Goal: Task Accomplishment & Management: Manage account settings

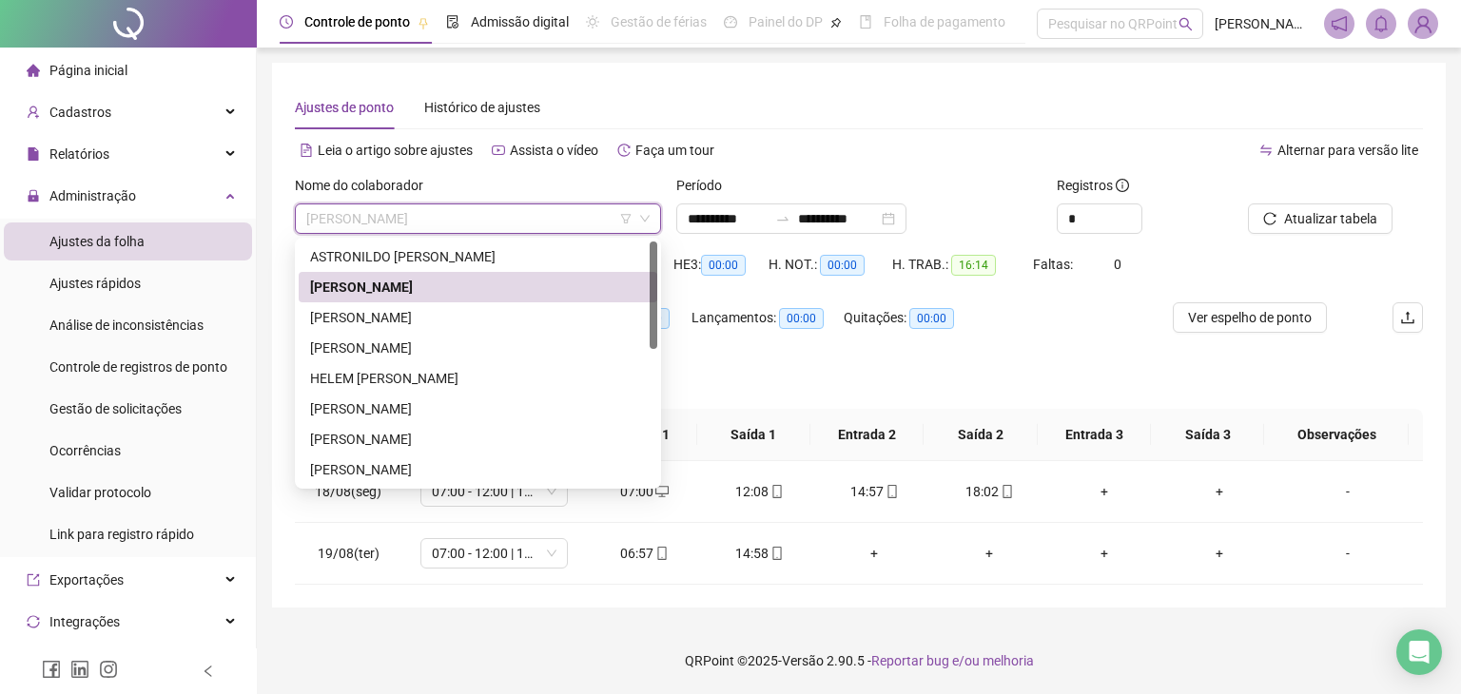
click at [504, 268] on div "ASTRONILDO [PERSON_NAME]" at bounding box center [478, 257] width 358 height 30
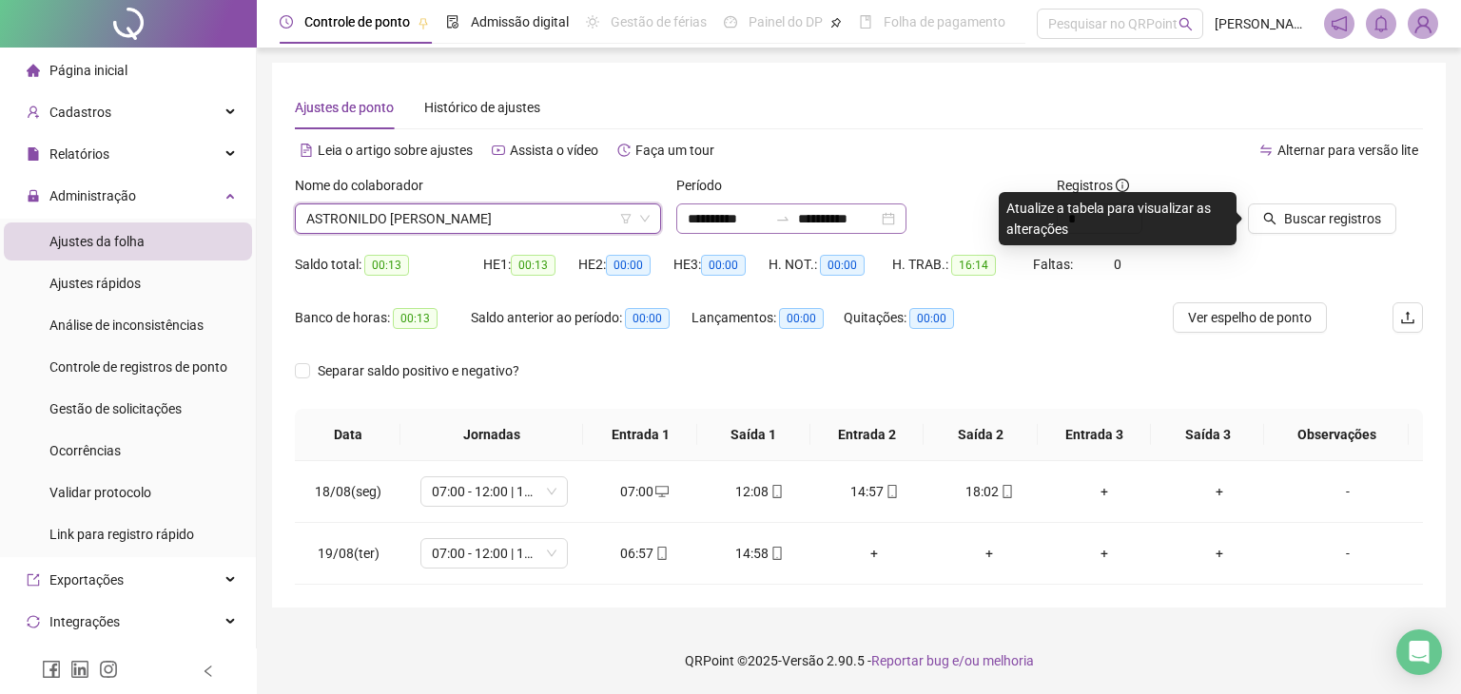
click at [906, 222] on div "**********" at bounding box center [791, 218] width 230 height 30
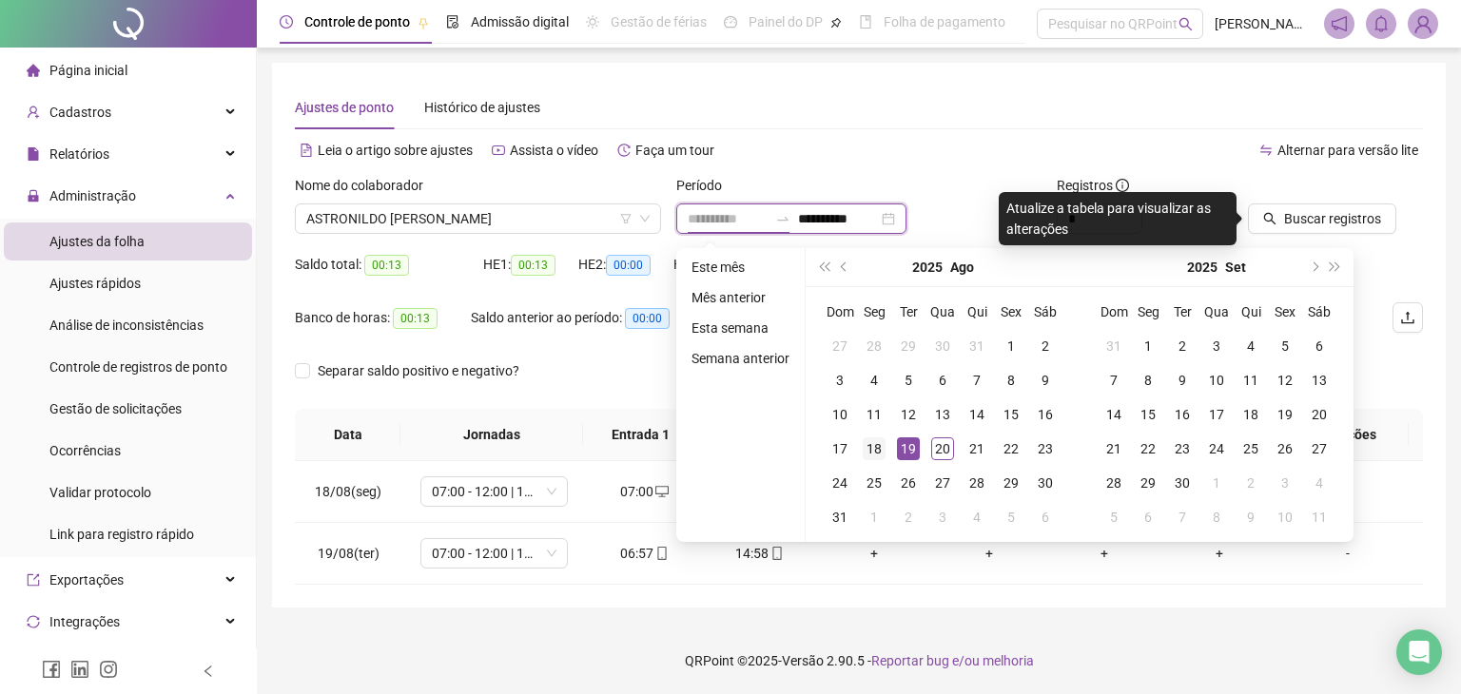
type input "**********"
click at [878, 454] on div "18" at bounding box center [873, 448] width 23 height 23
type input "**********"
click at [934, 446] on div "20" at bounding box center [942, 448] width 23 height 23
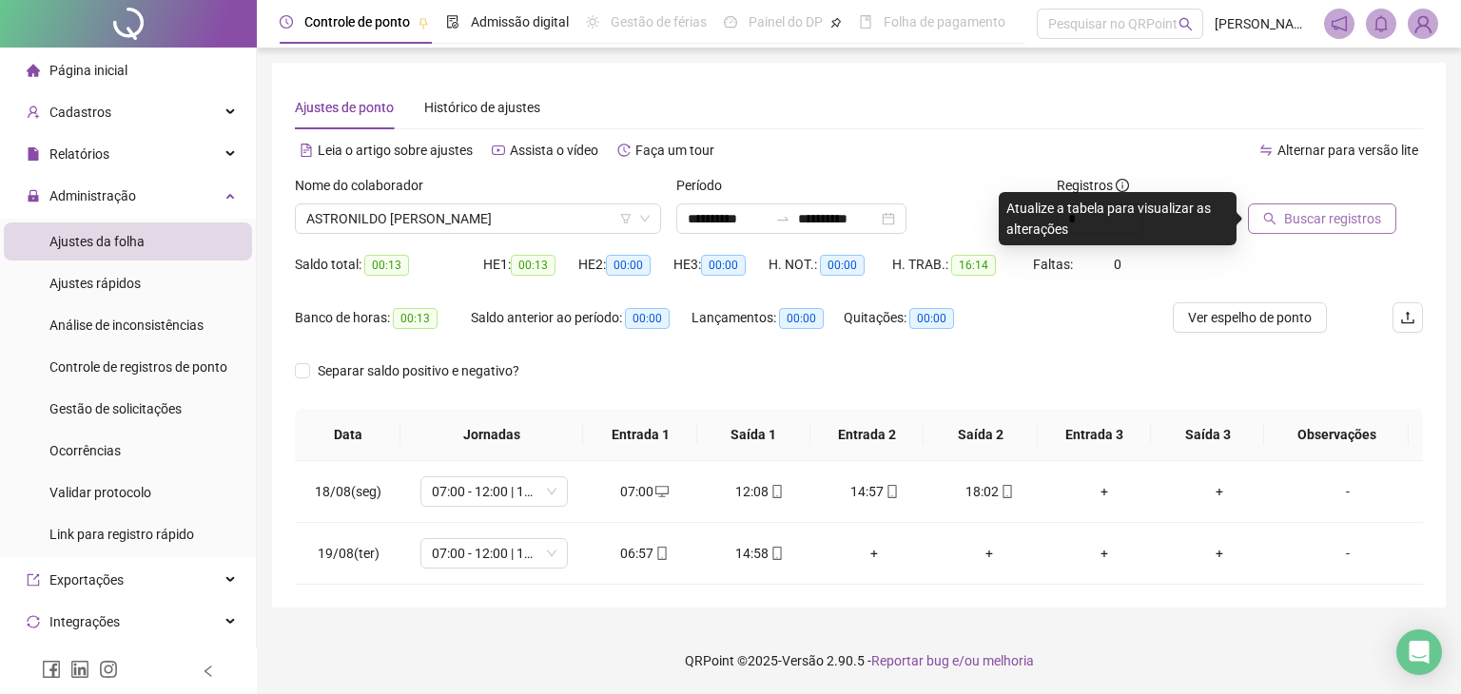
click at [1279, 225] on button "Buscar registros" at bounding box center [1322, 218] width 148 height 30
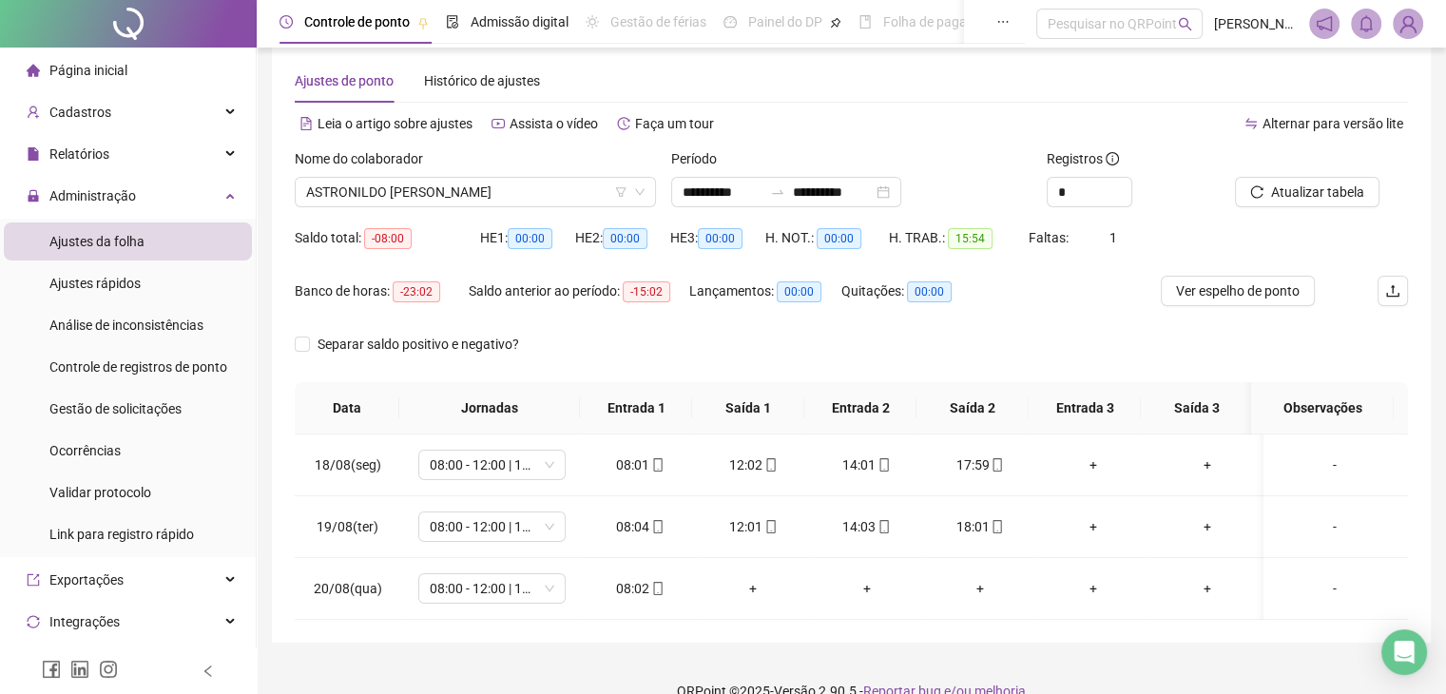
scroll to position [71, 0]
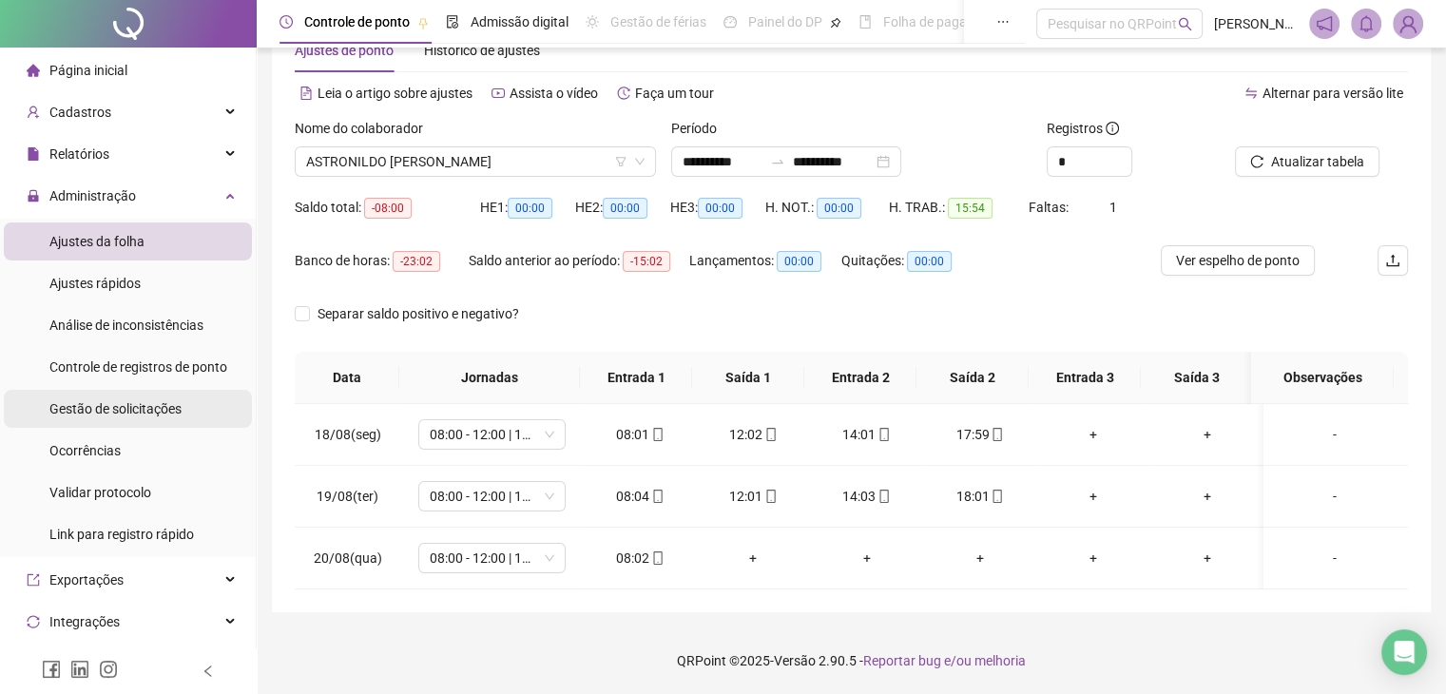
click at [106, 407] on span "Gestão de solicitações" at bounding box center [115, 408] width 132 height 15
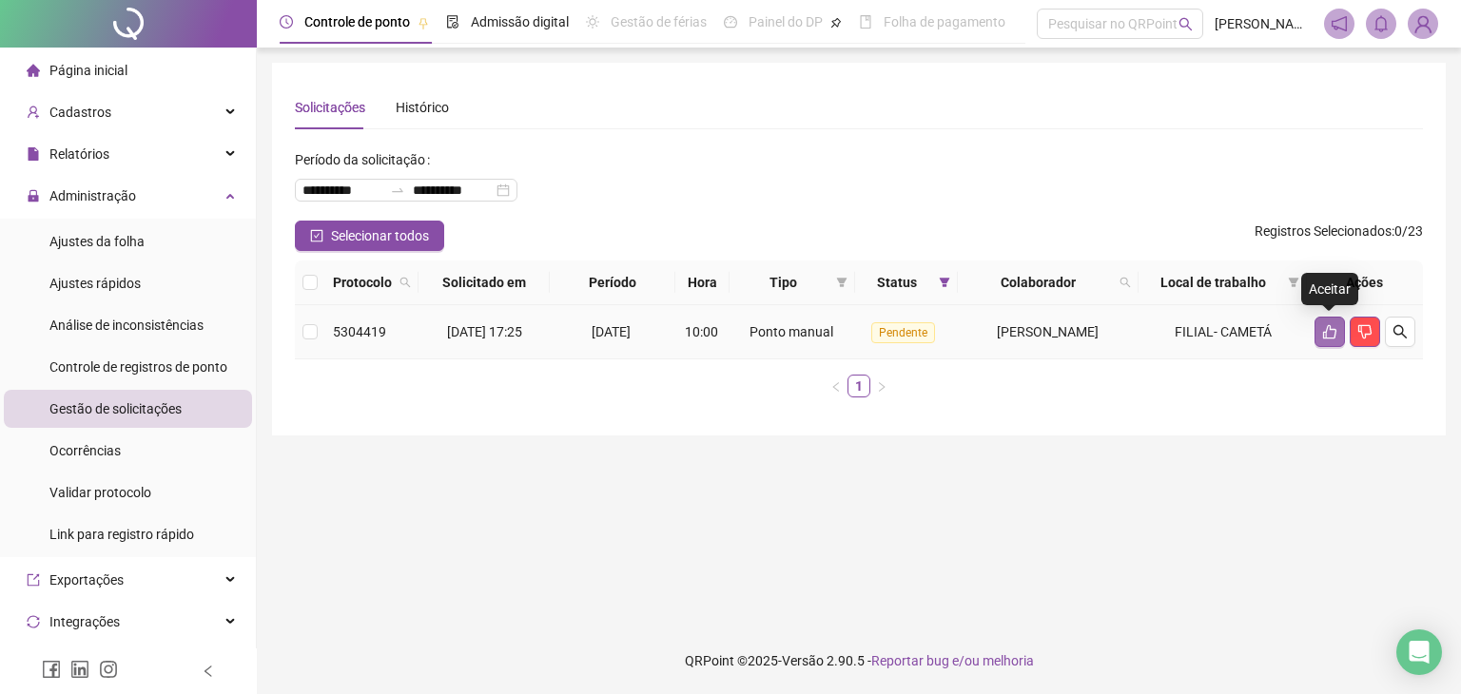
click at [1337, 327] on button "button" at bounding box center [1329, 332] width 30 height 30
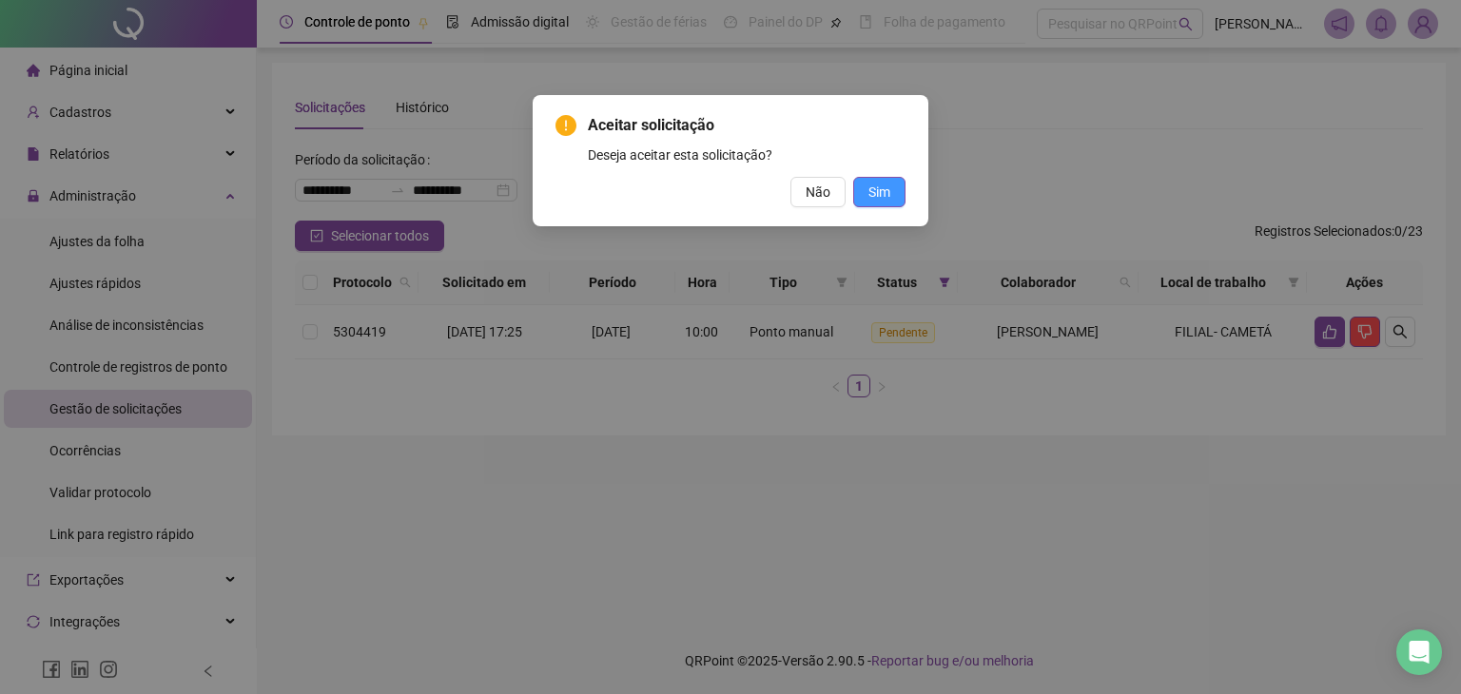
click at [896, 189] on button "Sim" at bounding box center [879, 192] width 52 height 30
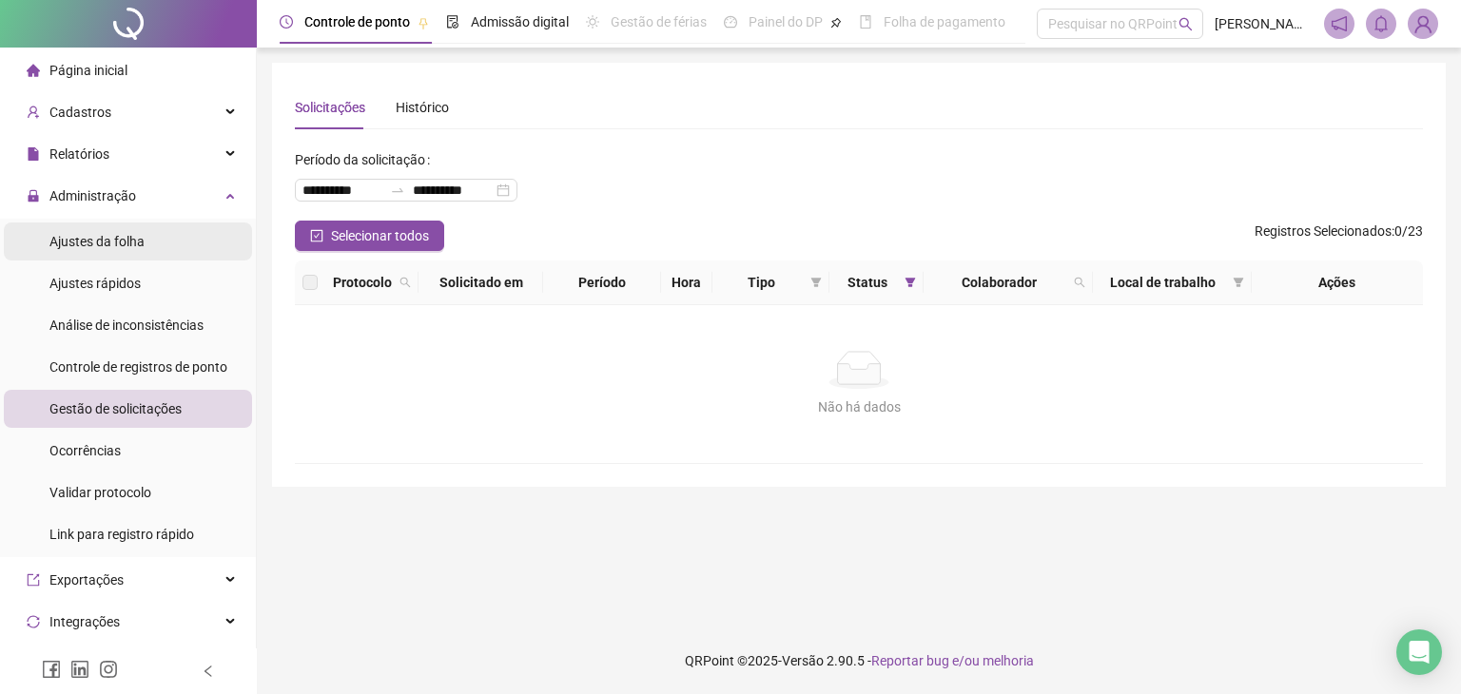
click at [169, 240] on li "Ajustes da folha" at bounding box center [128, 241] width 248 height 38
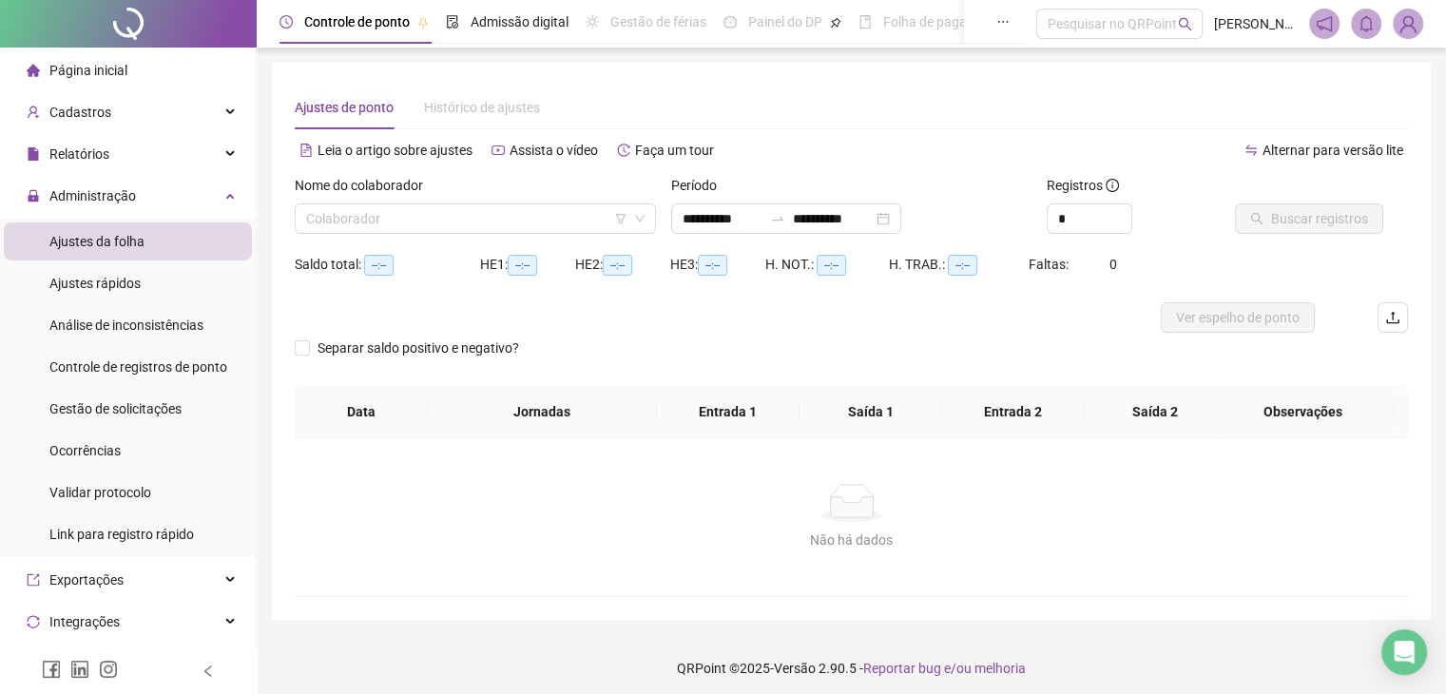
type input "**********"
click at [421, 224] on input "search" at bounding box center [466, 218] width 321 height 29
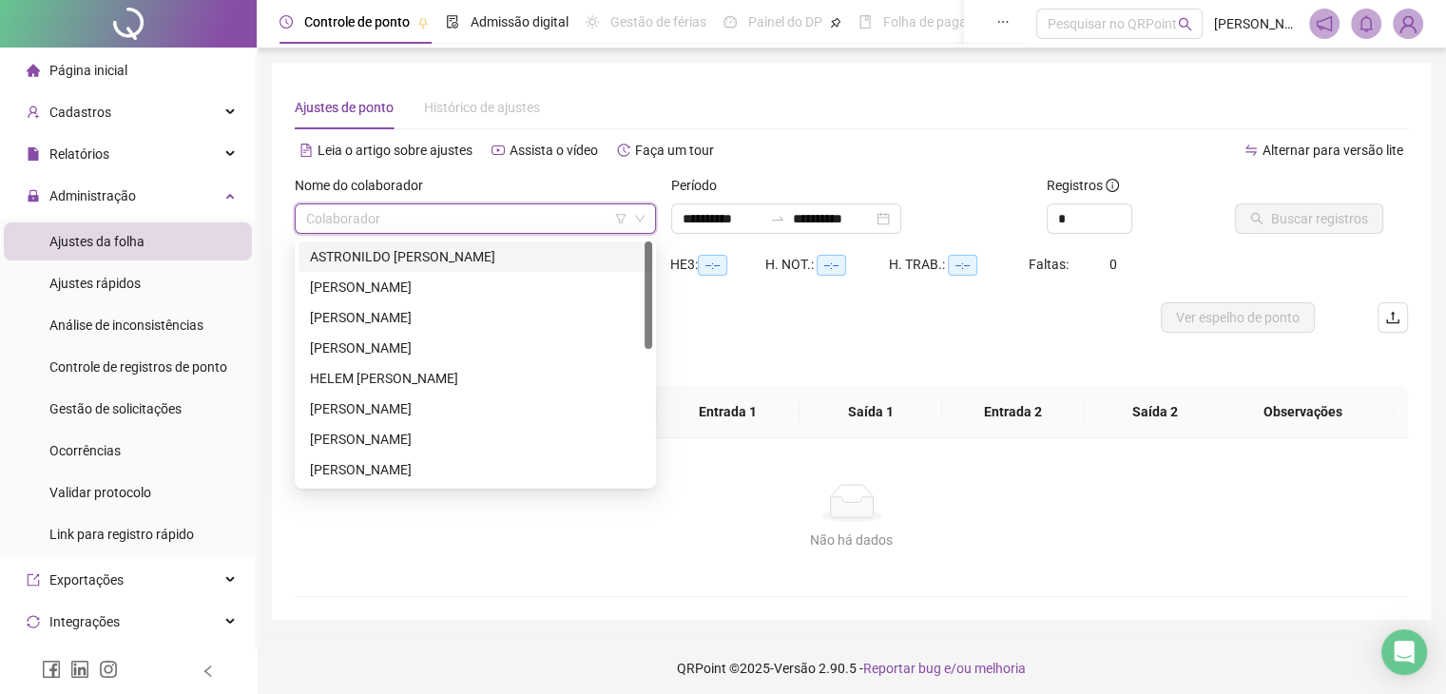
click at [436, 242] on div "ASTRONILDO [PERSON_NAME]" at bounding box center [476, 257] width 354 height 30
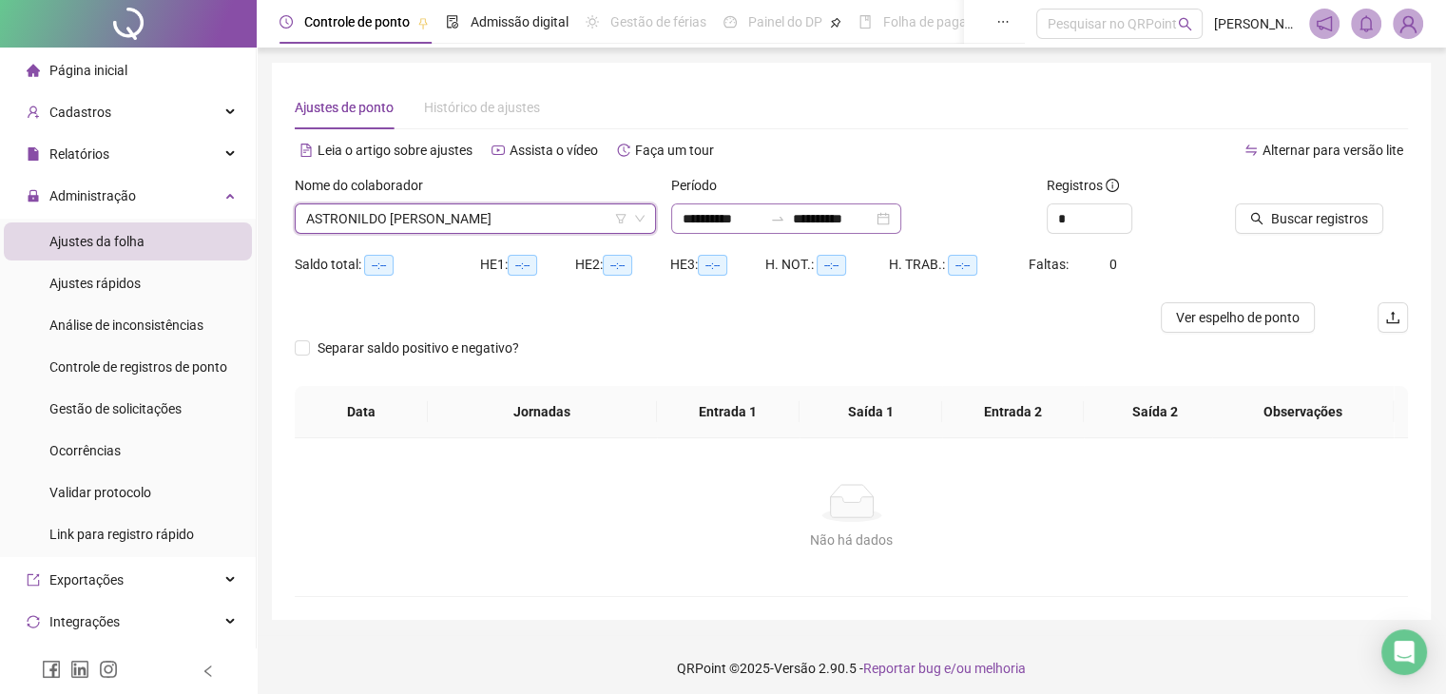
click at [814, 227] on div "**********" at bounding box center [786, 218] width 230 height 30
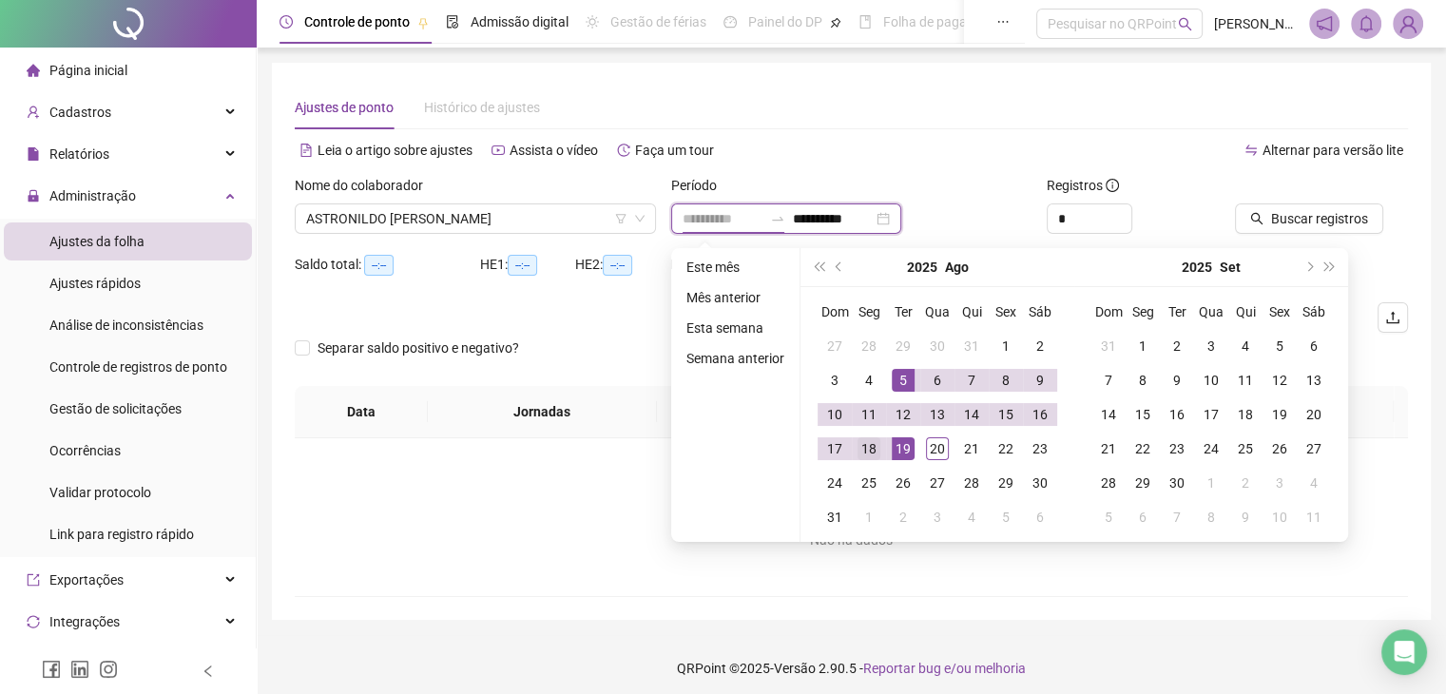
type input "**********"
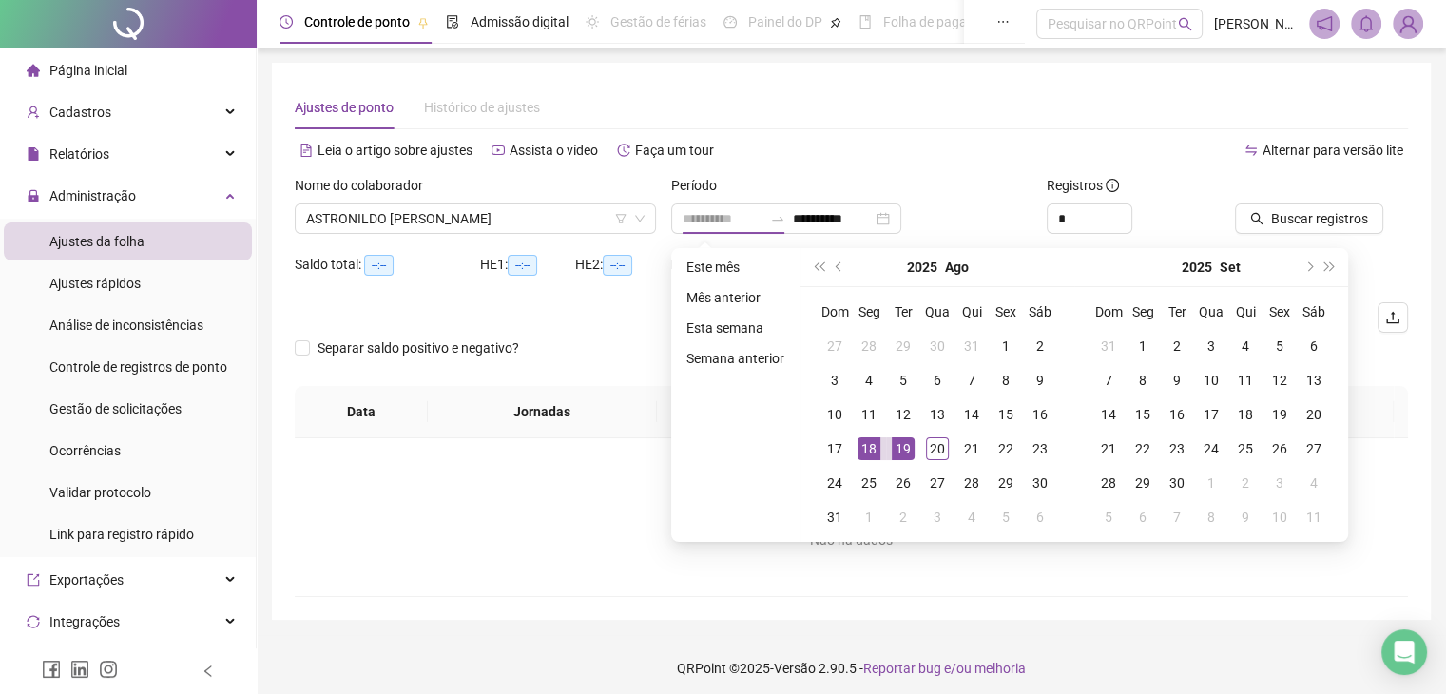
click at [874, 441] on div "18" at bounding box center [869, 448] width 23 height 23
type input "**********"
click at [927, 455] on div "20" at bounding box center [937, 448] width 23 height 23
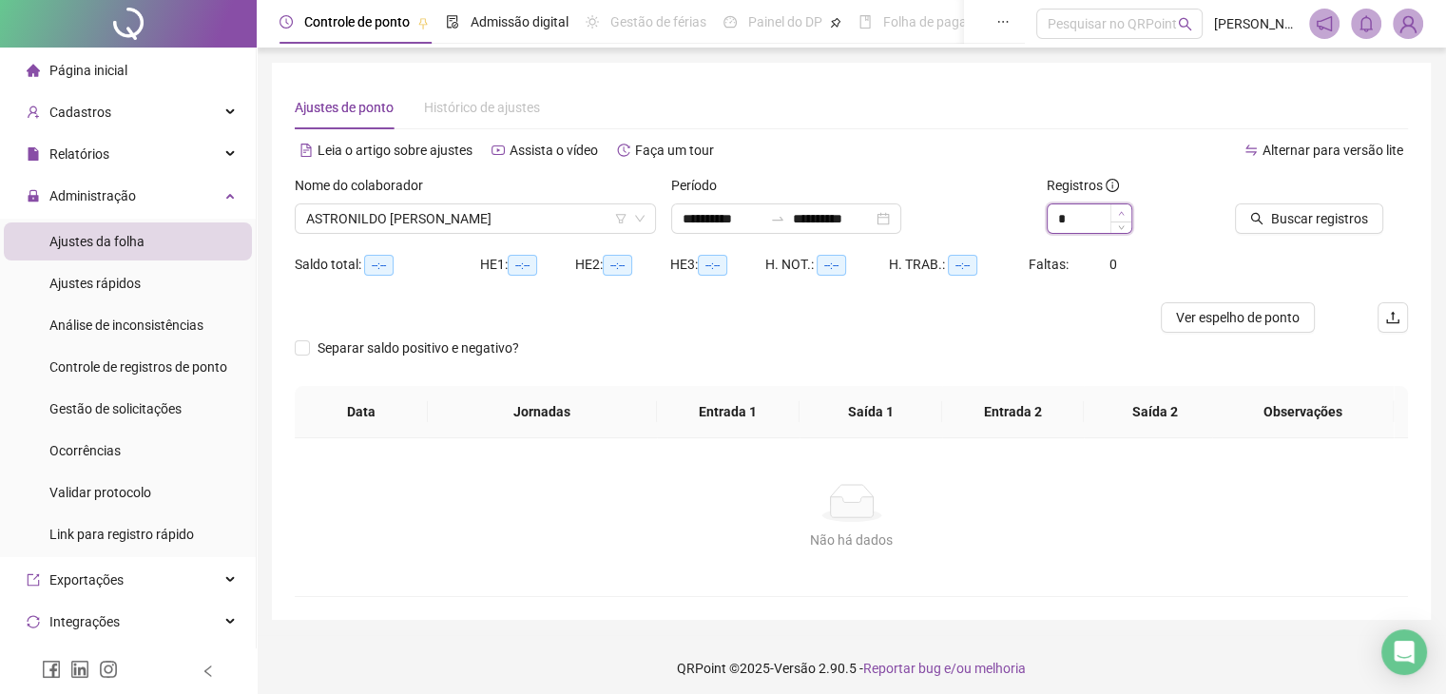
type input "*"
click at [1118, 211] on icon "up" at bounding box center [1121, 213] width 7 height 7
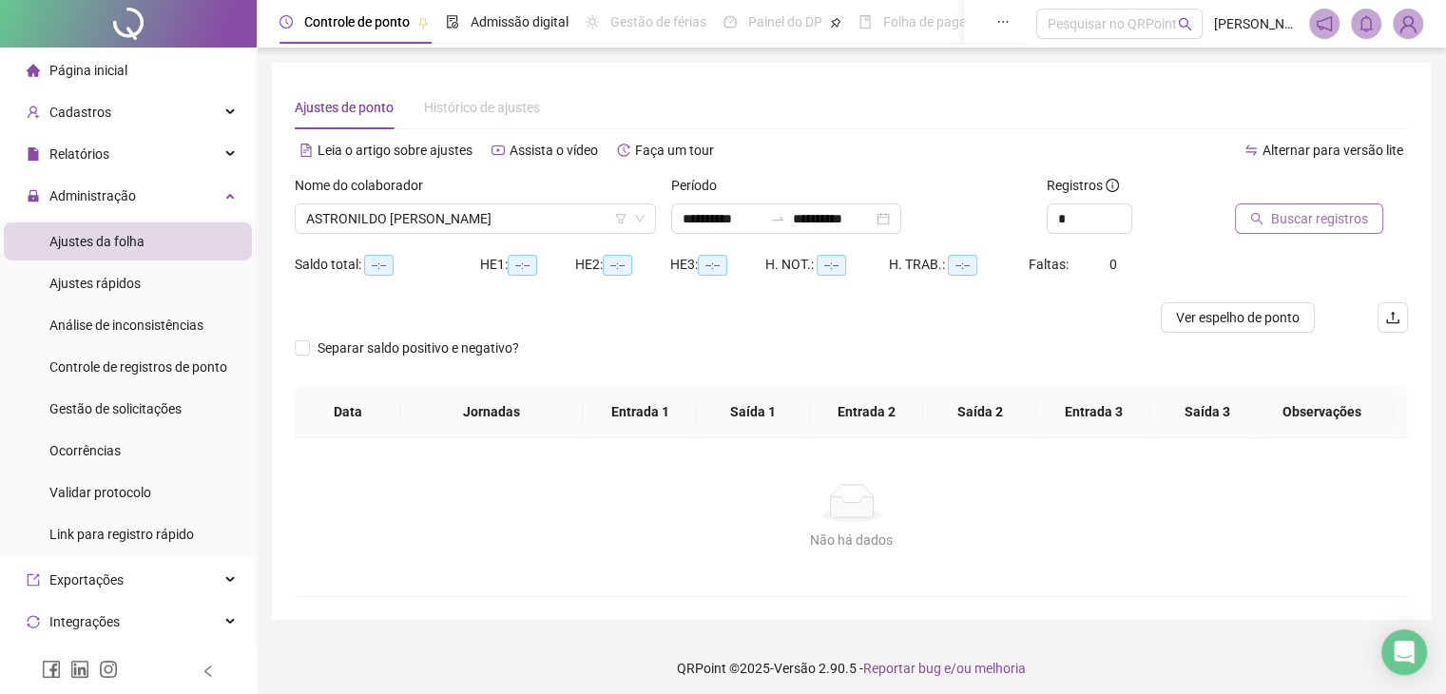
click at [1270, 219] on button "Buscar registros" at bounding box center [1309, 218] width 148 height 30
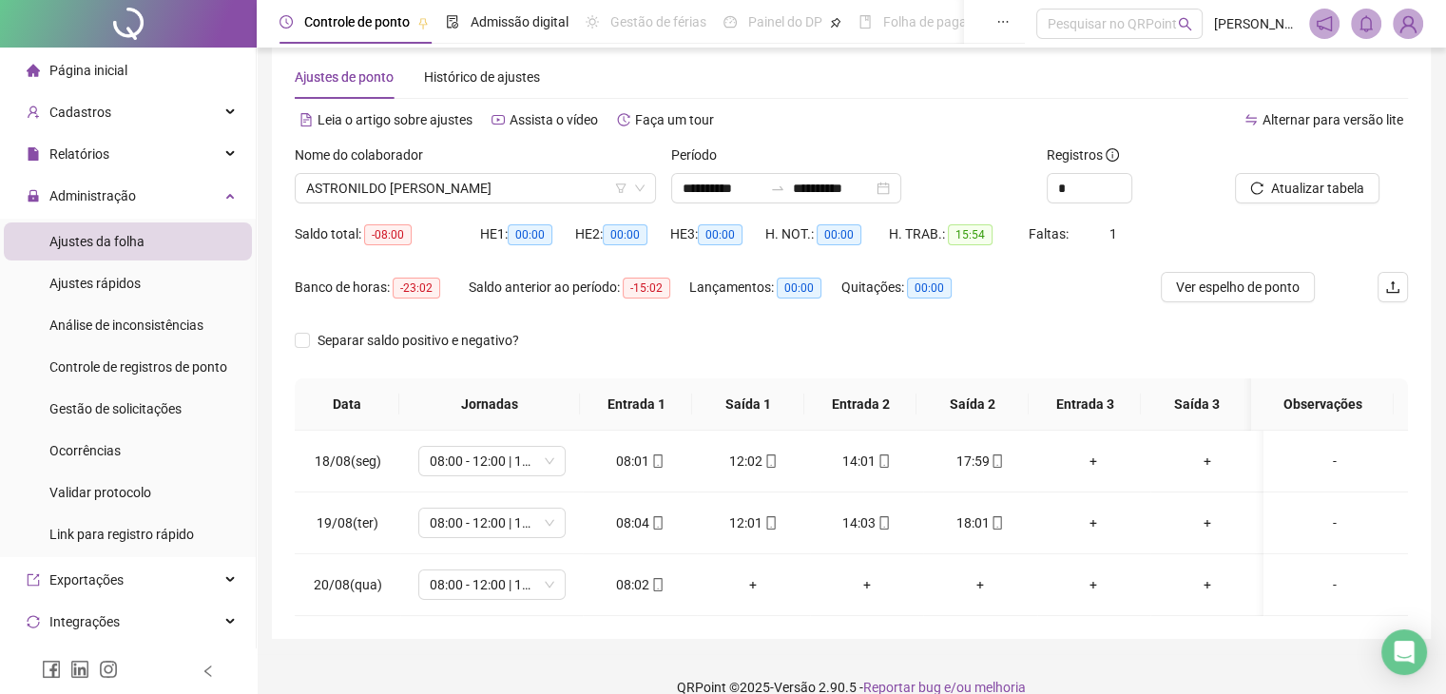
scroll to position [57, 0]
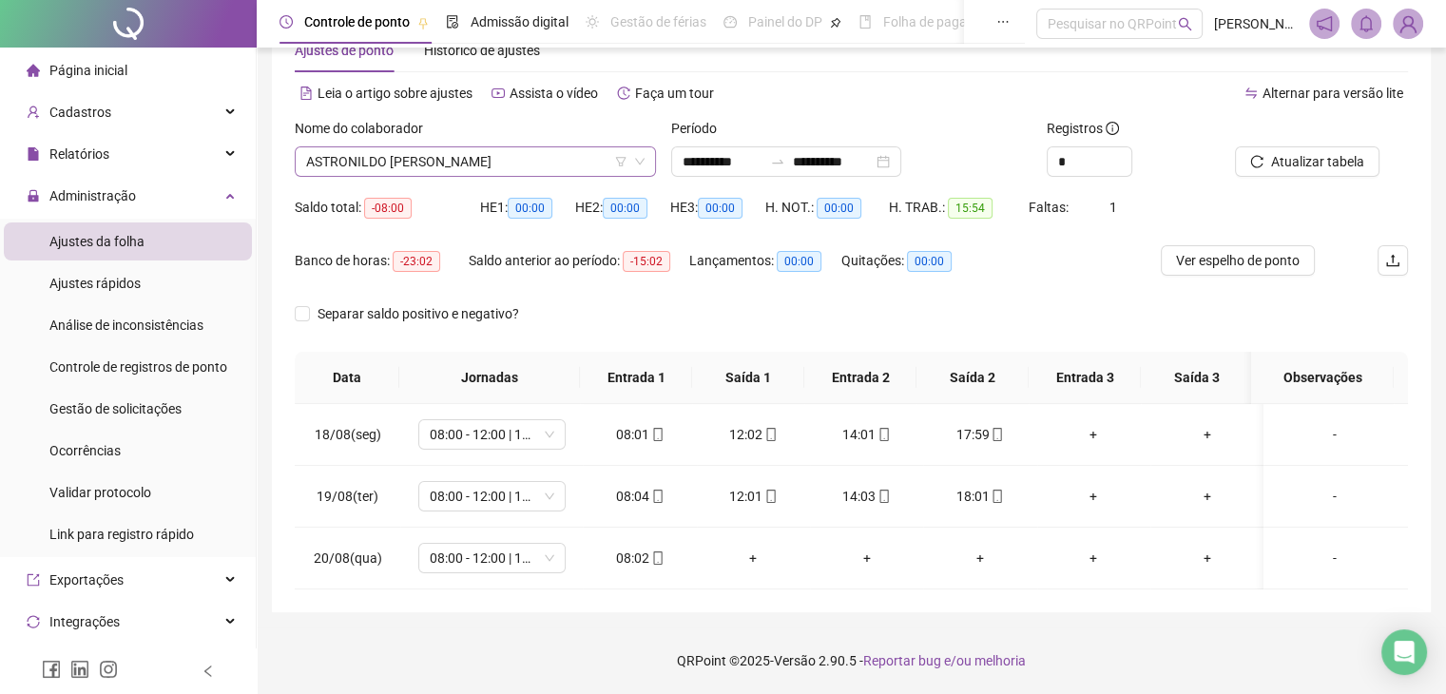
click at [583, 168] on span "ASTRONILDO [PERSON_NAME]" at bounding box center [475, 161] width 339 height 29
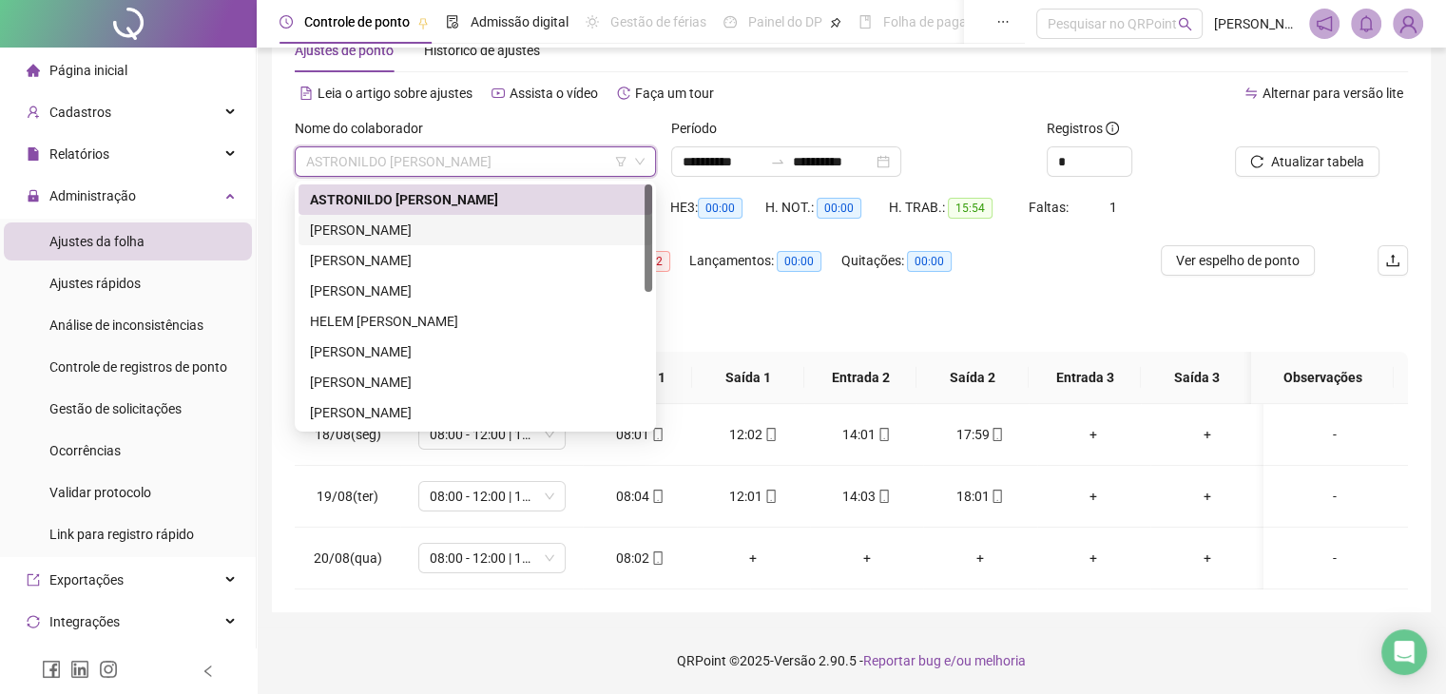
click at [533, 224] on div "[PERSON_NAME]" at bounding box center [475, 230] width 331 height 21
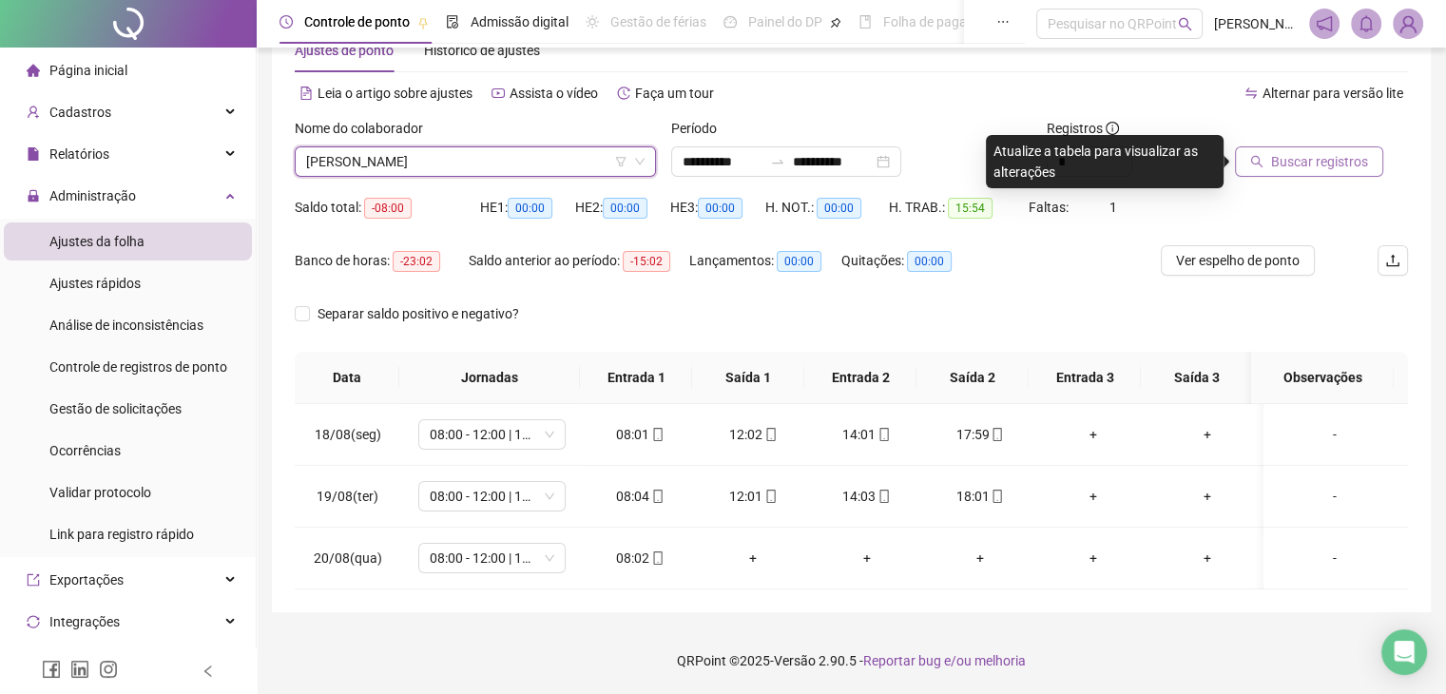
click at [1296, 159] on span "Buscar registros" at bounding box center [1319, 161] width 97 height 21
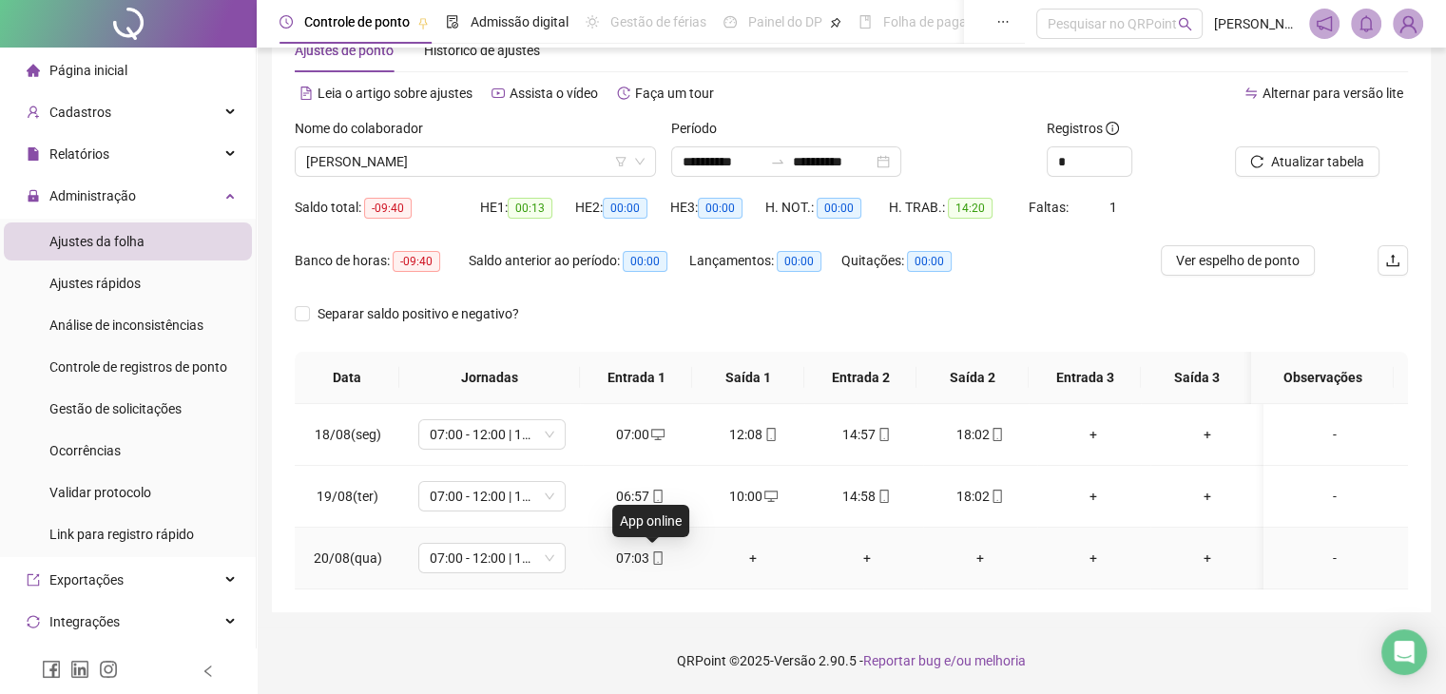
click at [651, 558] on icon "mobile" at bounding box center [657, 557] width 13 height 13
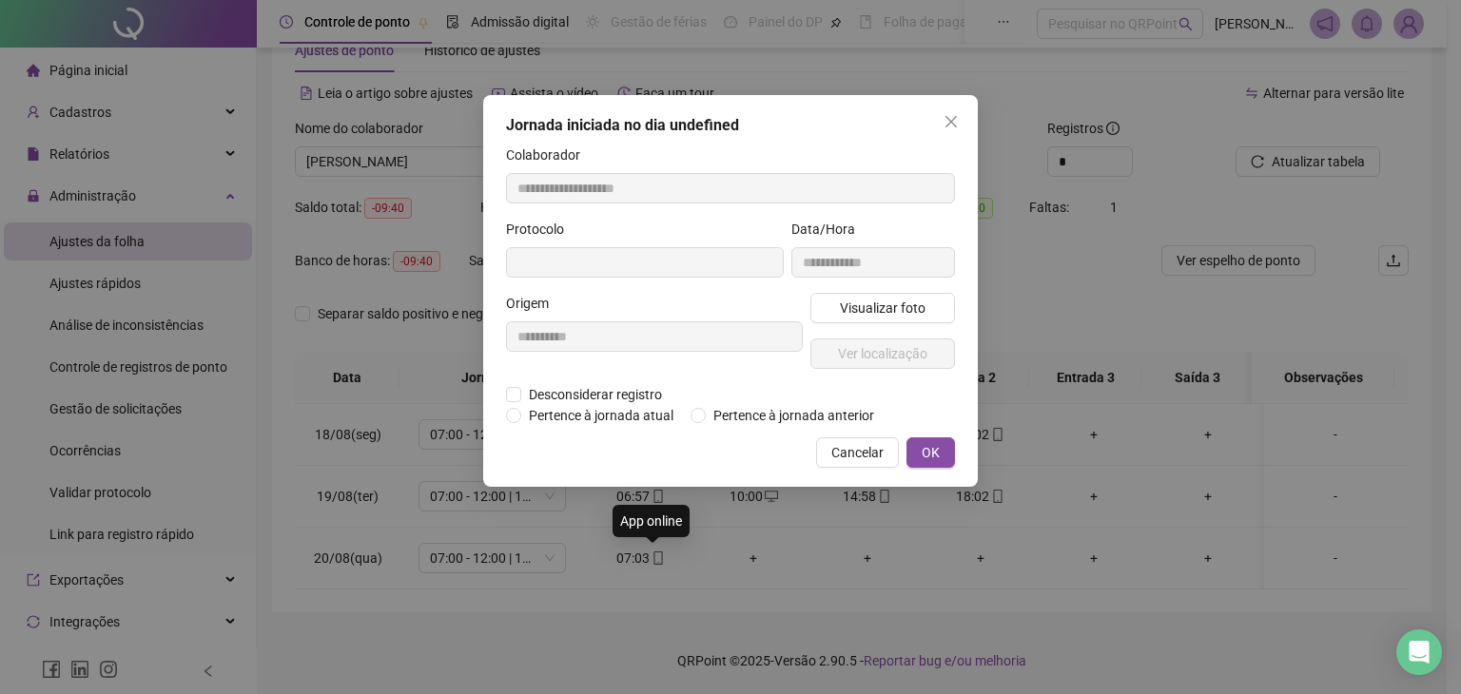
type input "**********"
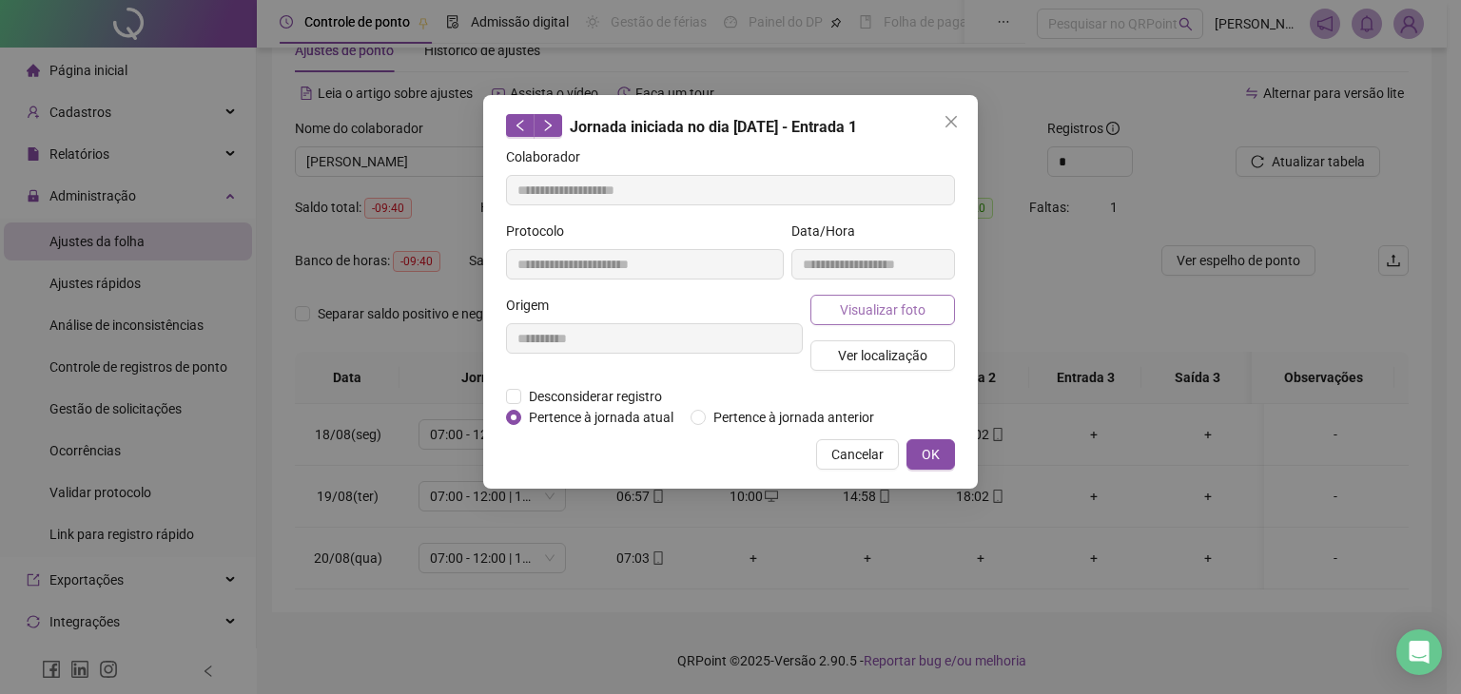
click at [872, 317] on span "Visualizar foto" at bounding box center [883, 310] width 86 height 21
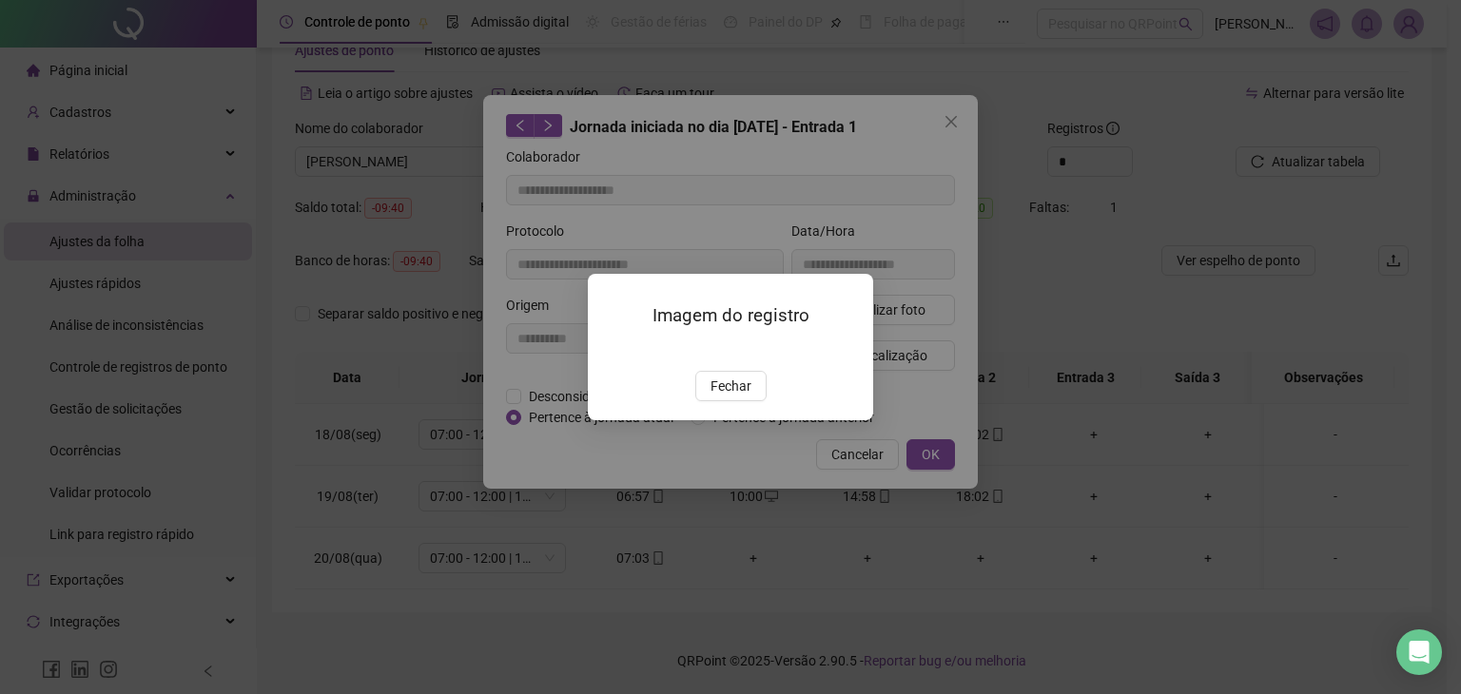
click at [727, 397] on span "Fechar" at bounding box center [730, 386] width 41 height 21
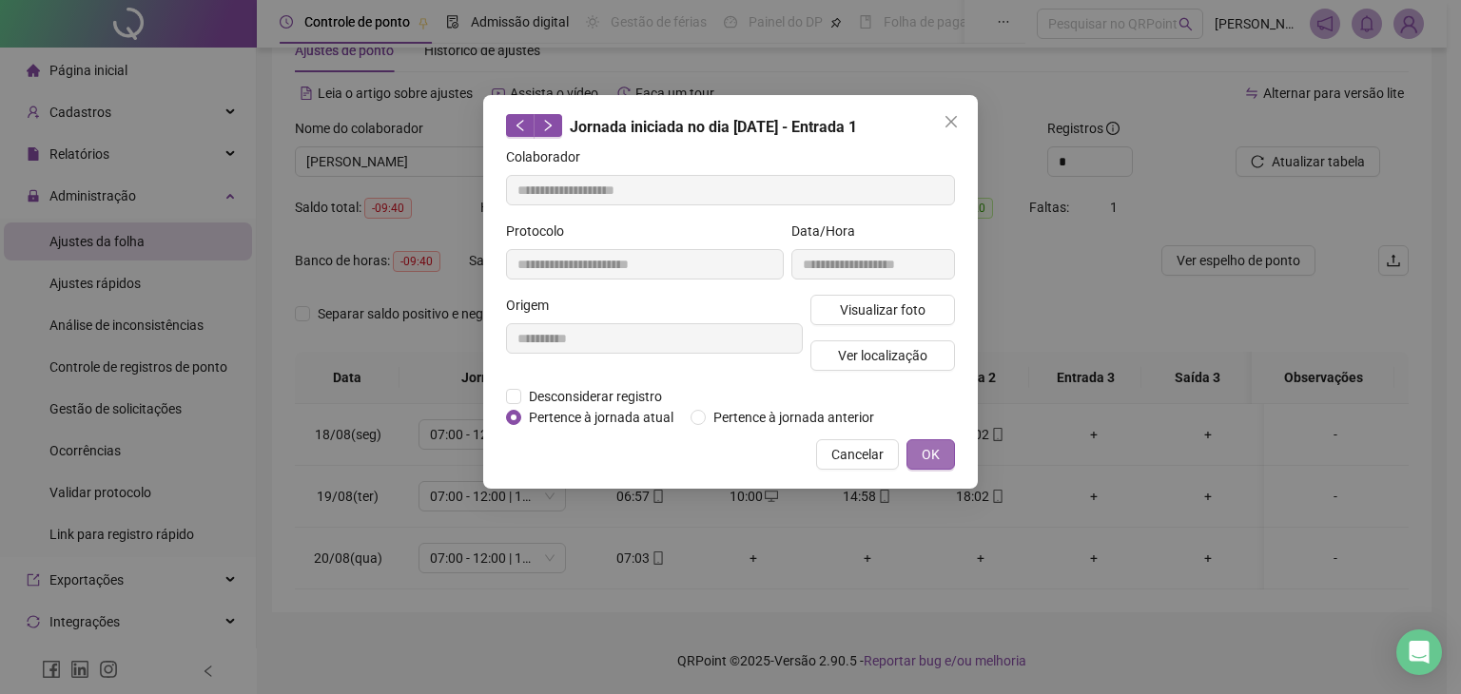
click at [920, 463] on button "OK" at bounding box center [930, 454] width 48 height 30
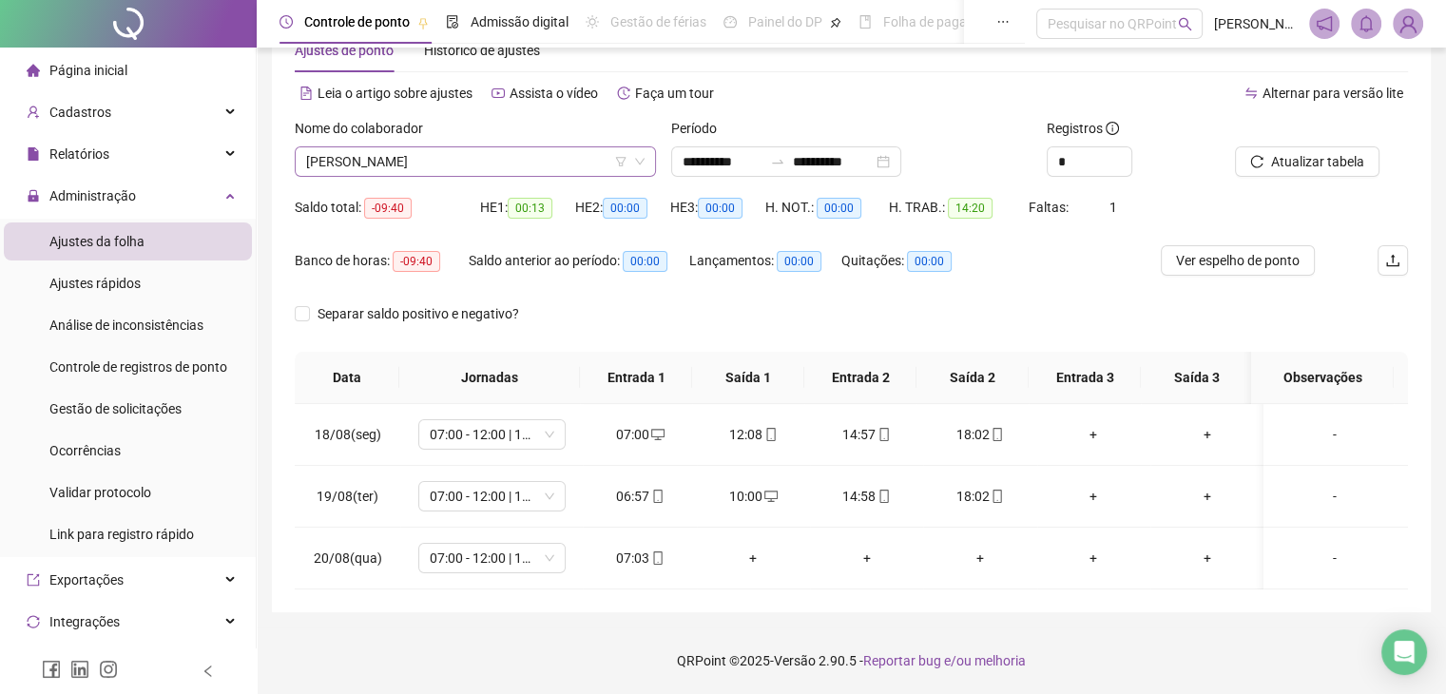
click at [448, 163] on span "[PERSON_NAME]" at bounding box center [475, 161] width 339 height 29
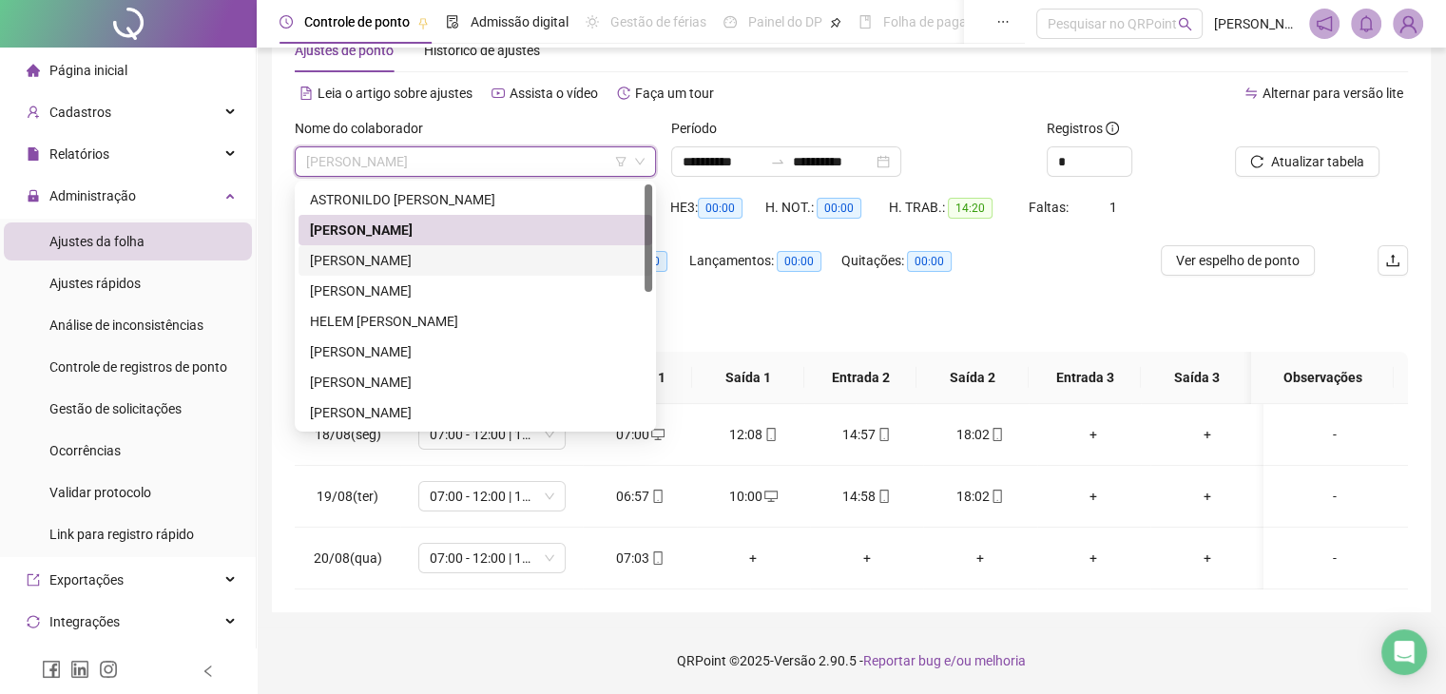
click at [458, 252] on div "[PERSON_NAME]" at bounding box center [475, 260] width 331 height 21
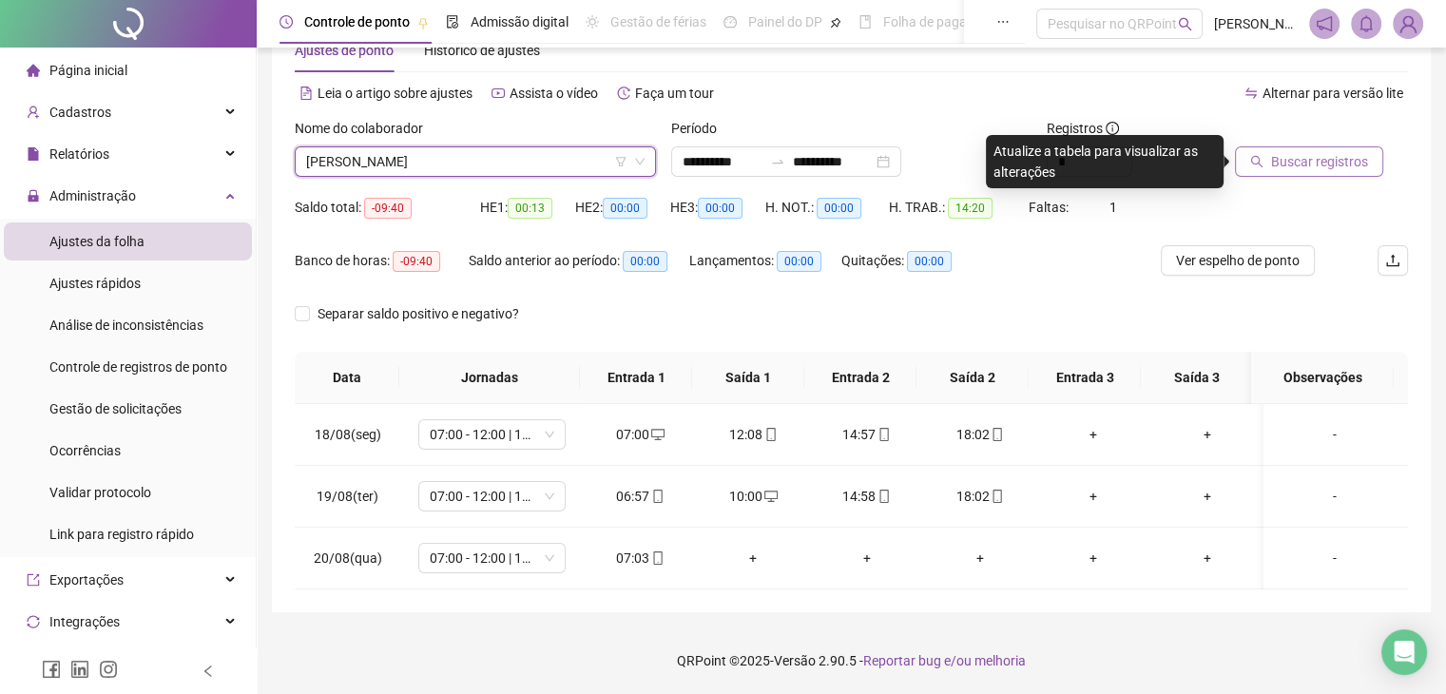
click at [1324, 172] on button "Buscar registros" at bounding box center [1309, 161] width 148 height 30
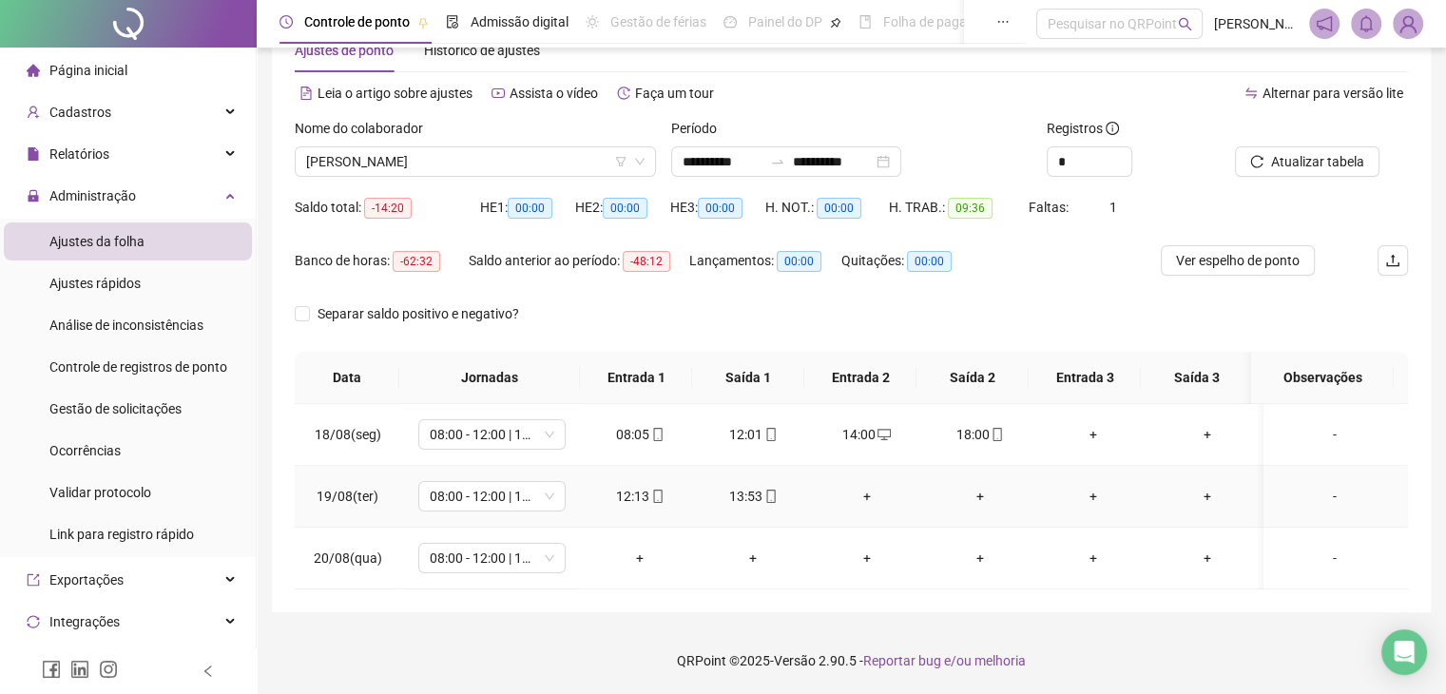
click at [856, 497] on div "+" at bounding box center [866, 496] width 83 height 21
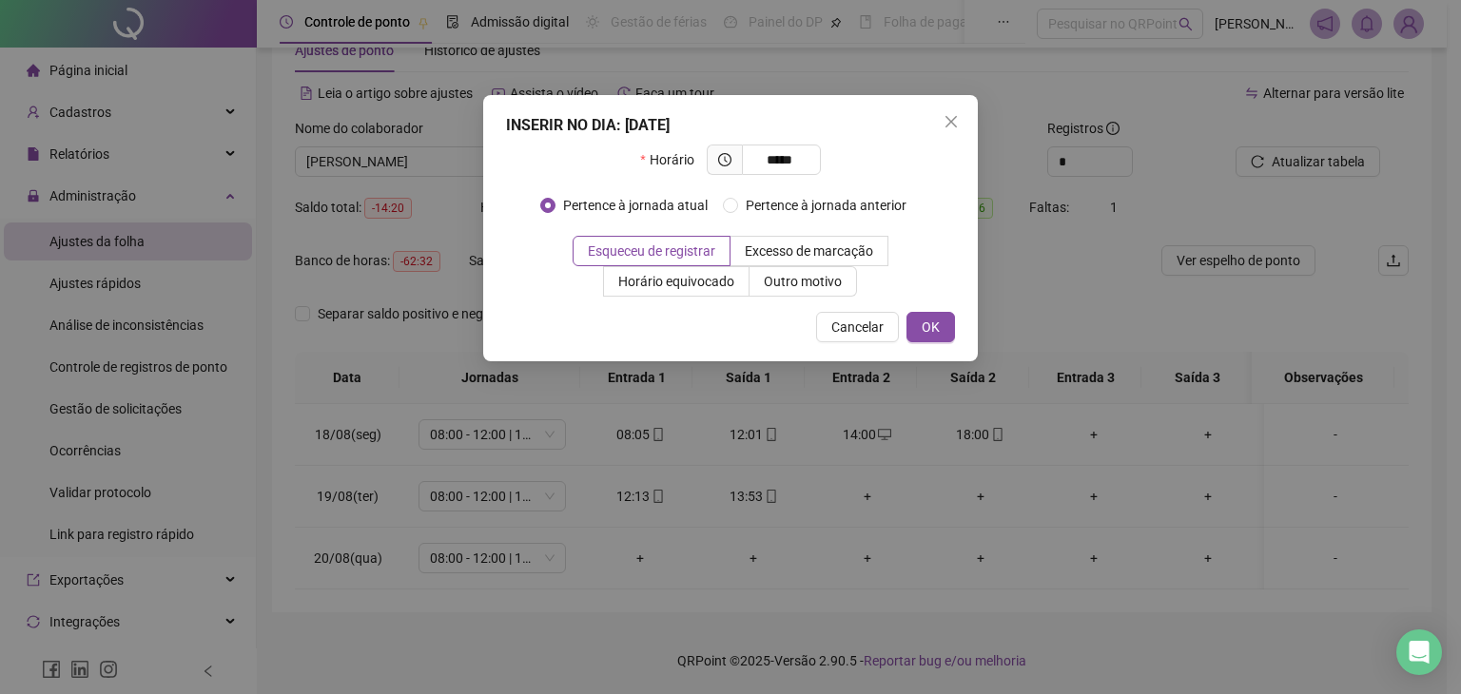
type input "*****"
click at [917, 347] on div "INSERIR NO DIA : [DATE] Horário ***** Pertence à jornada atual Pertence à jorna…" at bounding box center [730, 228] width 494 height 266
click at [923, 335] on span "OK" at bounding box center [930, 327] width 18 height 21
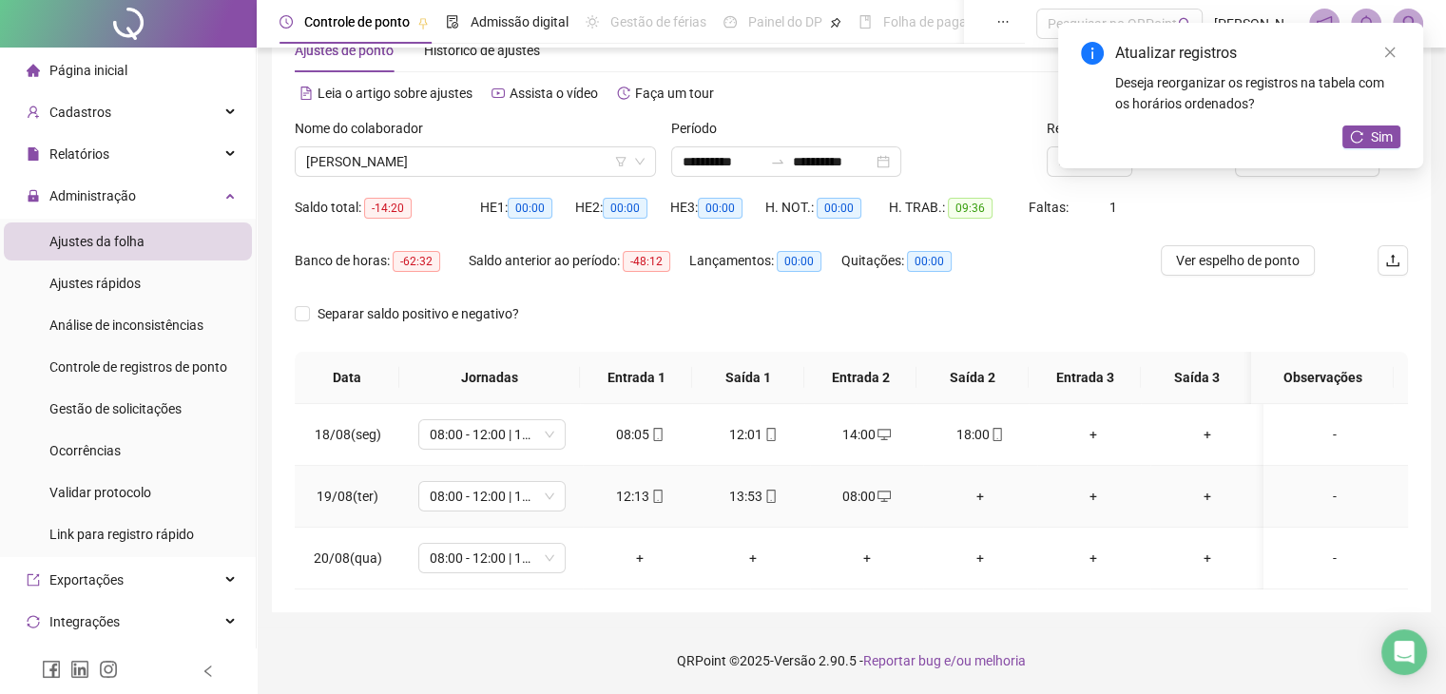
click at [976, 494] on div "+" at bounding box center [979, 496] width 83 height 21
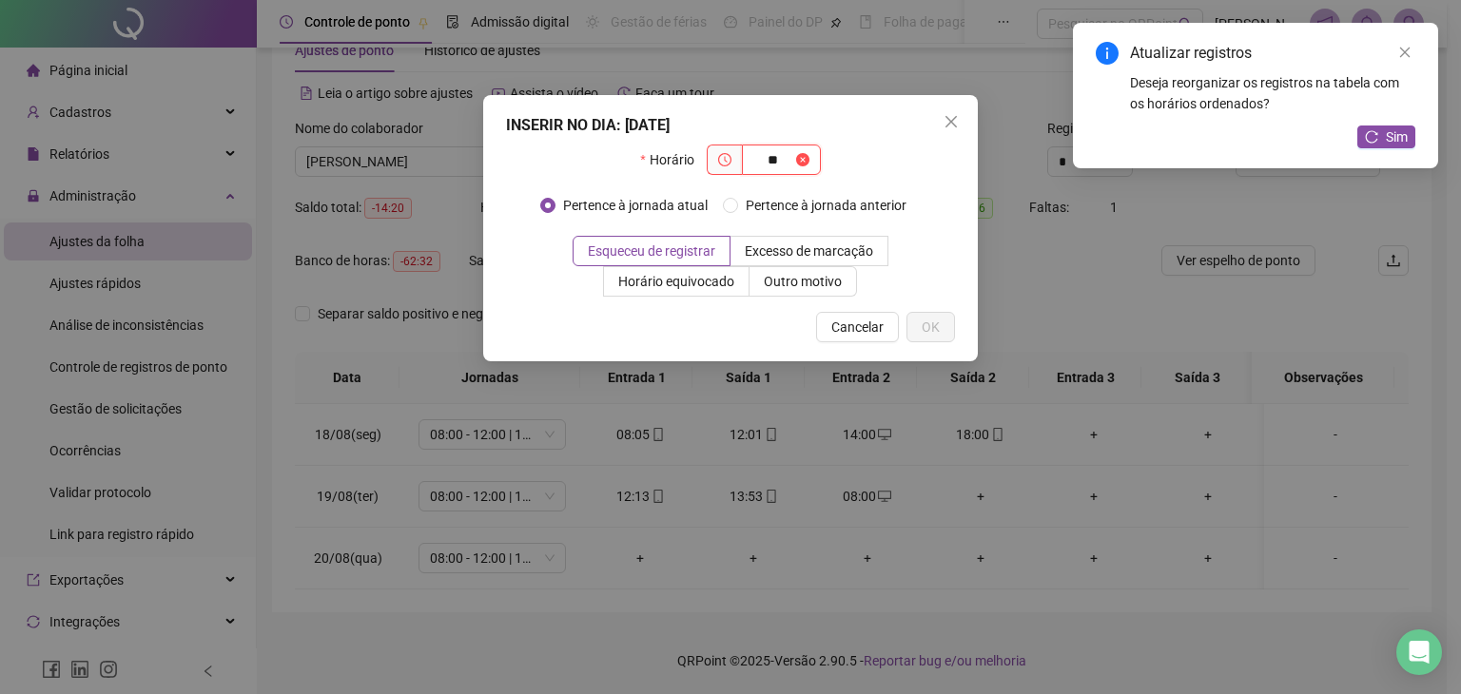
type input "*"
type input "*****"
click at [1395, 138] on span "Sim" at bounding box center [1396, 136] width 22 height 21
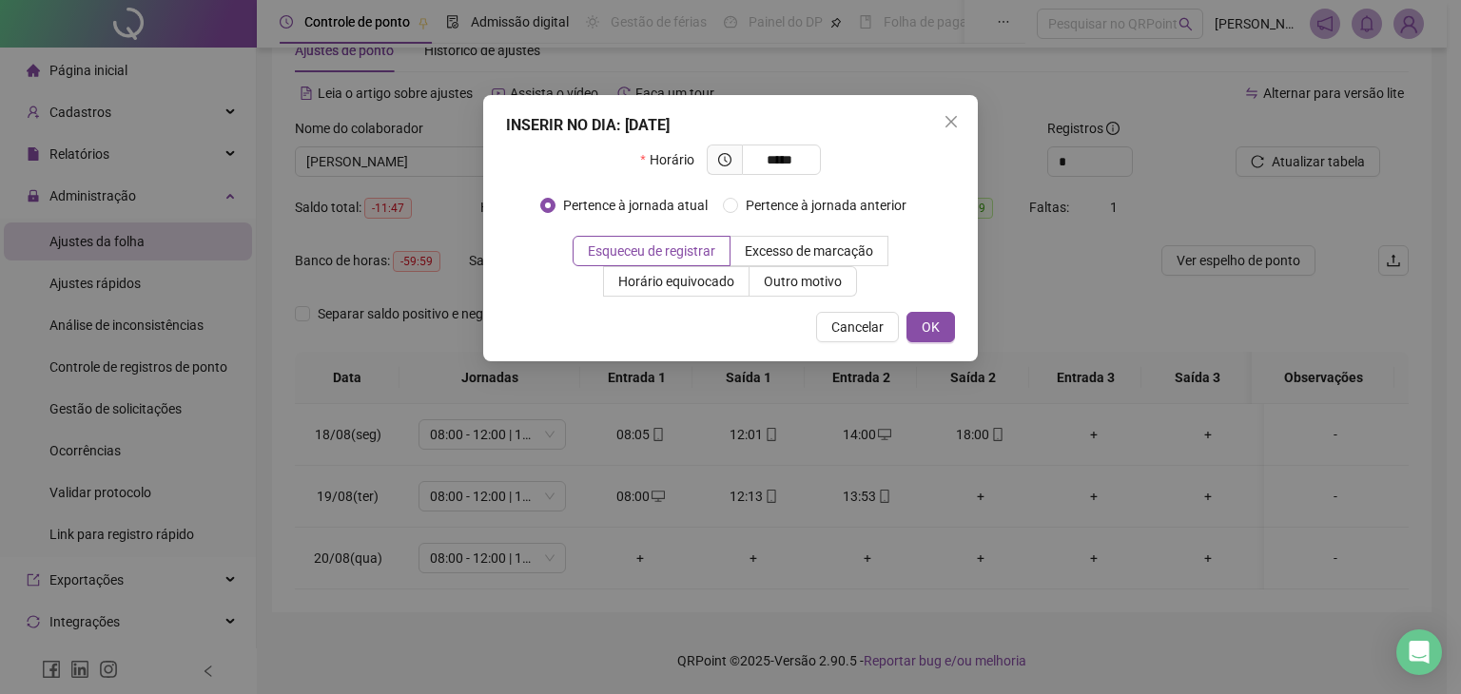
click at [932, 328] on span "OK" at bounding box center [930, 327] width 18 height 21
click at [905, 325] on icon "loading" at bounding box center [907, 327] width 17 height 17
click at [940, 118] on span "Close" at bounding box center [951, 121] width 30 height 15
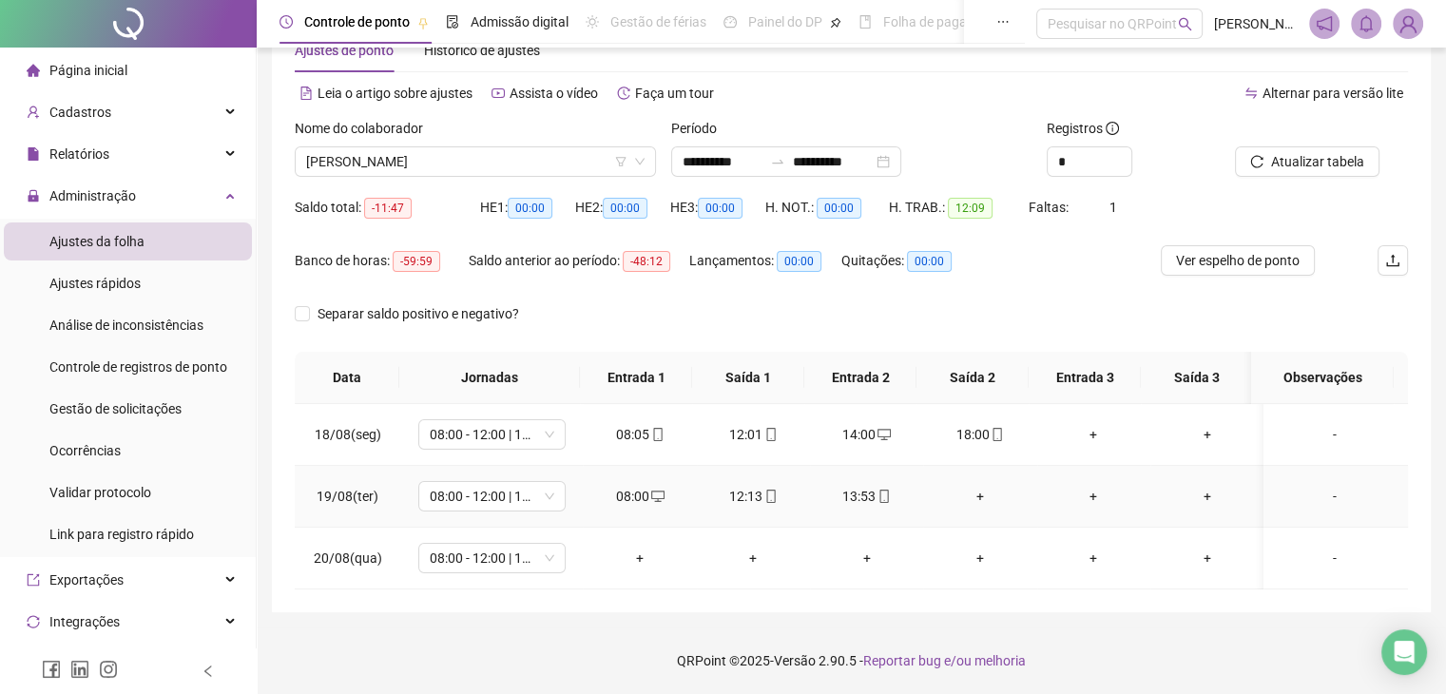
click at [984, 497] on div "+" at bounding box center [979, 496] width 83 height 21
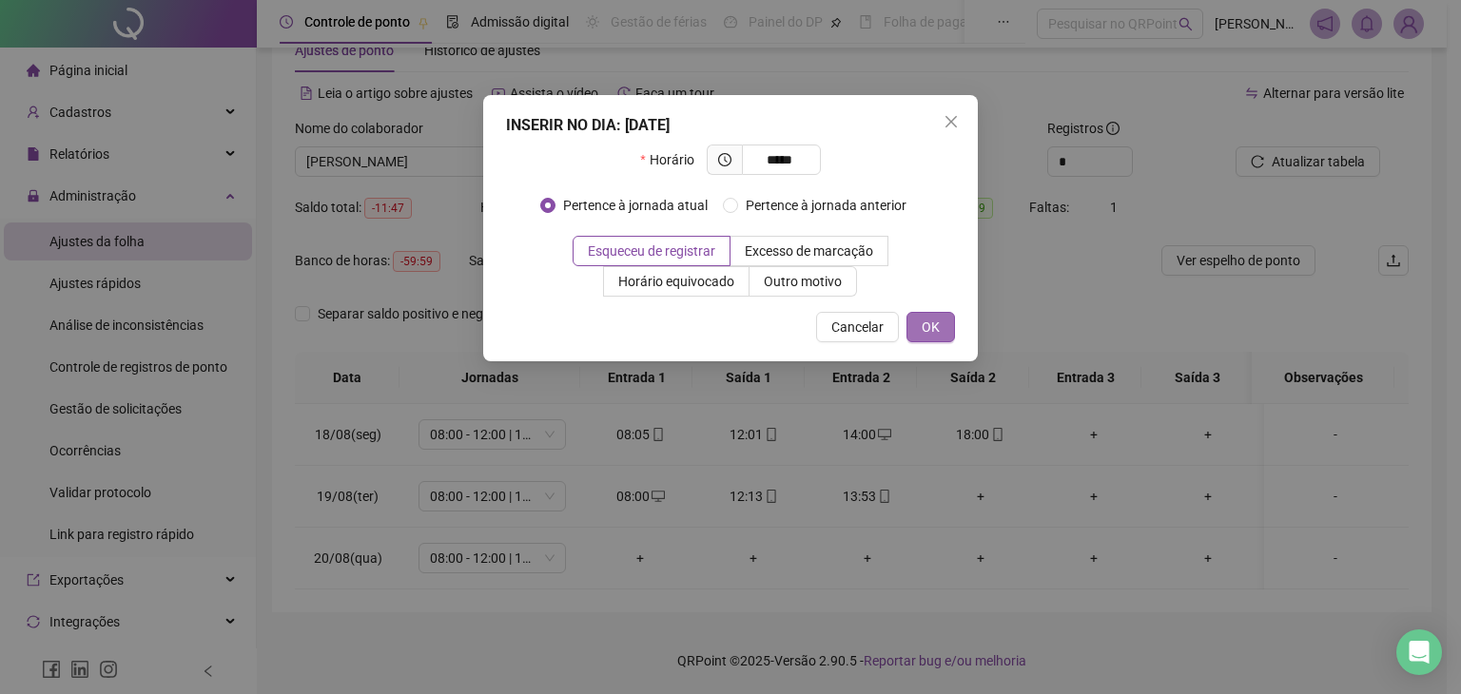
type input "*****"
click at [943, 323] on button "OK" at bounding box center [930, 327] width 48 height 30
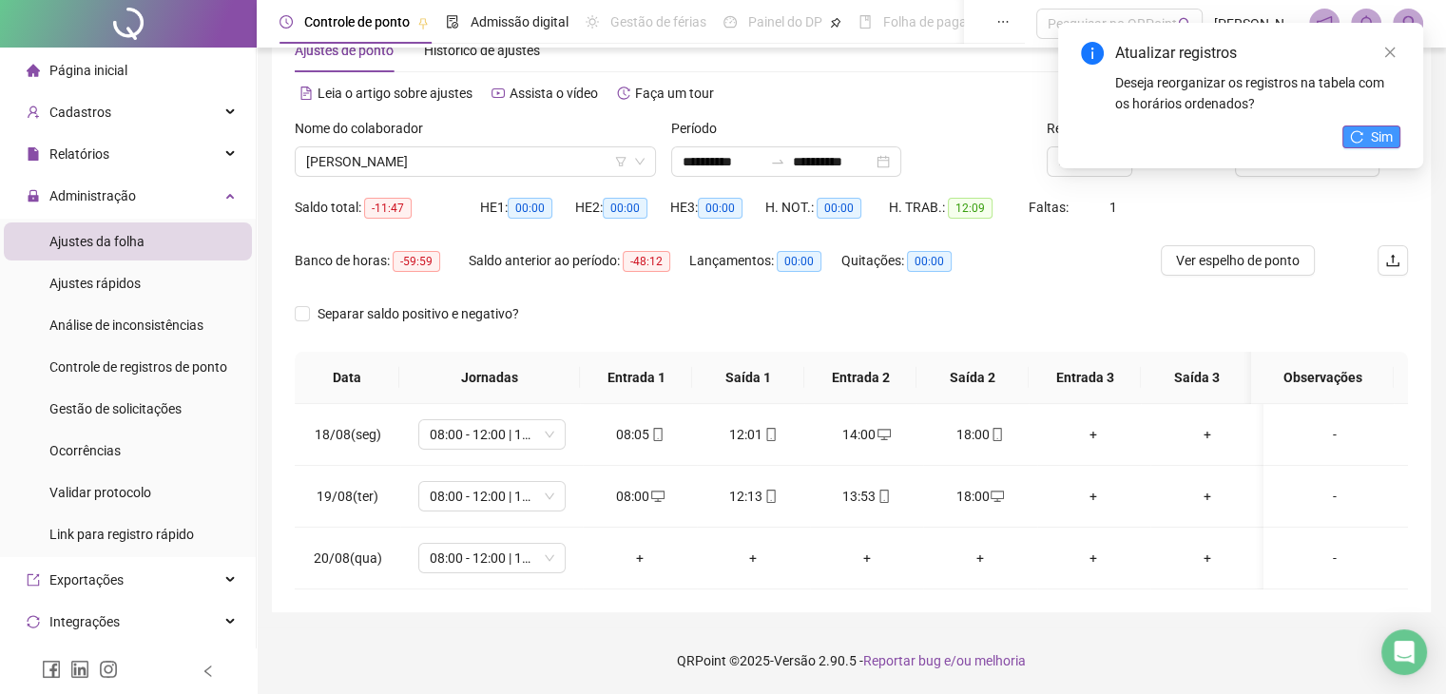
click at [1384, 134] on span "Sim" at bounding box center [1382, 136] width 22 height 21
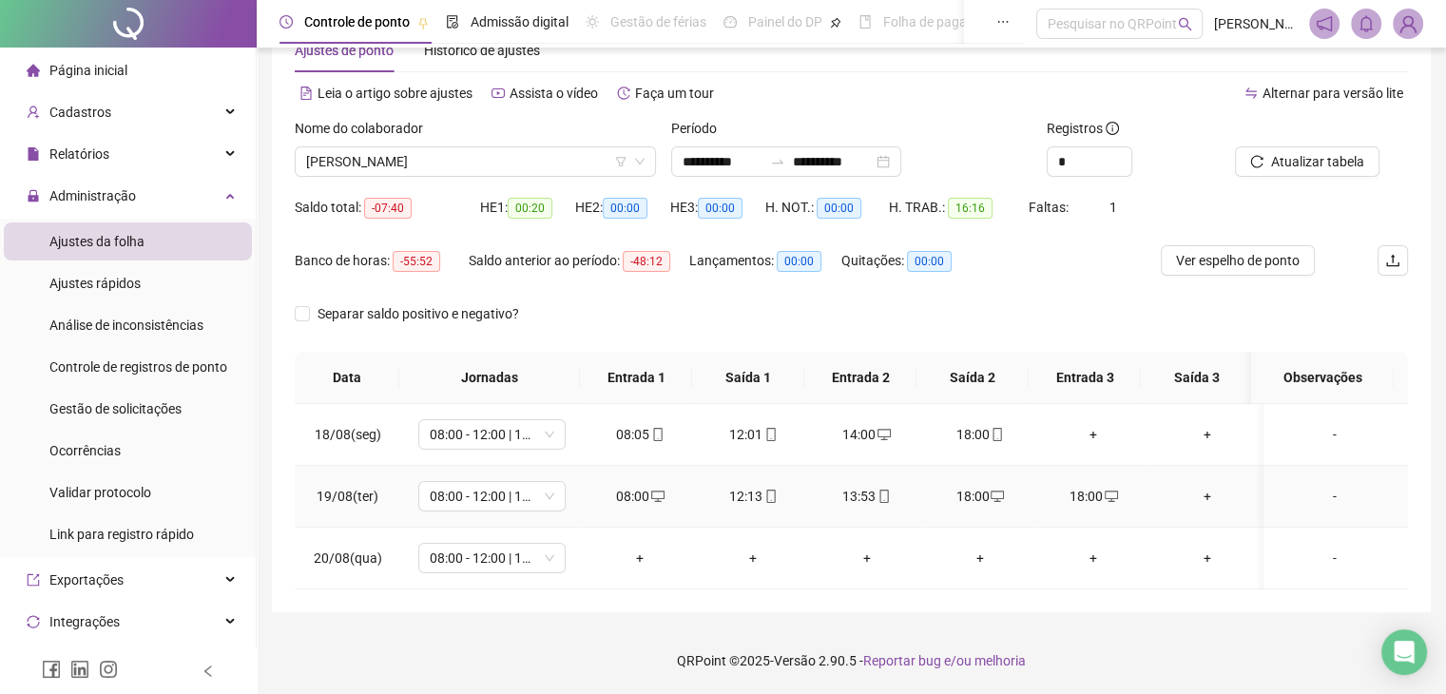
drag, startPoint x: 1074, startPoint y: 498, endPoint x: 1095, endPoint y: 505, distance: 22.9
click at [1095, 505] on div "18:00" at bounding box center [1094, 496] width 83 height 21
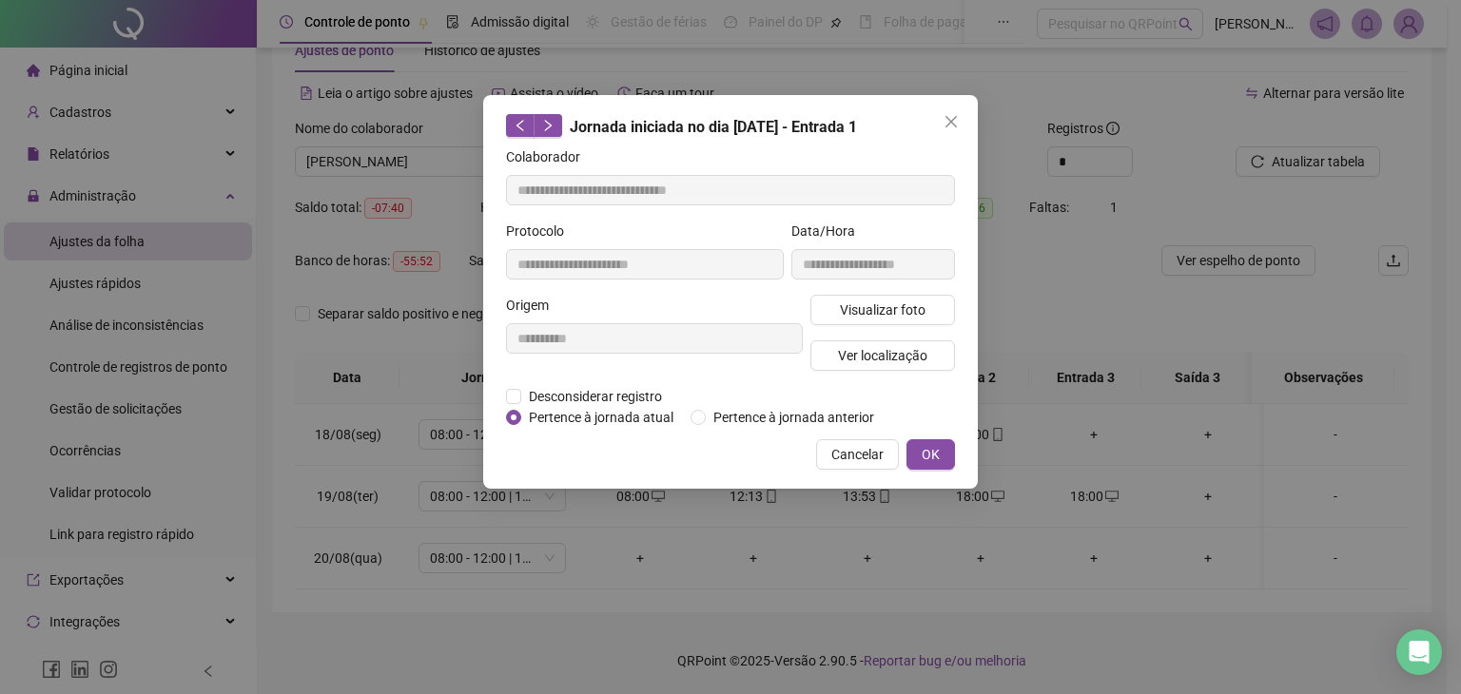
click at [1093, 501] on div "**********" at bounding box center [730, 347] width 1461 height 694
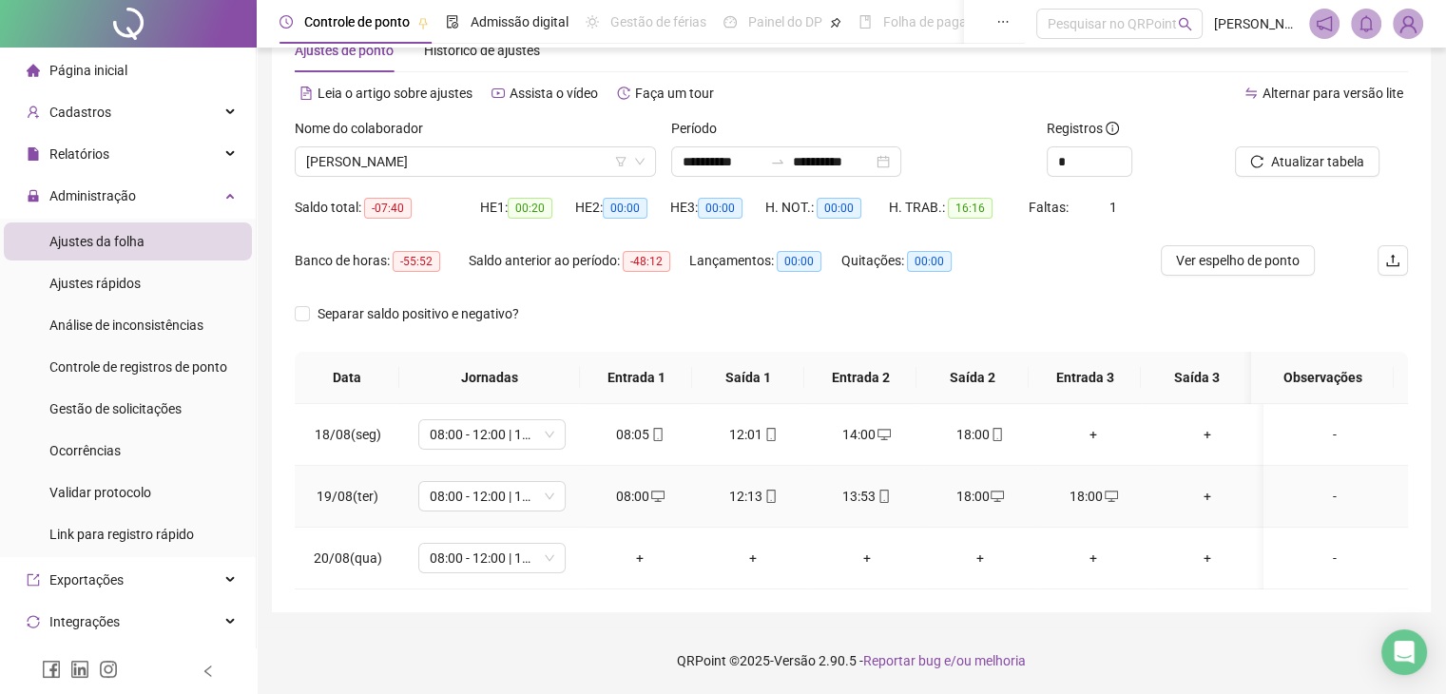
click at [1059, 500] on div "18:00" at bounding box center [1094, 496] width 83 height 21
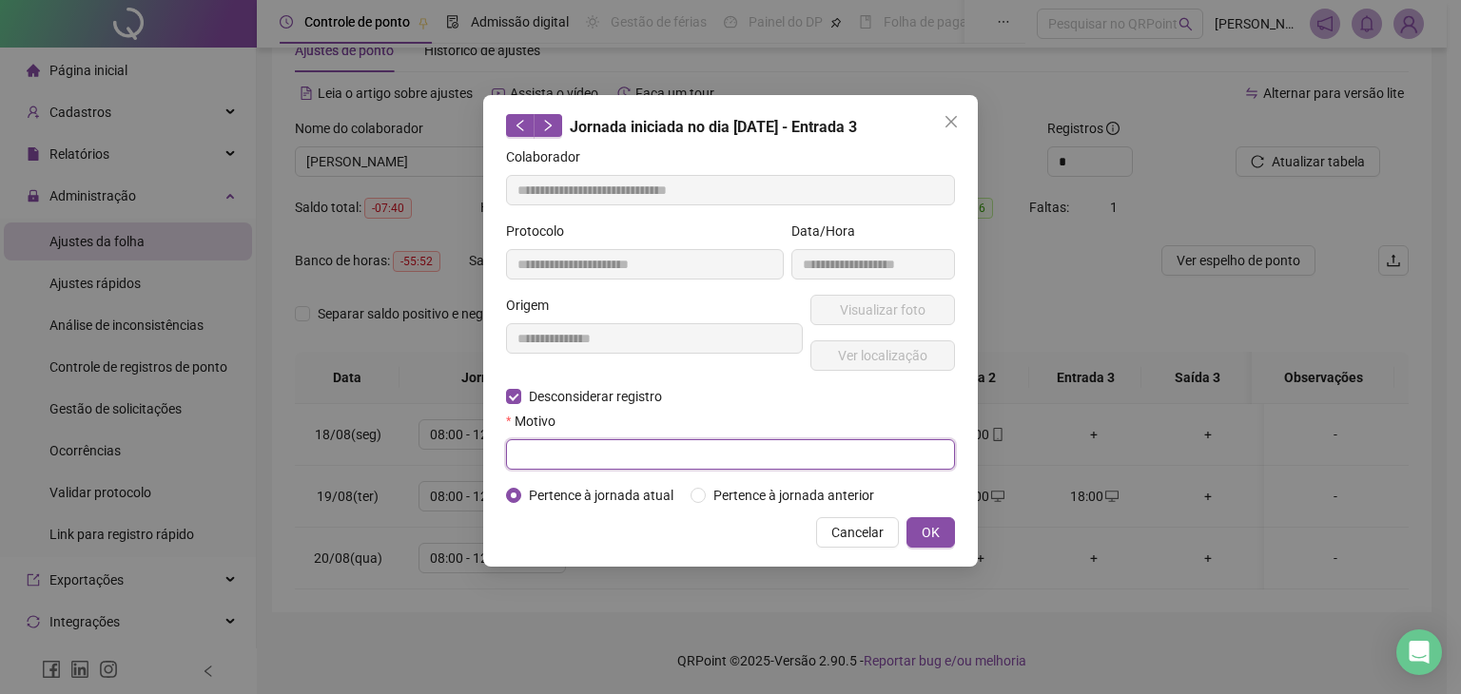
click at [591, 450] on input "text" at bounding box center [730, 454] width 449 height 30
type input "**********"
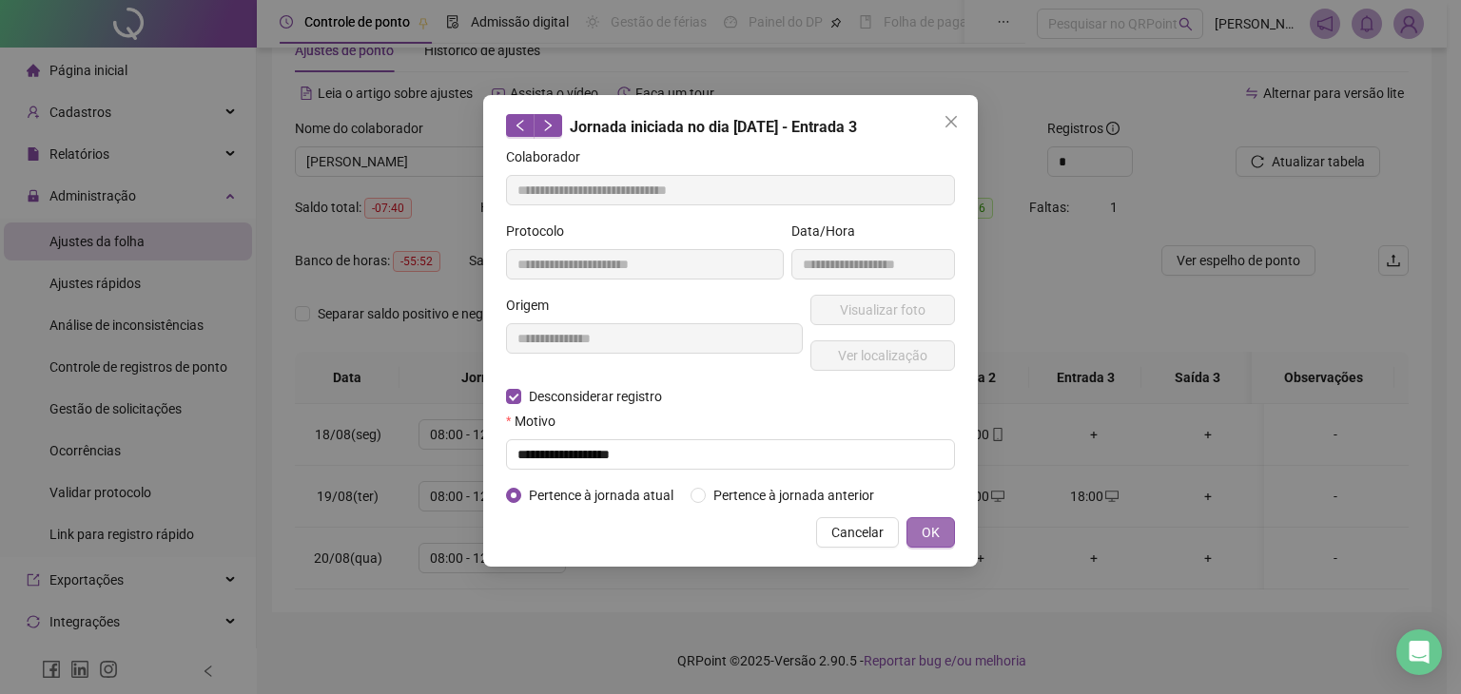
click at [909, 532] on button "OK" at bounding box center [930, 532] width 48 height 30
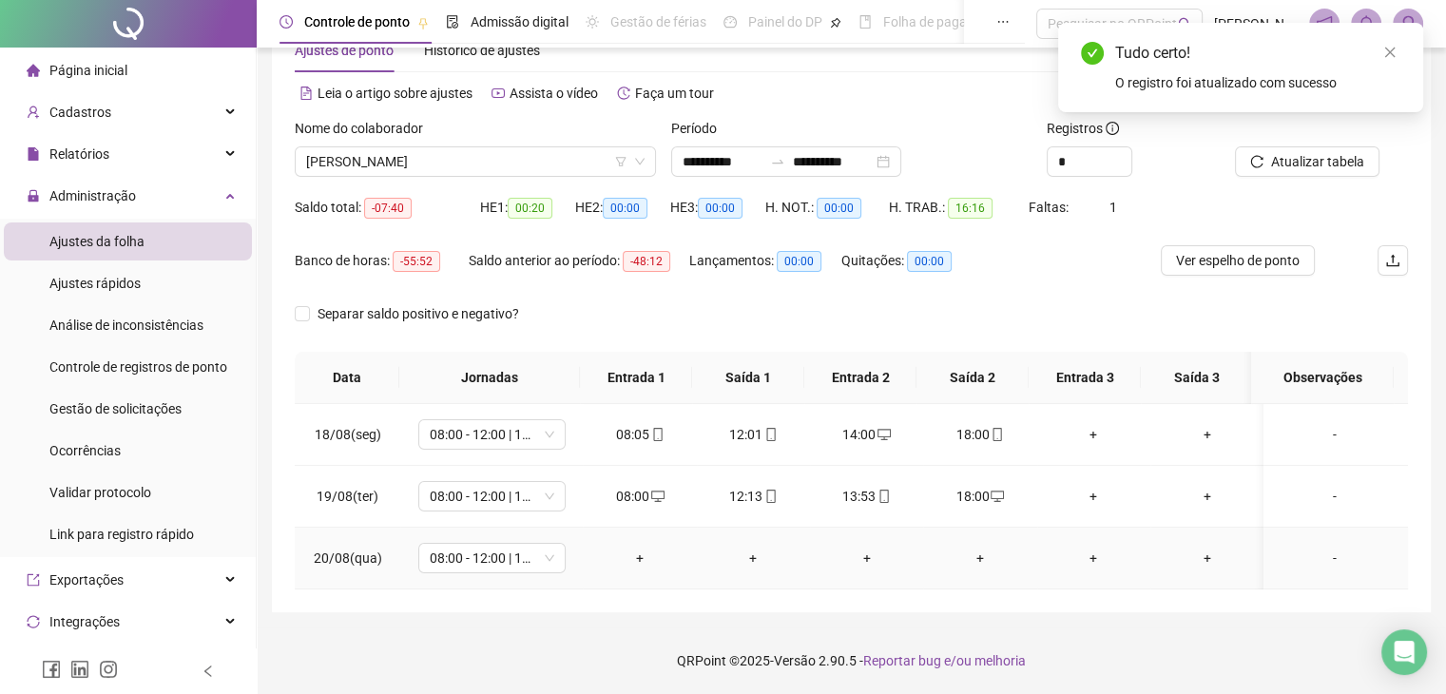
click at [1328, 565] on div "-" at bounding box center [1335, 558] width 112 height 21
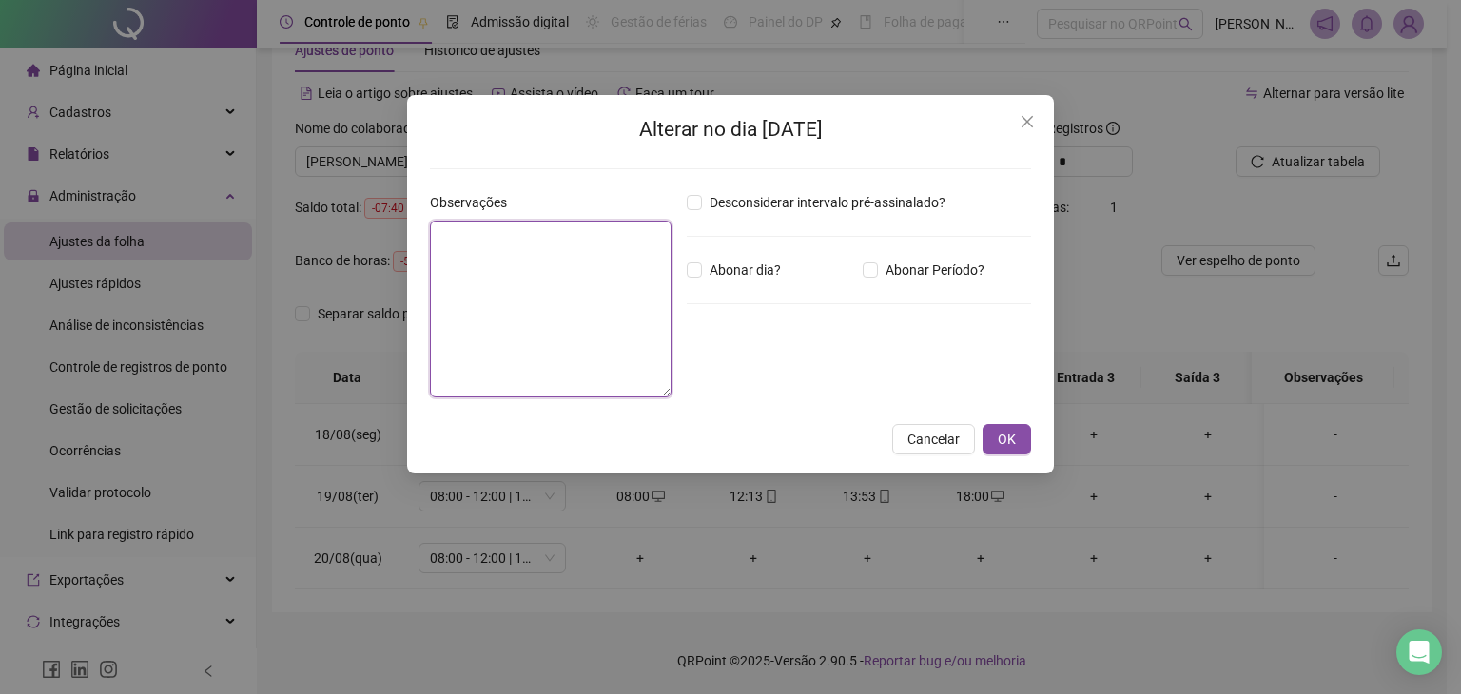
click at [547, 334] on textarea at bounding box center [551, 309] width 242 height 177
type textarea "**********"
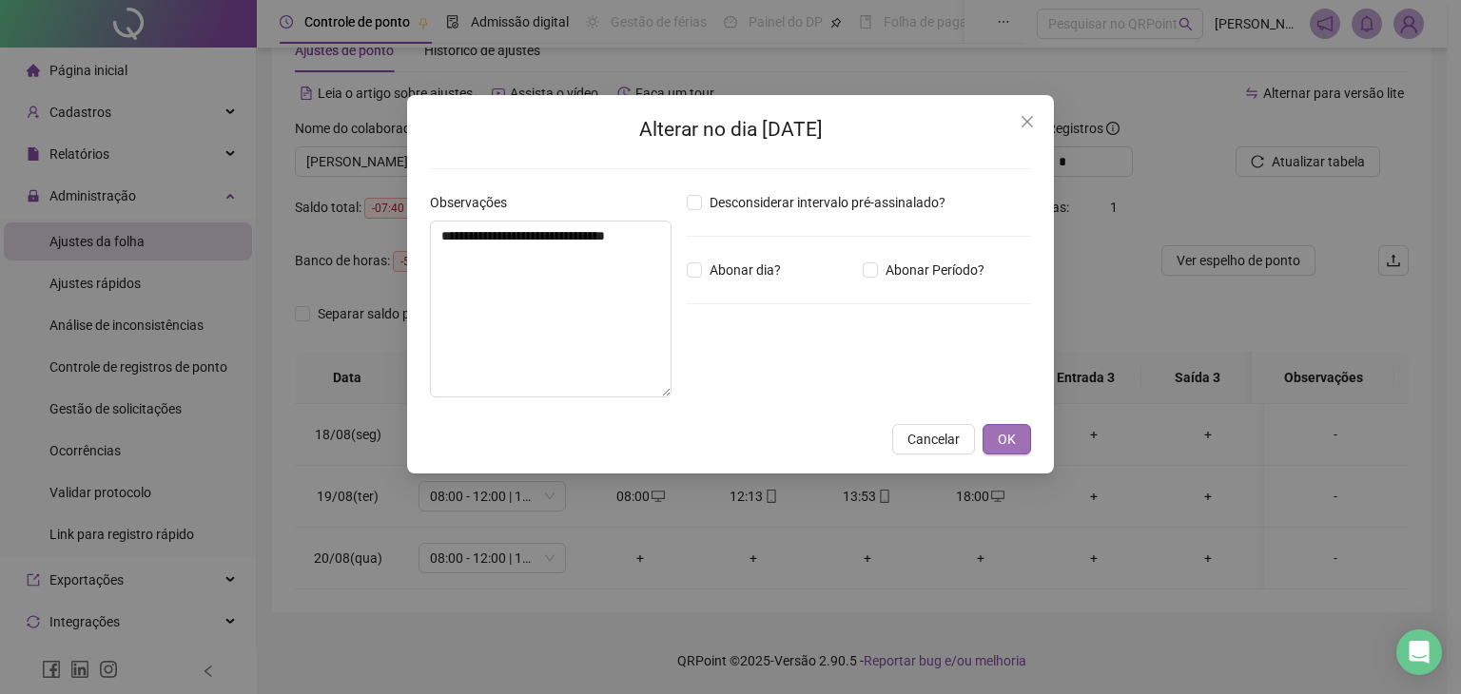
click at [1016, 435] on button "OK" at bounding box center [1006, 439] width 48 height 30
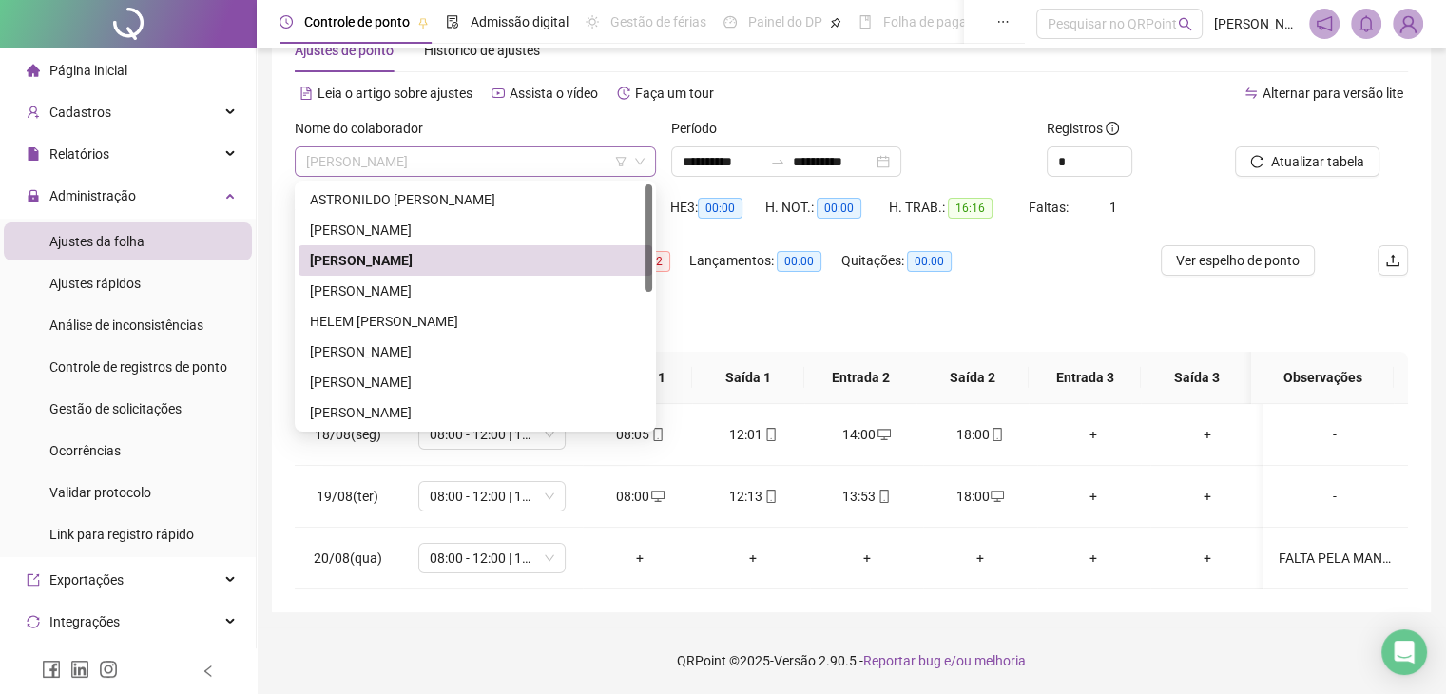
click at [544, 168] on span "[PERSON_NAME]" at bounding box center [475, 161] width 339 height 29
click at [586, 173] on span "[PERSON_NAME]" at bounding box center [475, 161] width 339 height 29
click at [506, 286] on div "[PERSON_NAME]" at bounding box center [475, 291] width 331 height 21
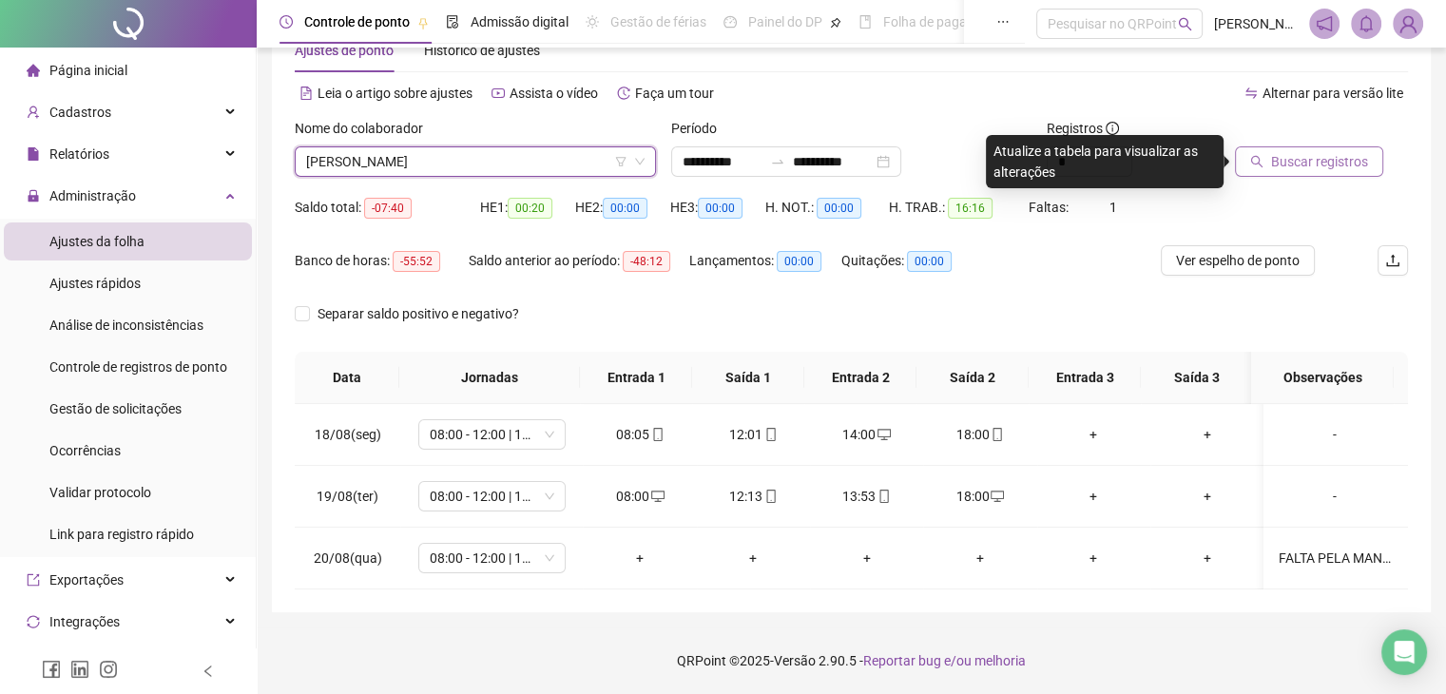
click at [1313, 162] on span "Buscar registros" at bounding box center [1319, 161] width 97 height 21
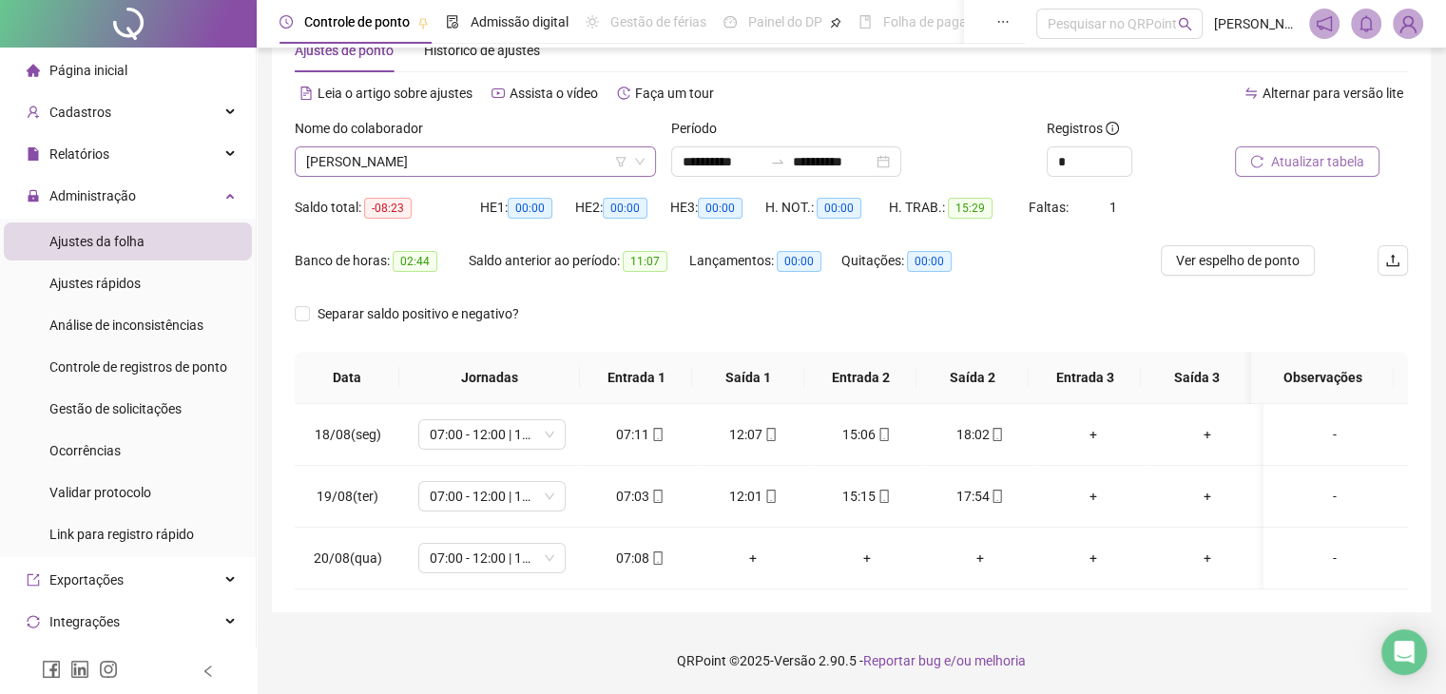
click at [554, 173] on span "[PERSON_NAME]" at bounding box center [475, 161] width 339 height 29
click at [636, 557] on div "07:08" at bounding box center [639, 558] width 83 height 21
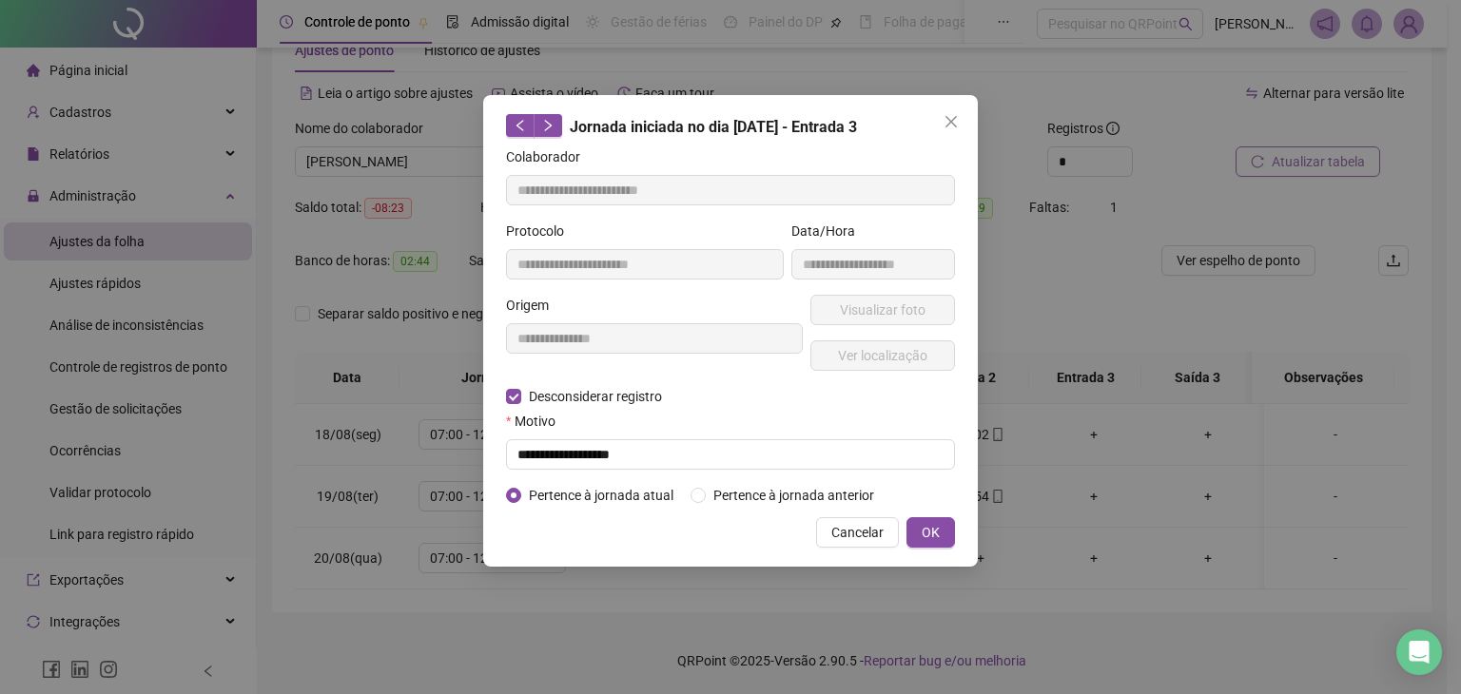
type input "**********"
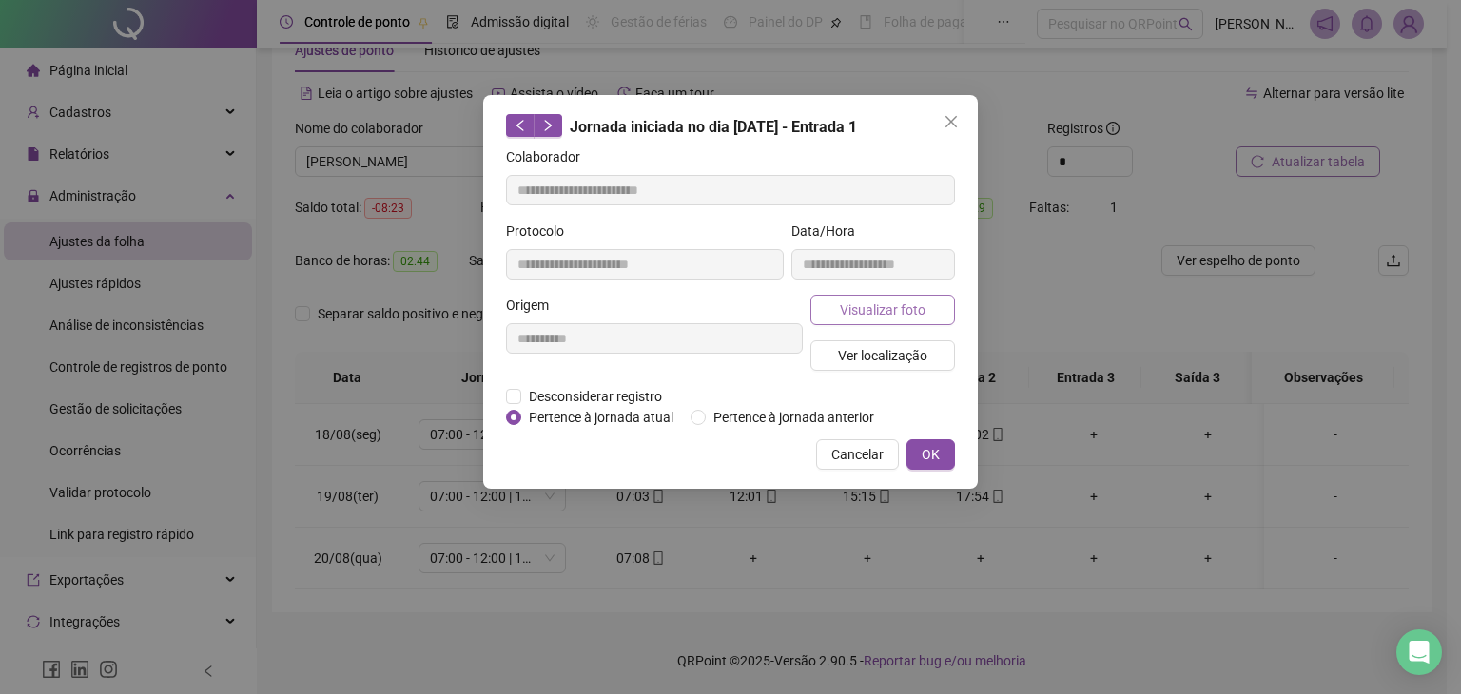
click at [858, 307] on span "Visualizar foto" at bounding box center [883, 310] width 86 height 21
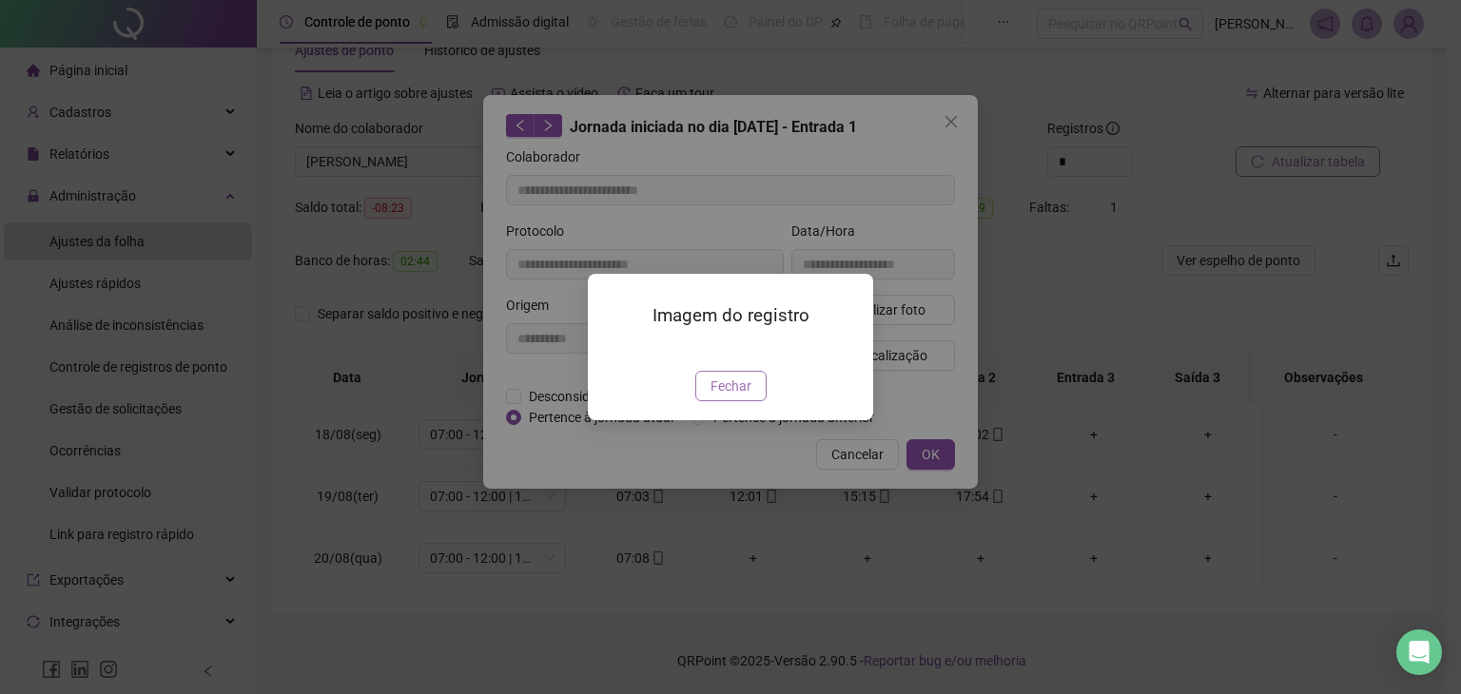
click at [745, 397] on span "Fechar" at bounding box center [730, 386] width 41 height 21
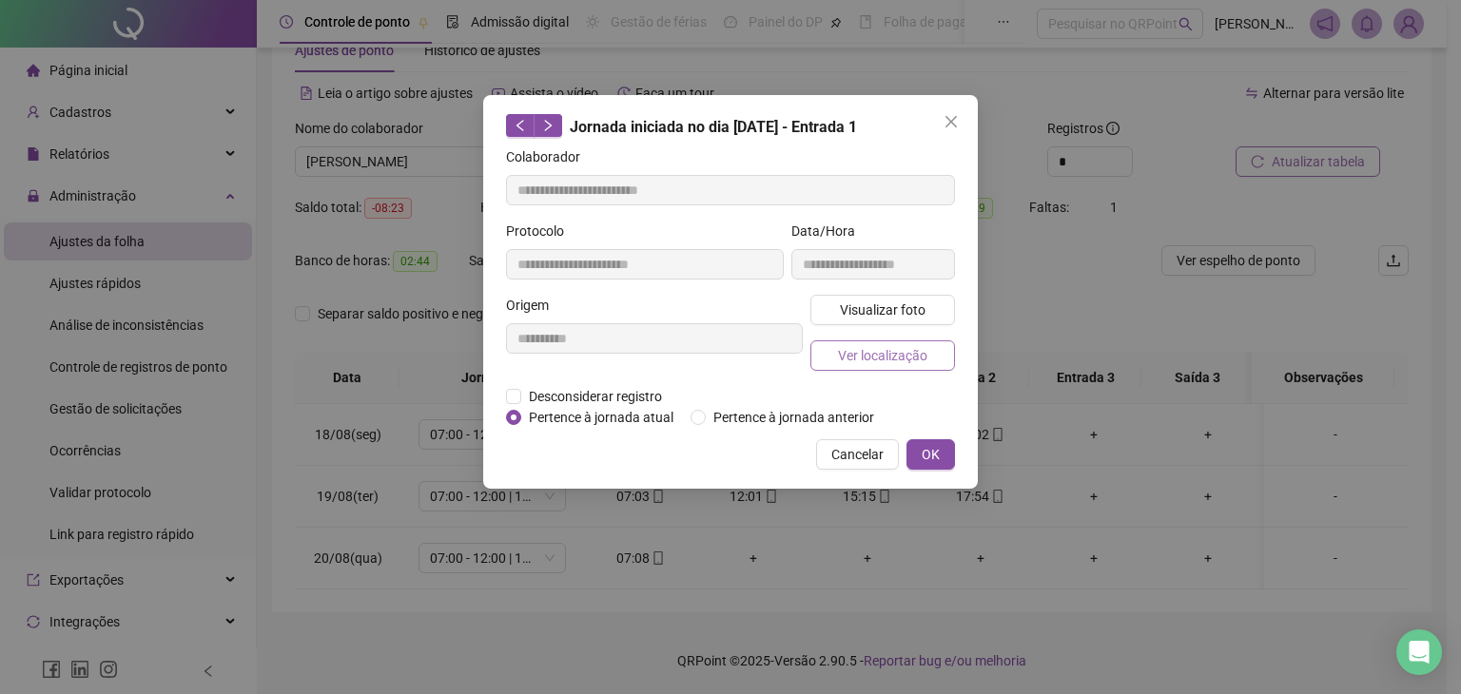
click at [858, 362] on span "Ver localização" at bounding box center [882, 355] width 89 height 21
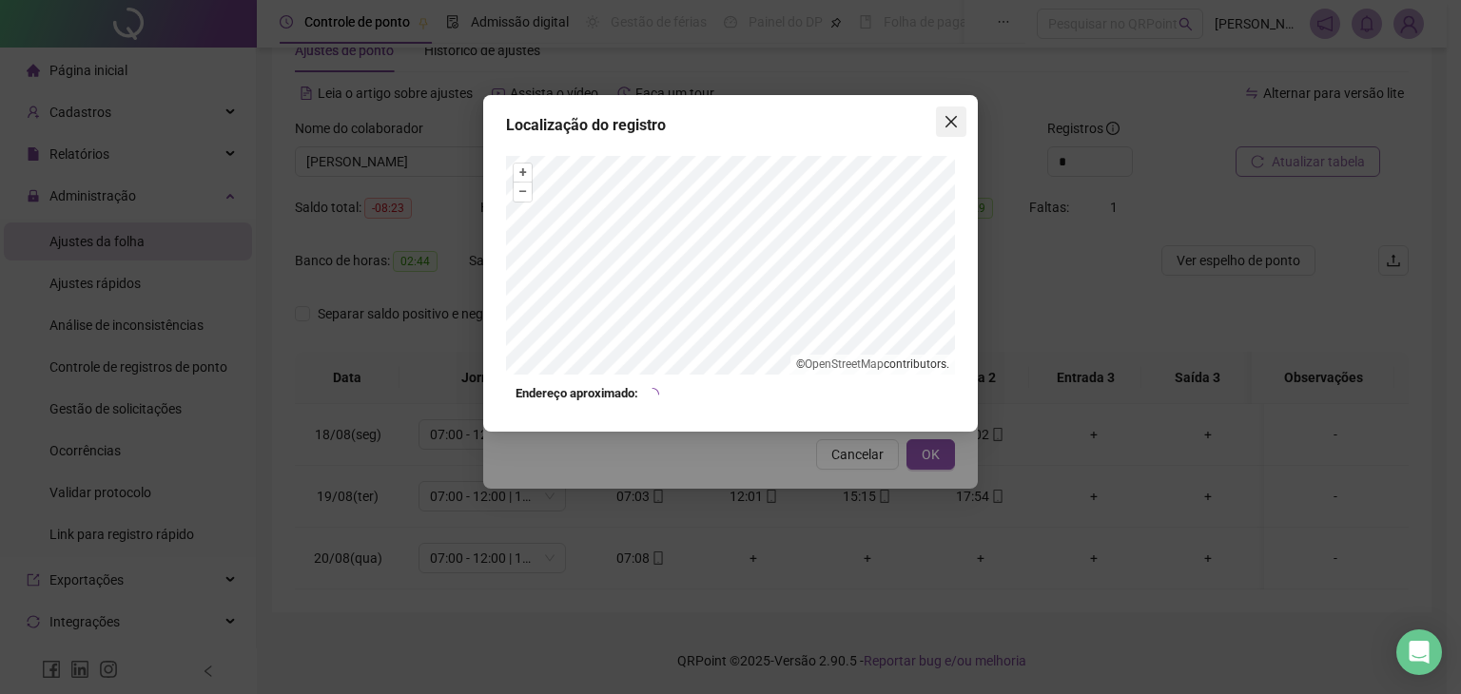
click at [955, 130] on button "Close" at bounding box center [951, 121] width 30 height 30
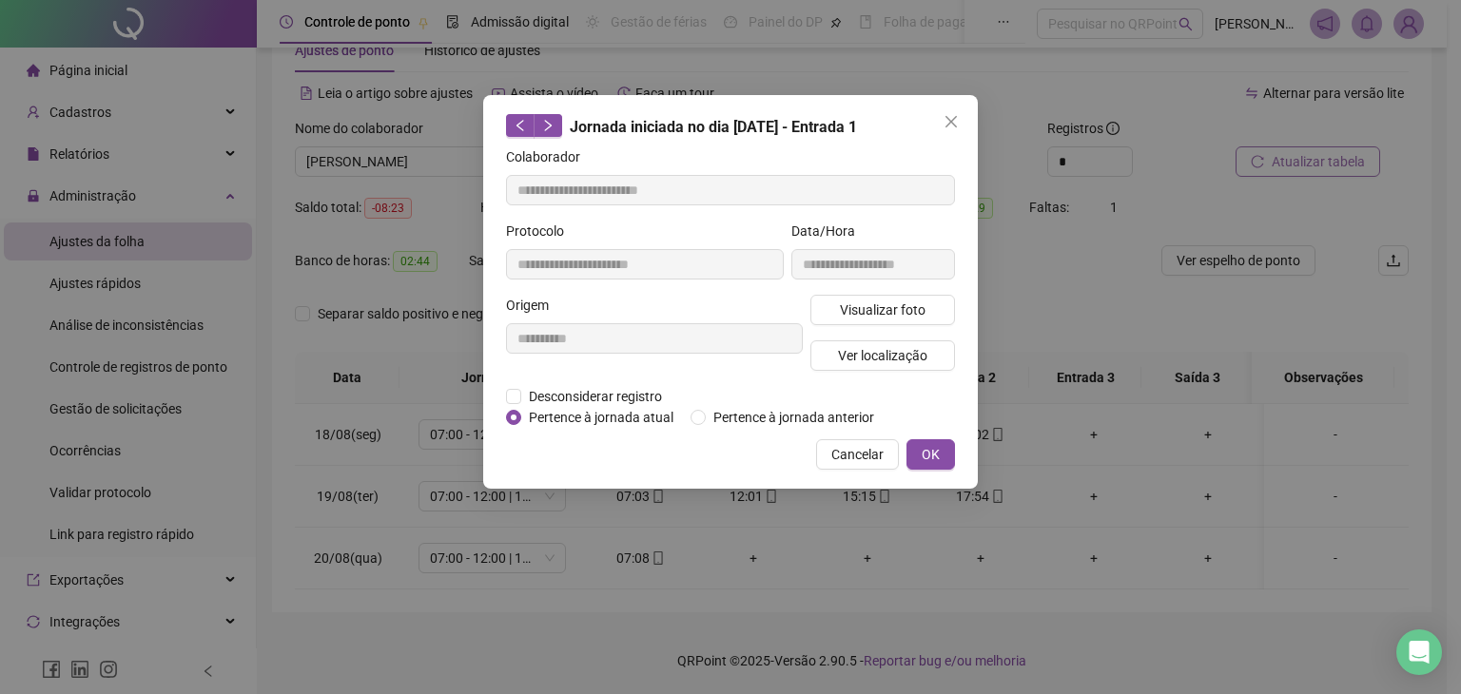
click at [966, 119] on div "**********" at bounding box center [730, 292] width 494 height 394
click at [960, 121] on span "Close" at bounding box center [951, 121] width 30 height 15
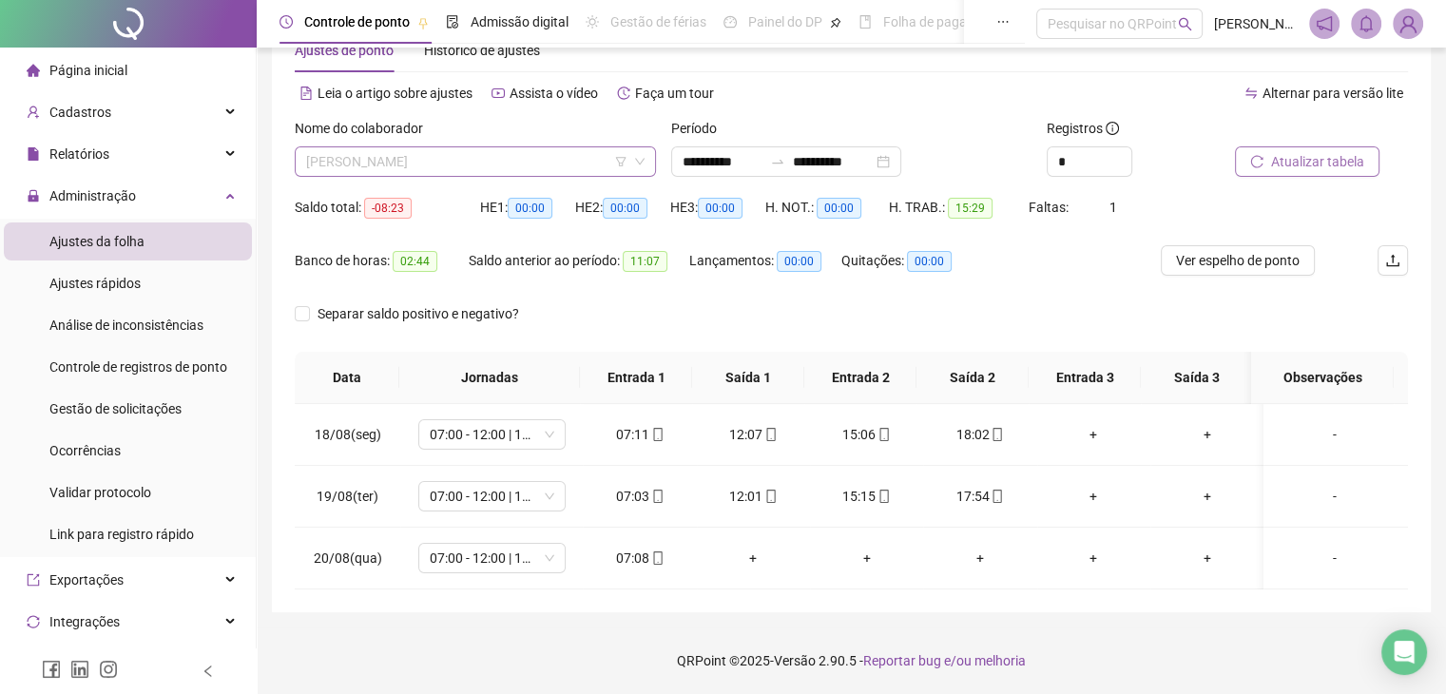
click at [563, 172] on span "[PERSON_NAME]" at bounding box center [475, 161] width 339 height 29
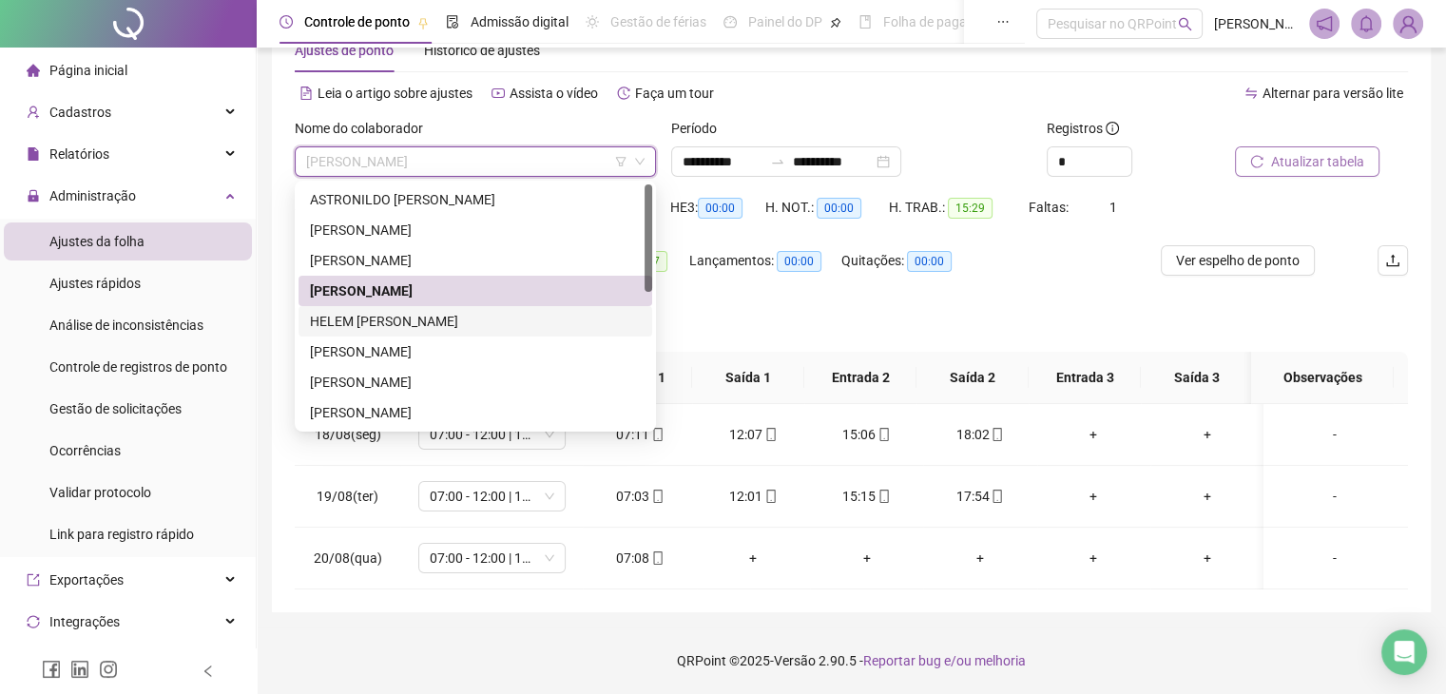
click at [500, 328] on div "HELEM [PERSON_NAME]" at bounding box center [475, 321] width 331 height 21
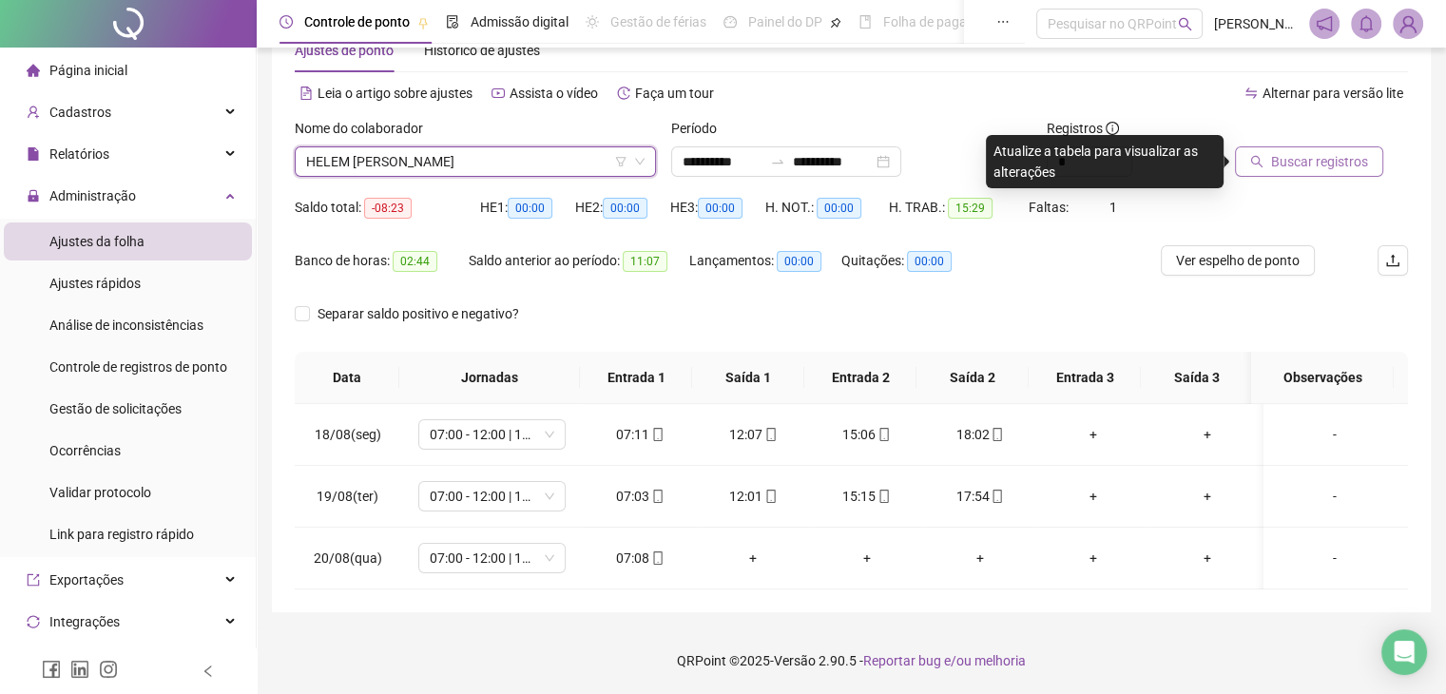
click at [1297, 155] on span "Buscar registros" at bounding box center [1319, 161] width 97 height 21
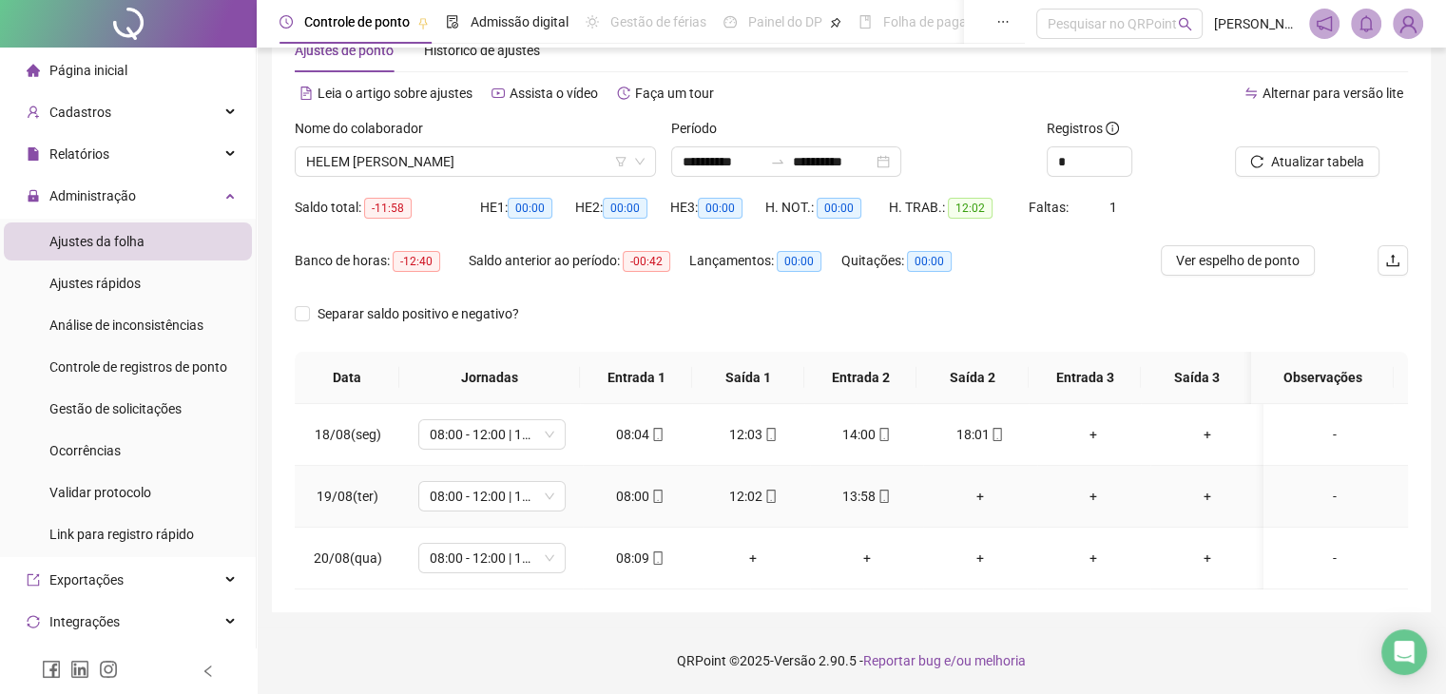
click at [985, 489] on div "+" at bounding box center [979, 496] width 83 height 21
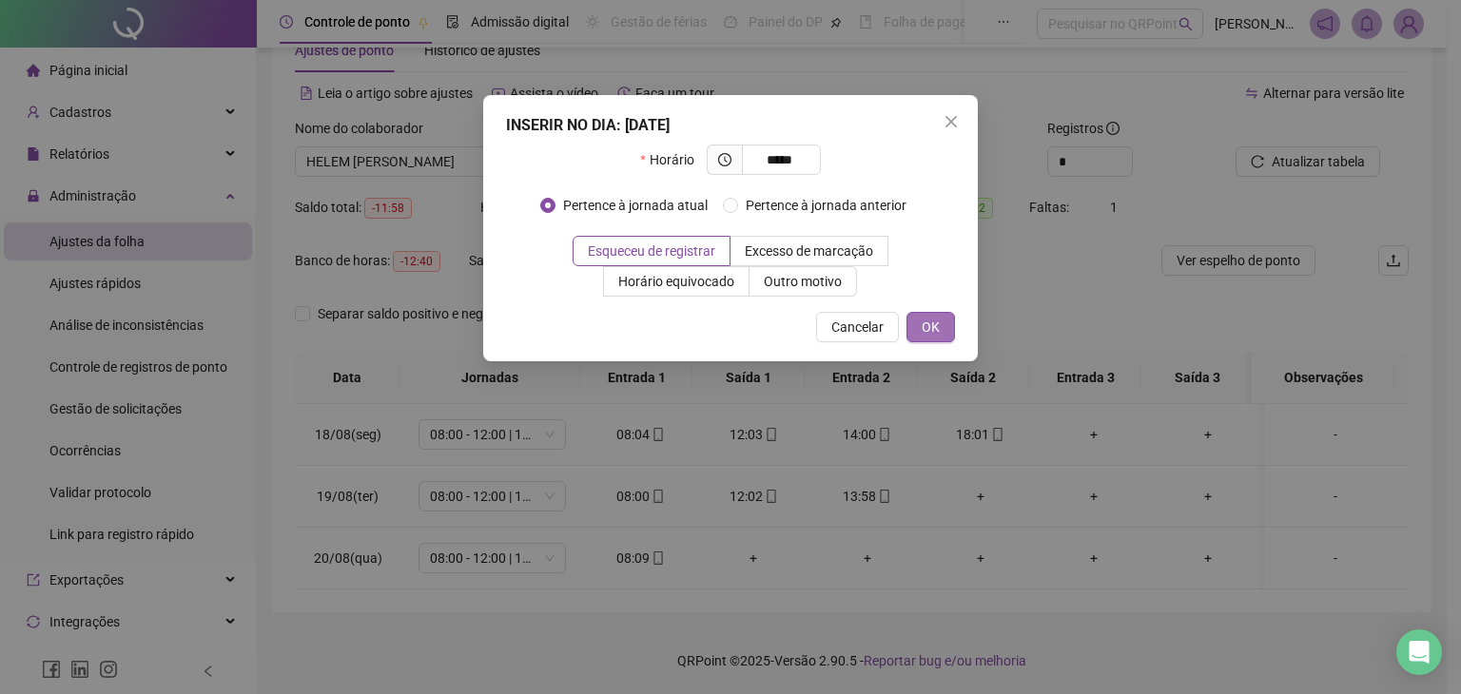
type input "*****"
click at [928, 338] on button "OK" at bounding box center [930, 327] width 48 height 30
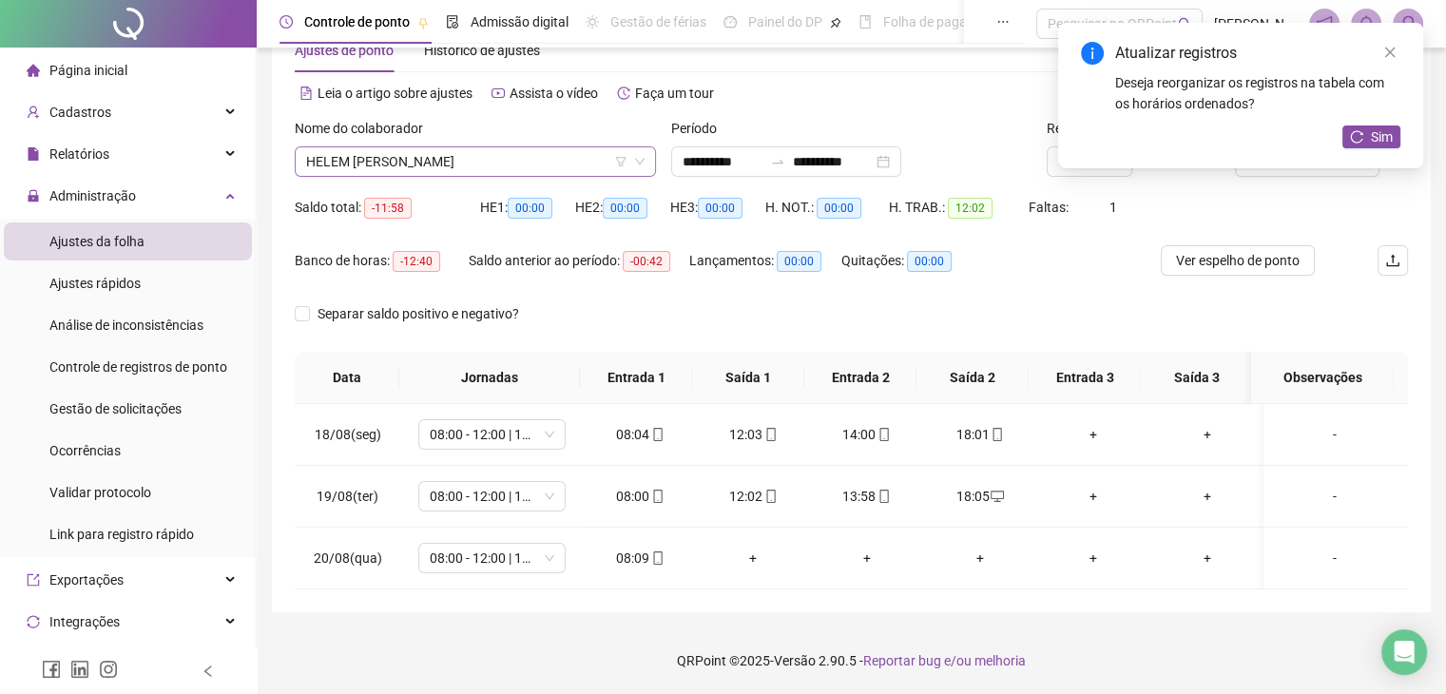
click at [564, 168] on span "HELEM [PERSON_NAME]" at bounding box center [475, 161] width 339 height 29
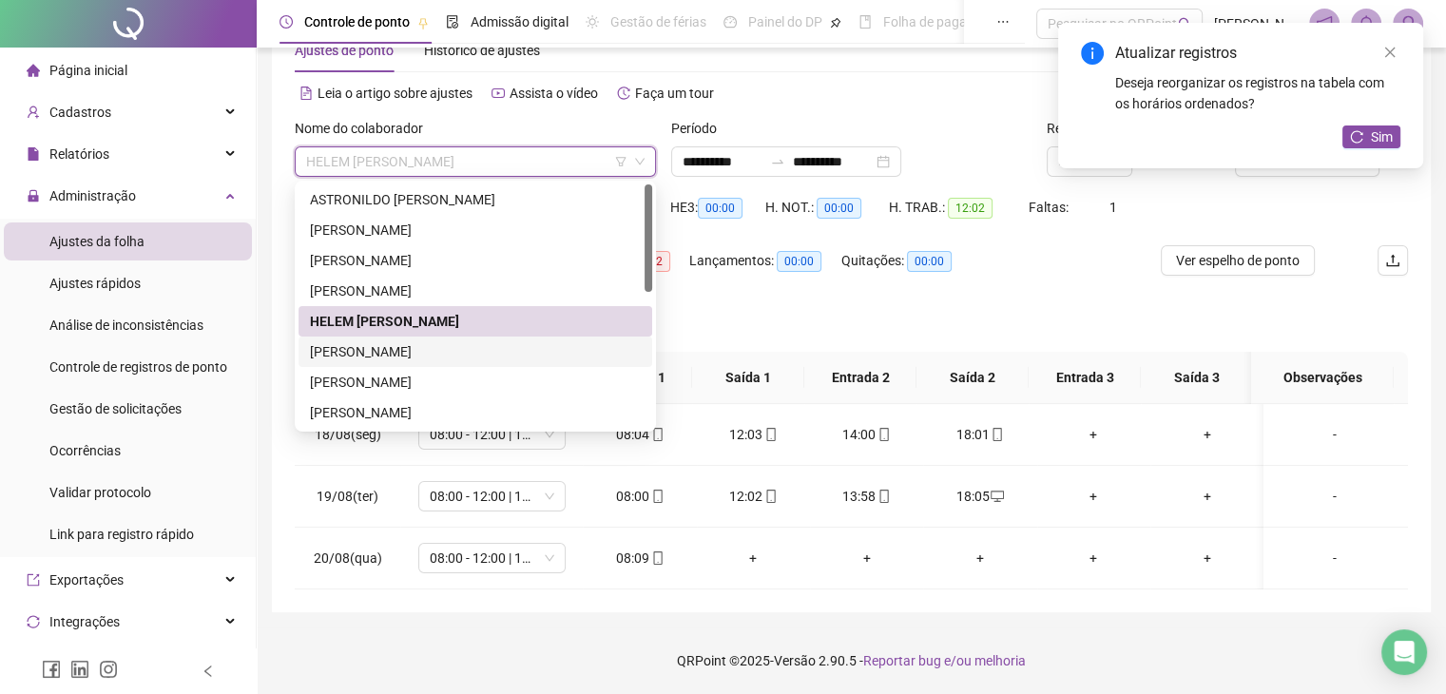
click at [461, 355] on div "[PERSON_NAME]" at bounding box center [475, 351] width 331 height 21
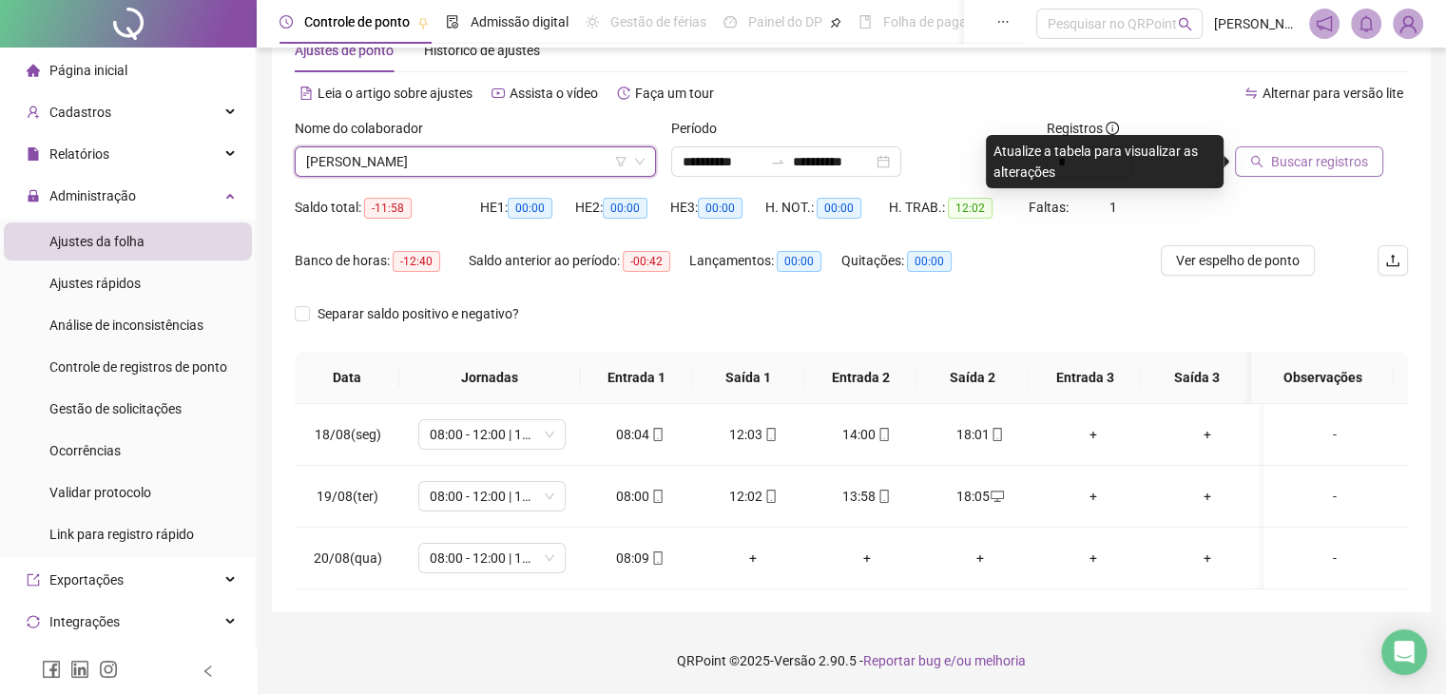
click at [1311, 165] on span "Buscar registros" at bounding box center [1319, 161] width 97 height 21
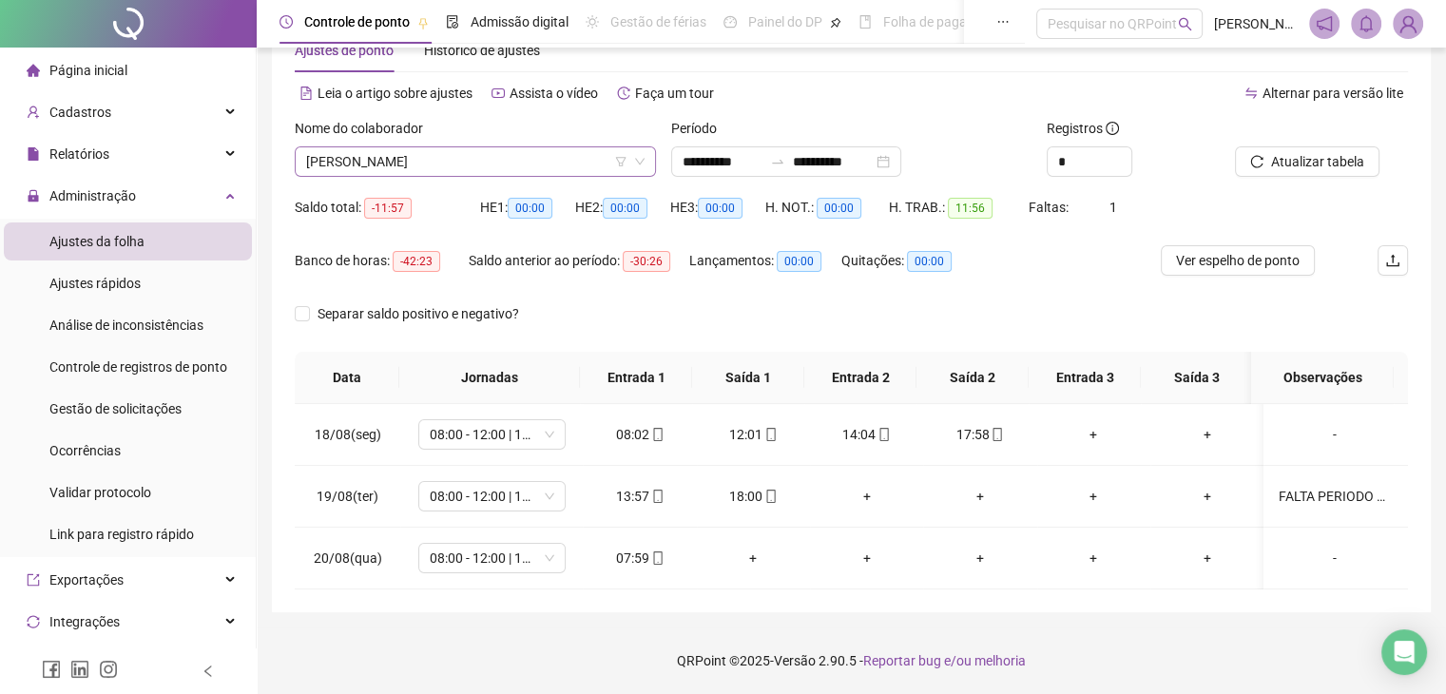
click at [538, 161] on span "[PERSON_NAME]" at bounding box center [475, 161] width 339 height 29
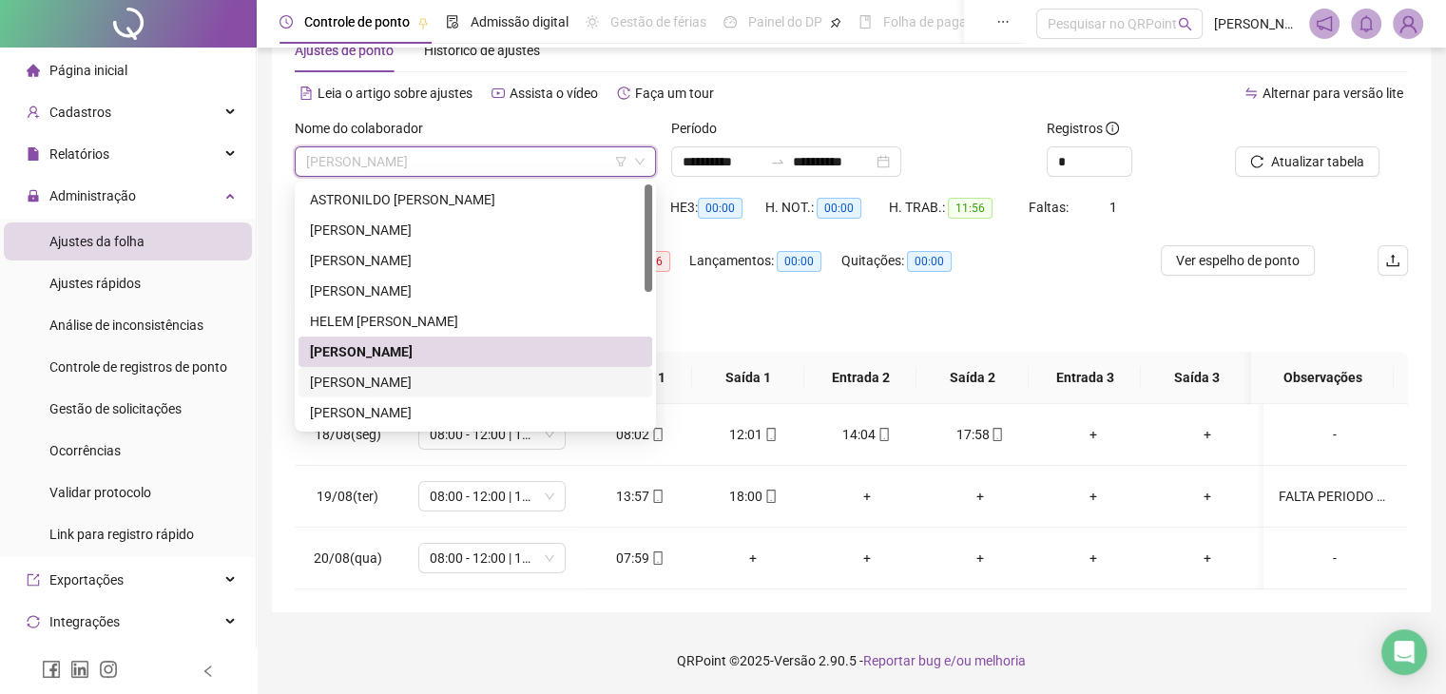
click at [453, 380] on div "[PERSON_NAME]" at bounding box center [475, 382] width 331 height 21
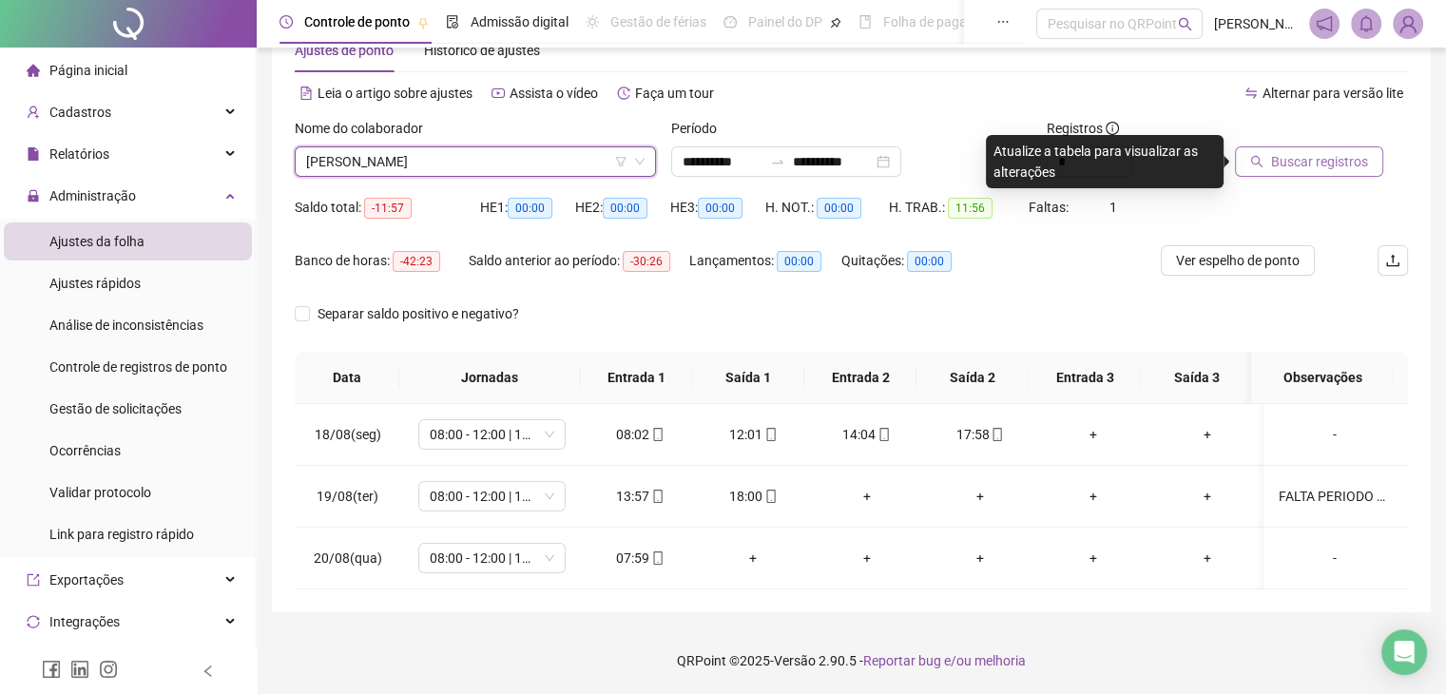
click at [1305, 170] on span "Buscar registros" at bounding box center [1319, 161] width 97 height 21
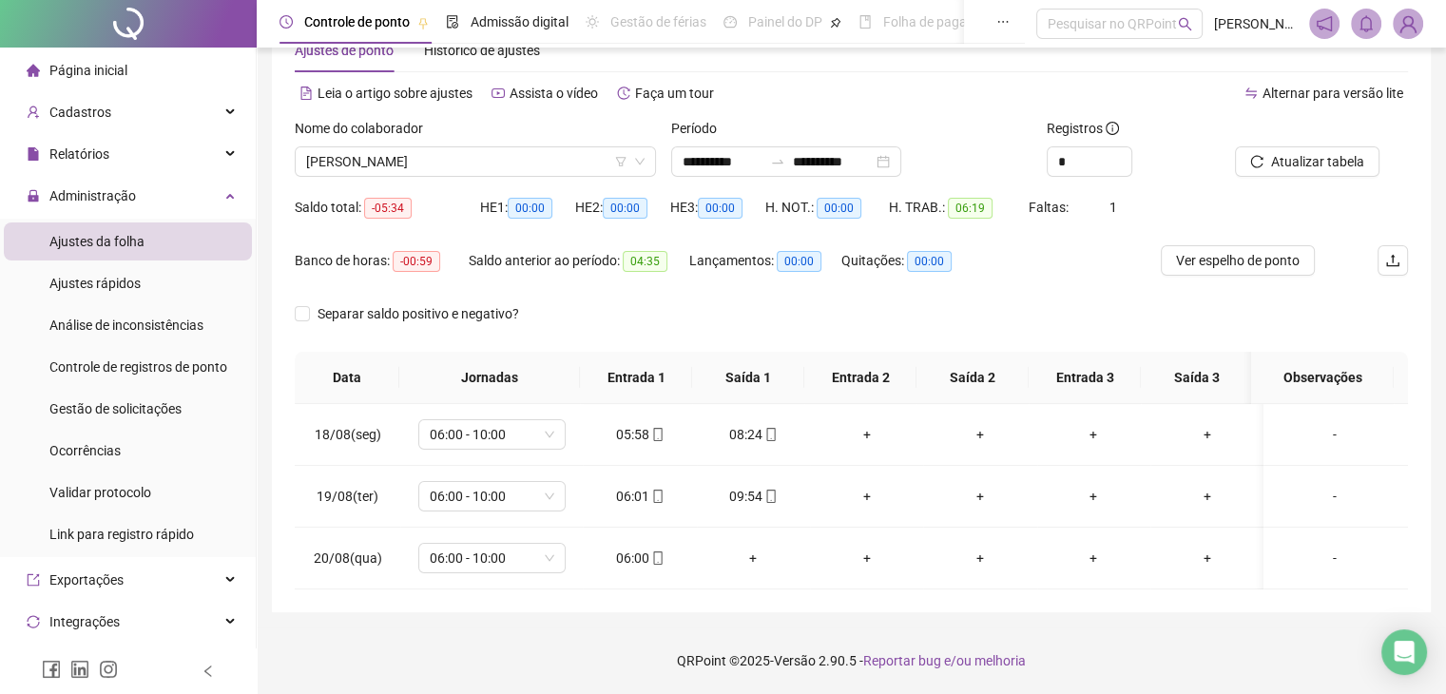
click at [551, 177] on div "Nome do colaborador [PERSON_NAME]" at bounding box center [475, 155] width 377 height 74
click at [551, 168] on span "[PERSON_NAME]" at bounding box center [475, 161] width 339 height 29
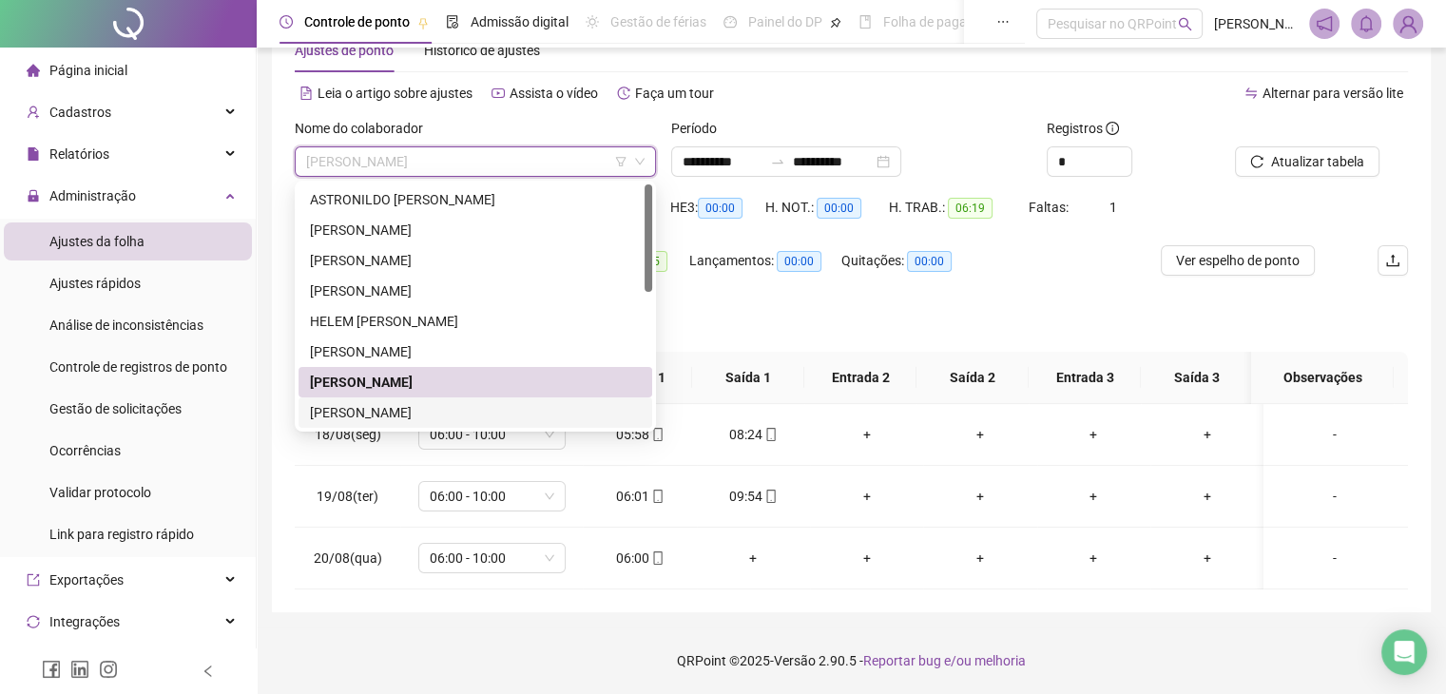
click at [479, 410] on div "[PERSON_NAME]" at bounding box center [475, 412] width 331 height 21
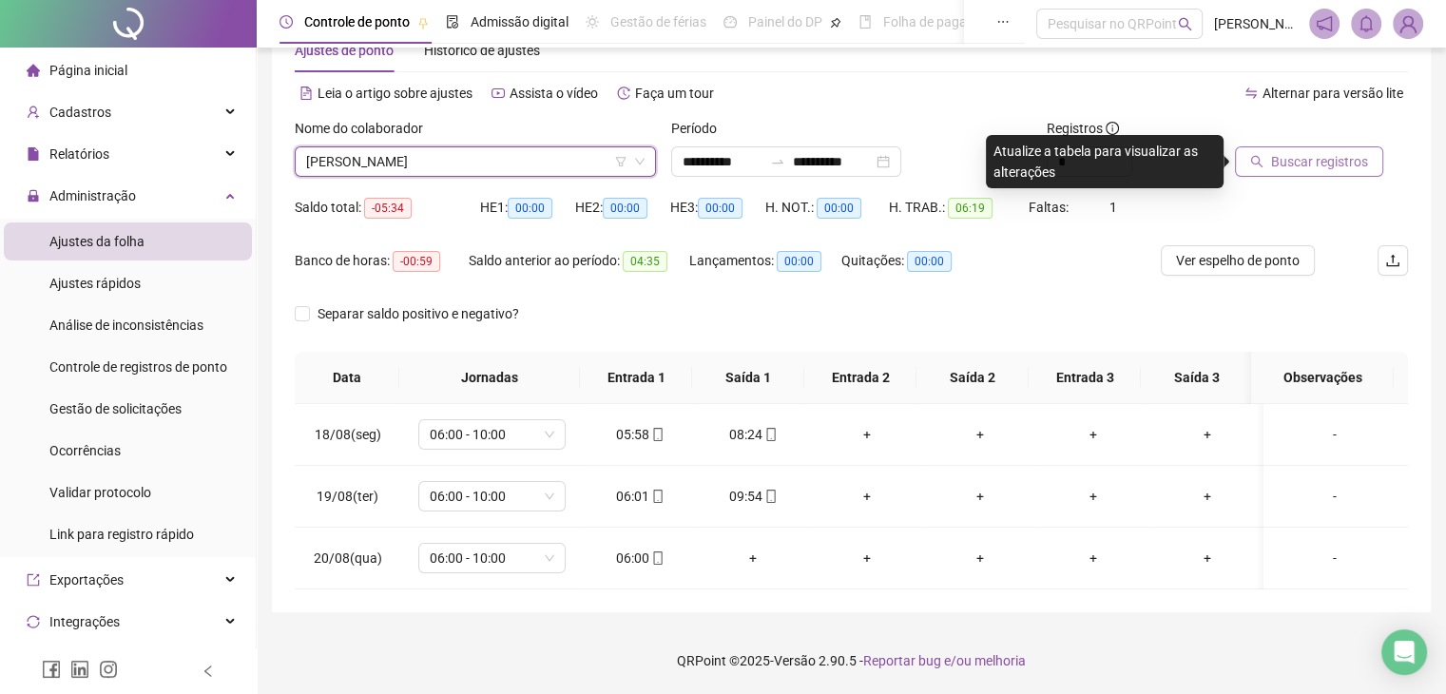
click at [1343, 168] on span "Buscar registros" at bounding box center [1319, 161] width 97 height 21
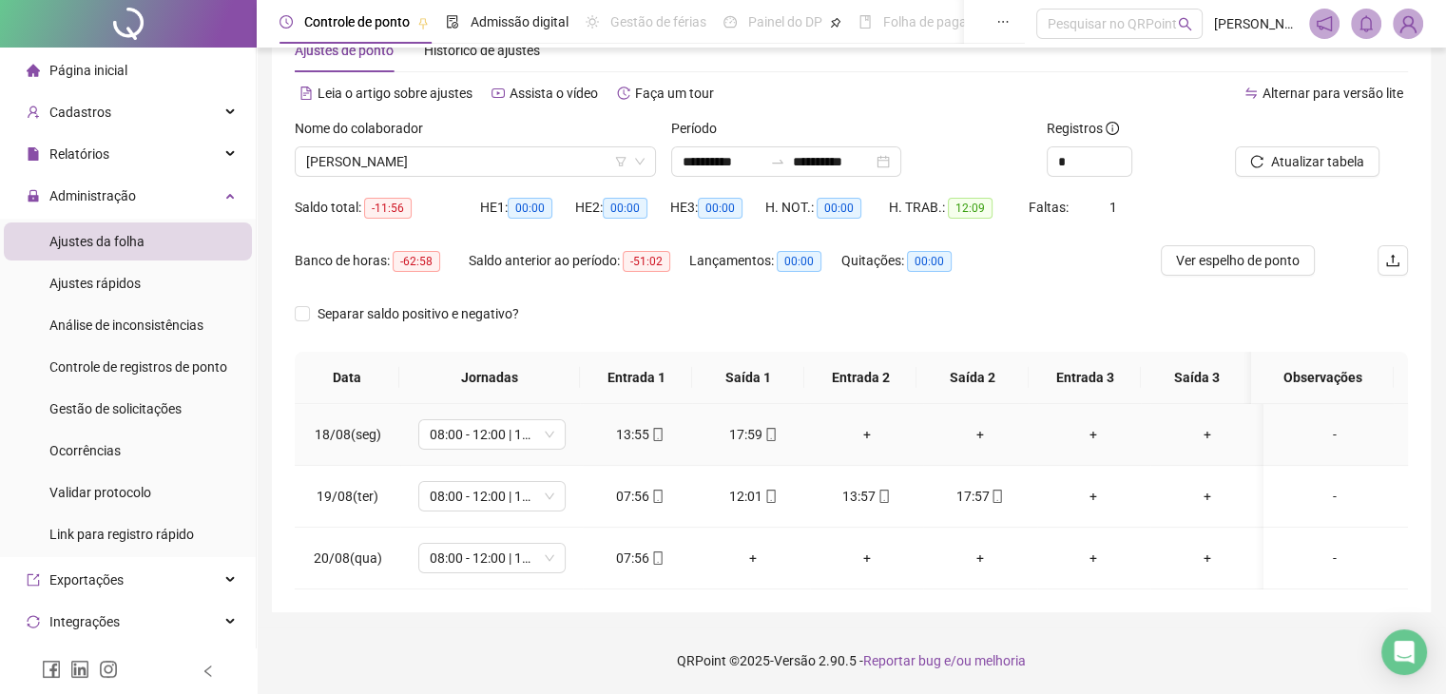
click at [1324, 439] on div "-" at bounding box center [1335, 434] width 112 height 21
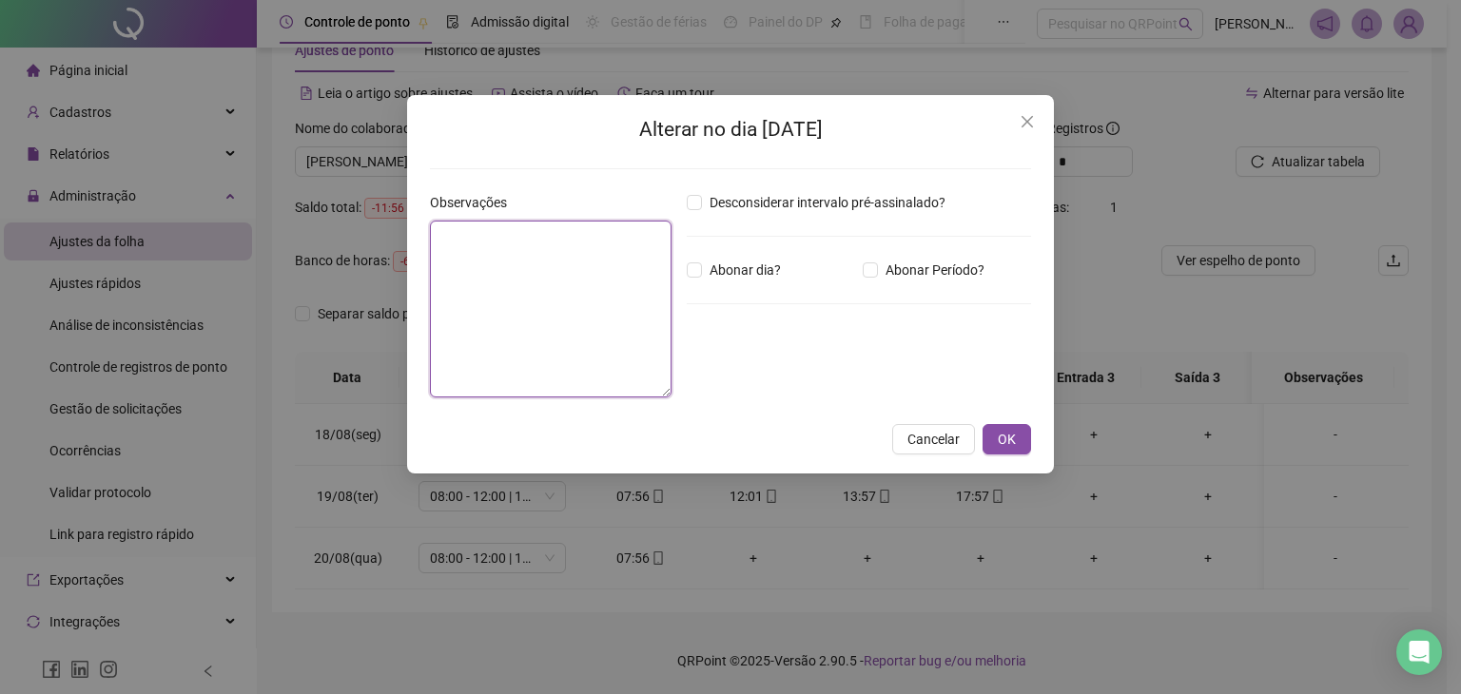
click at [498, 305] on textarea at bounding box center [551, 309] width 242 height 177
type textarea "**********"
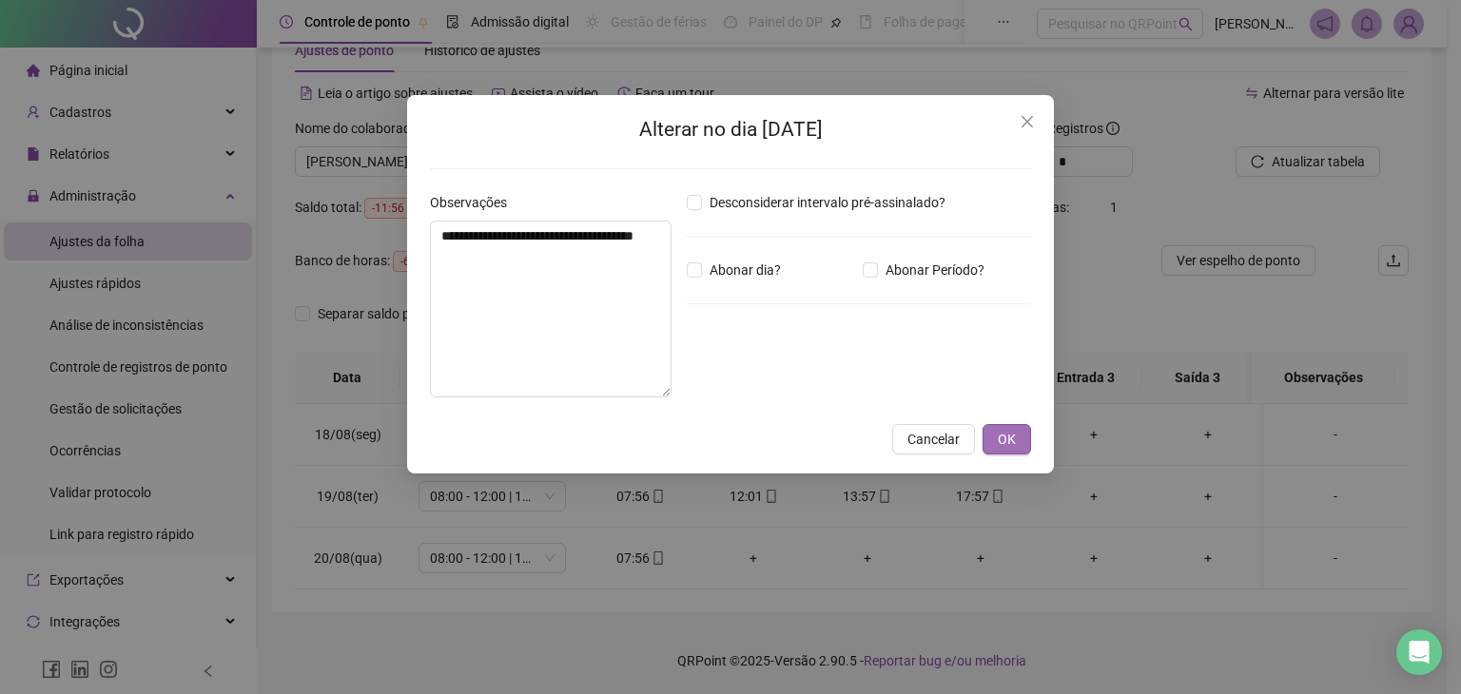
click at [1019, 426] on button "OK" at bounding box center [1006, 439] width 48 height 30
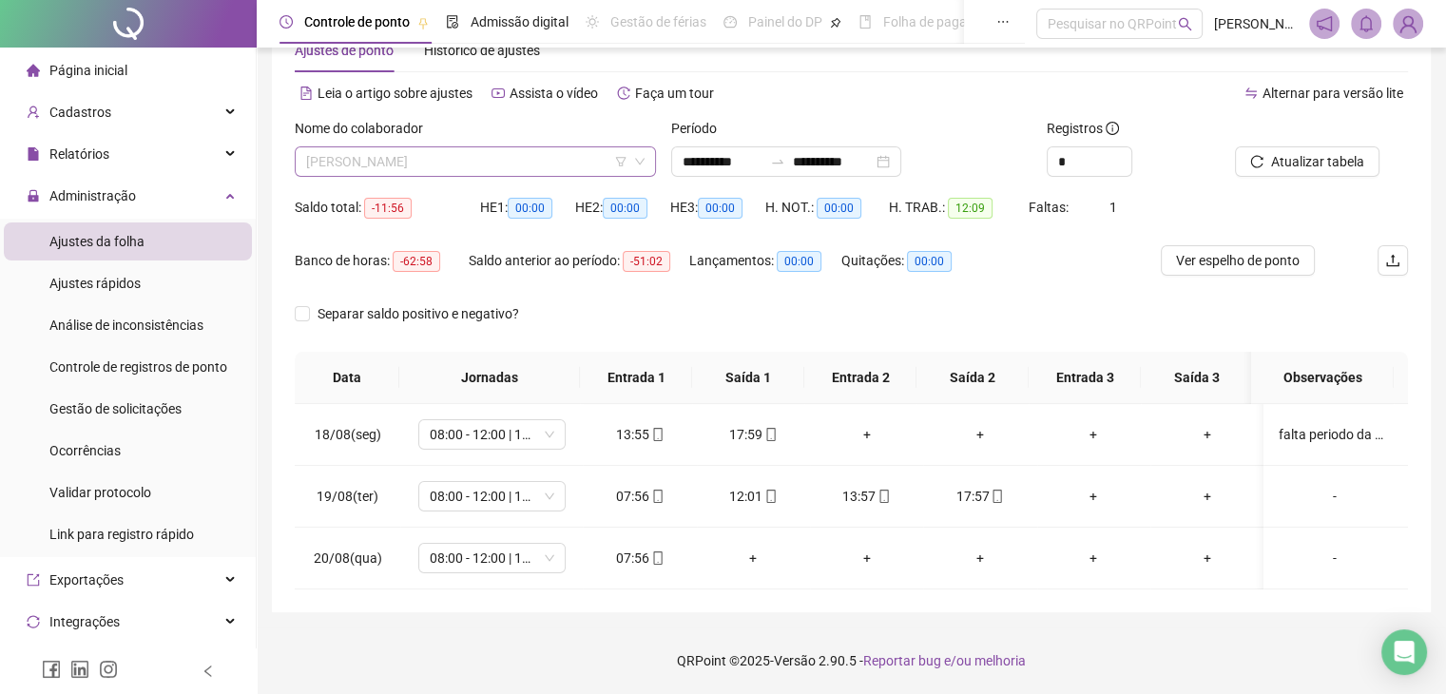
click at [544, 159] on span "[PERSON_NAME]" at bounding box center [475, 161] width 339 height 29
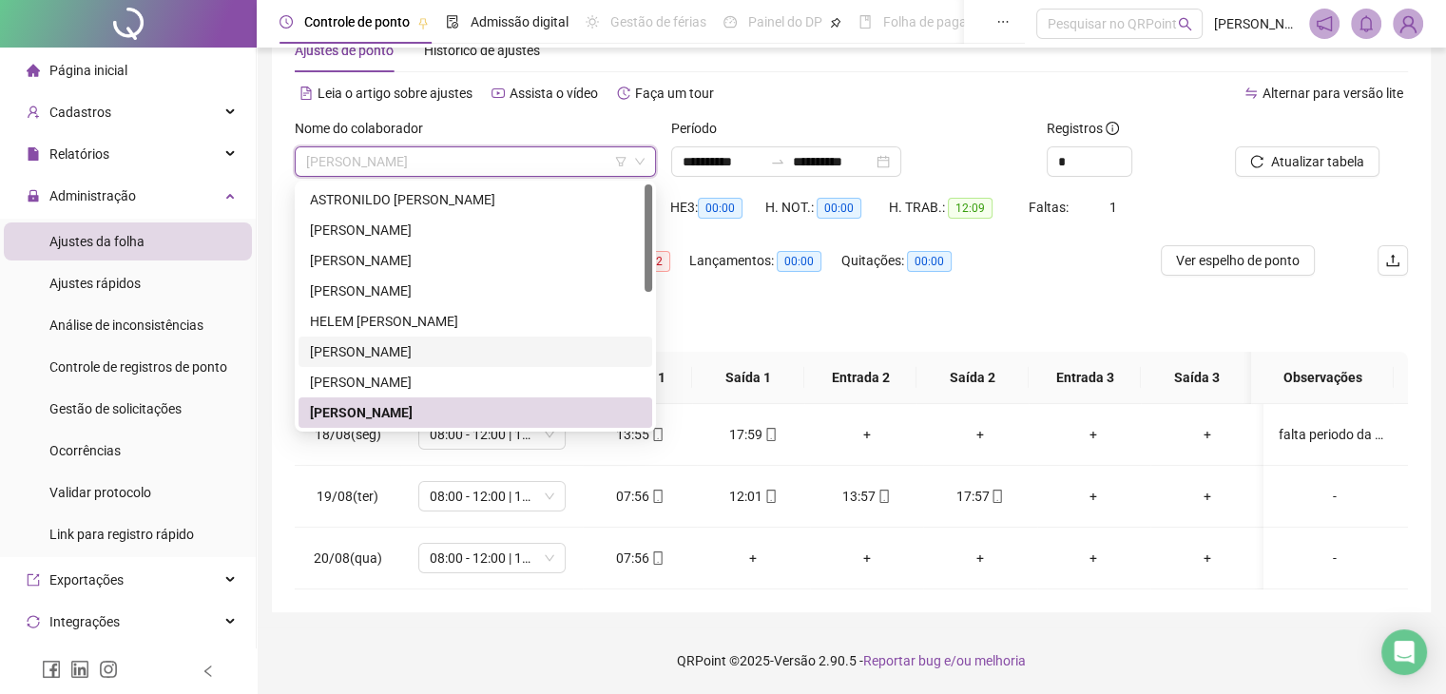
scroll to position [95, 0]
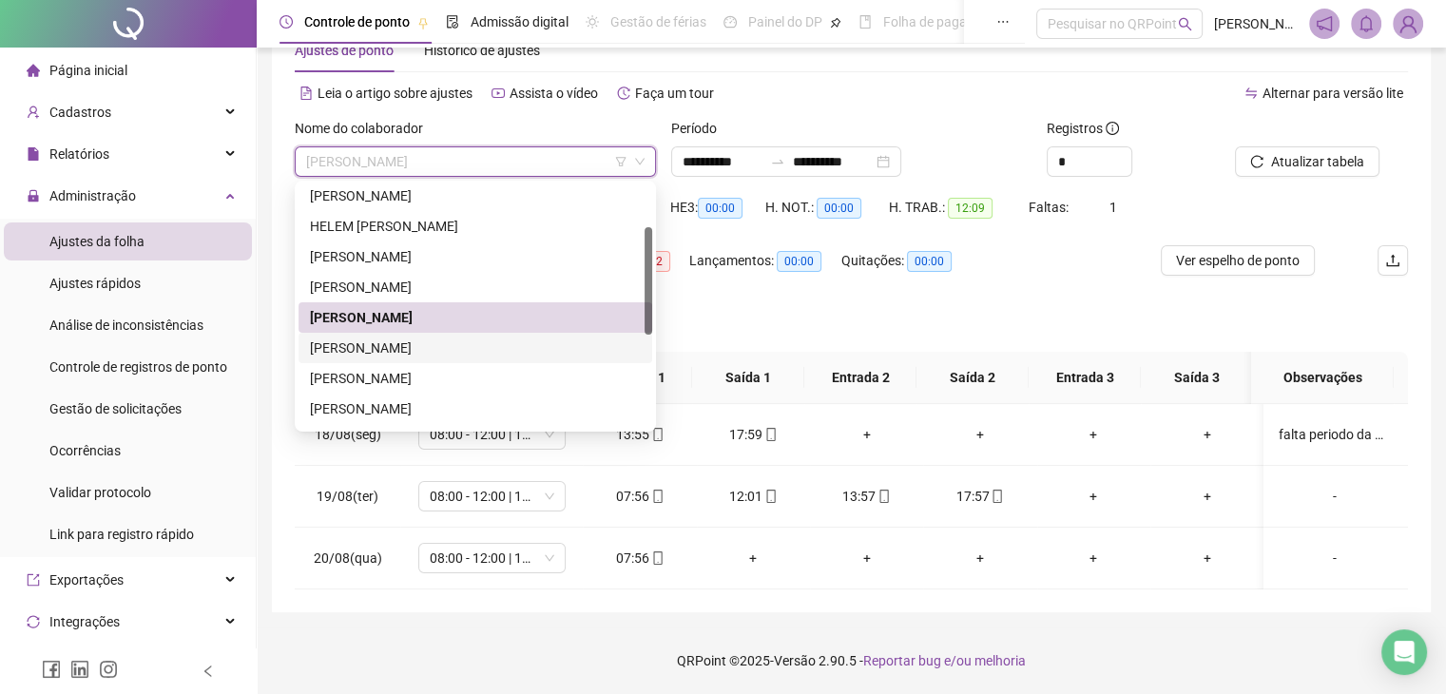
click at [525, 356] on div "[PERSON_NAME]" at bounding box center [475, 348] width 331 height 21
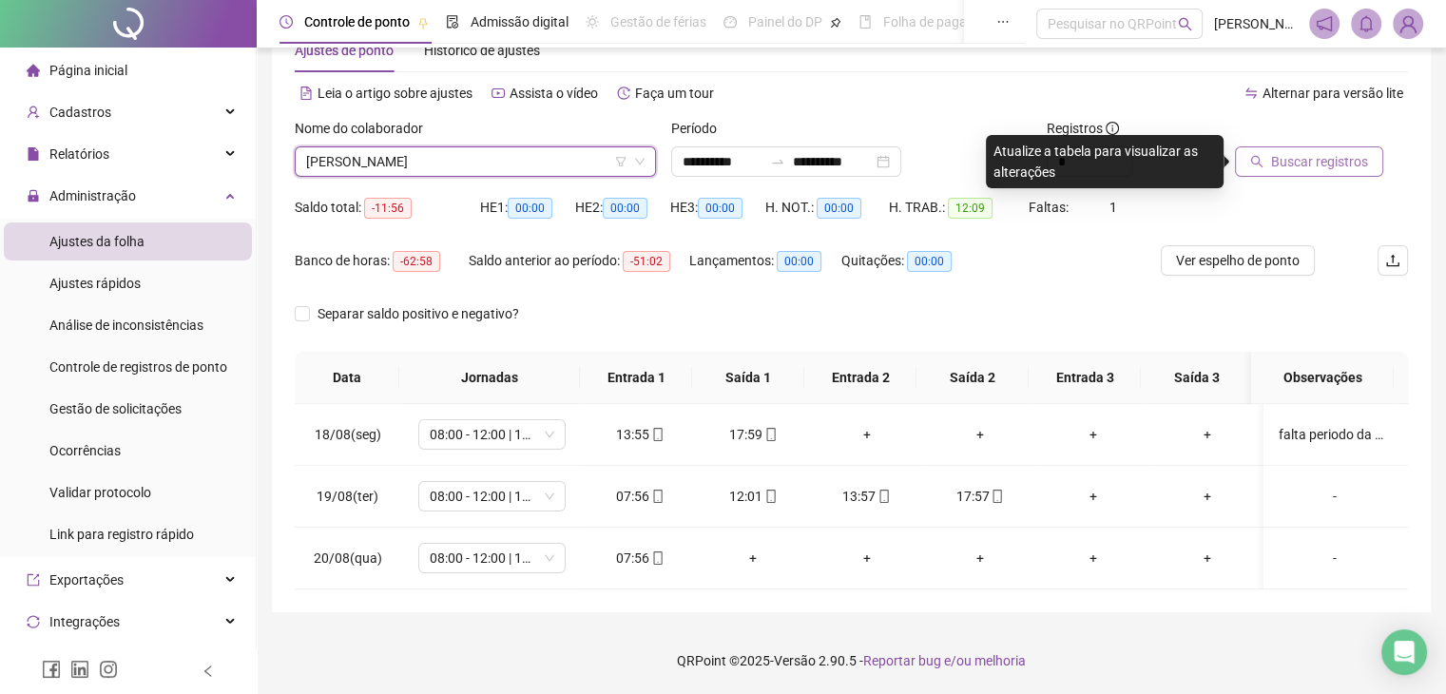
click at [1281, 153] on span "Buscar registros" at bounding box center [1319, 161] width 97 height 21
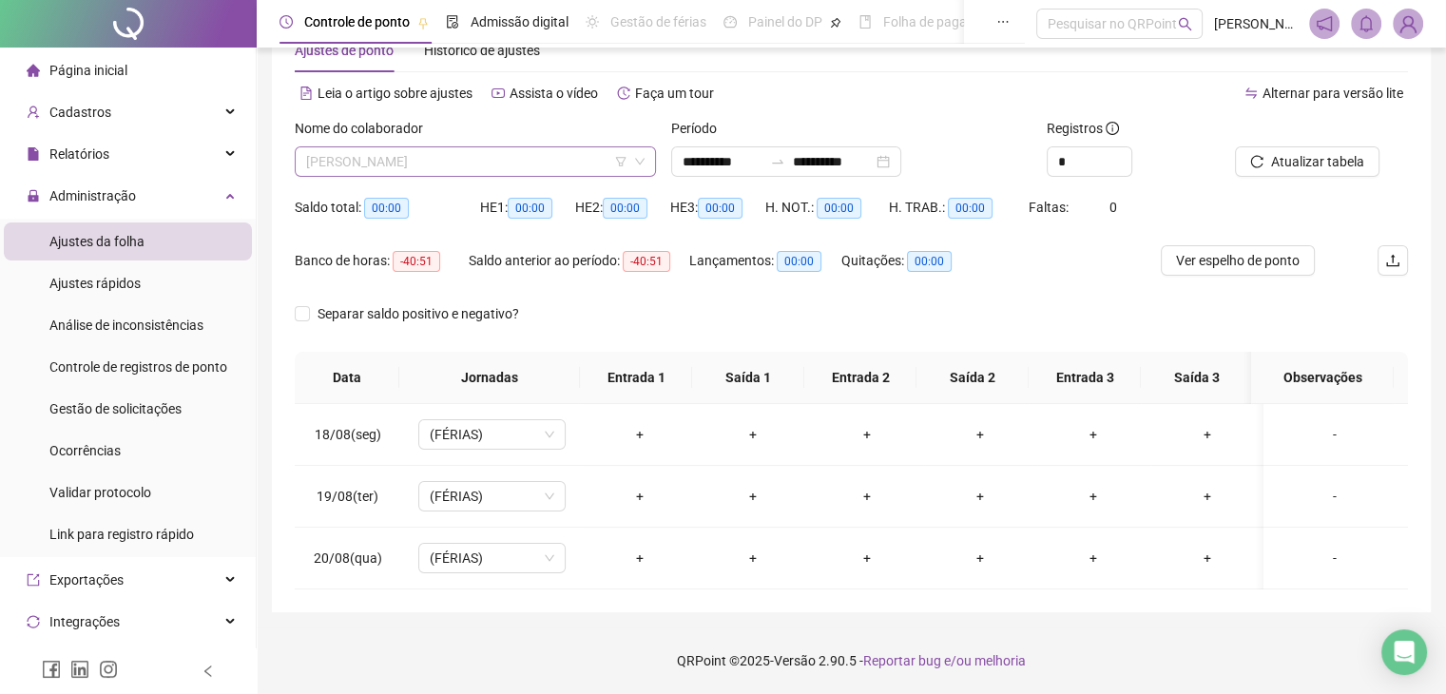
click at [554, 176] on input "search" at bounding box center [466, 161] width 321 height 29
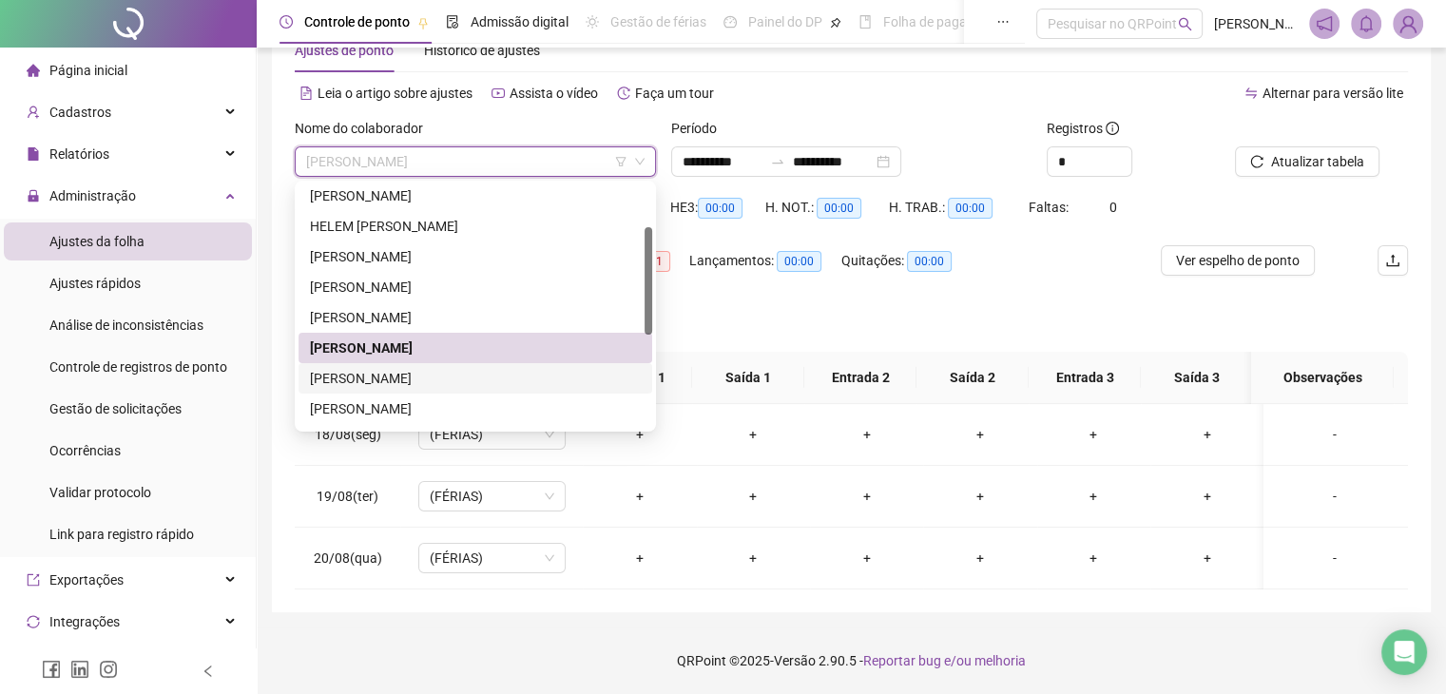
click at [496, 381] on div "[PERSON_NAME]" at bounding box center [475, 378] width 331 height 21
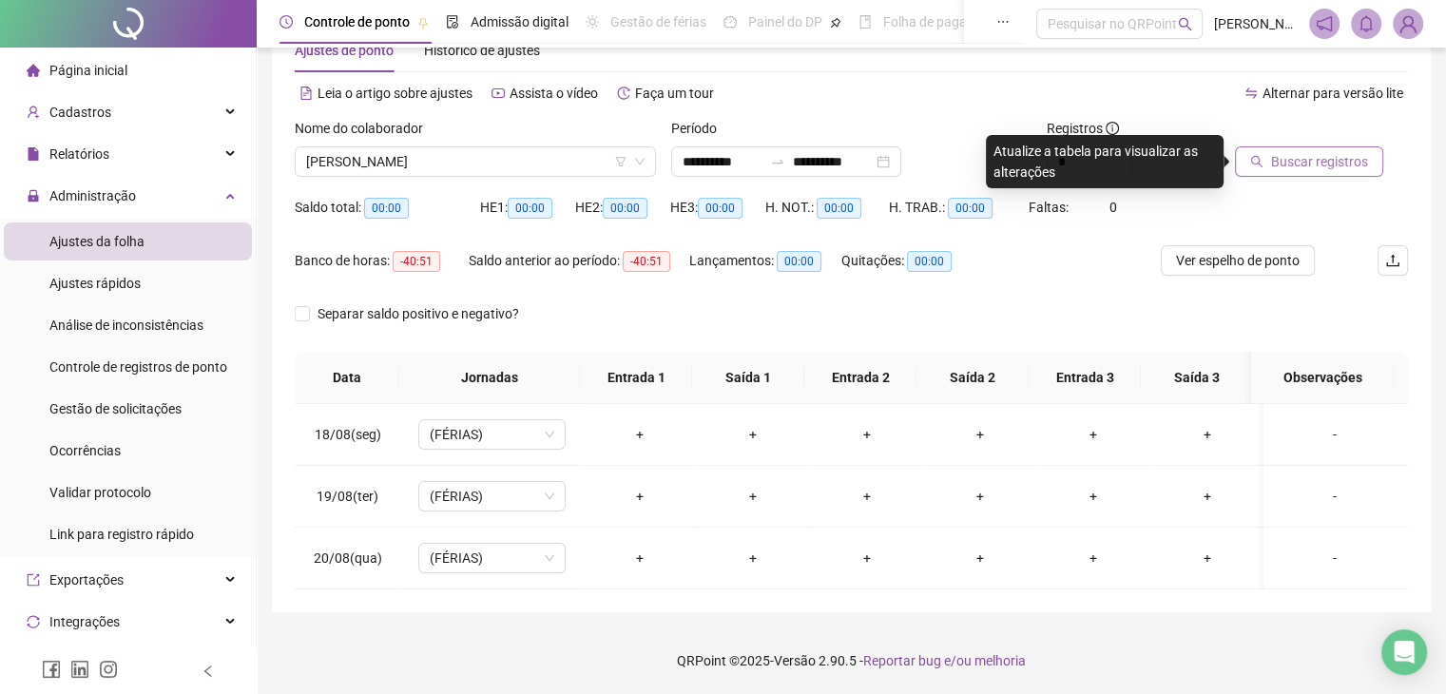
click at [1280, 156] on span "Buscar registros" at bounding box center [1319, 161] width 97 height 21
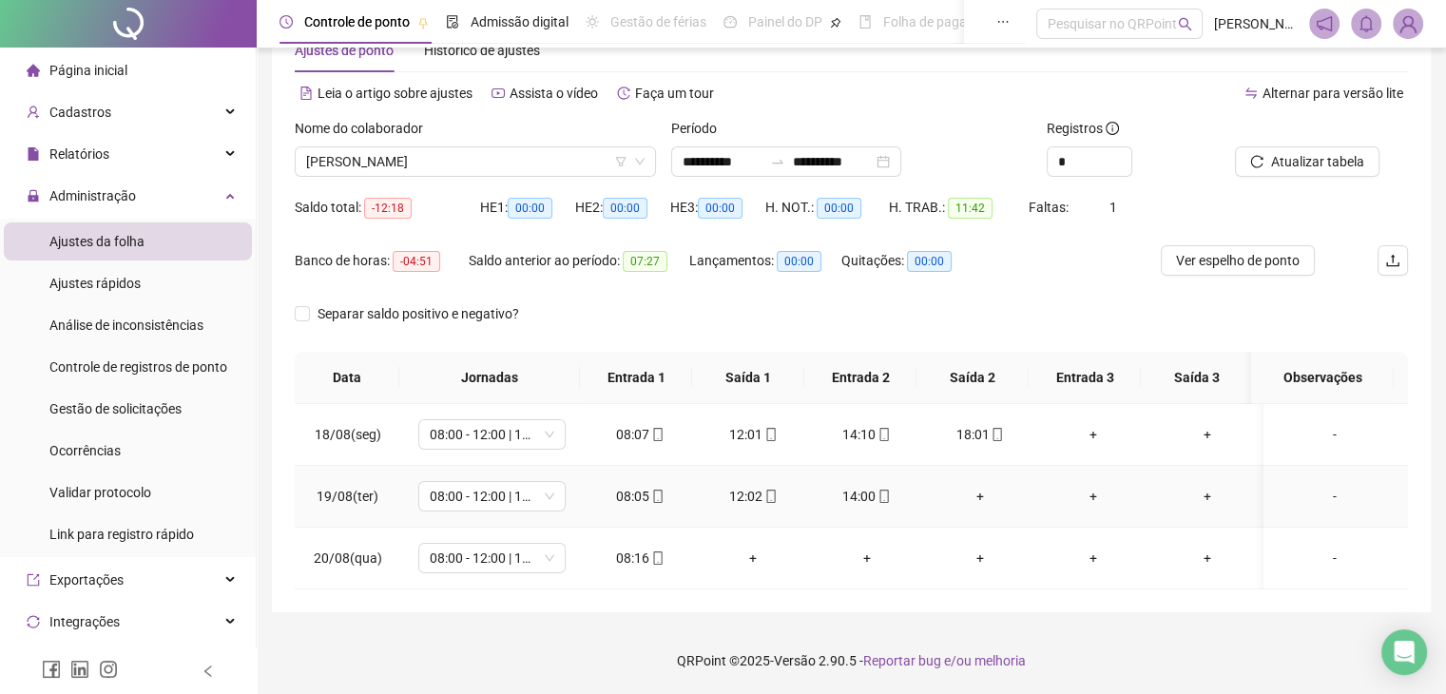
click at [958, 500] on div "+" at bounding box center [979, 496] width 83 height 21
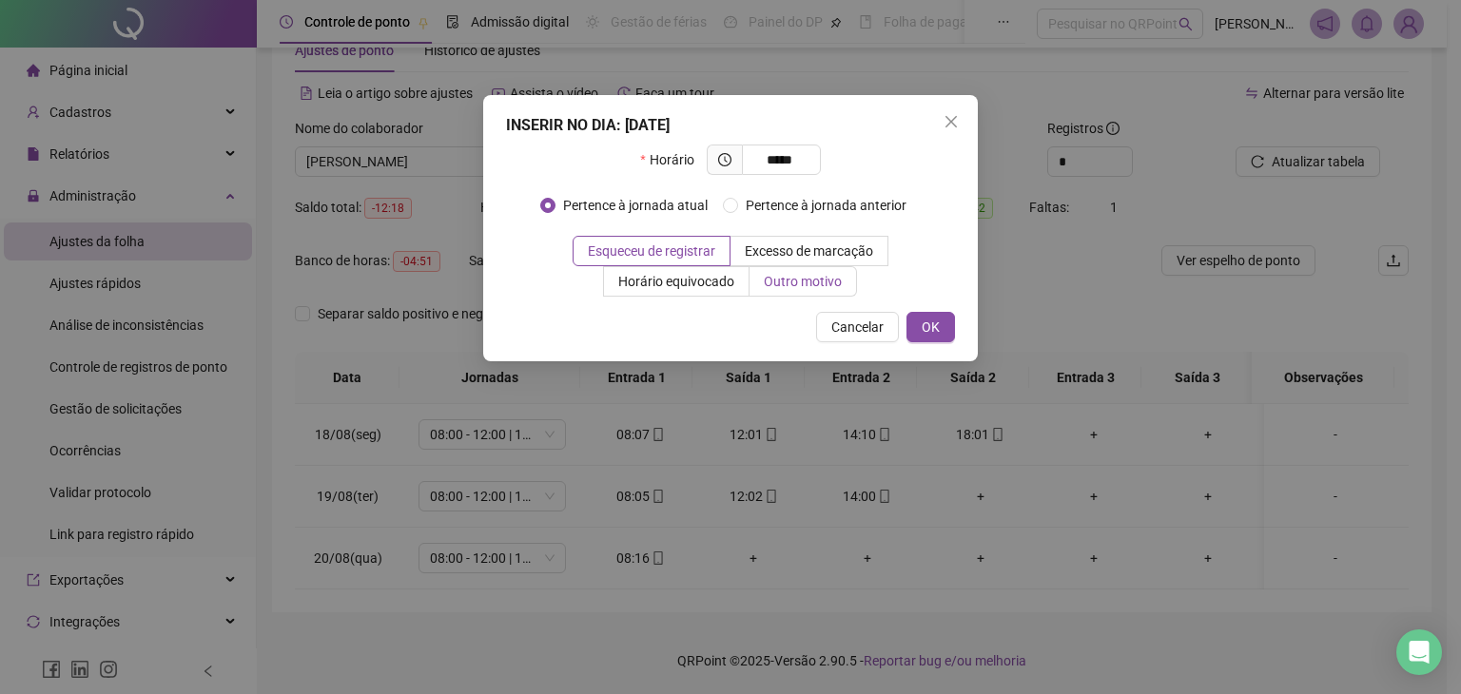
type input "*****"
click at [764, 284] on span "Outro motivo" at bounding box center [803, 281] width 78 height 15
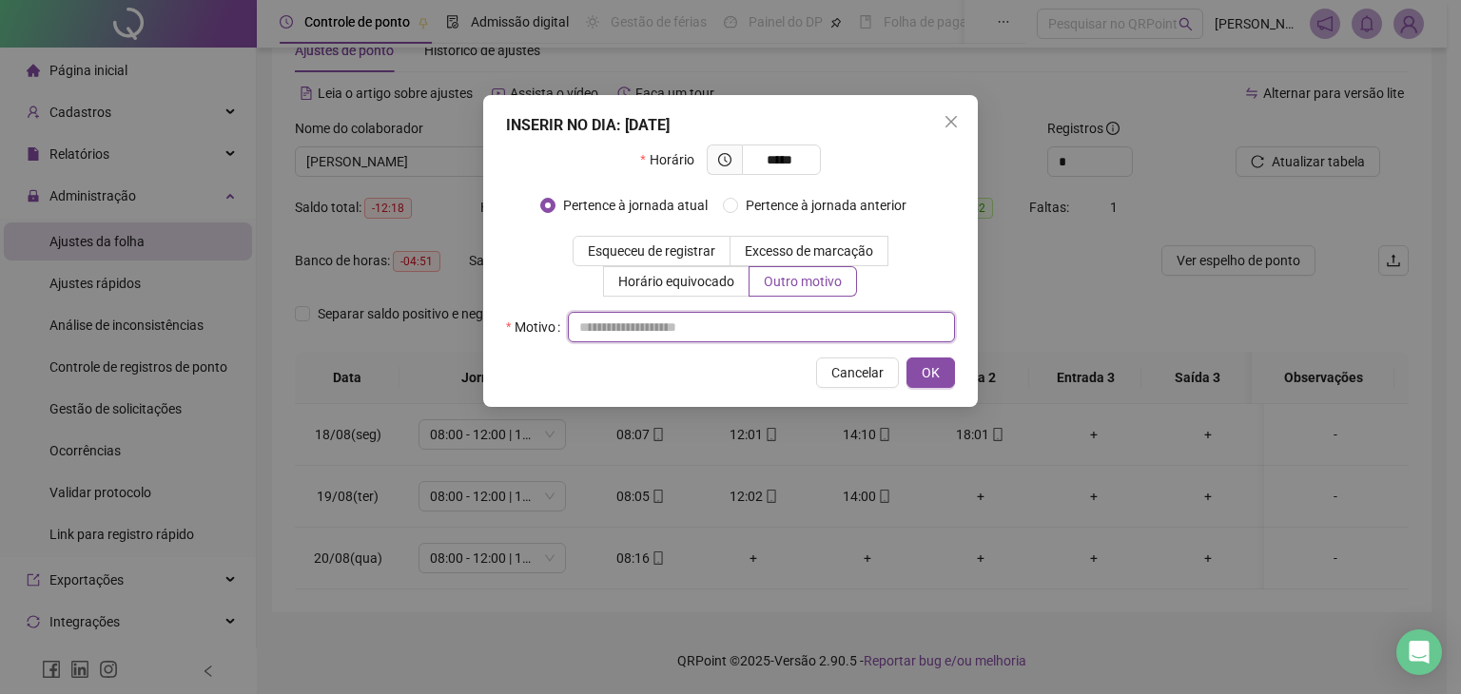
click at [644, 328] on input "text" at bounding box center [761, 327] width 387 height 30
drag, startPoint x: 803, startPoint y: 330, endPoint x: 502, endPoint y: 364, distance: 302.4
click at [505, 364] on div "**********" at bounding box center [730, 251] width 494 height 312
type input "**********"
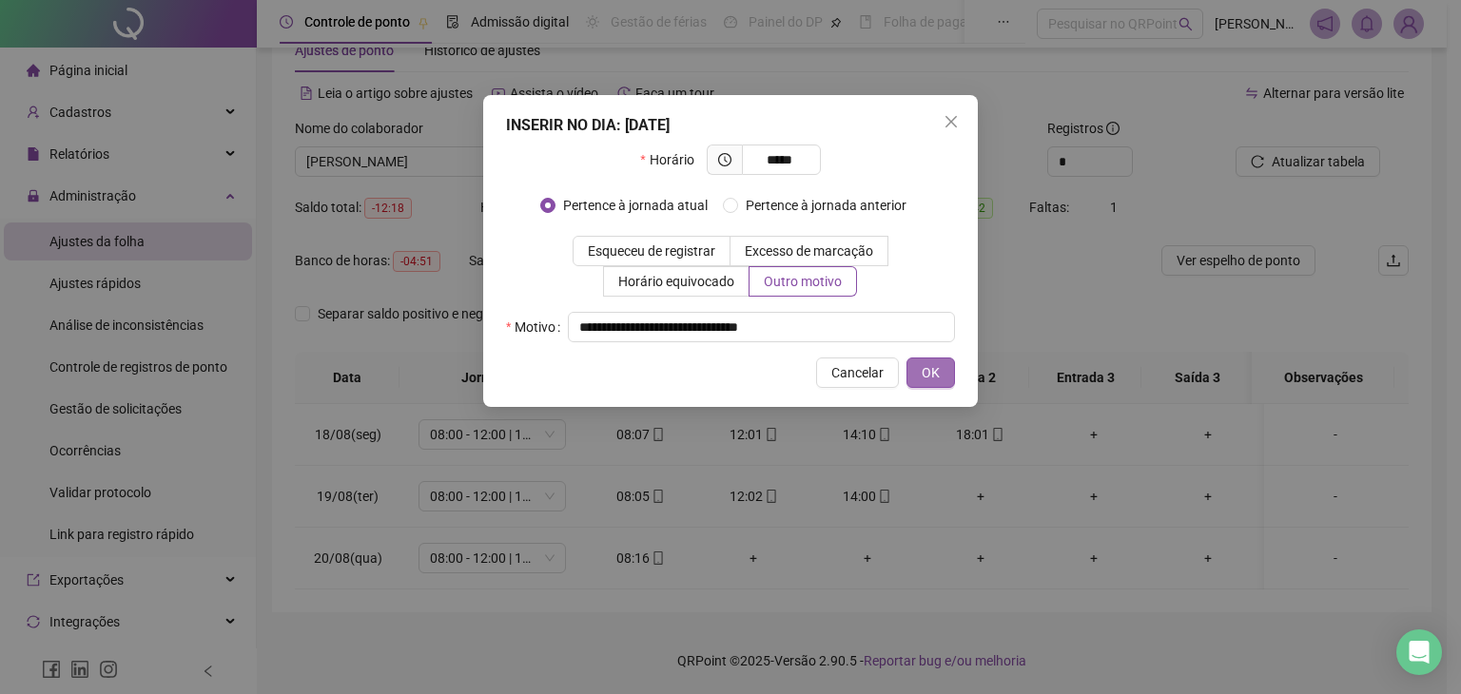
click at [943, 367] on button "OK" at bounding box center [930, 373] width 48 height 30
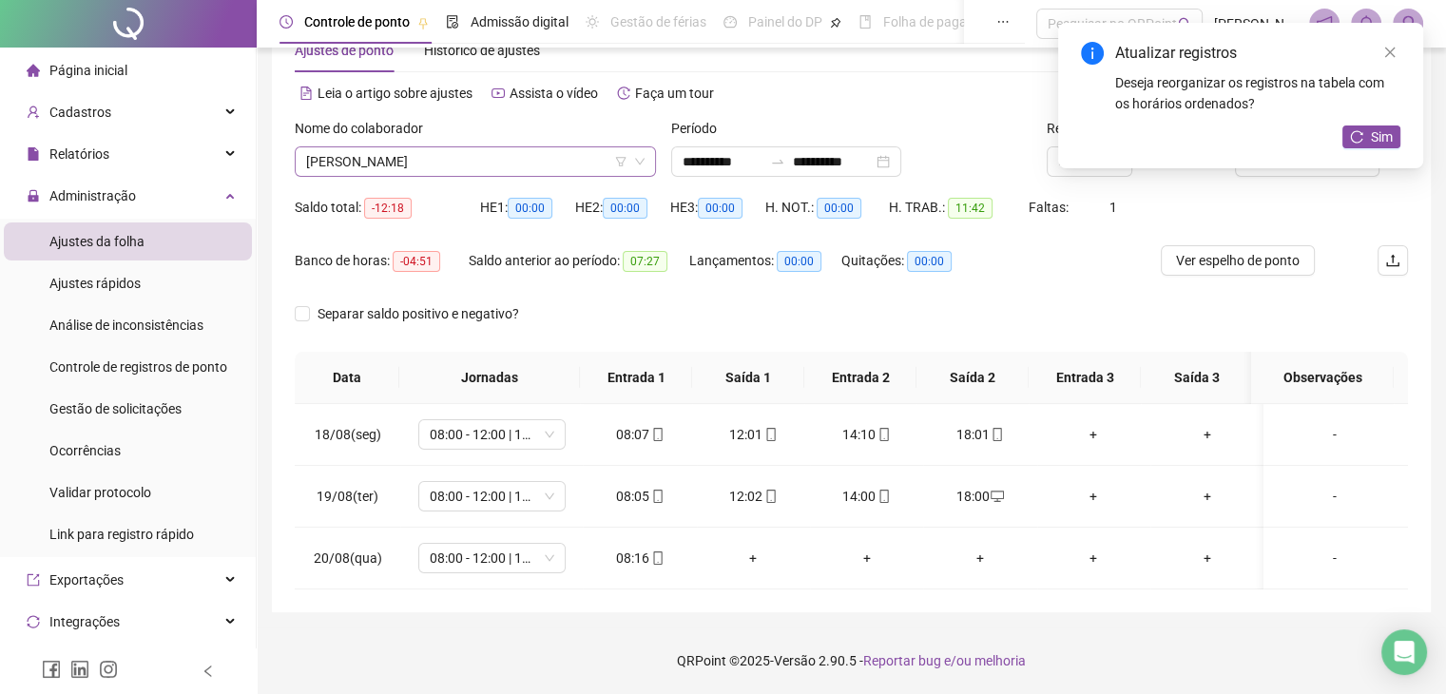
click at [582, 165] on span "[PERSON_NAME]" at bounding box center [475, 161] width 339 height 29
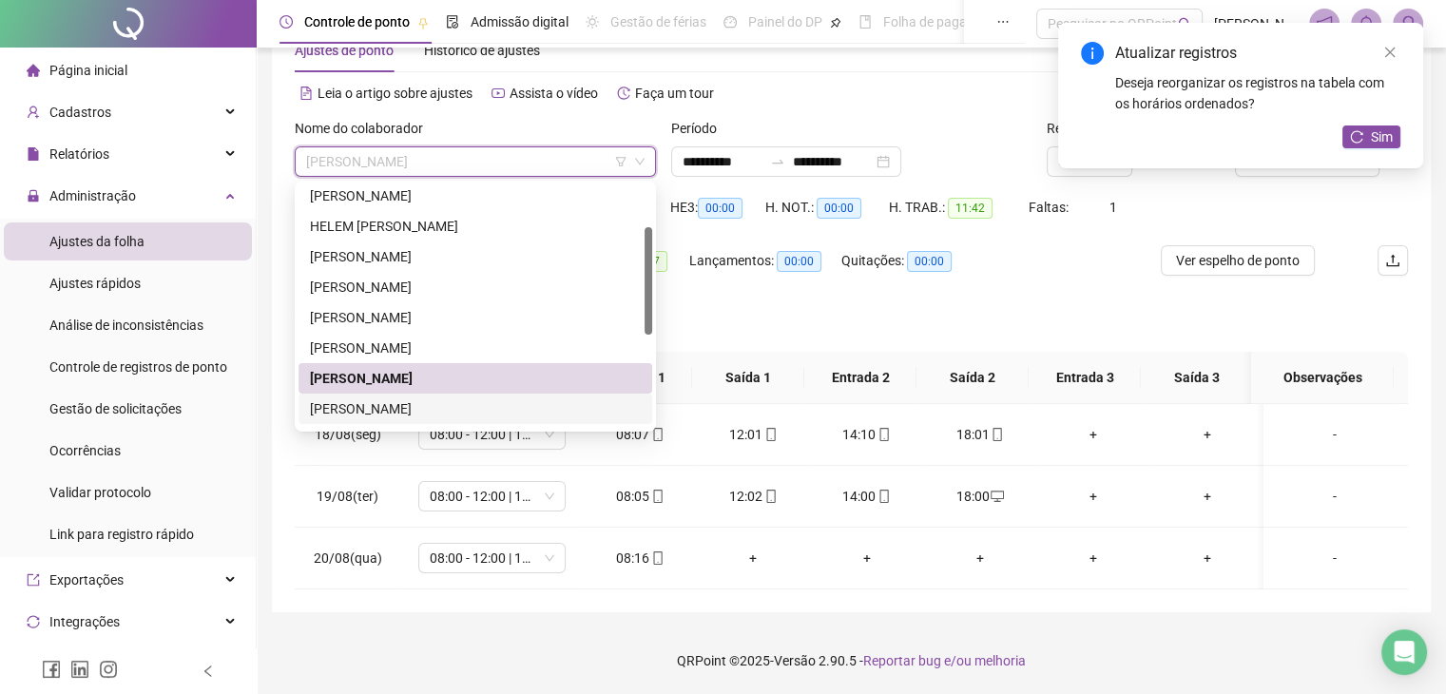
click at [443, 403] on div "[PERSON_NAME]" at bounding box center [475, 408] width 331 height 21
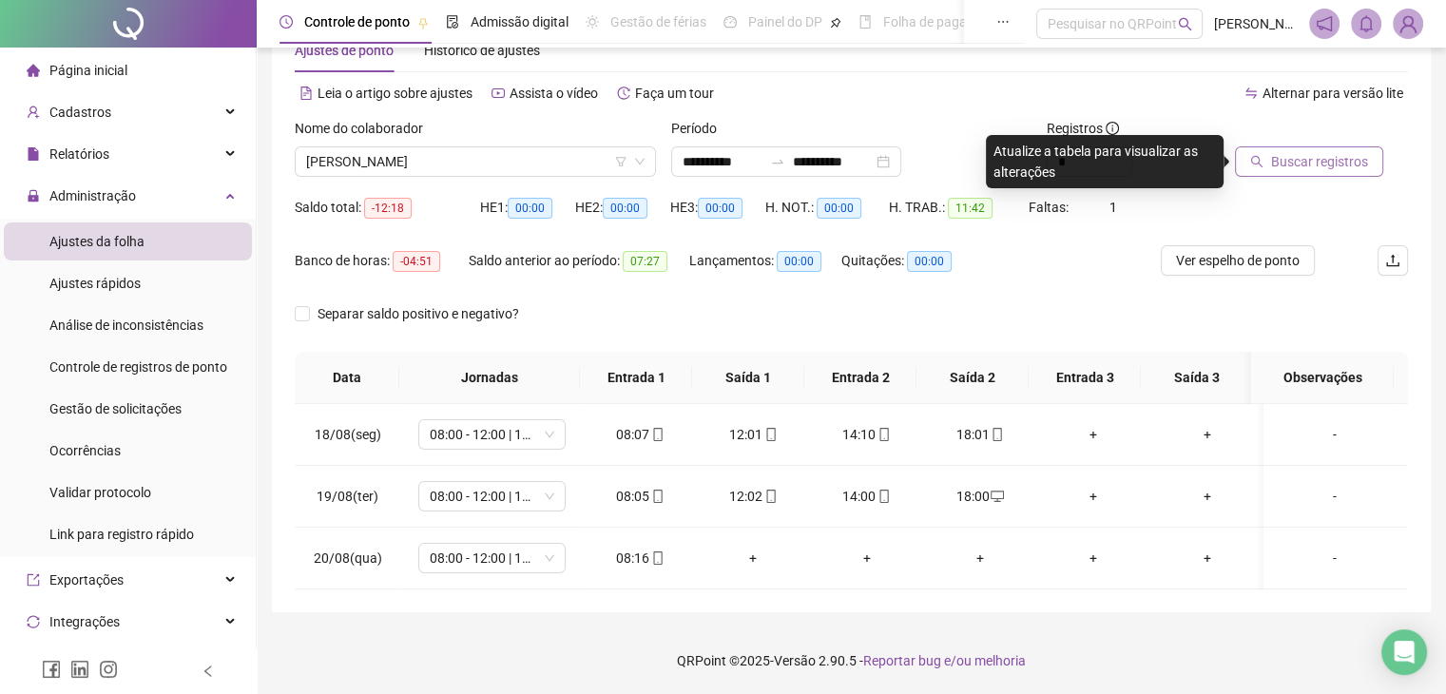
click at [1288, 160] on span "Buscar registros" at bounding box center [1319, 161] width 97 height 21
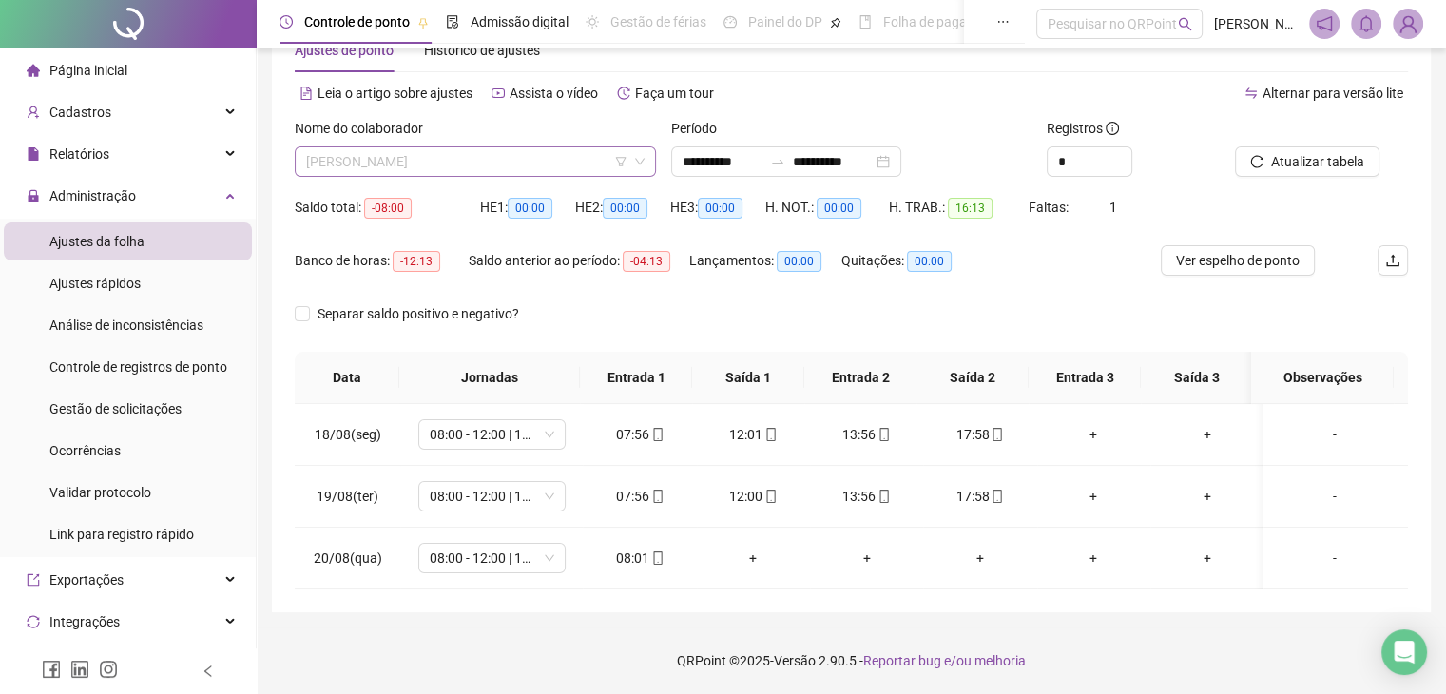
click at [567, 175] on span "[PERSON_NAME]" at bounding box center [475, 161] width 339 height 29
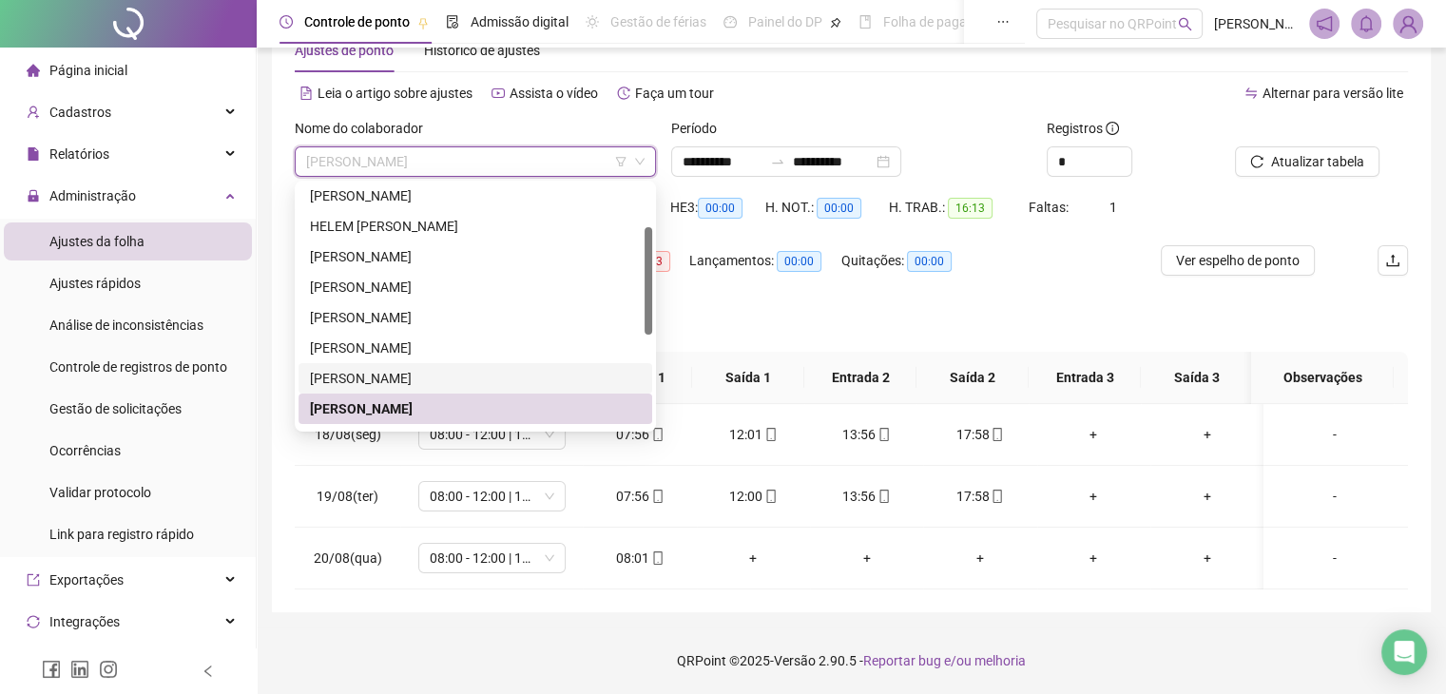
click at [413, 380] on div "[PERSON_NAME]" at bounding box center [475, 378] width 331 height 21
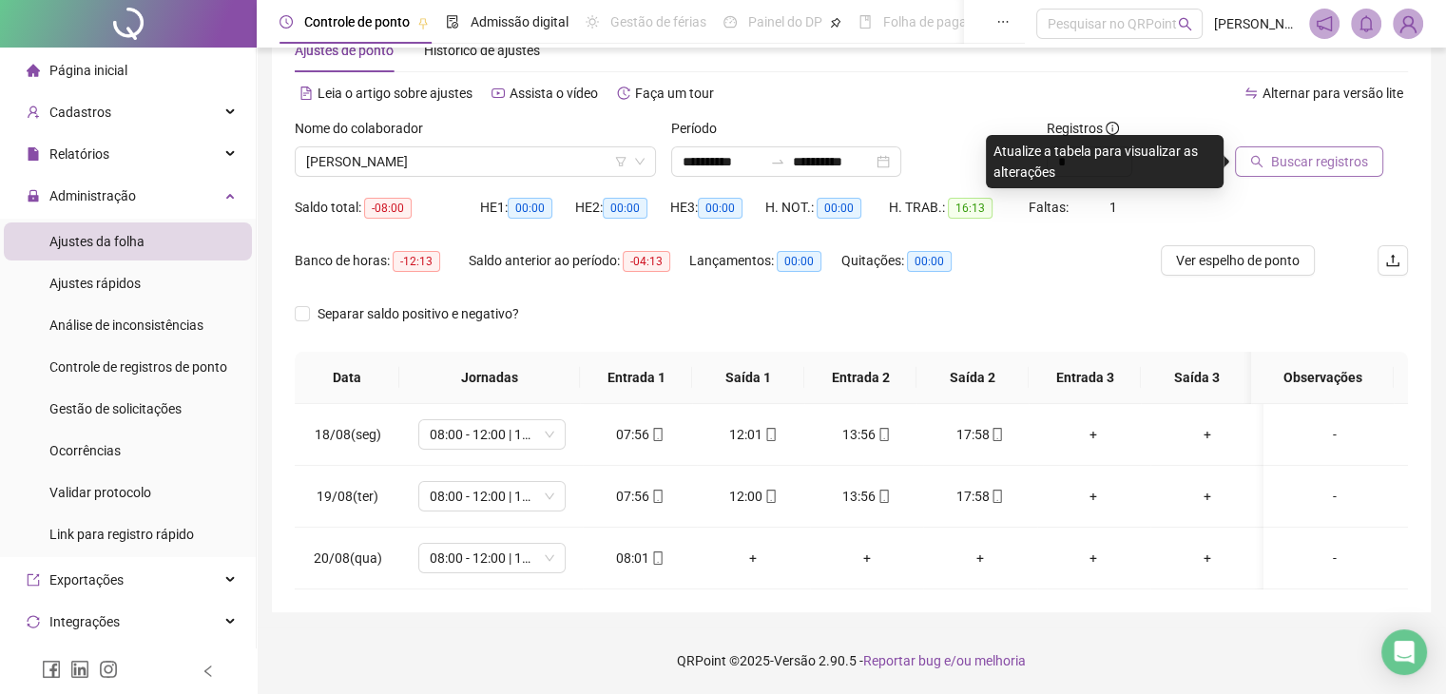
click at [1327, 155] on span "Buscar registros" at bounding box center [1319, 161] width 97 height 21
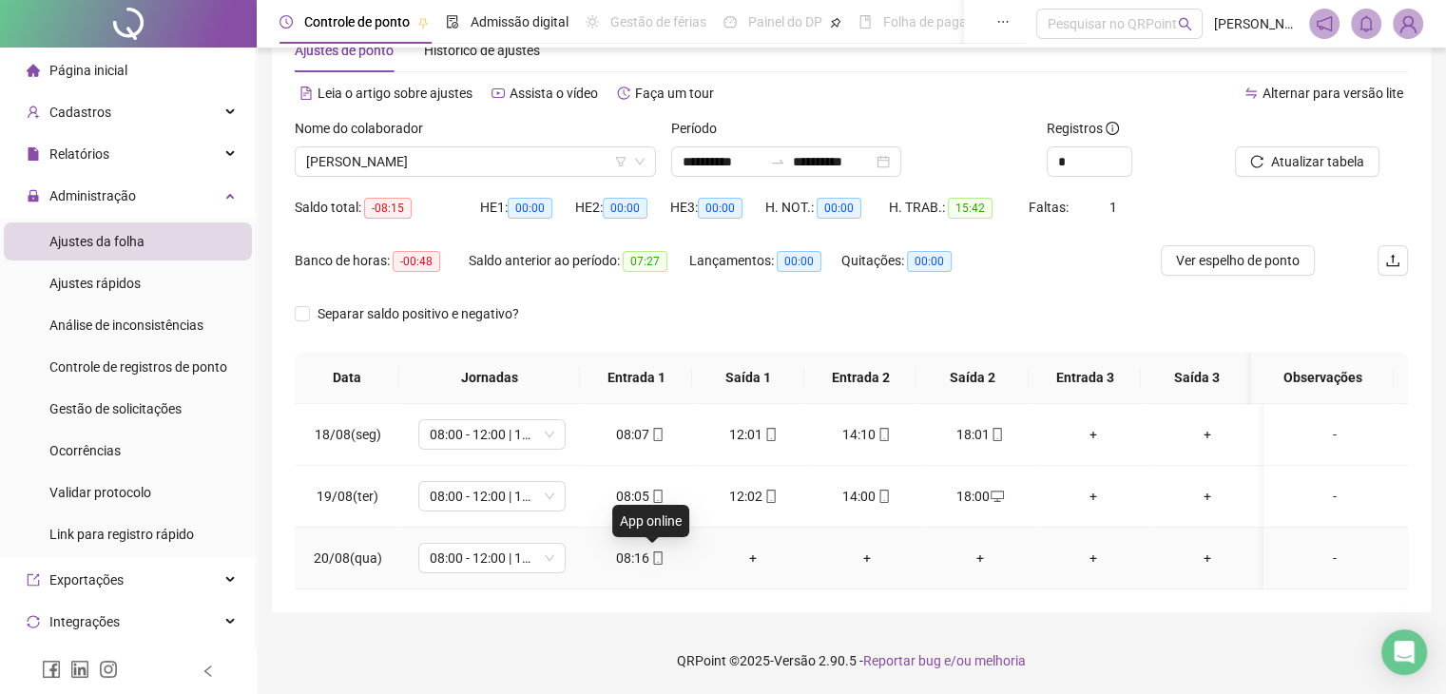
click at [651, 551] on icon "mobile" at bounding box center [657, 557] width 13 height 13
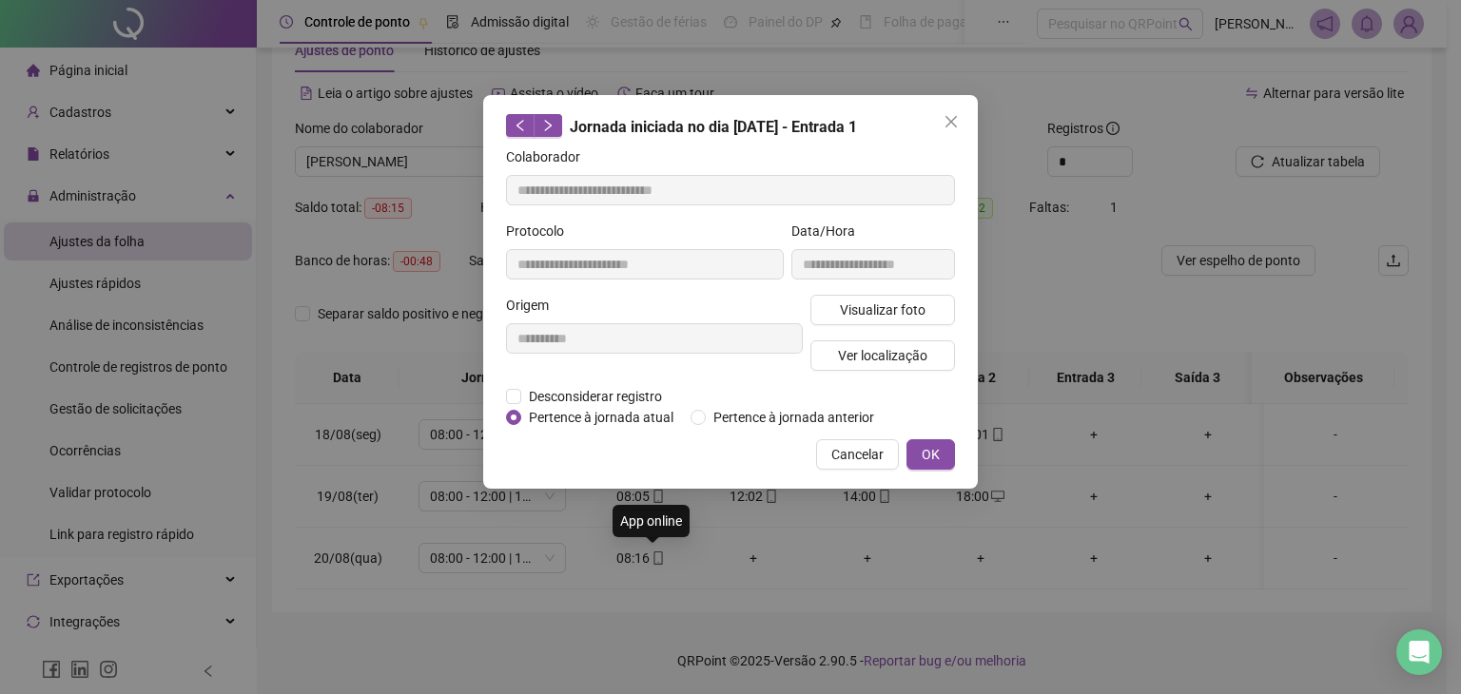
type input "**********"
click at [897, 318] on span "Visualizar foto" at bounding box center [883, 310] width 86 height 21
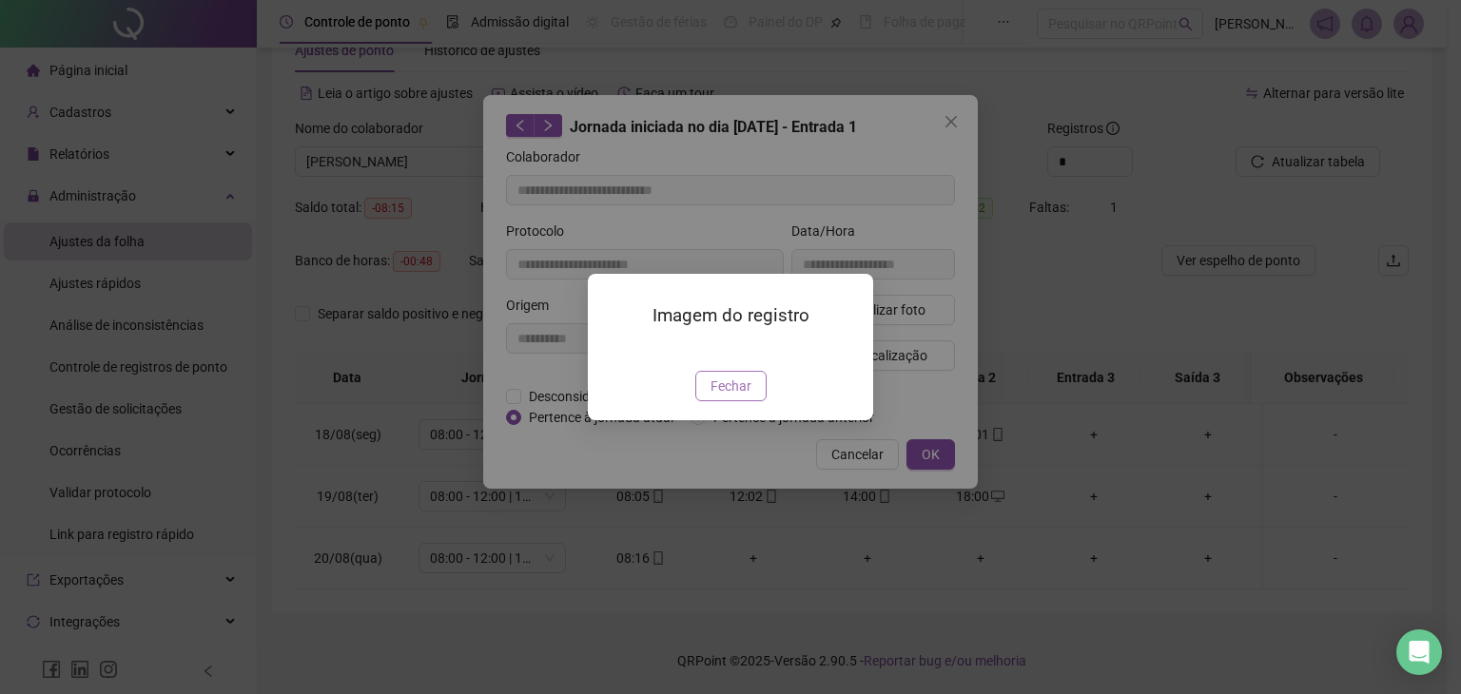
click at [751, 401] on button "Fechar" at bounding box center [730, 386] width 71 height 30
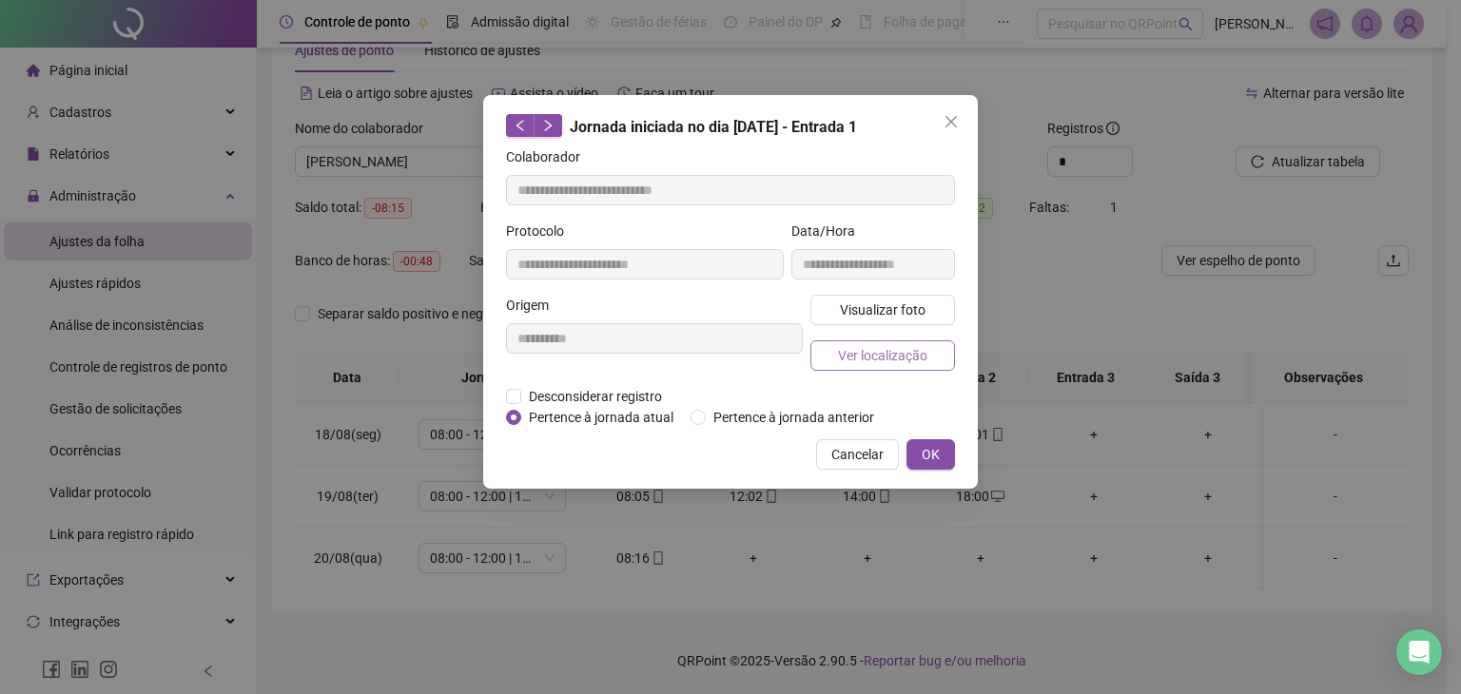
click at [871, 355] on span "Ver localização" at bounding box center [882, 355] width 89 height 21
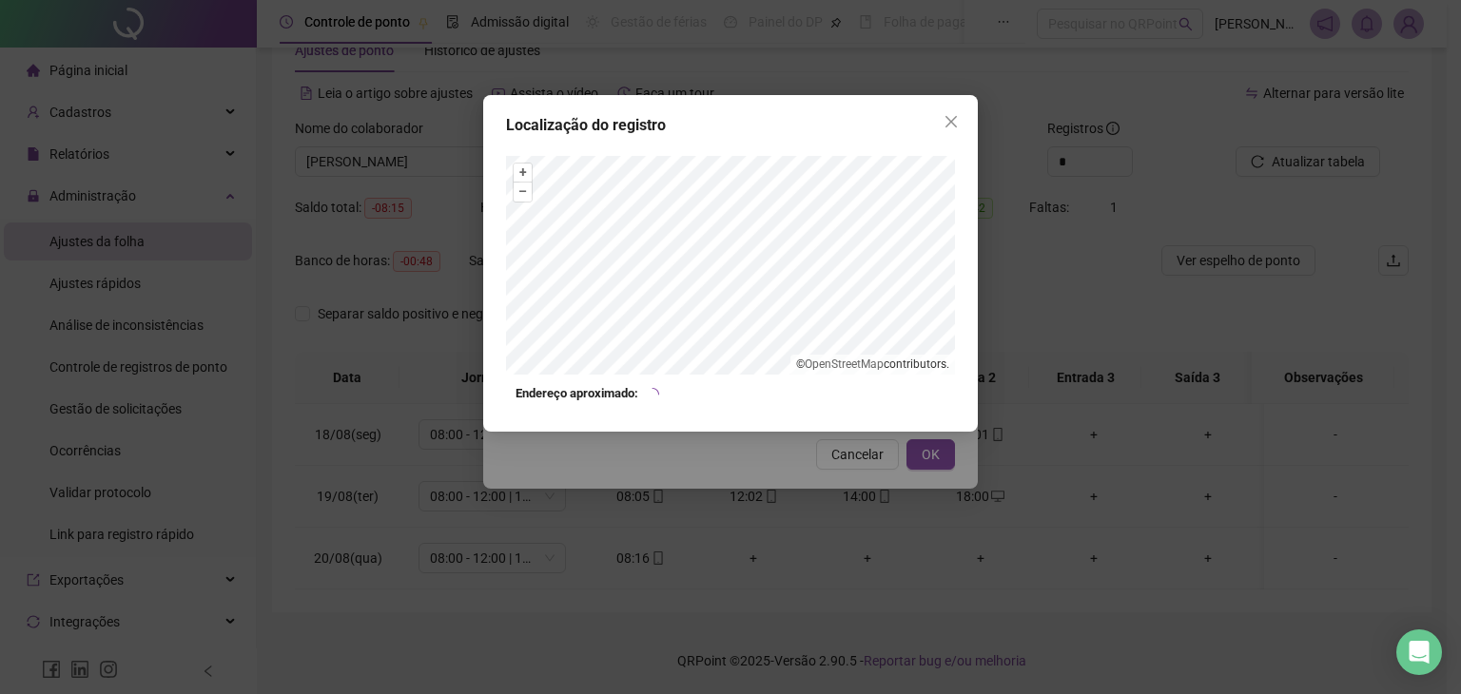
click at [941, 138] on div "Localização do registro + – ⇧ › © OpenStreetMap contributors. Endereço aproxima…" at bounding box center [730, 263] width 494 height 337
click at [947, 128] on icon "close" at bounding box center [950, 121] width 15 height 15
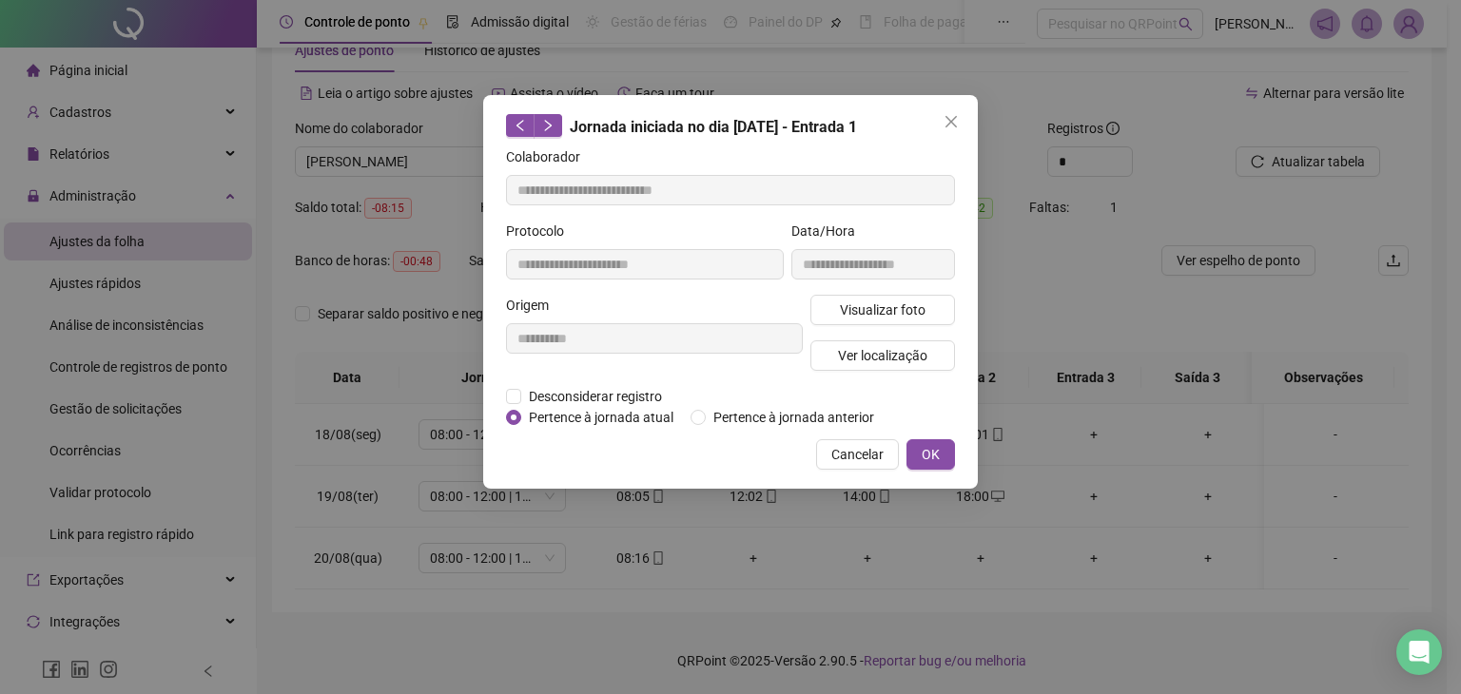
click at [947, 128] on icon "close" at bounding box center [950, 121] width 15 height 15
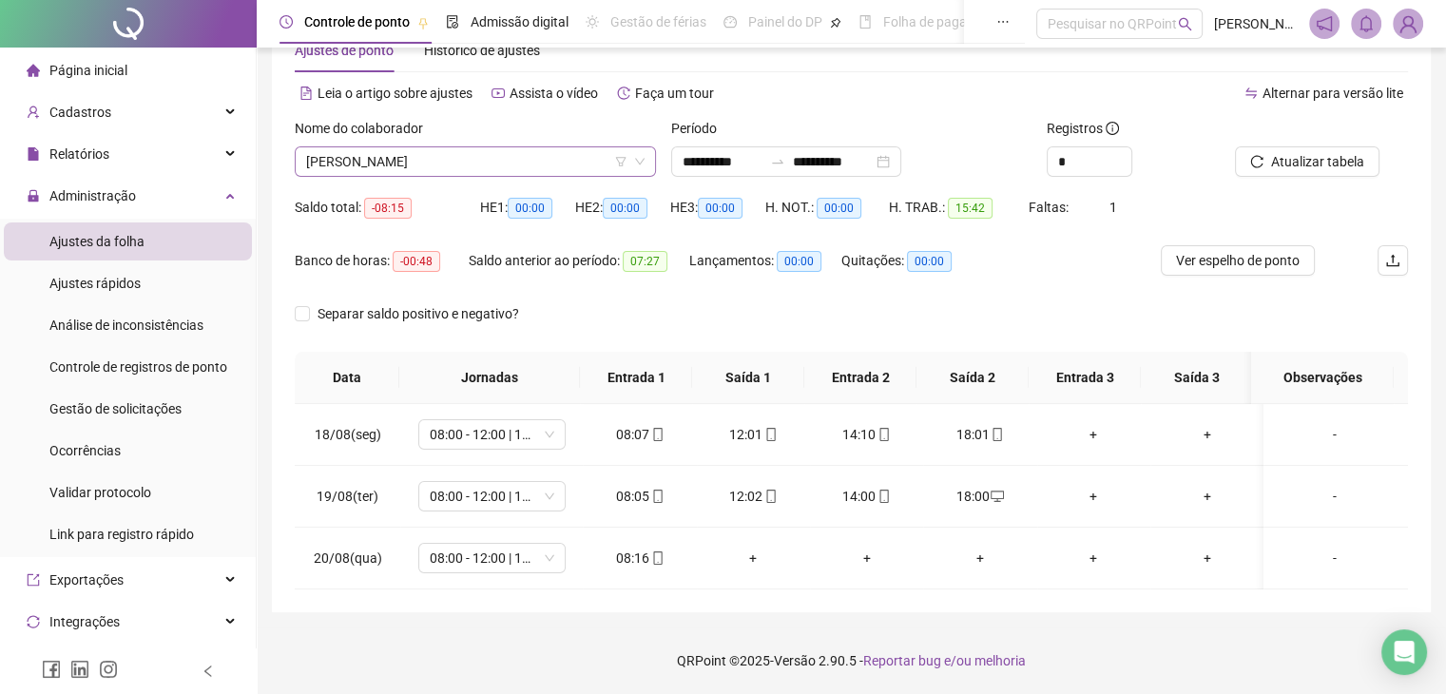
click at [525, 168] on span "[PERSON_NAME]" at bounding box center [475, 161] width 339 height 29
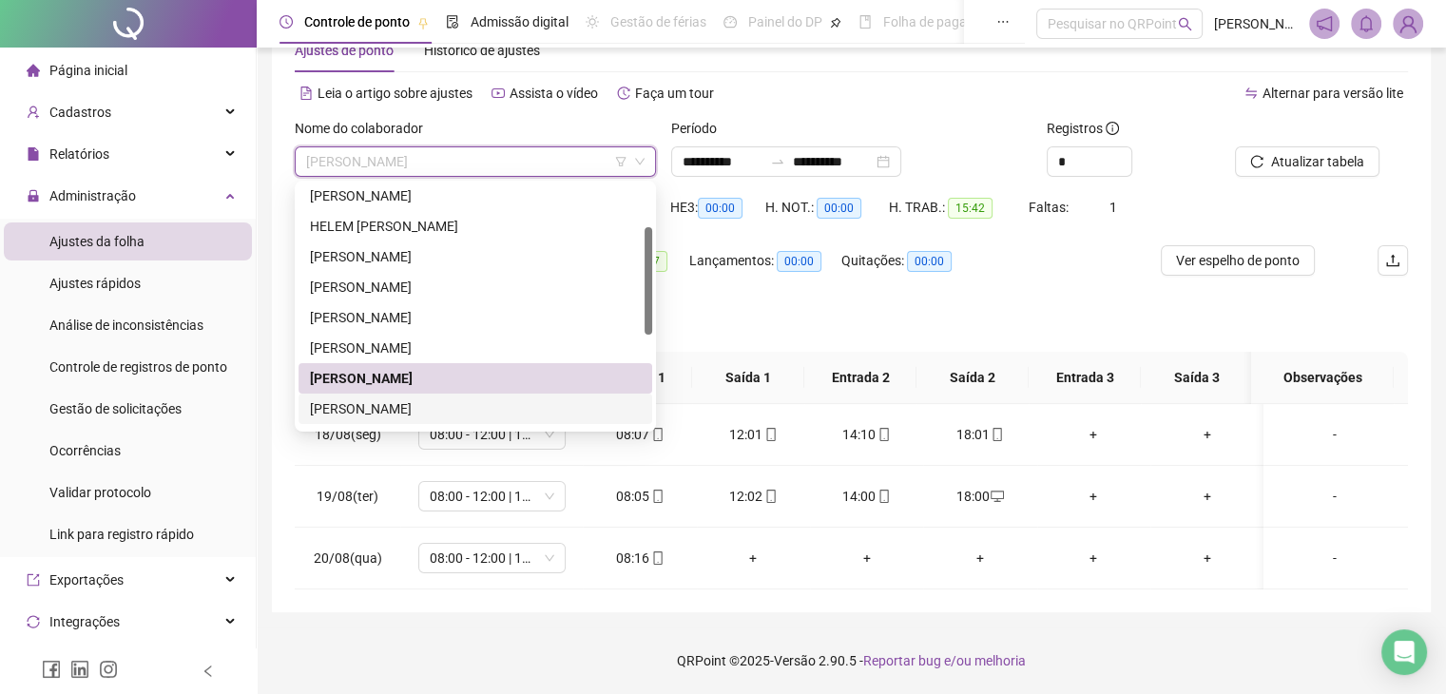
click at [456, 406] on div "[PERSON_NAME]" at bounding box center [475, 408] width 331 height 21
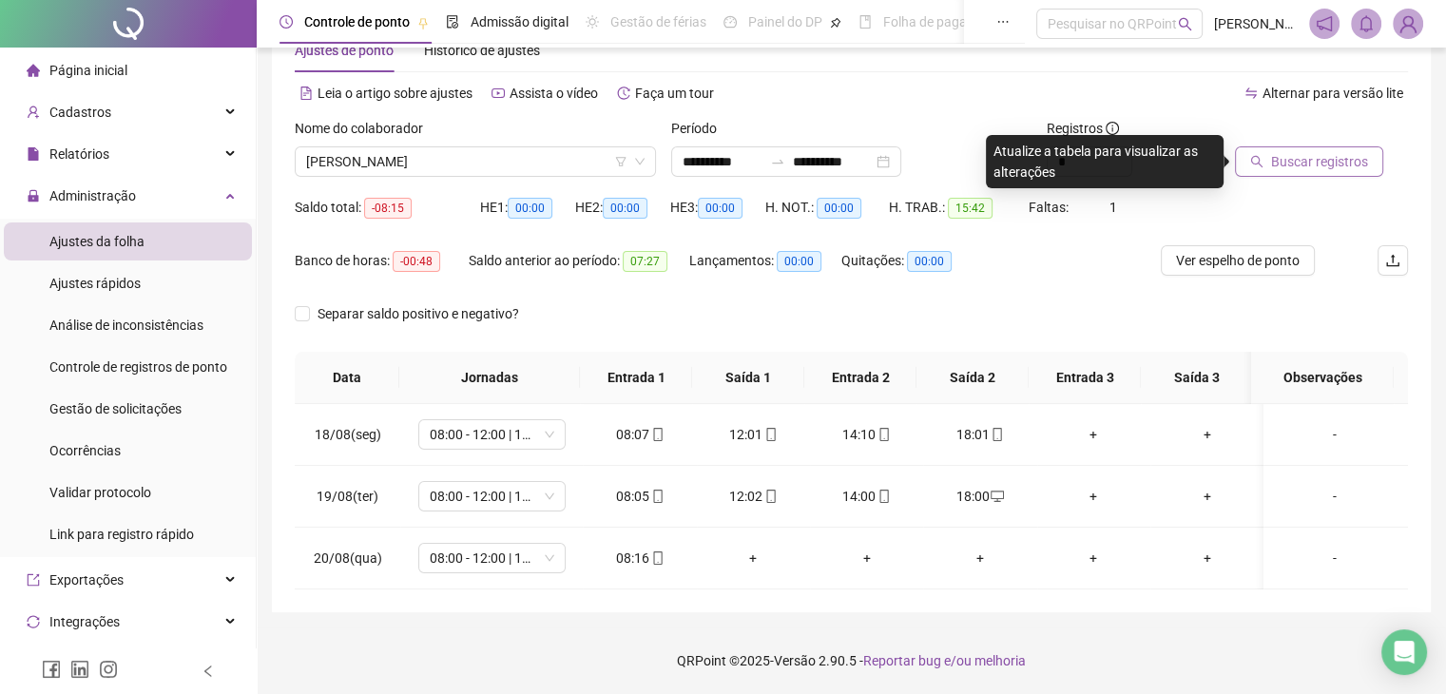
click at [1301, 156] on span "Buscar registros" at bounding box center [1319, 161] width 97 height 21
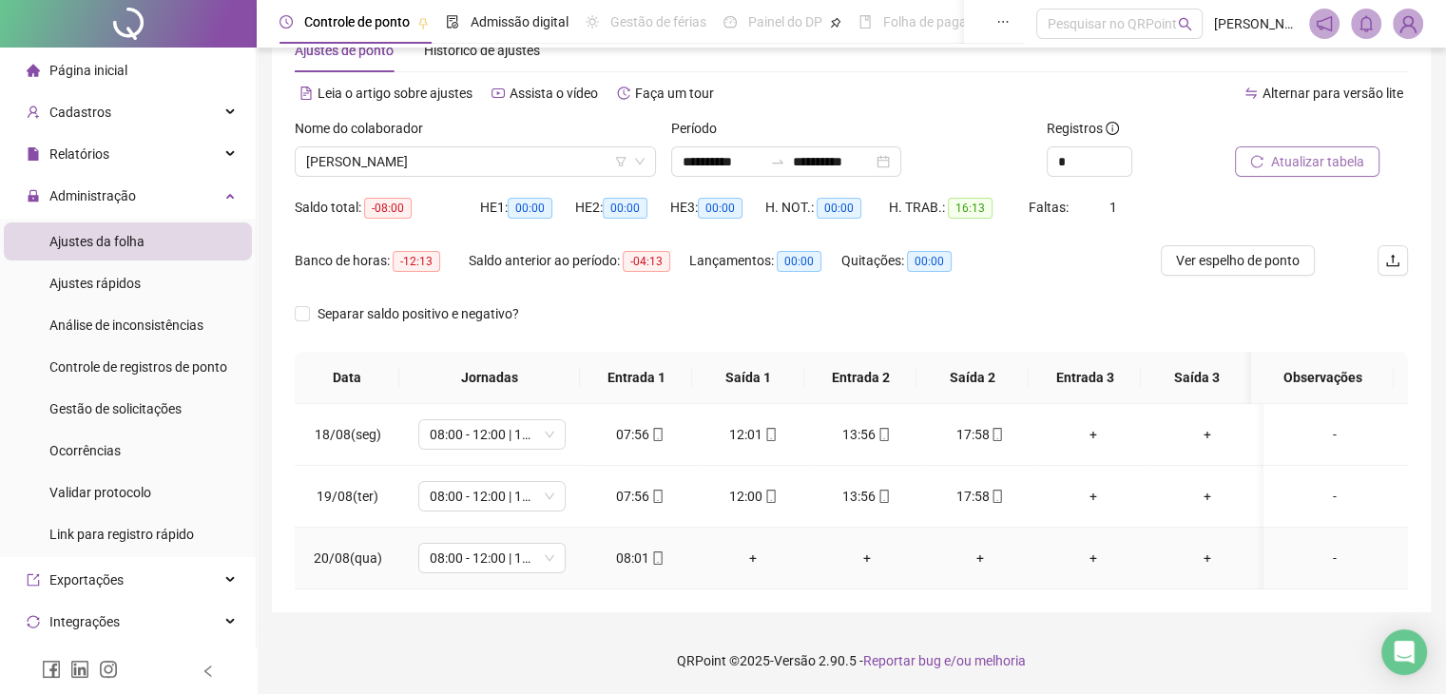
click at [643, 560] on div "08:01" at bounding box center [639, 558] width 83 height 21
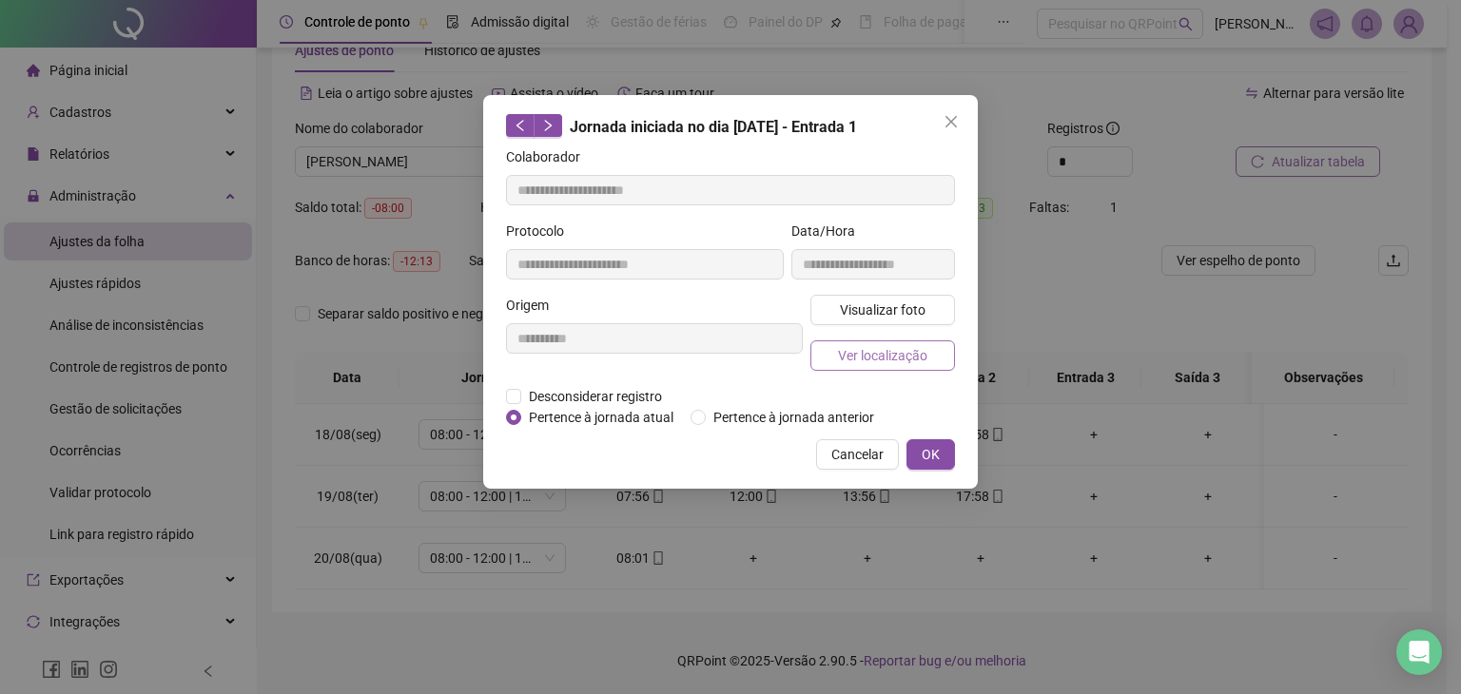
type input "**********"
click at [839, 297] on button "Visualizar foto" at bounding box center [882, 310] width 145 height 30
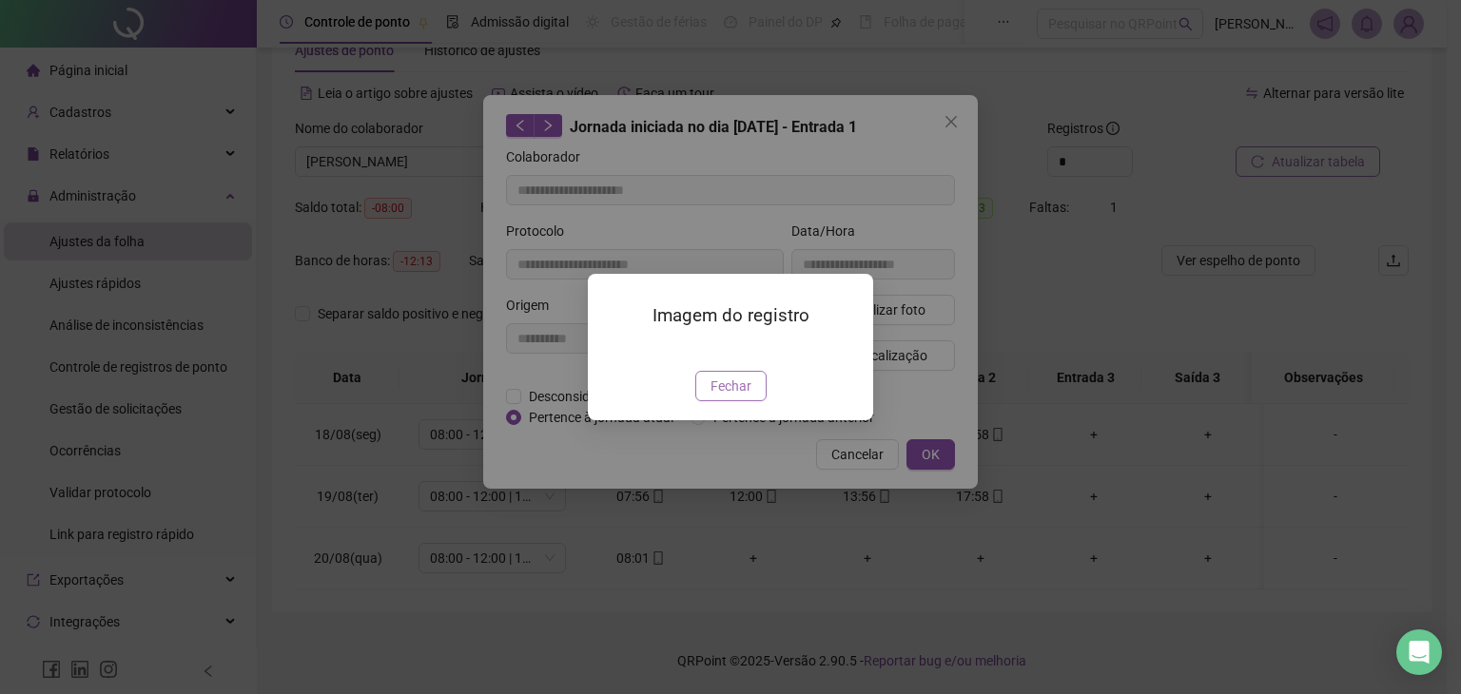
click at [736, 401] on button "Fechar" at bounding box center [730, 386] width 71 height 30
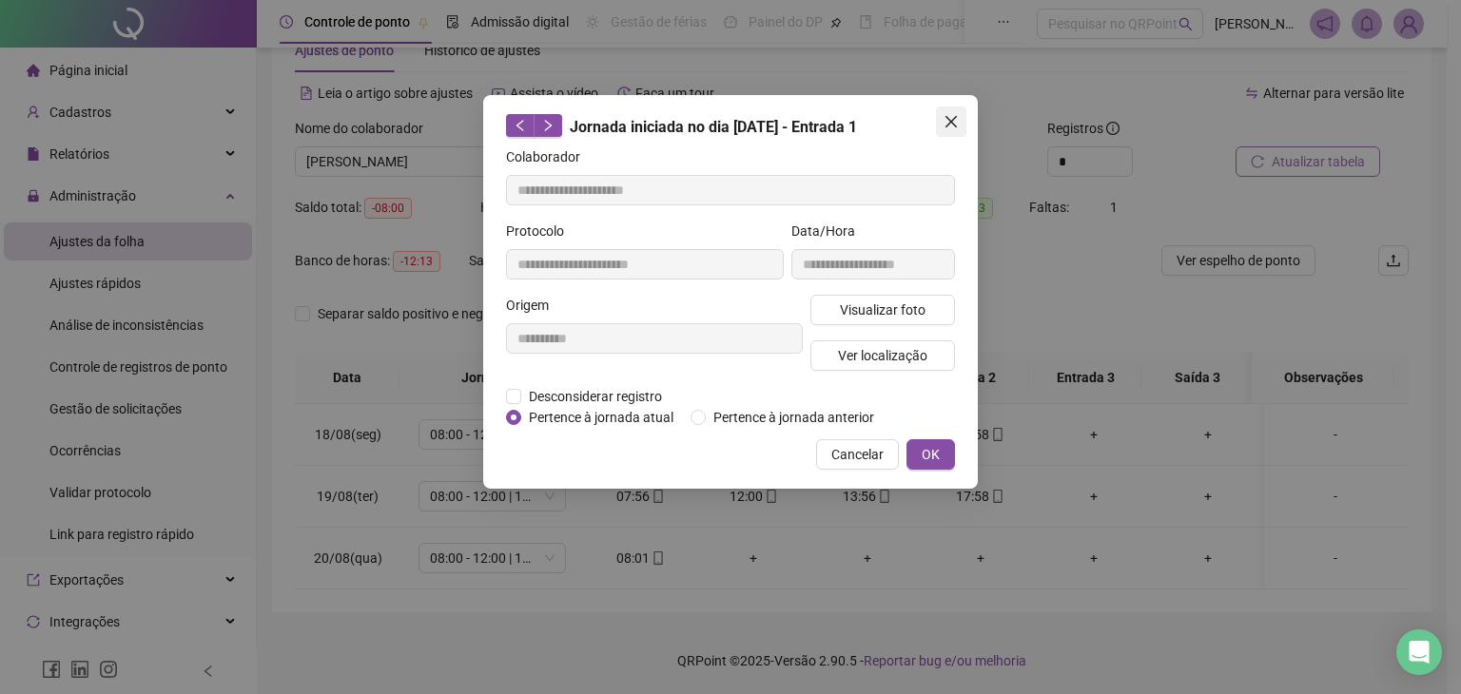
click at [963, 114] on span "Close" at bounding box center [951, 121] width 30 height 15
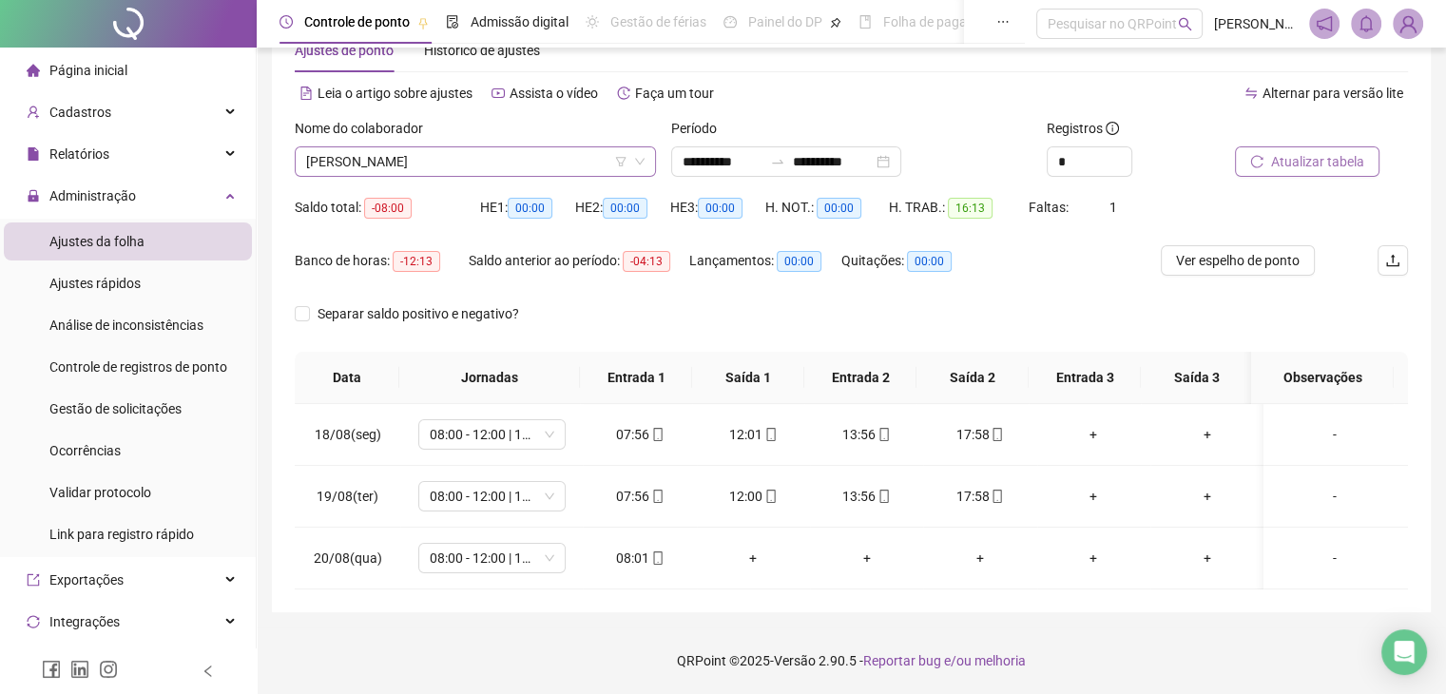
click at [609, 154] on span "[PERSON_NAME]" at bounding box center [475, 161] width 339 height 29
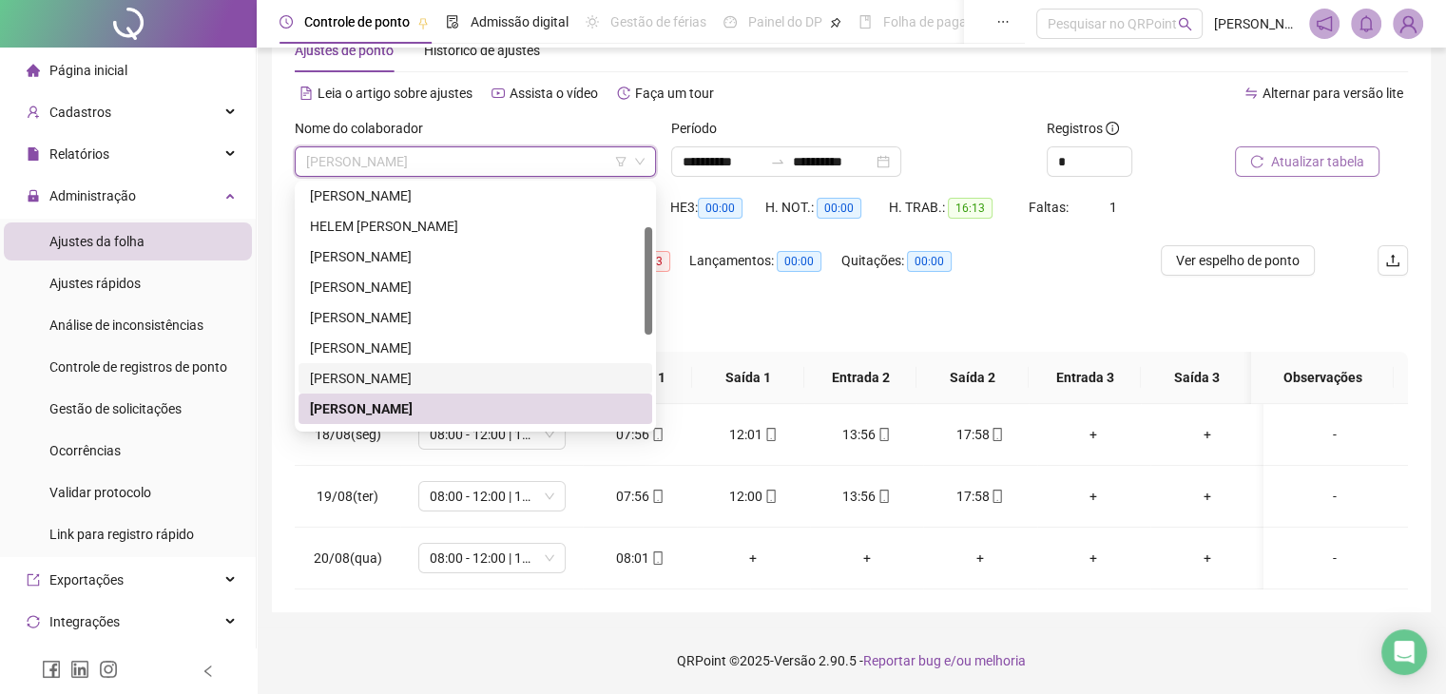
scroll to position [190, 0]
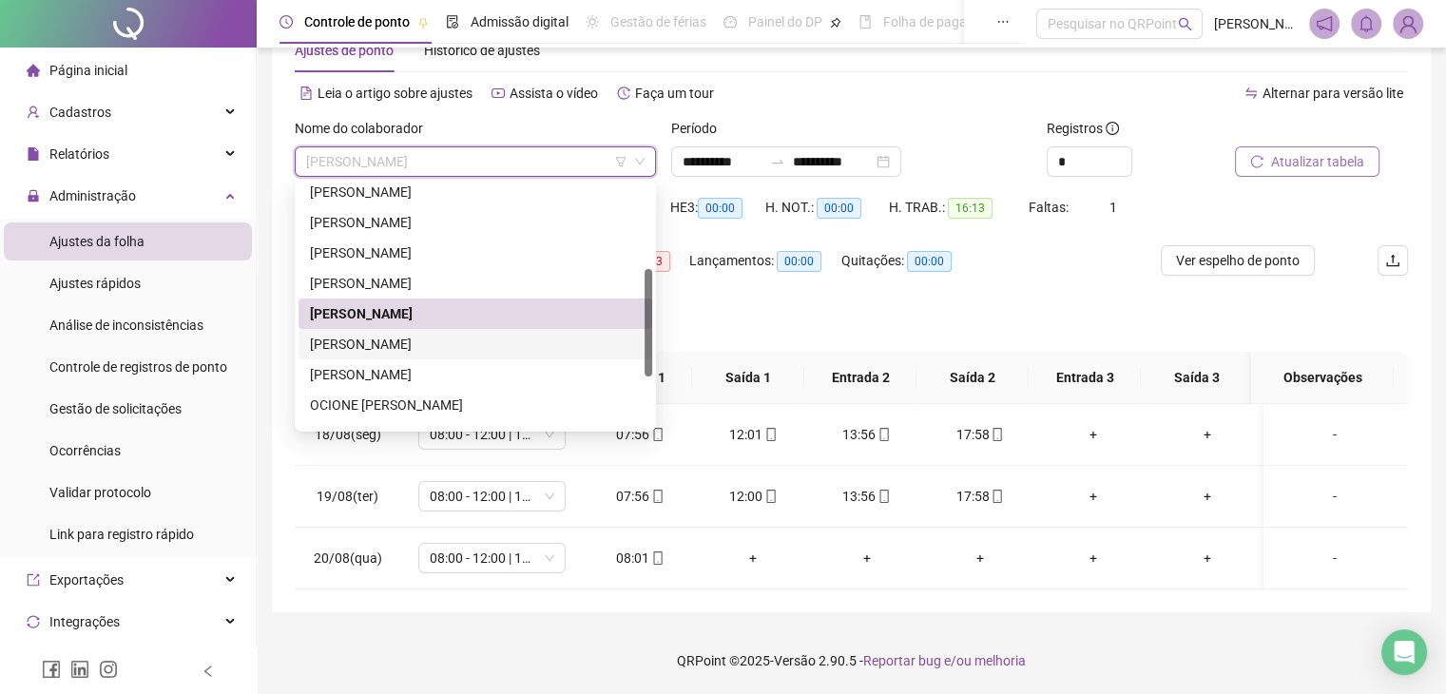
drag, startPoint x: 432, startPoint y: 351, endPoint x: 461, endPoint y: 347, distance: 29.7
click at [433, 351] on div "[PERSON_NAME]" at bounding box center [475, 344] width 331 height 21
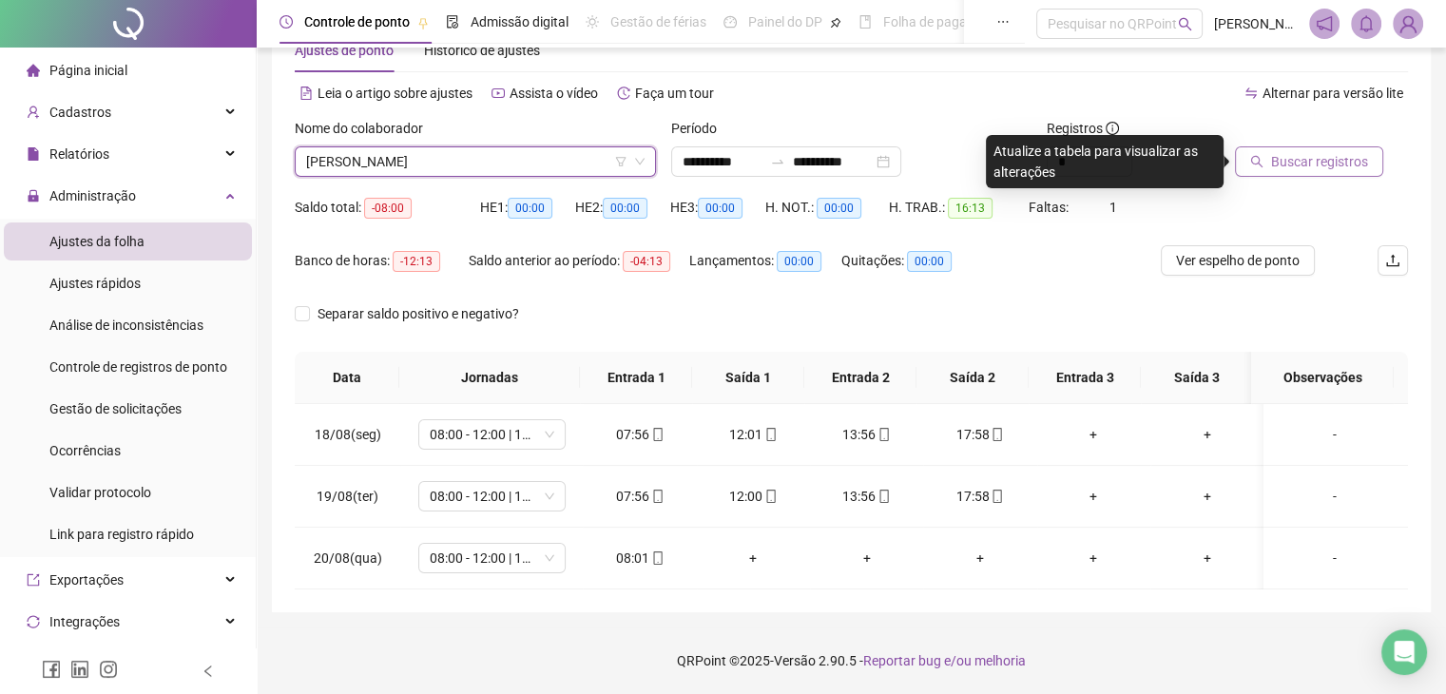
click at [551, 164] on span "[PERSON_NAME]" at bounding box center [475, 161] width 339 height 29
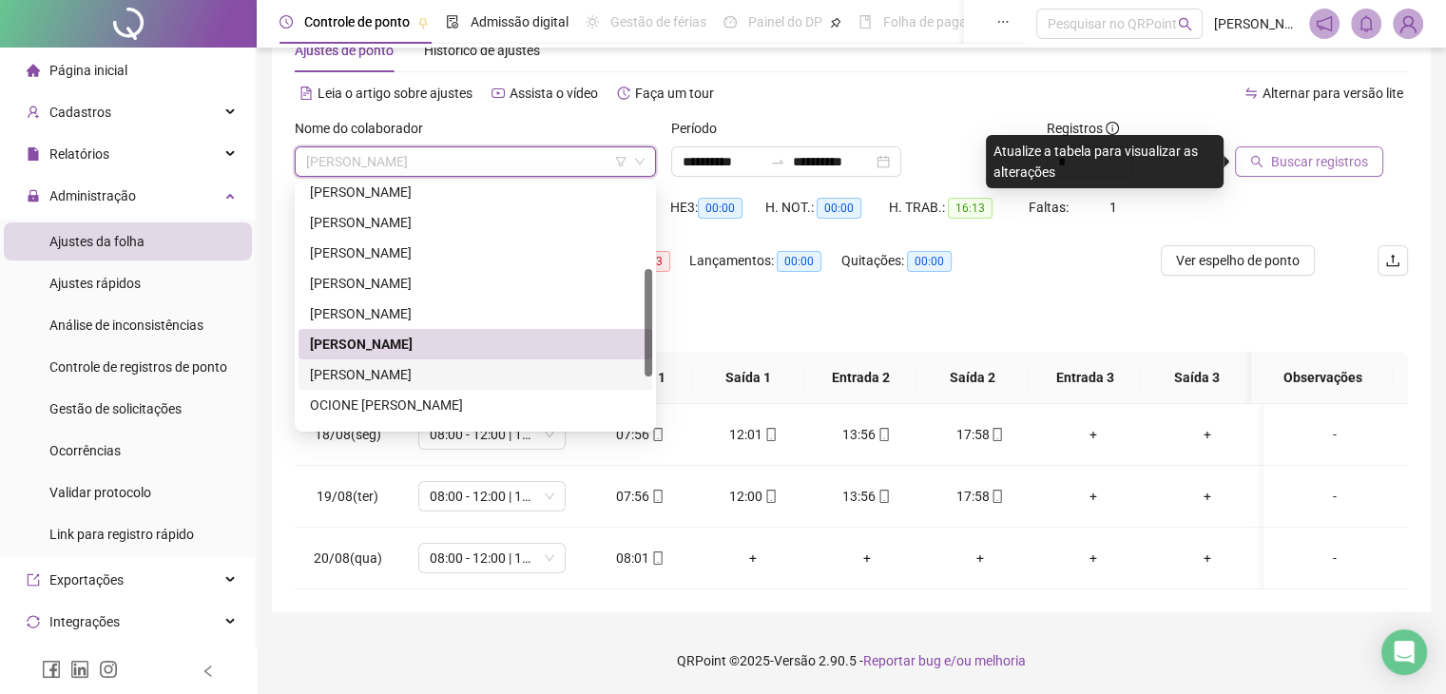
click at [470, 374] on div "[PERSON_NAME]" at bounding box center [475, 374] width 331 height 21
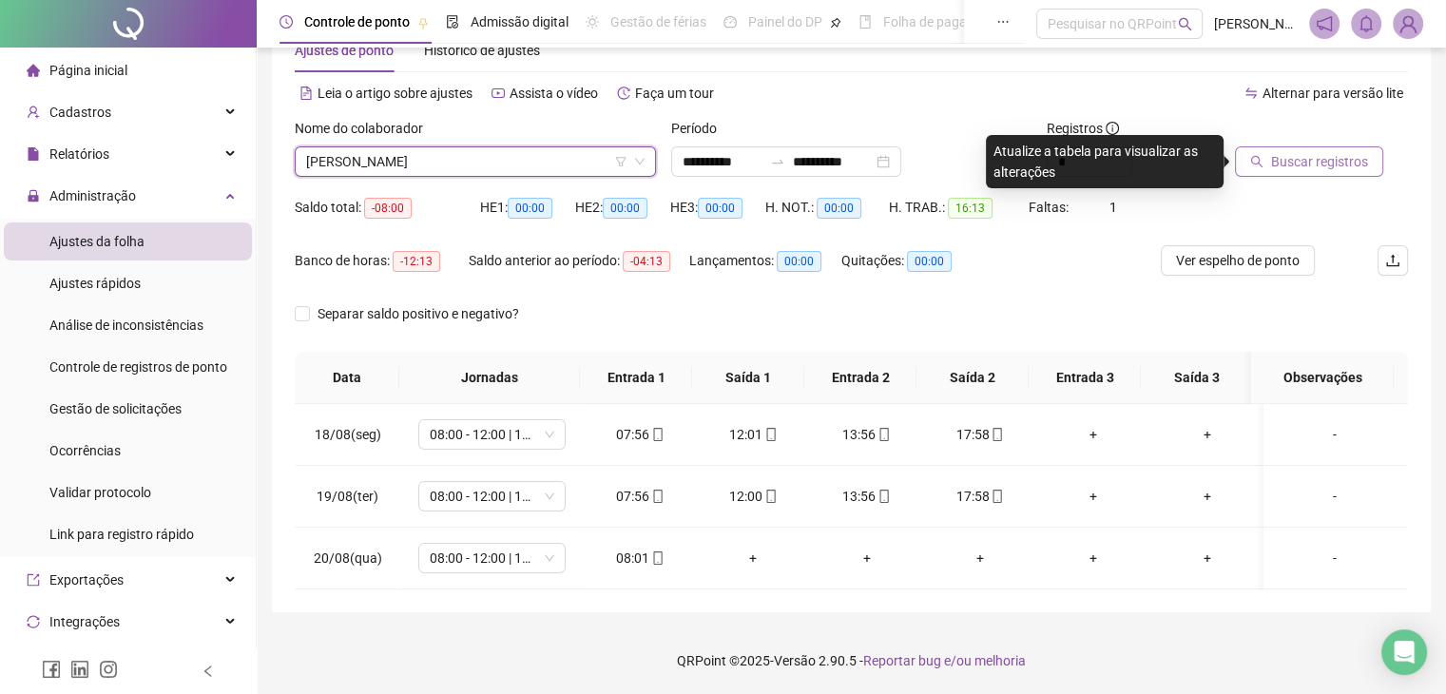
click at [1296, 153] on span "Buscar registros" at bounding box center [1319, 161] width 97 height 21
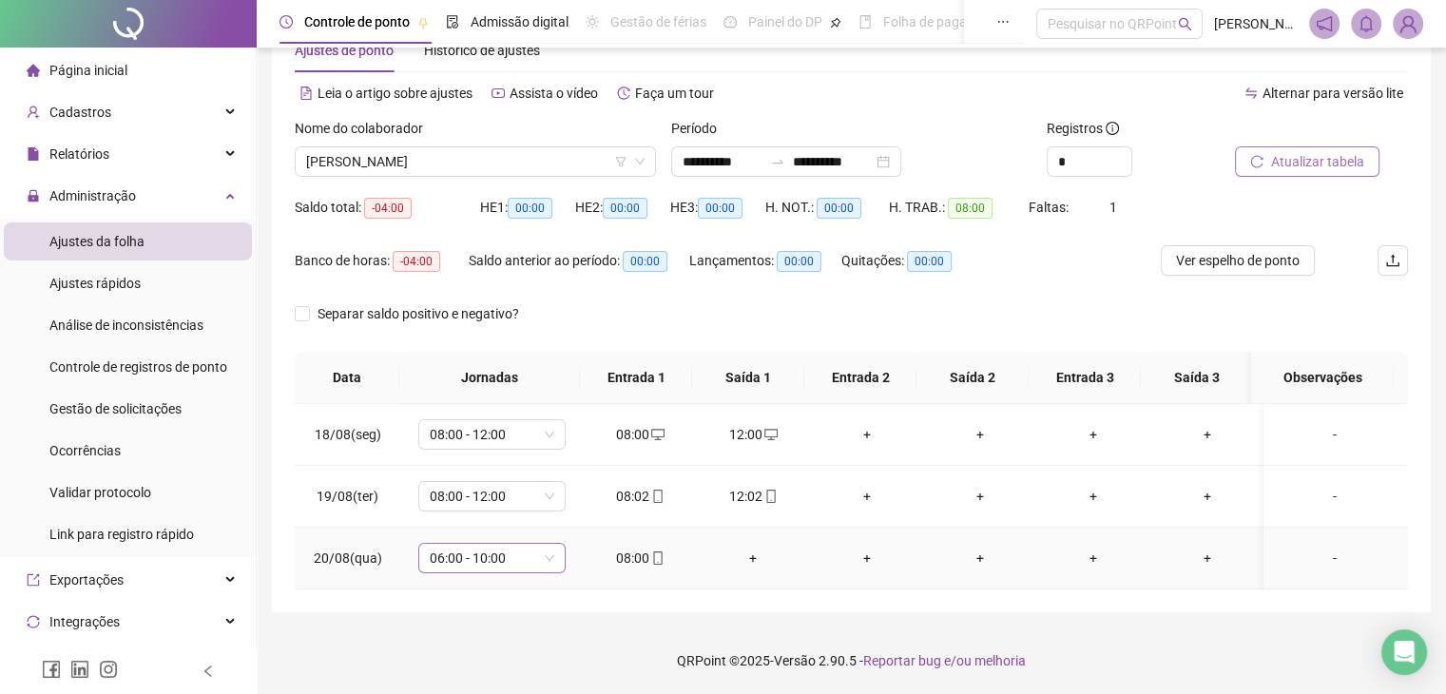
click at [497, 563] on span "06:00 - 10:00" at bounding box center [492, 558] width 125 height 29
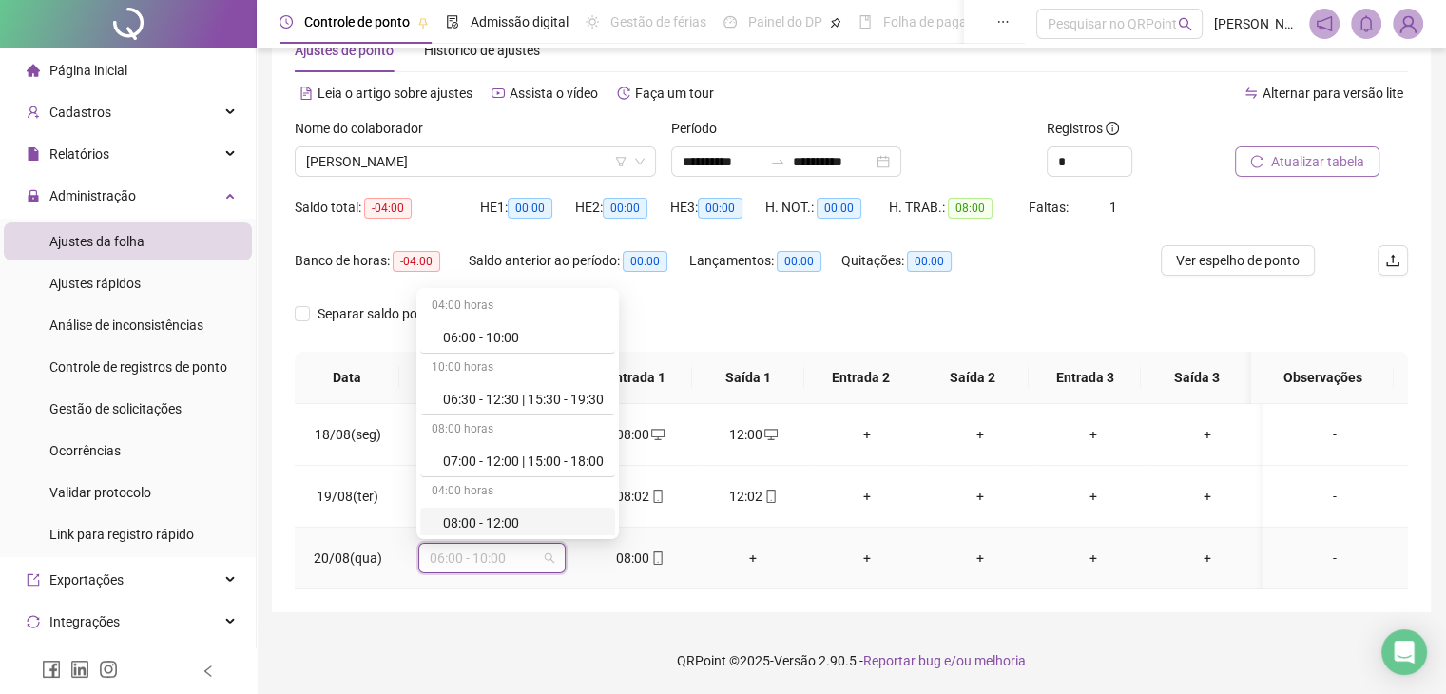
click at [489, 508] on div "08:00 - 12:00" at bounding box center [517, 523] width 195 height 31
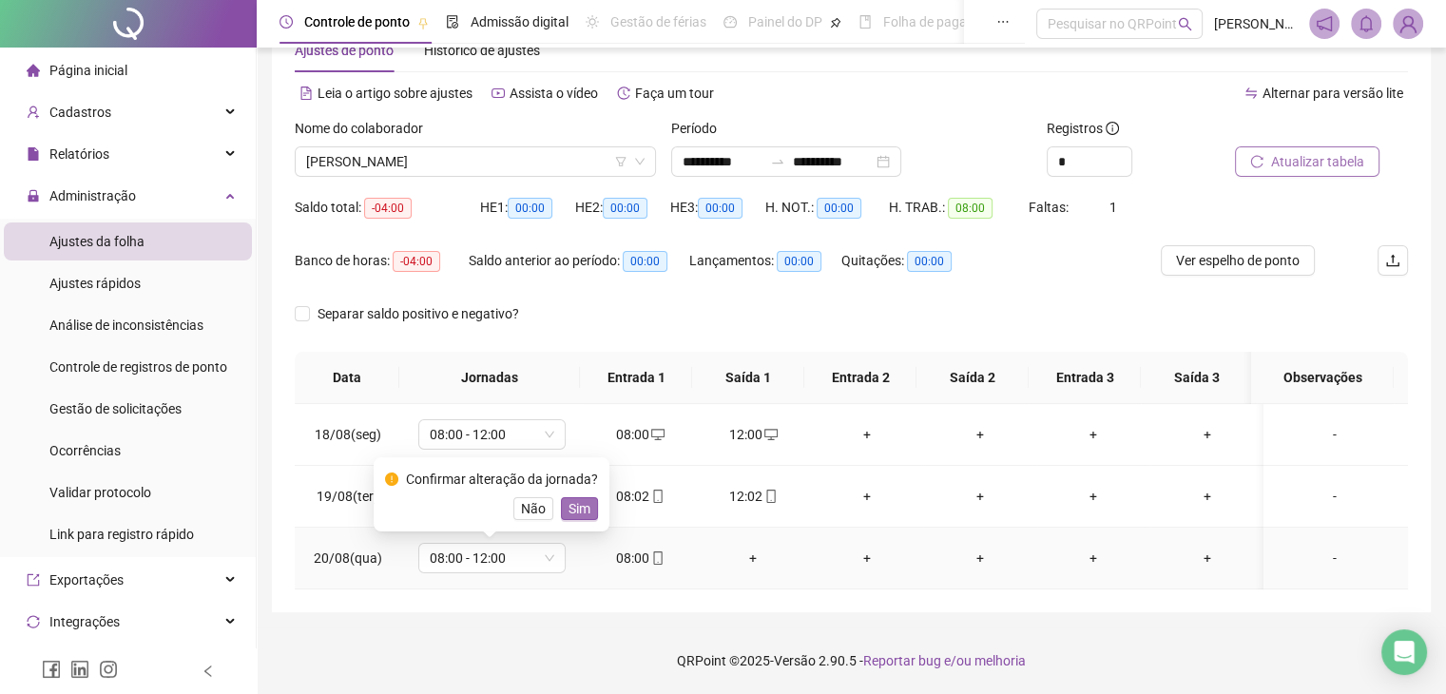
click at [580, 512] on span "Sim" at bounding box center [580, 508] width 22 height 21
click at [507, 172] on span "[PERSON_NAME]" at bounding box center [475, 161] width 339 height 29
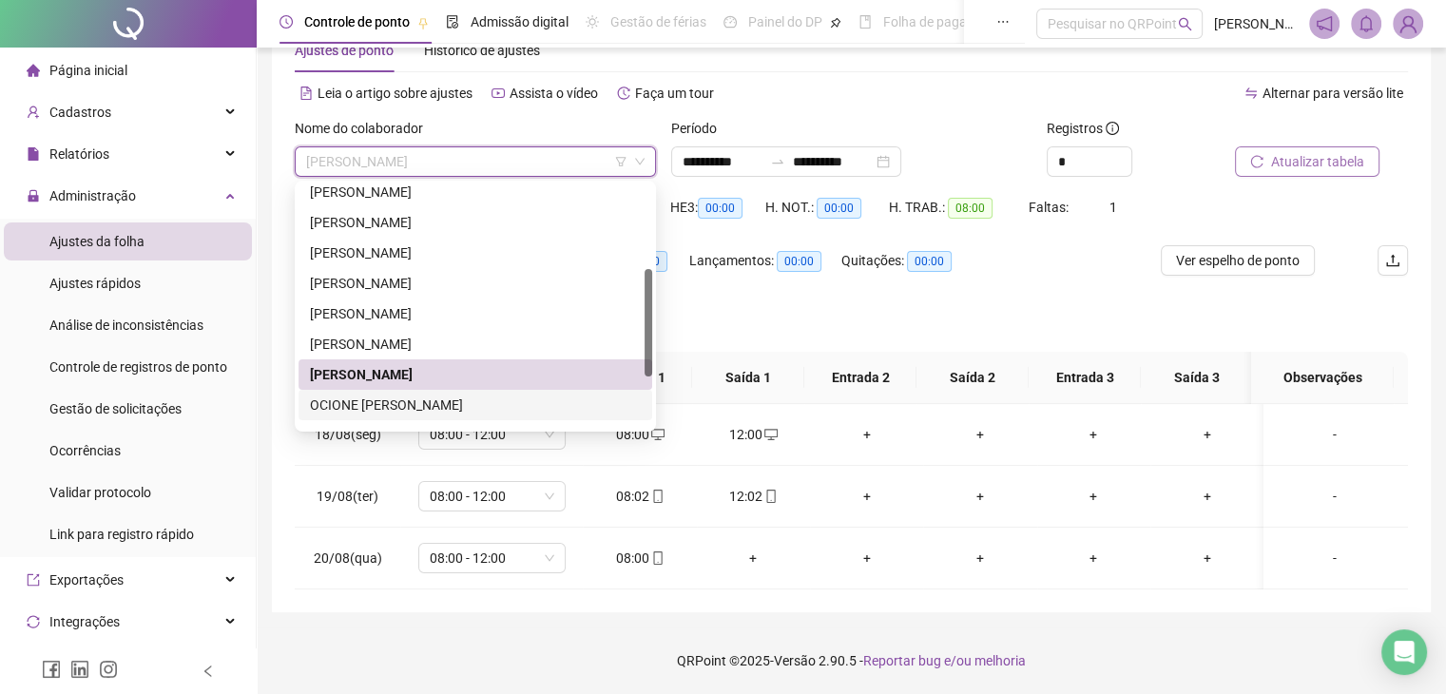
click at [484, 401] on div "OCIONE [PERSON_NAME]" at bounding box center [475, 405] width 331 height 21
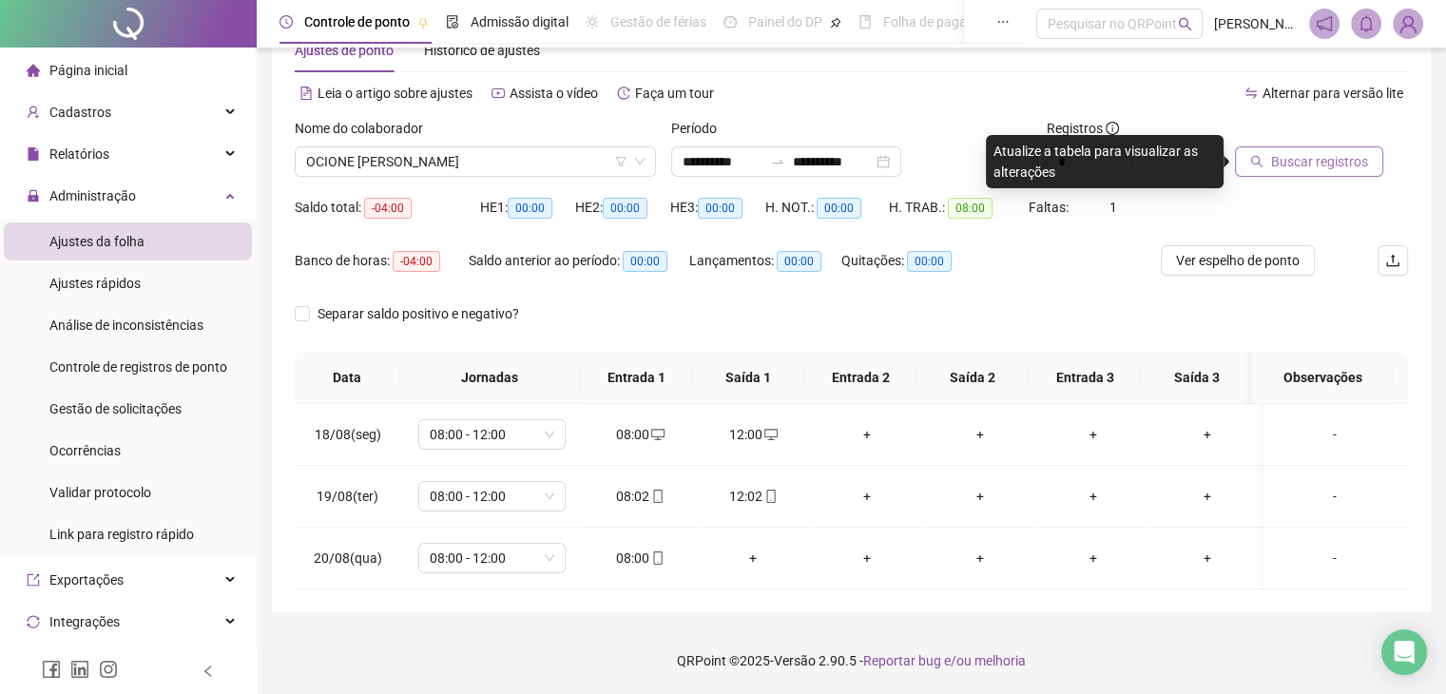
click at [1318, 144] on div at bounding box center [1298, 132] width 126 height 29
click at [1320, 156] on span "Buscar registros" at bounding box center [1319, 161] width 97 height 21
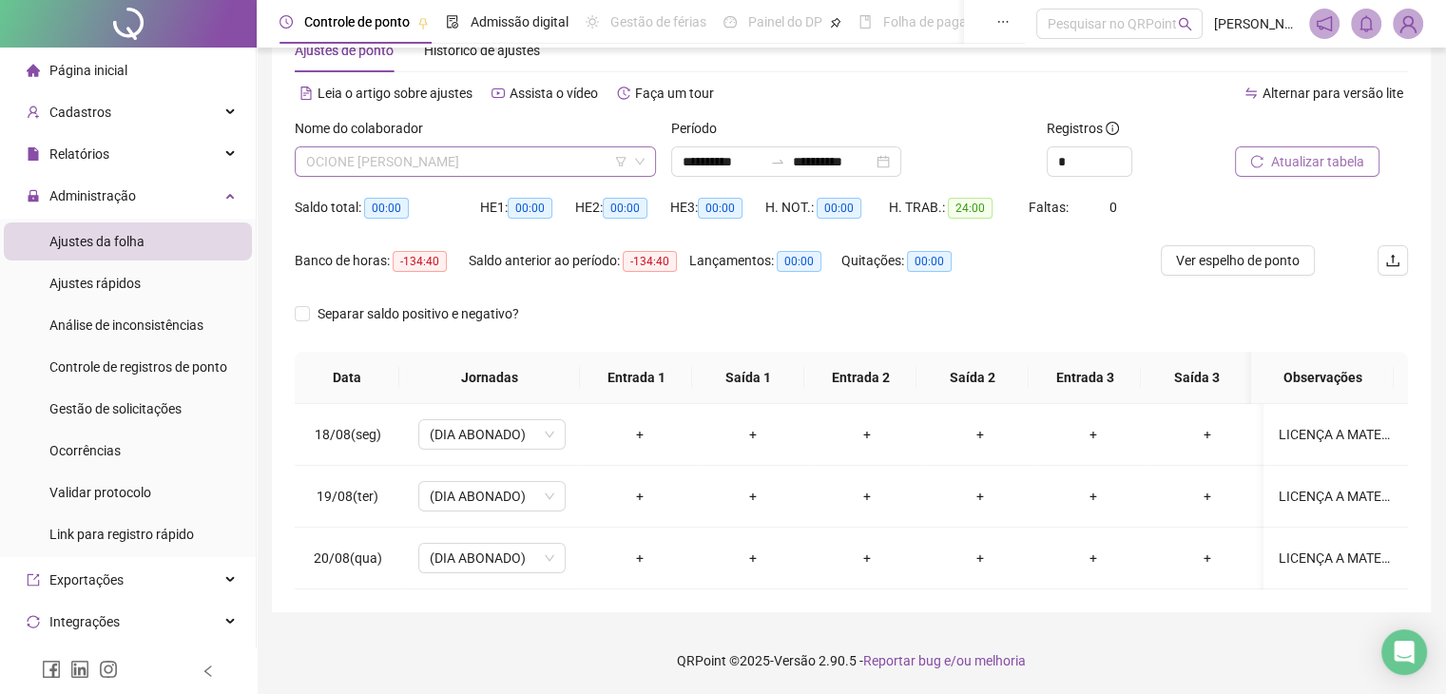
click at [499, 159] on span "OCIONE [PERSON_NAME]" at bounding box center [475, 161] width 339 height 29
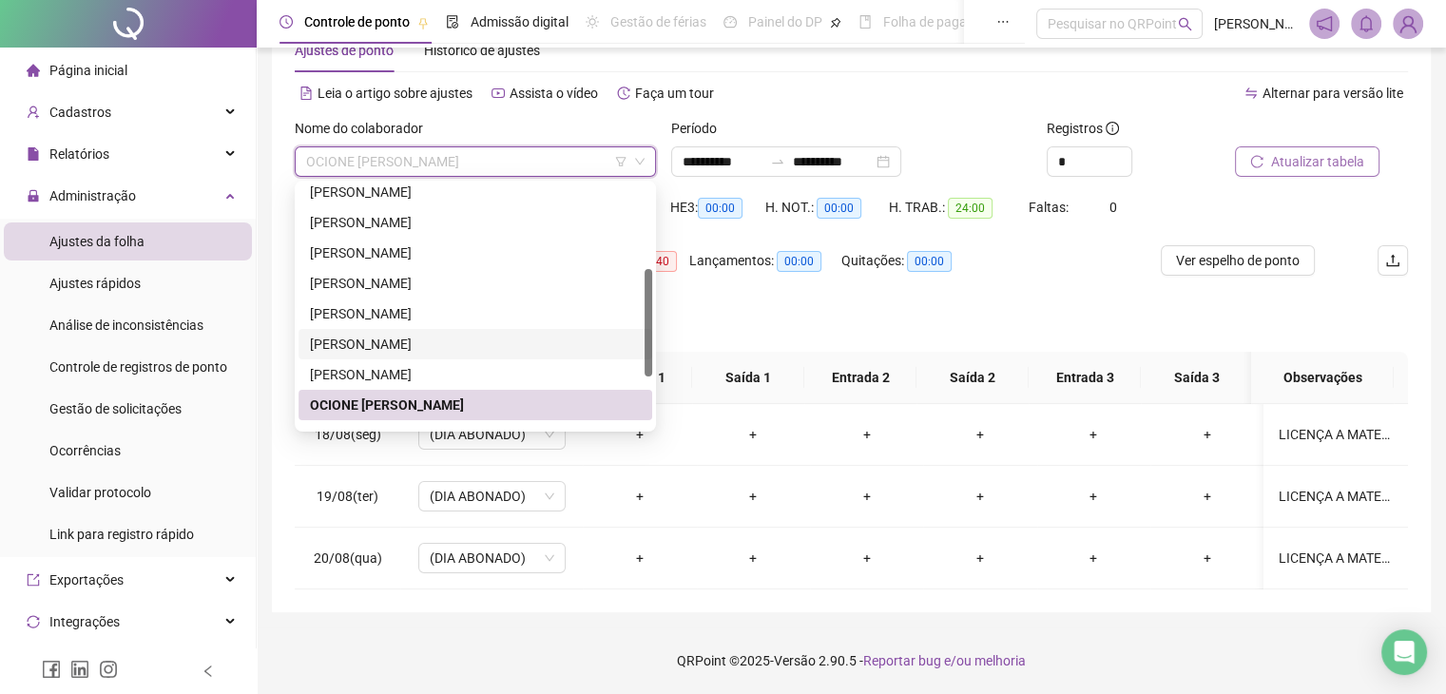
scroll to position [285, 0]
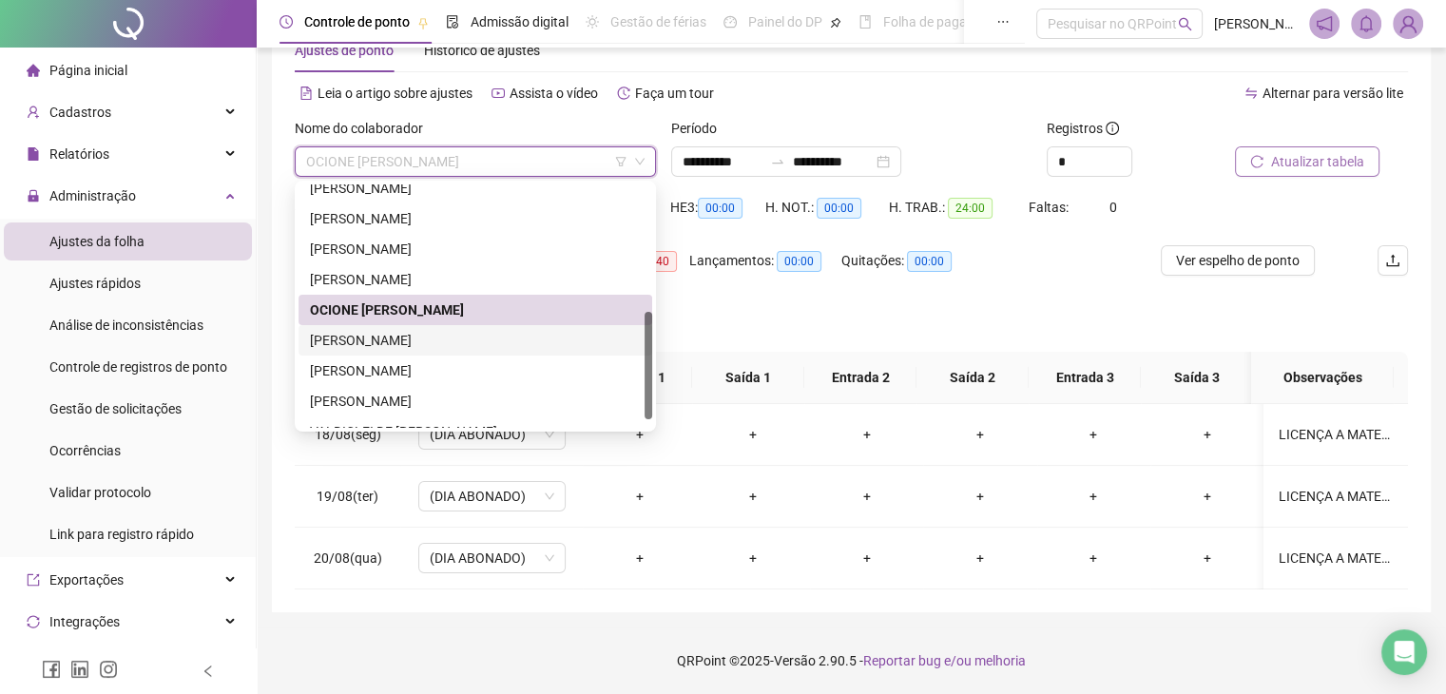
click at [467, 339] on div "[PERSON_NAME]" at bounding box center [475, 340] width 331 height 21
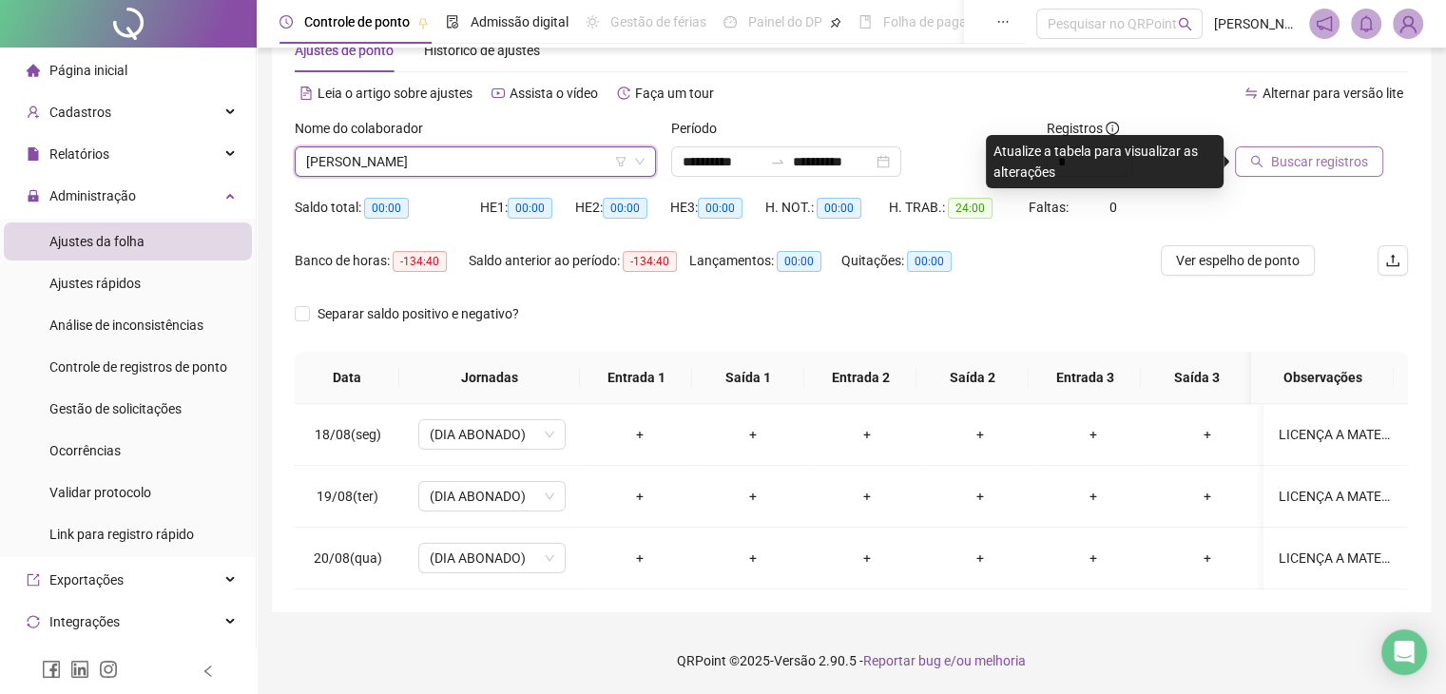
click at [1289, 157] on span "Buscar registros" at bounding box center [1319, 161] width 97 height 21
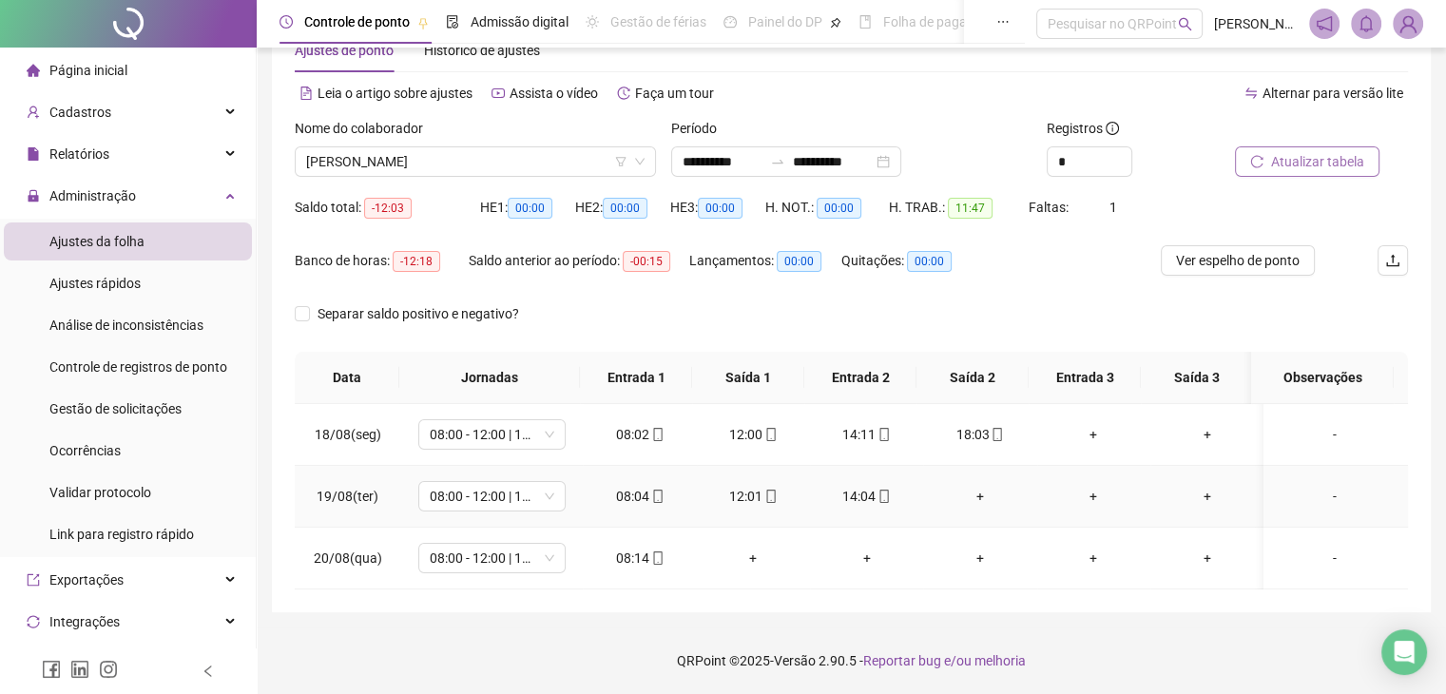
click at [956, 486] on div "+" at bounding box center [979, 496] width 83 height 21
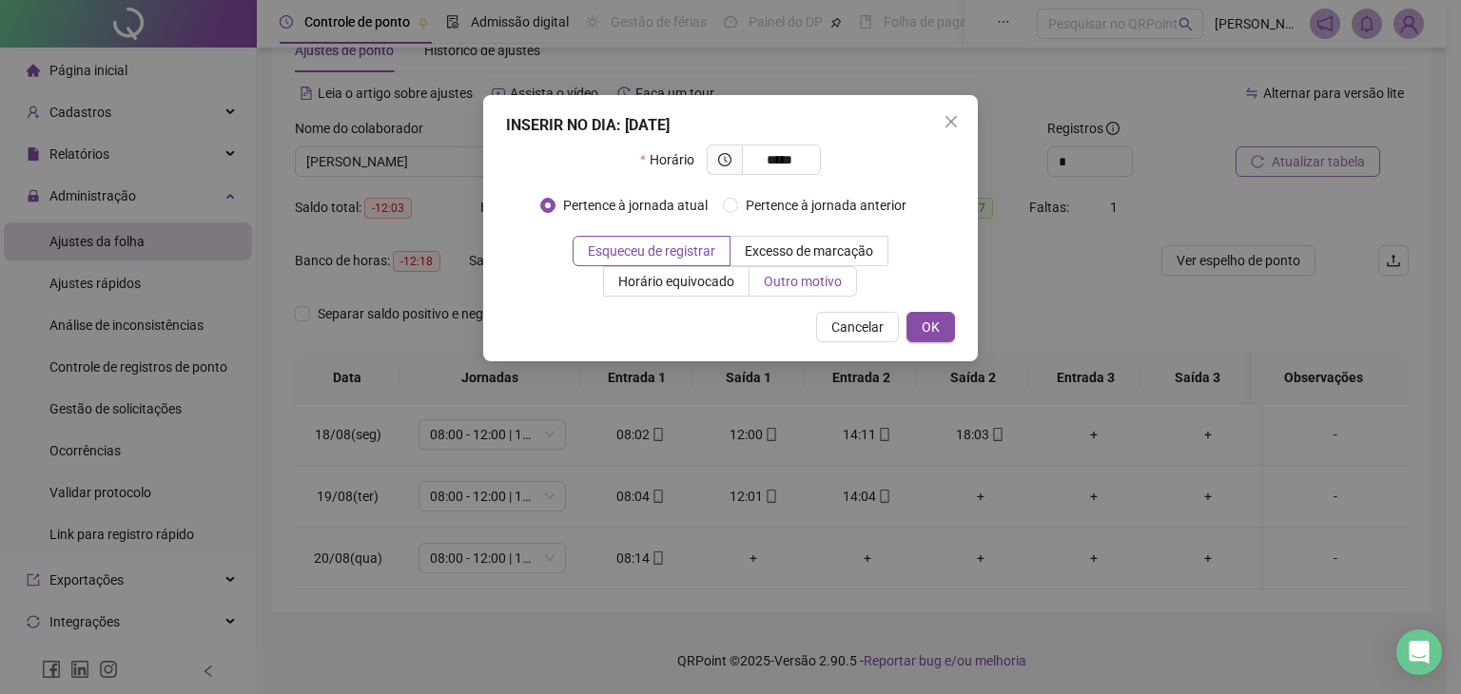
type input "*****"
click at [783, 279] on span "Outro motivo" at bounding box center [803, 281] width 78 height 15
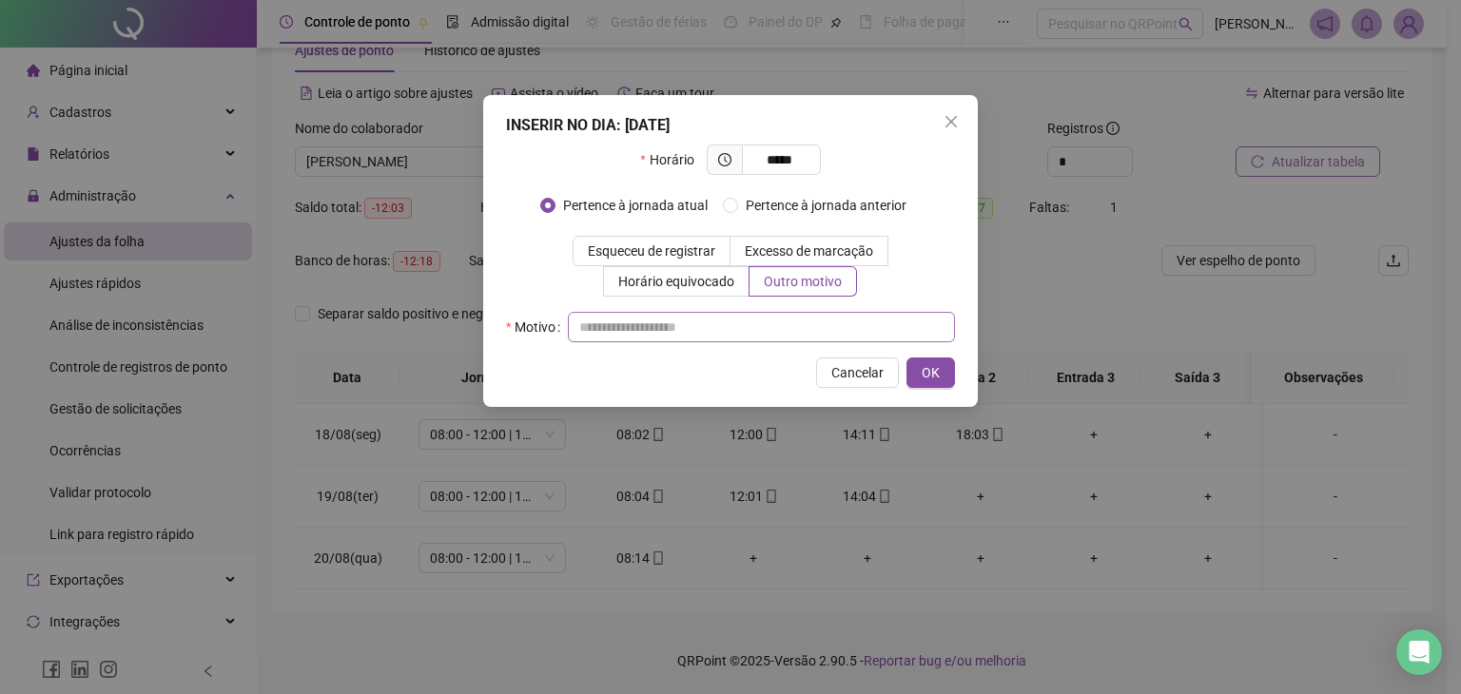
drag, startPoint x: 873, startPoint y: 347, endPoint x: 863, endPoint y: 333, distance: 17.1
click at [871, 346] on div "INSERIR NO DIA : [DATE] Horário ***** Pertence à jornada atual Pertence à jorna…" at bounding box center [730, 251] width 494 height 312
click at [856, 321] on input "text" at bounding box center [761, 327] width 387 height 30
paste input "**********"
type input "**********"
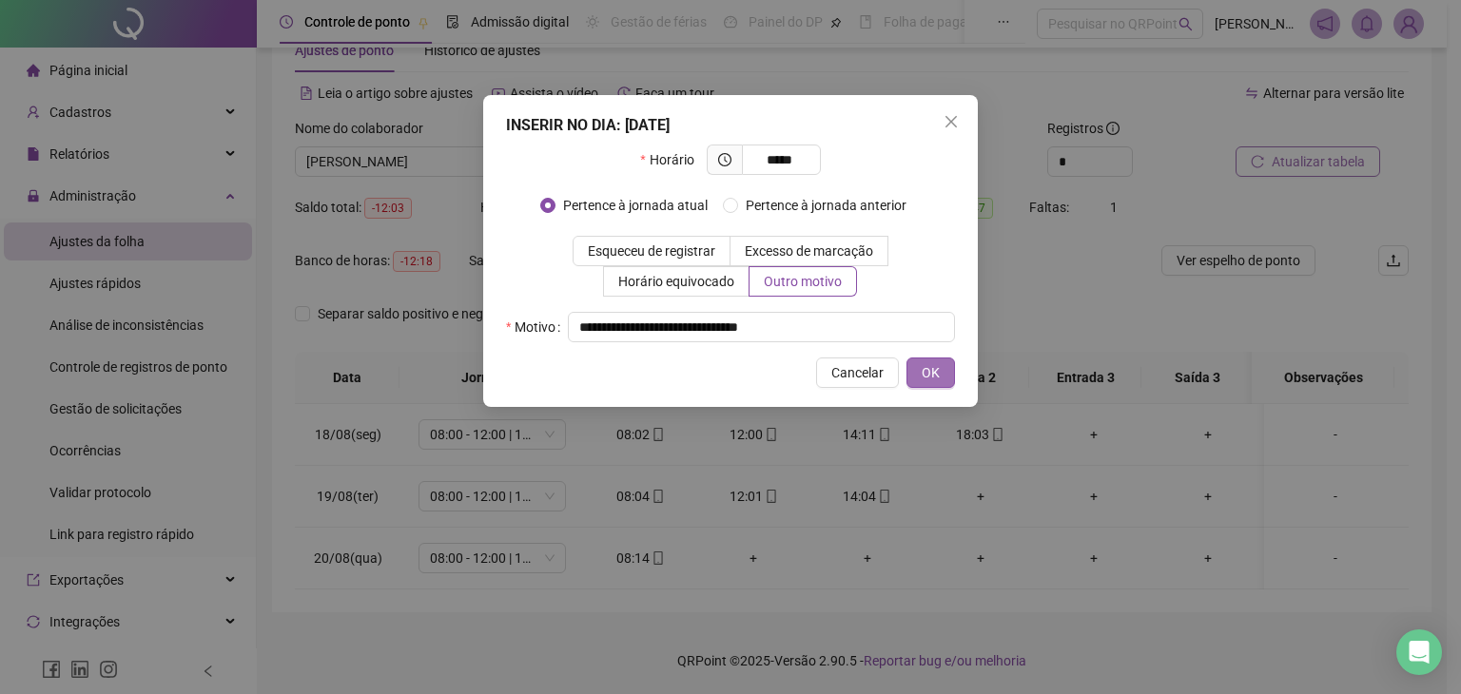
click at [939, 362] on button "OK" at bounding box center [930, 373] width 48 height 30
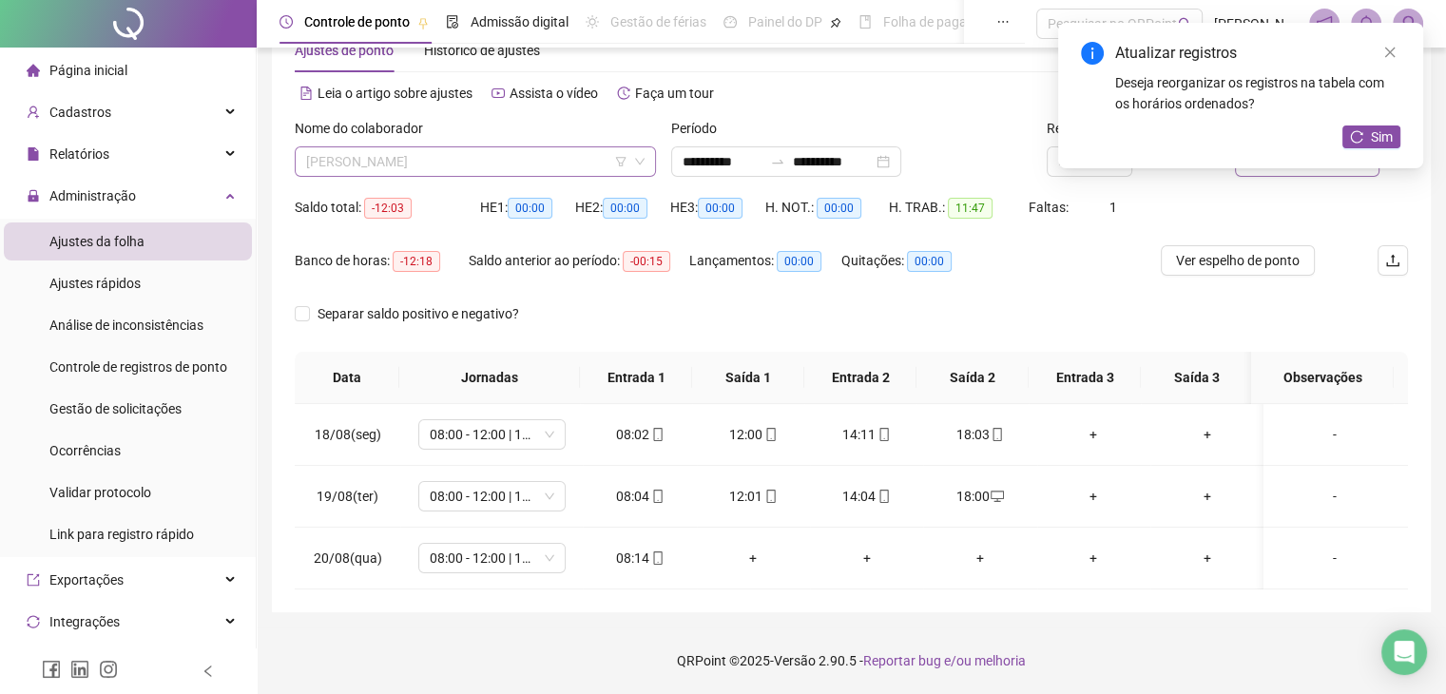
click at [569, 164] on span "[PERSON_NAME]" at bounding box center [475, 161] width 339 height 29
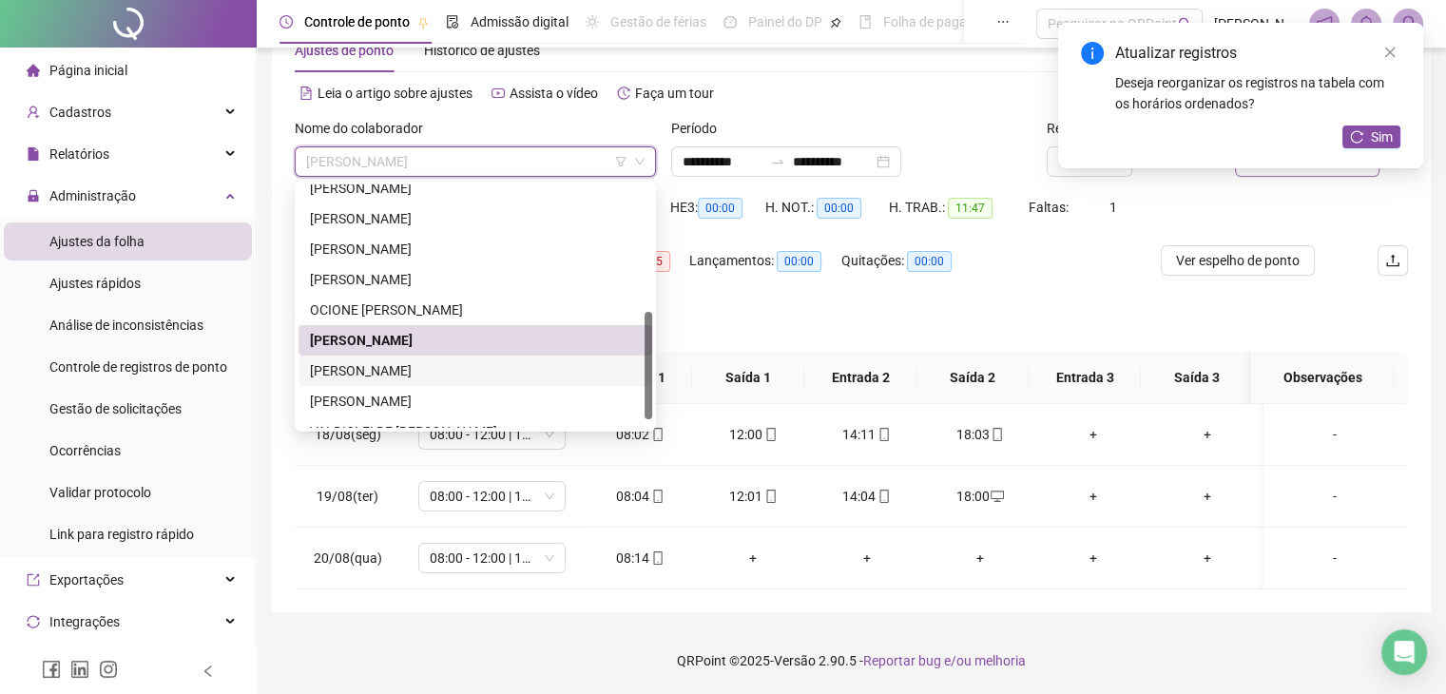
click at [382, 358] on div "[PERSON_NAME]" at bounding box center [476, 371] width 354 height 30
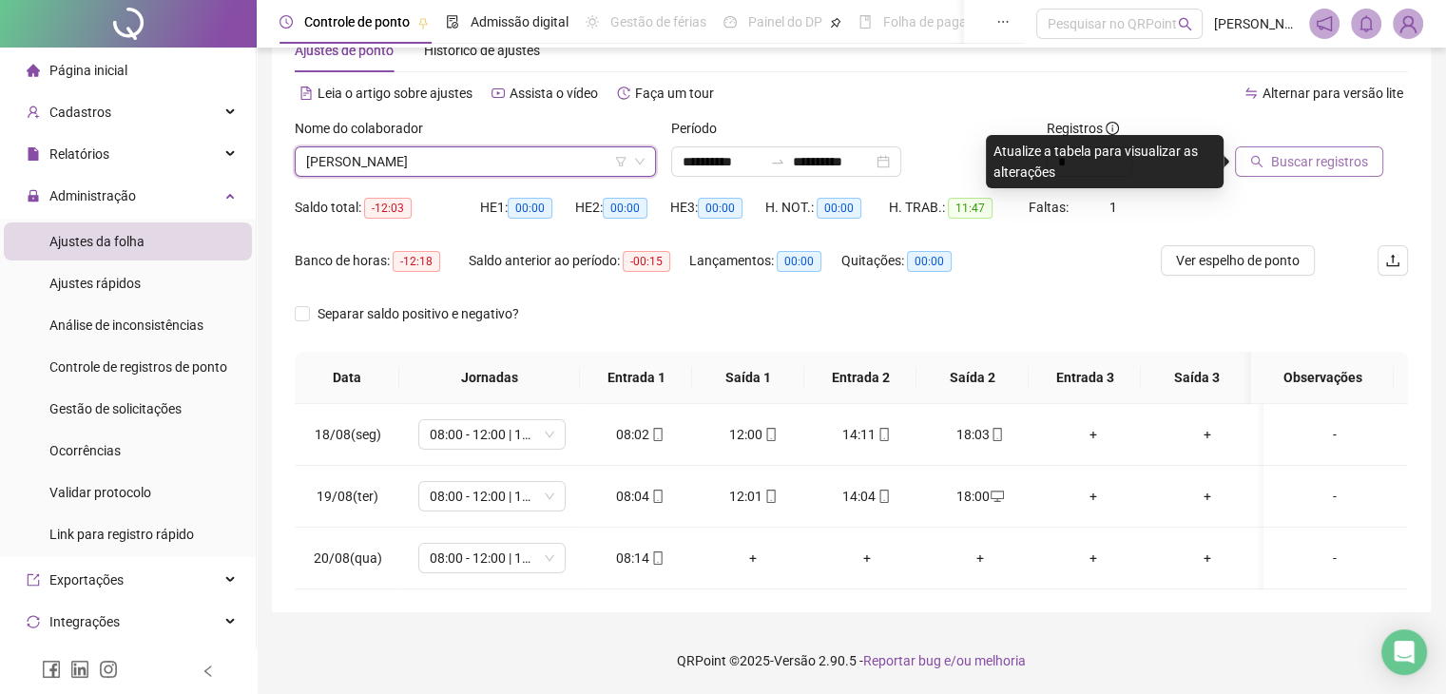
click at [1256, 166] on icon "search" at bounding box center [1256, 161] width 13 height 13
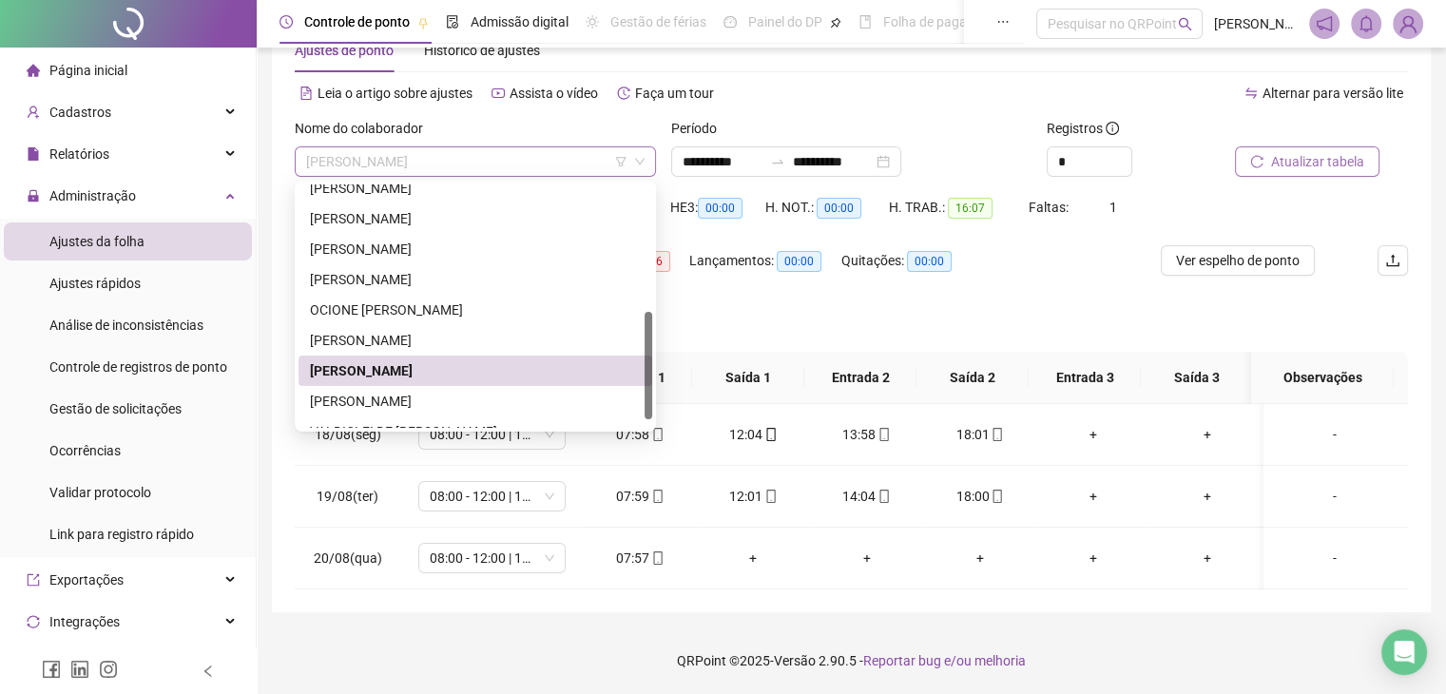
click at [515, 170] on span "[PERSON_NAME]" at bounding box center [475, 161] width 339 height 29
click at [418, 407] on div "[PERSON_NAME]" at bounding box center [475, 401] width 331 height 21
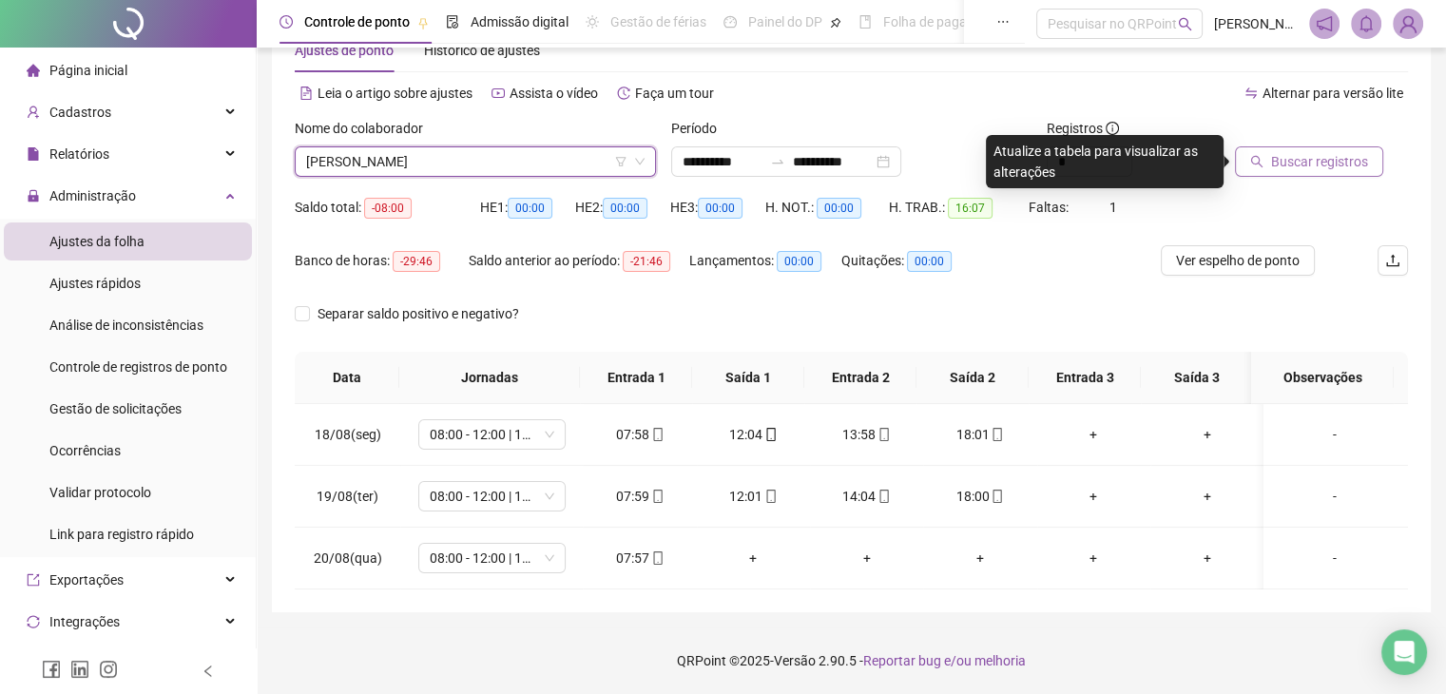
click at [1289, 164] on span "Buscar registros" at bounding box center [1319, 161] width 97 height 21
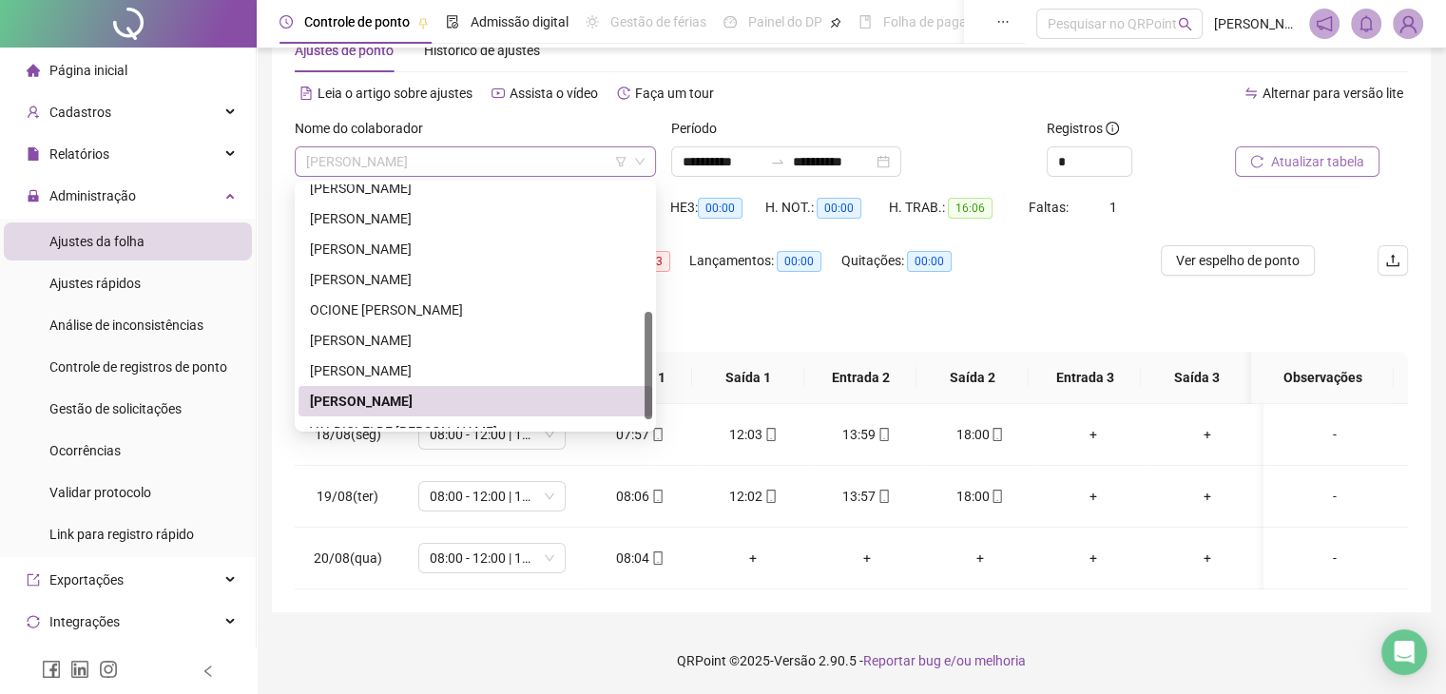
click at [537, 161] on span "[PERSON_NAME]" at bounding box center [475, 161] width 339 height 29
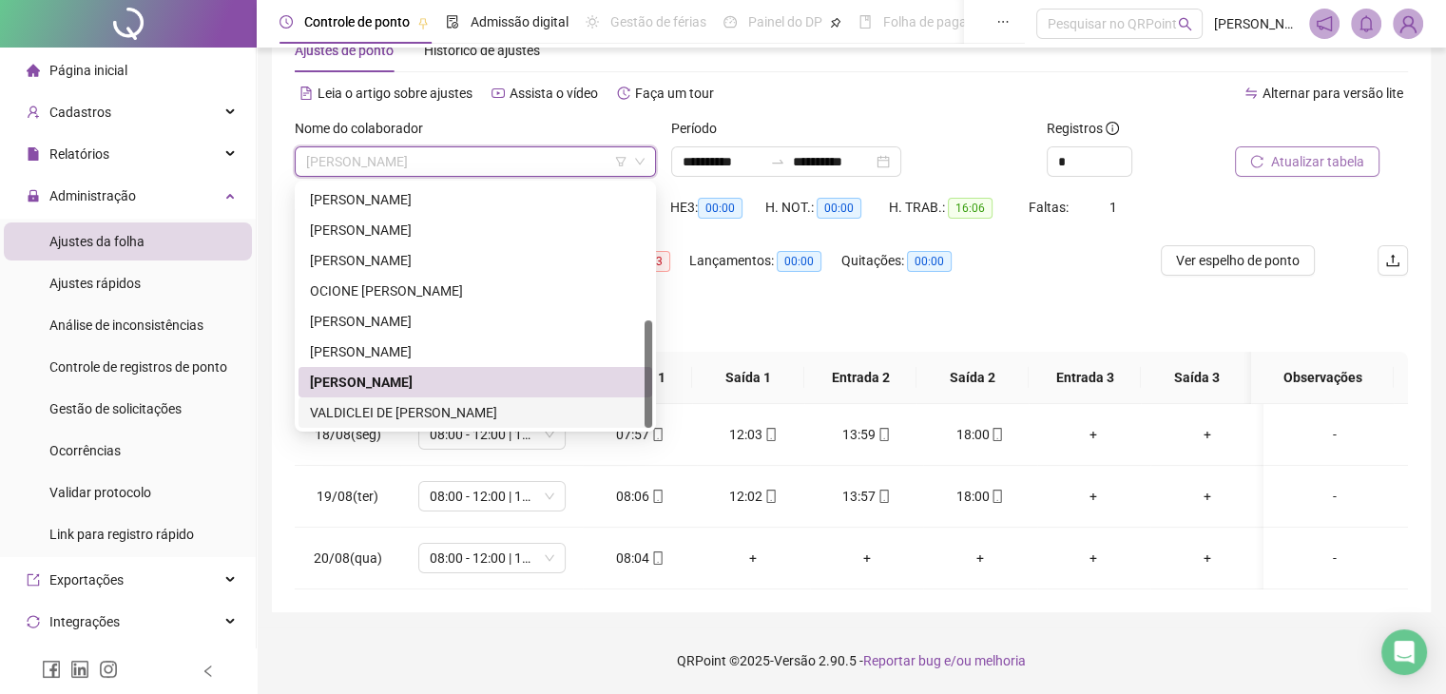
click at [463, 404] on div "VALDICLEI DE [PERSON_NAME]" at bounding box center [475, 412] width 331 height 21
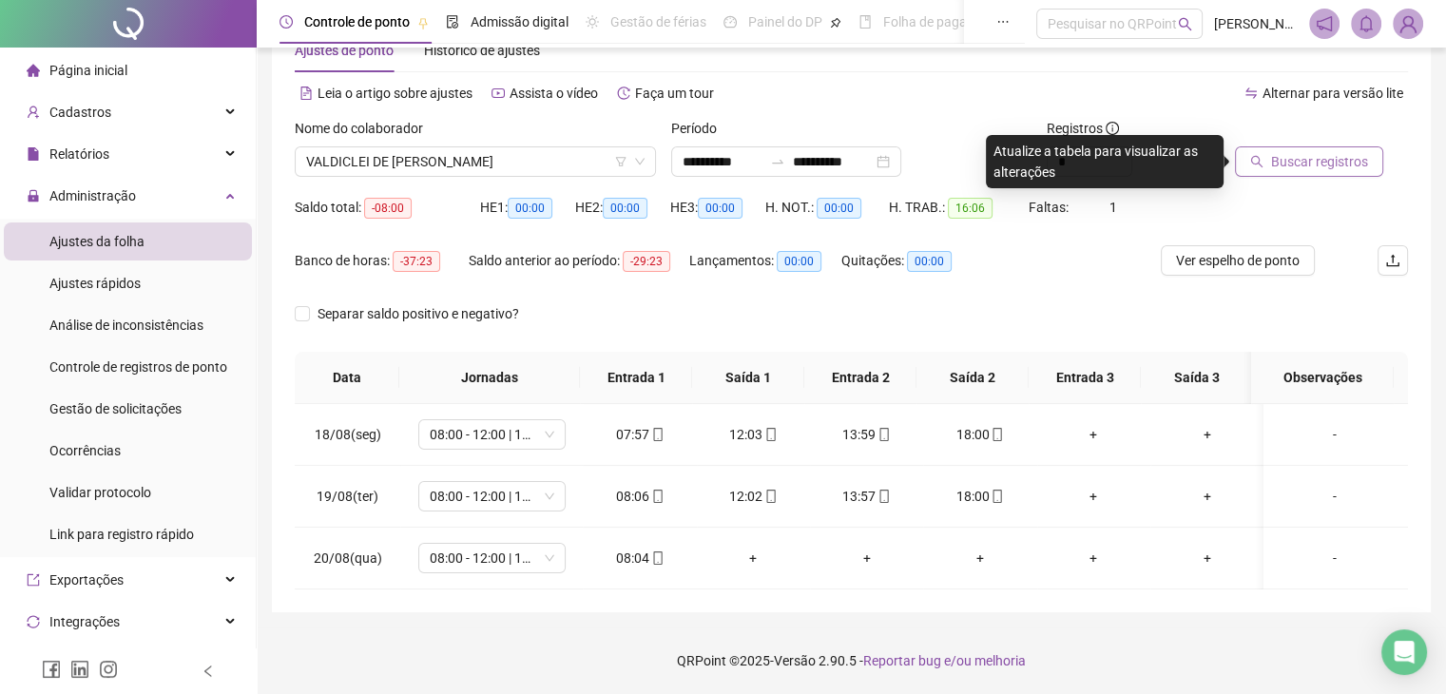
click at [1327, 157] on span "Buscar registros" at bounding box center [1319, 161] width 97 height 21
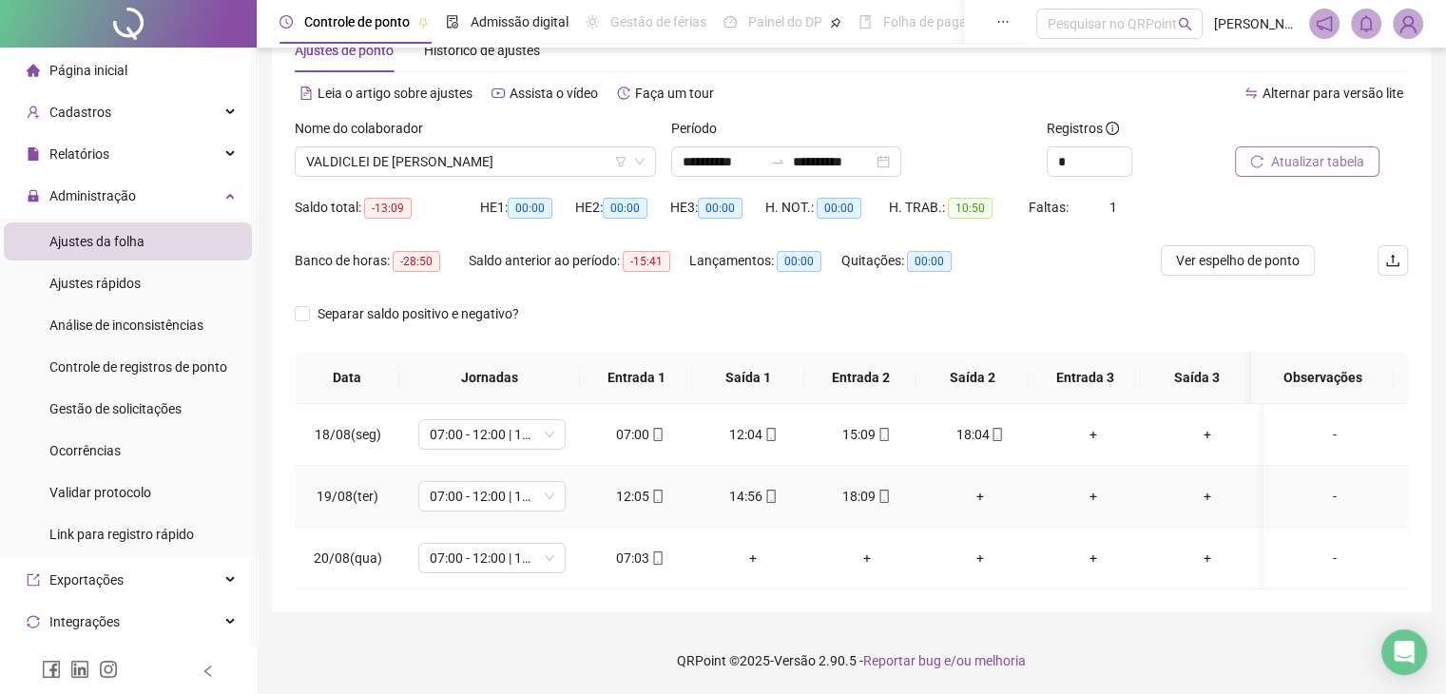
click at [979, 493] on div "+" at bounding box center [979, 496] width 83 height 21
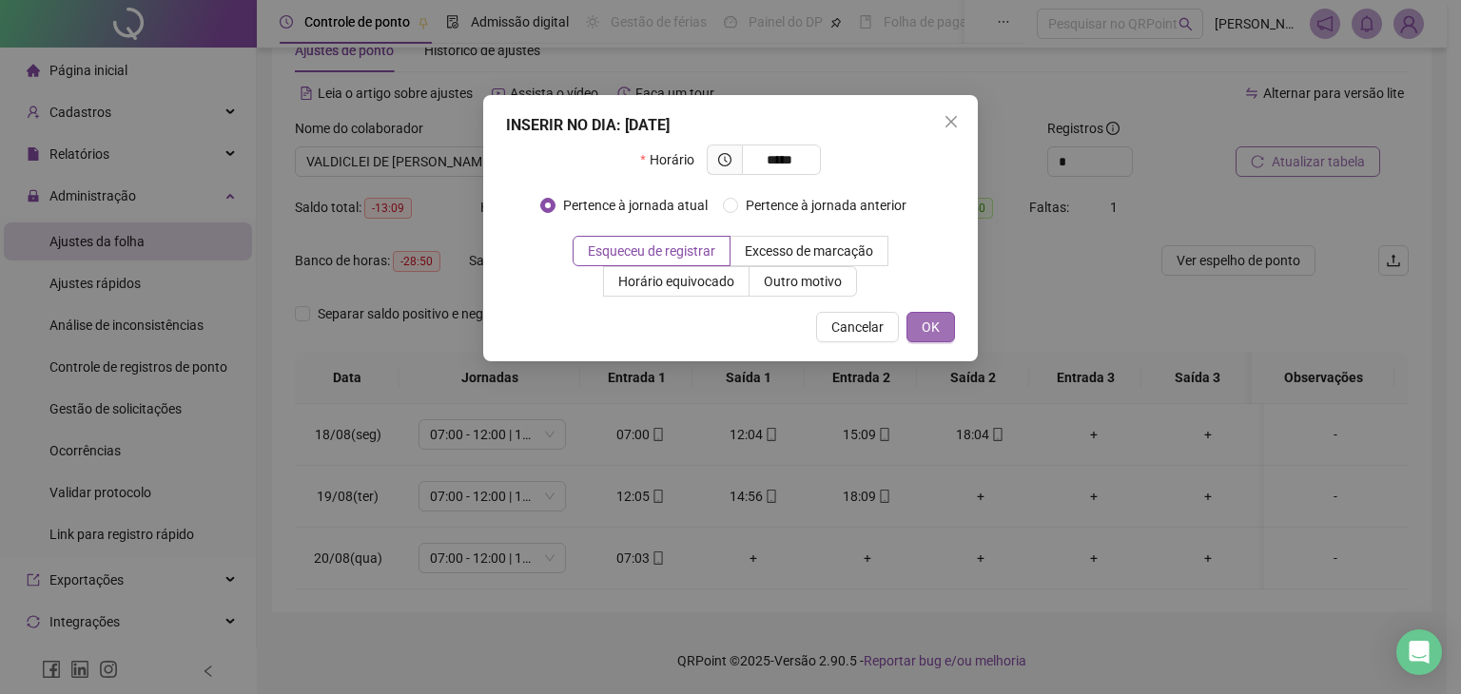
type input "*****"
click at [934, 328] on span "OK" at bounding box center [930, 327] width 18 height 21
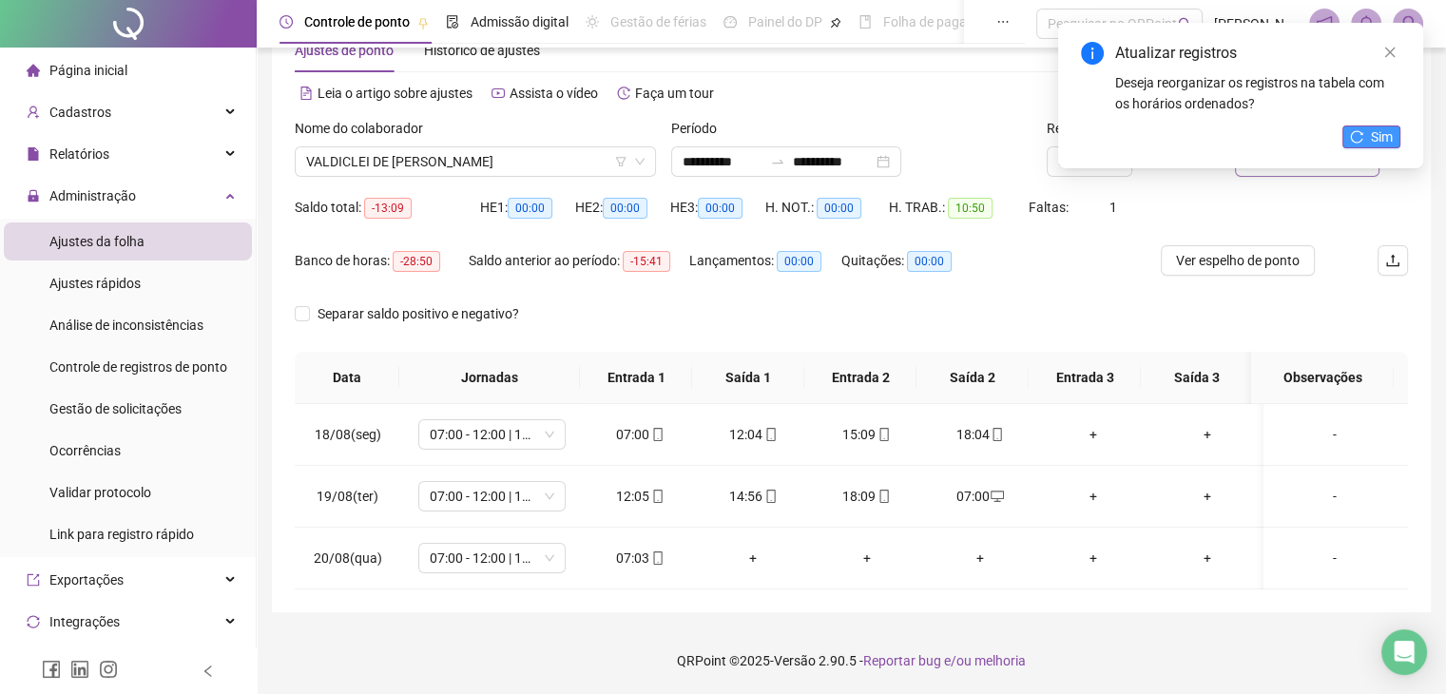
click at [1387, 129] on span "Sim" at bounding box center [1382, 136] width 22 height 21
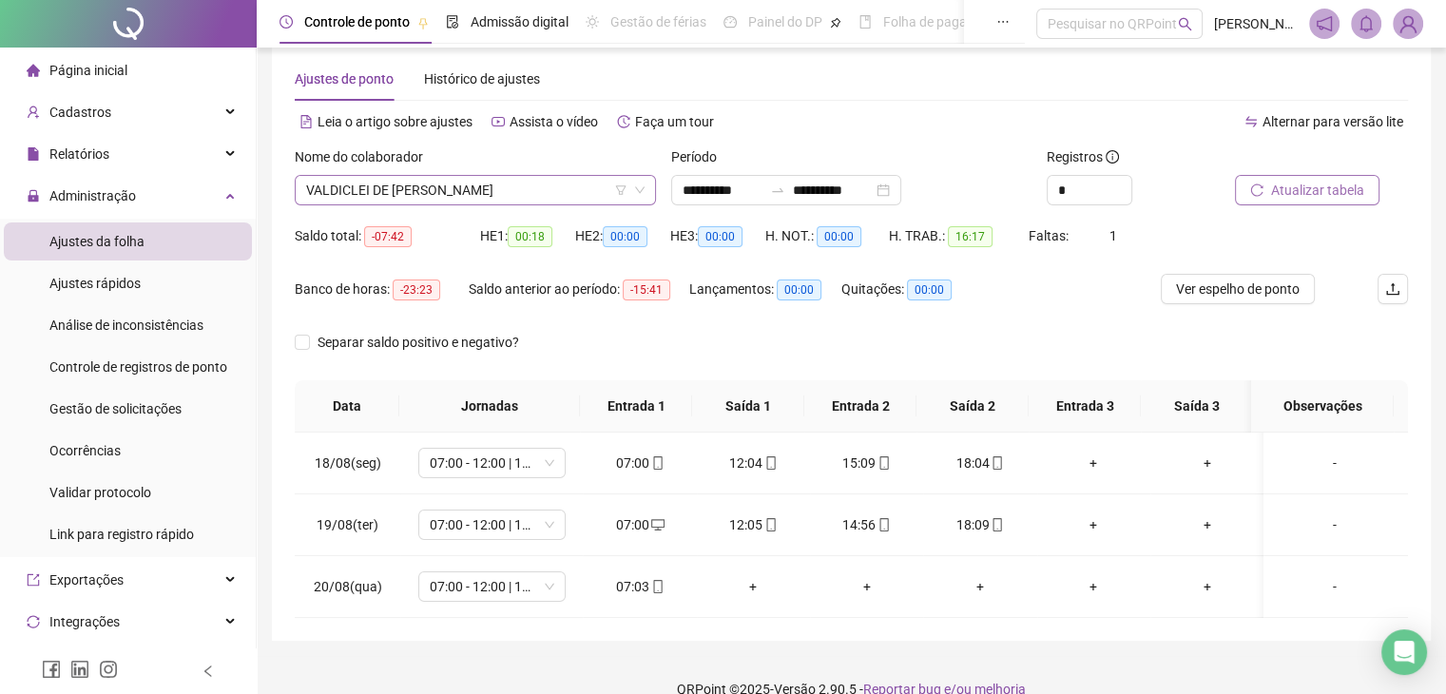
scroll to position [57, 0]
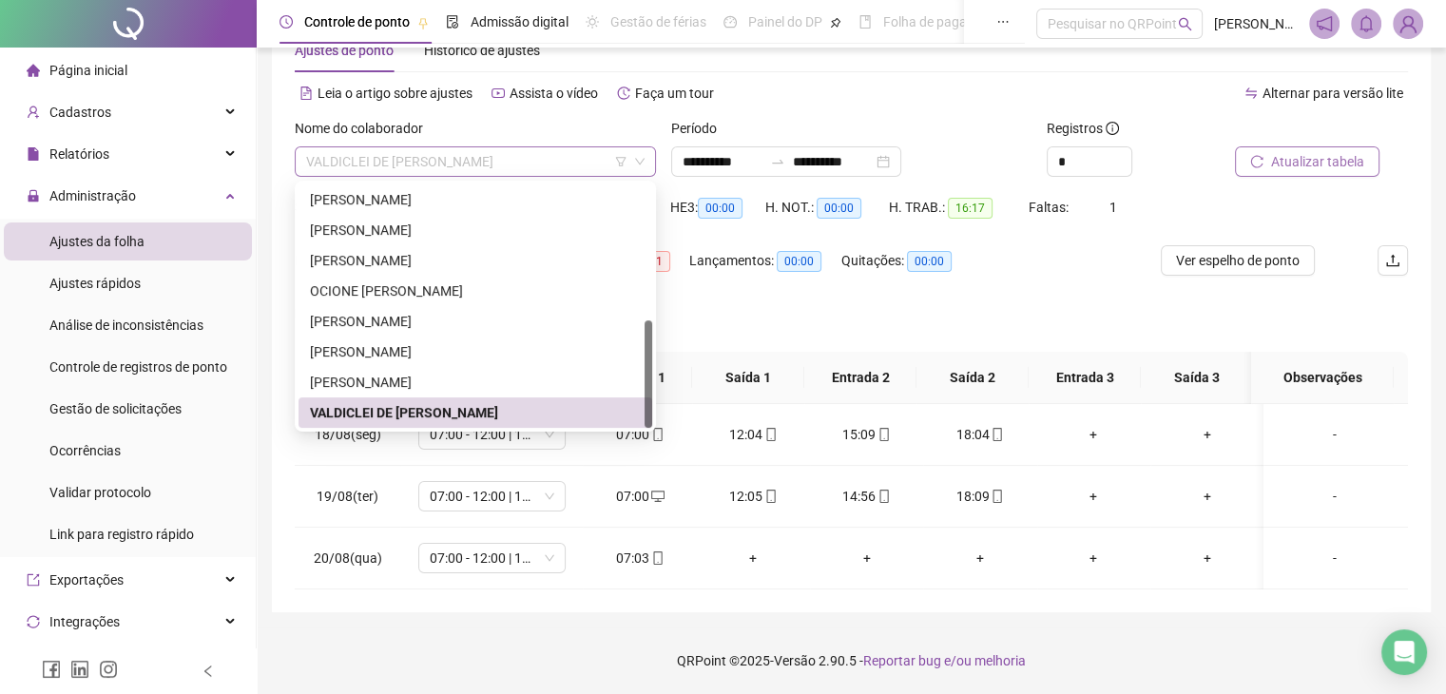
click at [560, 164] on span "VALDICLEI DE [PERSON_NAME]" at bounding box center [475, 161] width 339 height 29
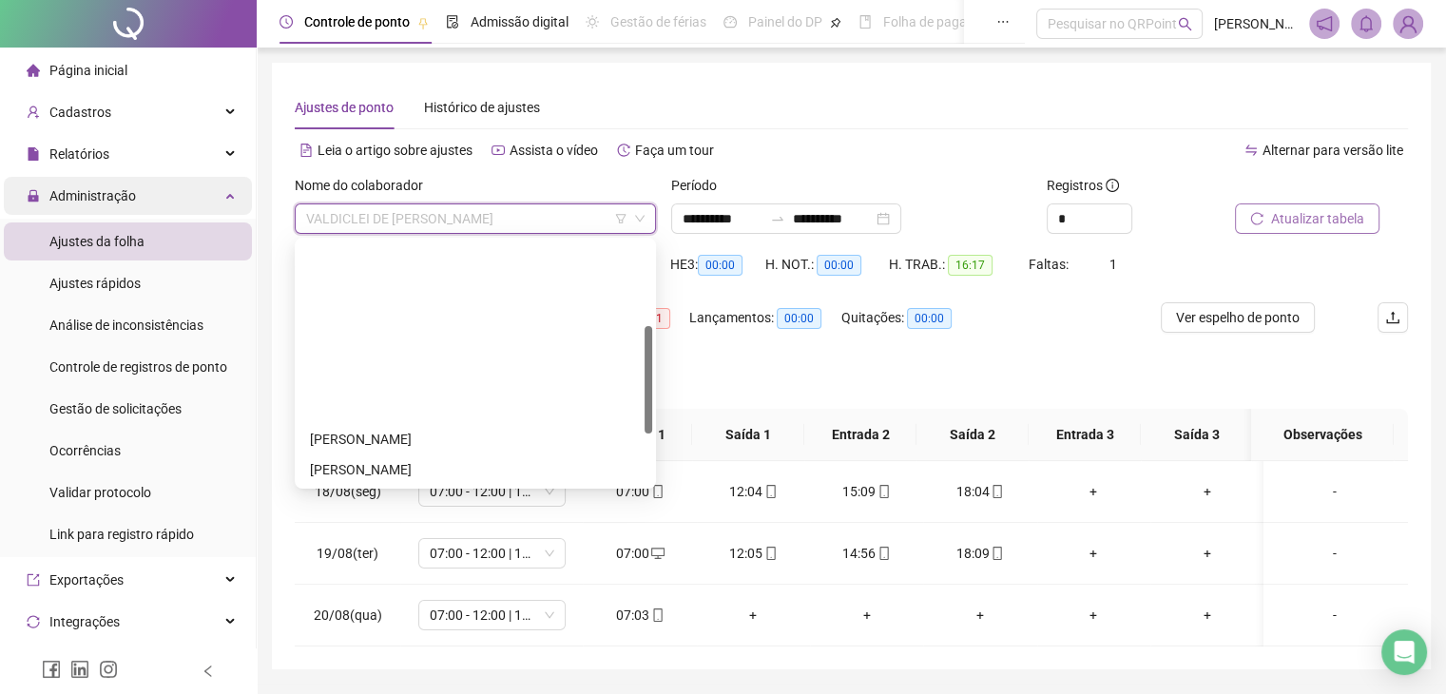
scroll to position [190, 0]
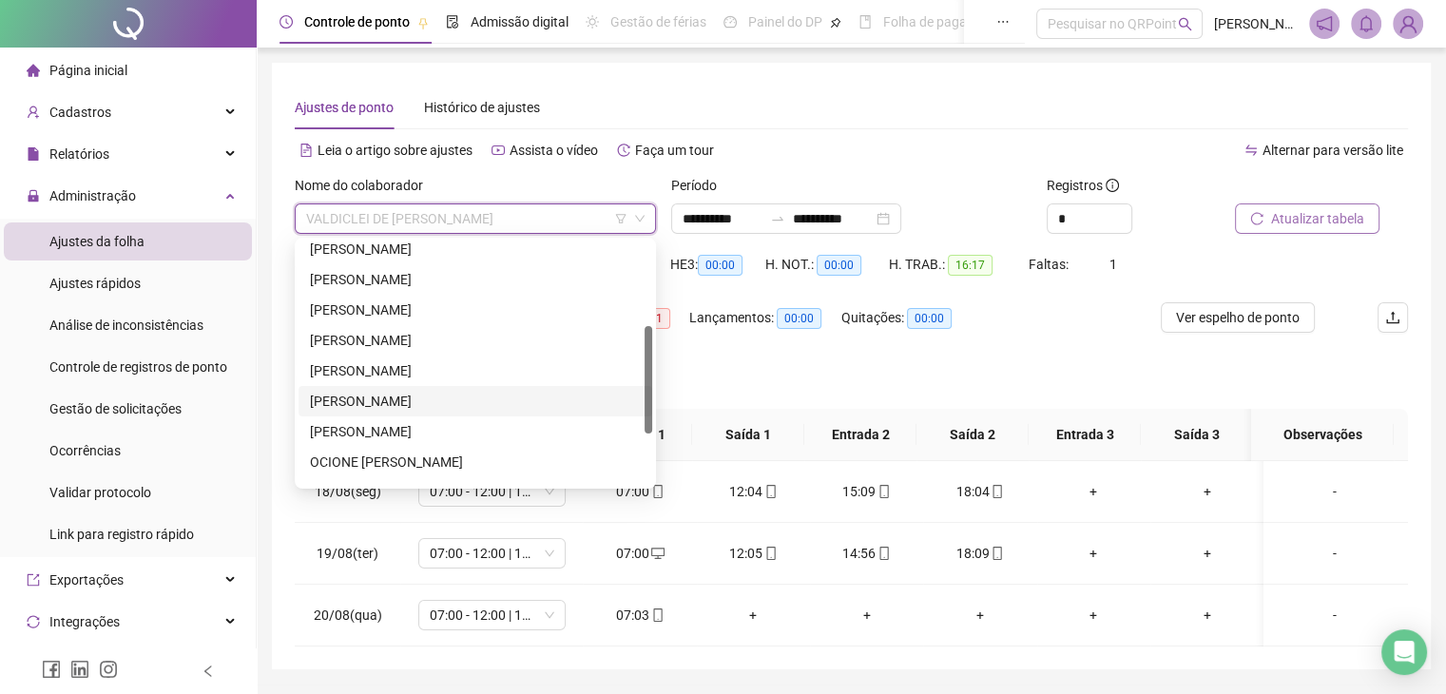
click at [423, 397] on div "[PERSON_NAME]" at bounding box center [475, 401] width 331 height 21
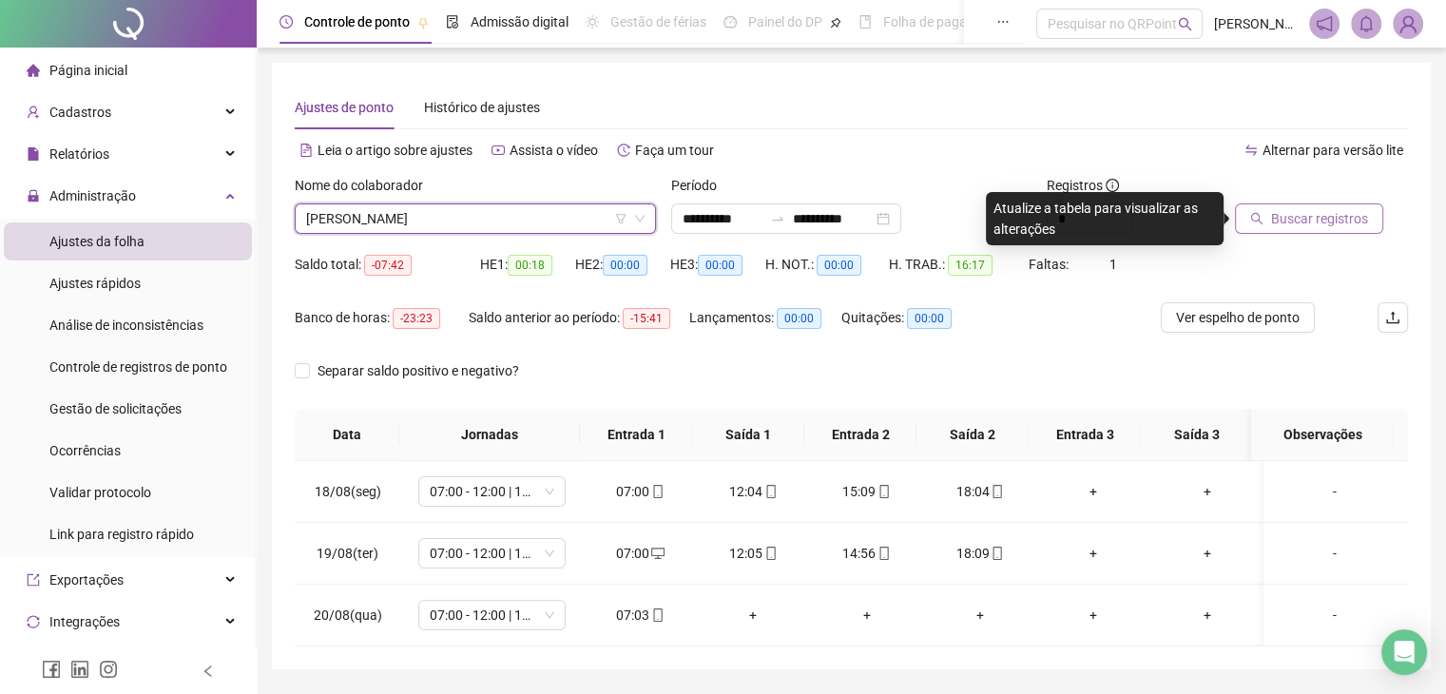
click at [1316, 221] on span "Buscar registros" at bounding box center [1319, 218] width 97 height 21
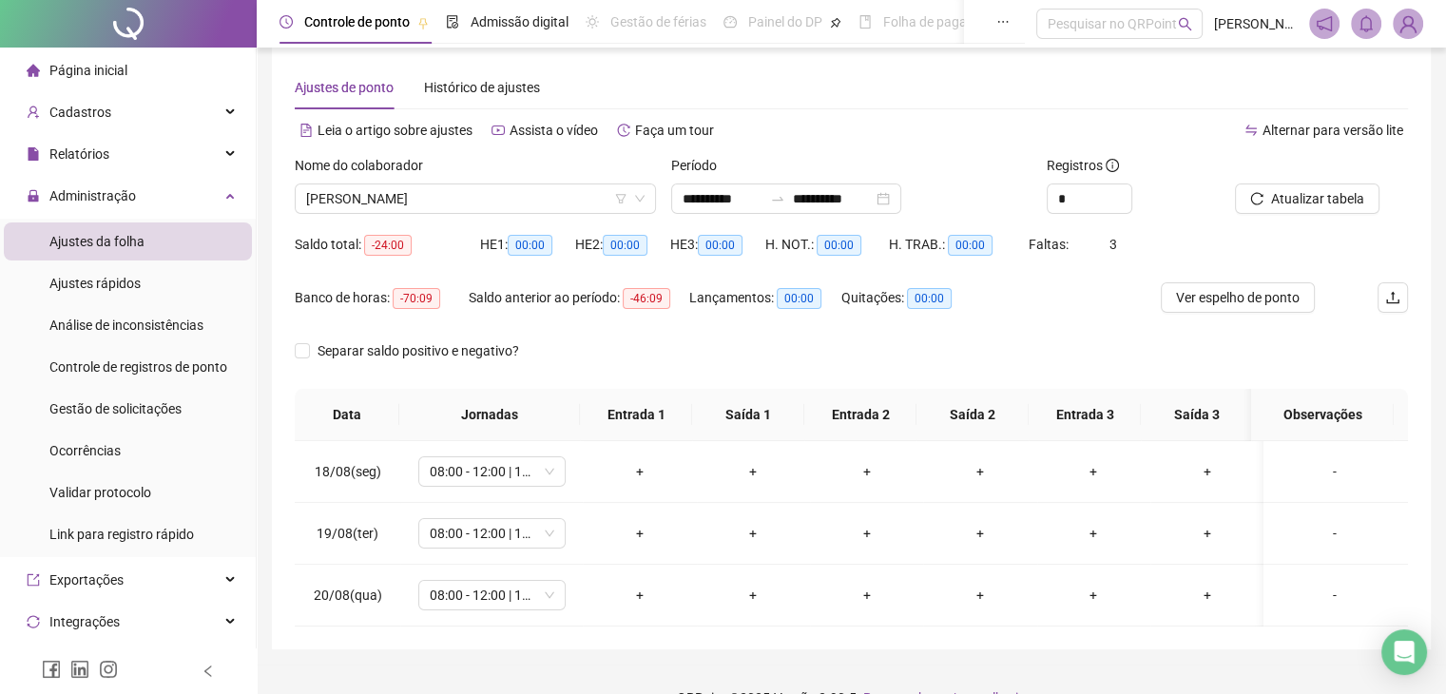
scroll to position [0, 0]
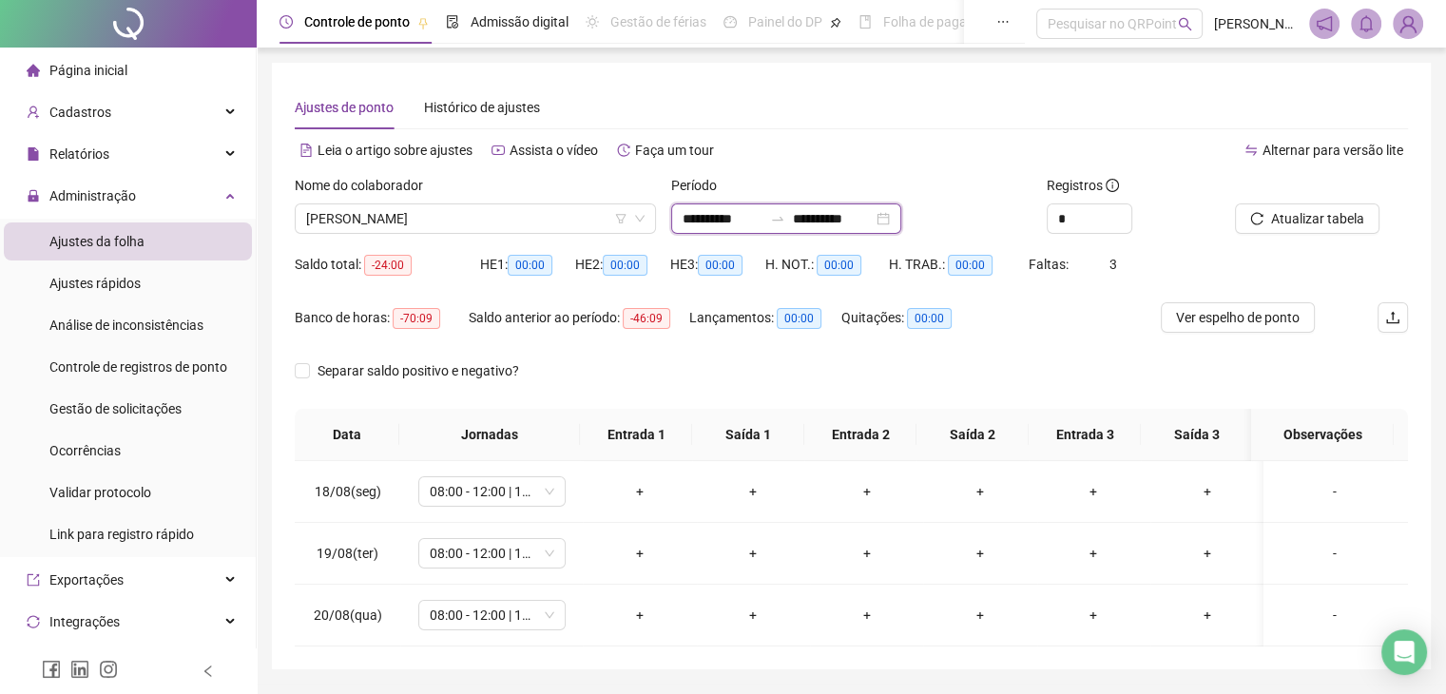
click at [834, 225] on input "**********" at bounding box center [833, 218] width 80 height 21
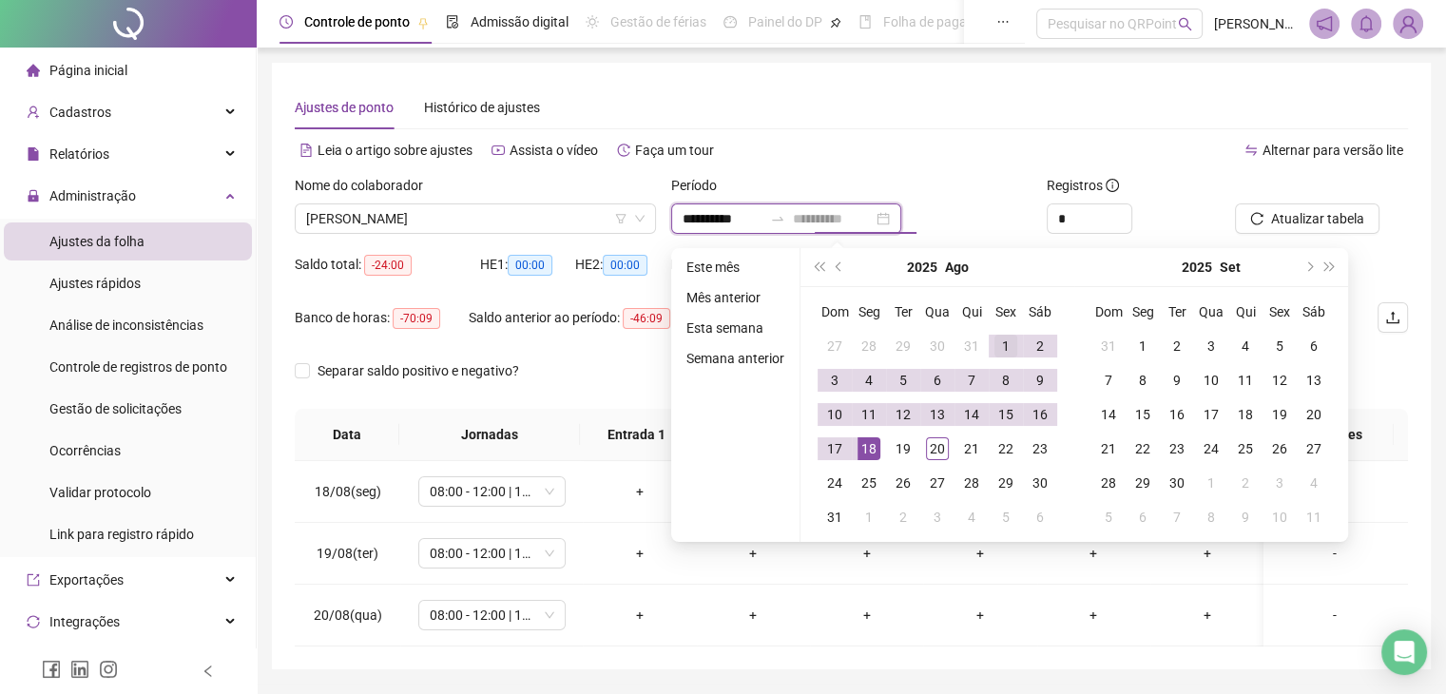
type input "**********"
drag, startPoint x: 1004, startPoint y: 341, endPoint x: 936, endPoint y: 248, distance: 115.6
click at [1004, 360] on td "1" at bounding box center [1006, 346] width 34 height 34
click at [934, 453] on div "20" at bounding box center [937, 448] width 23 height 23
type input "**********"
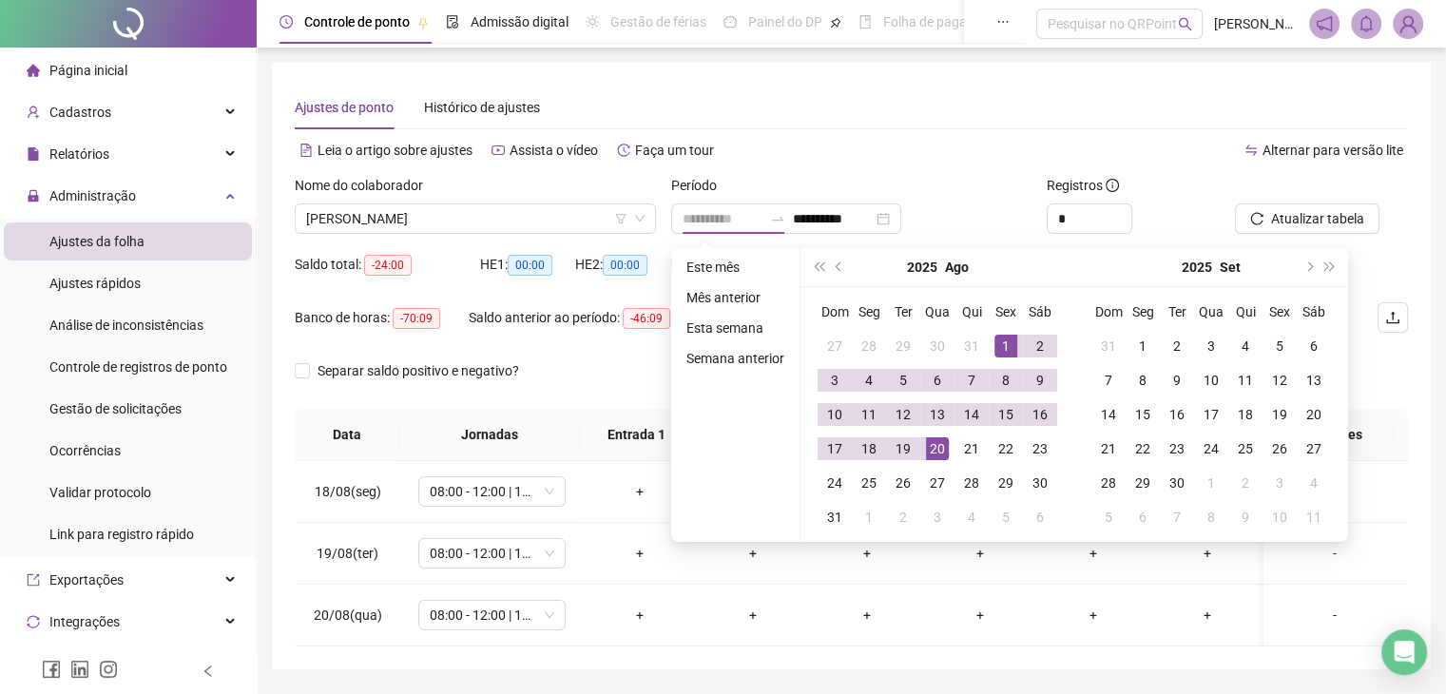
type input "**********"
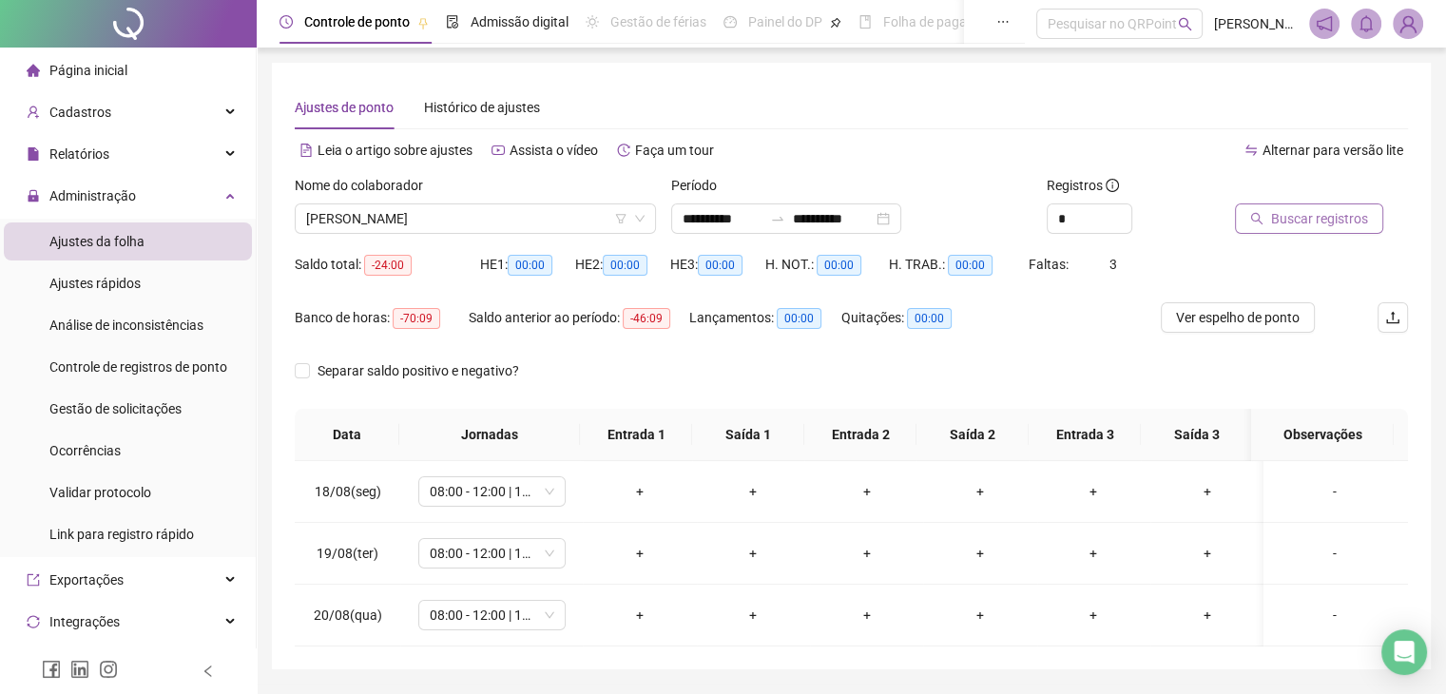
click at [1331, 222] on span "Buscar registros" at bounding box center [1319, 218] width 97 height 21
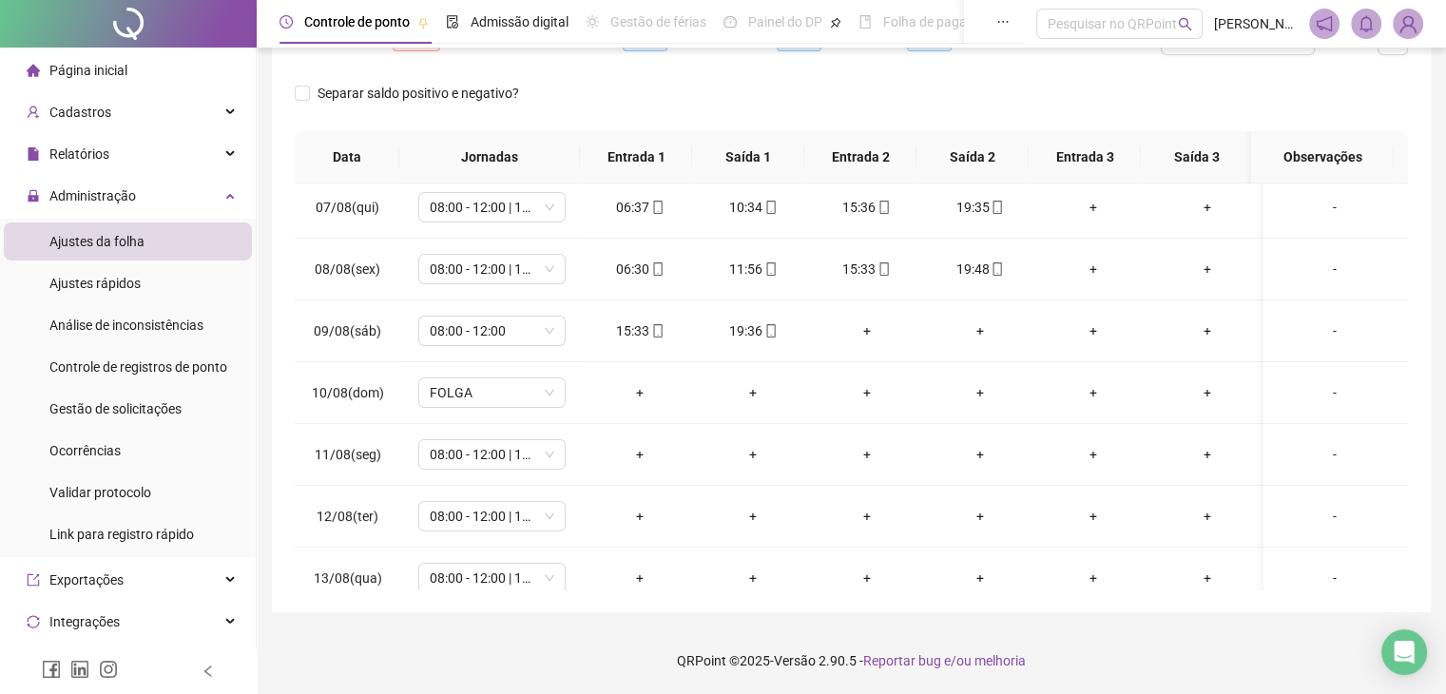
scroll to position [380, 0]
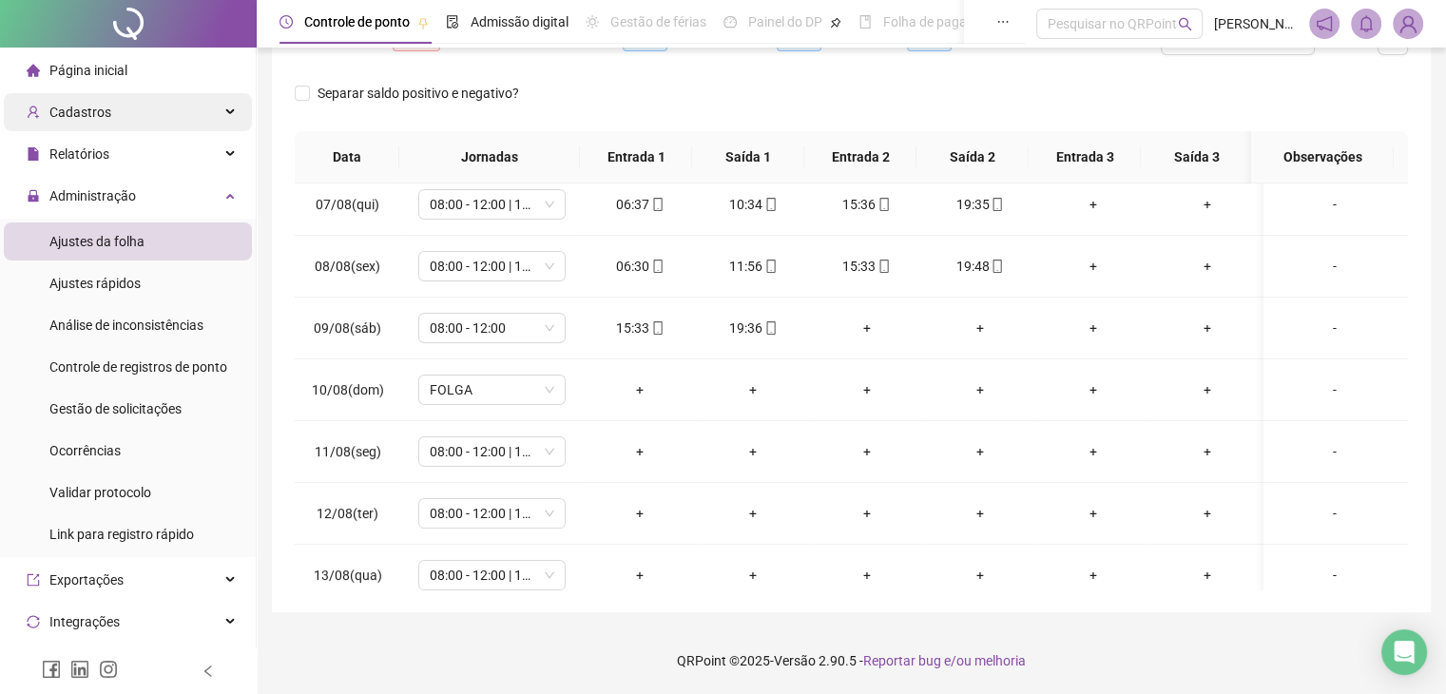
click at [110, 119] on div "Cadastros" at bounding box center [128, 112] width 248 height 38
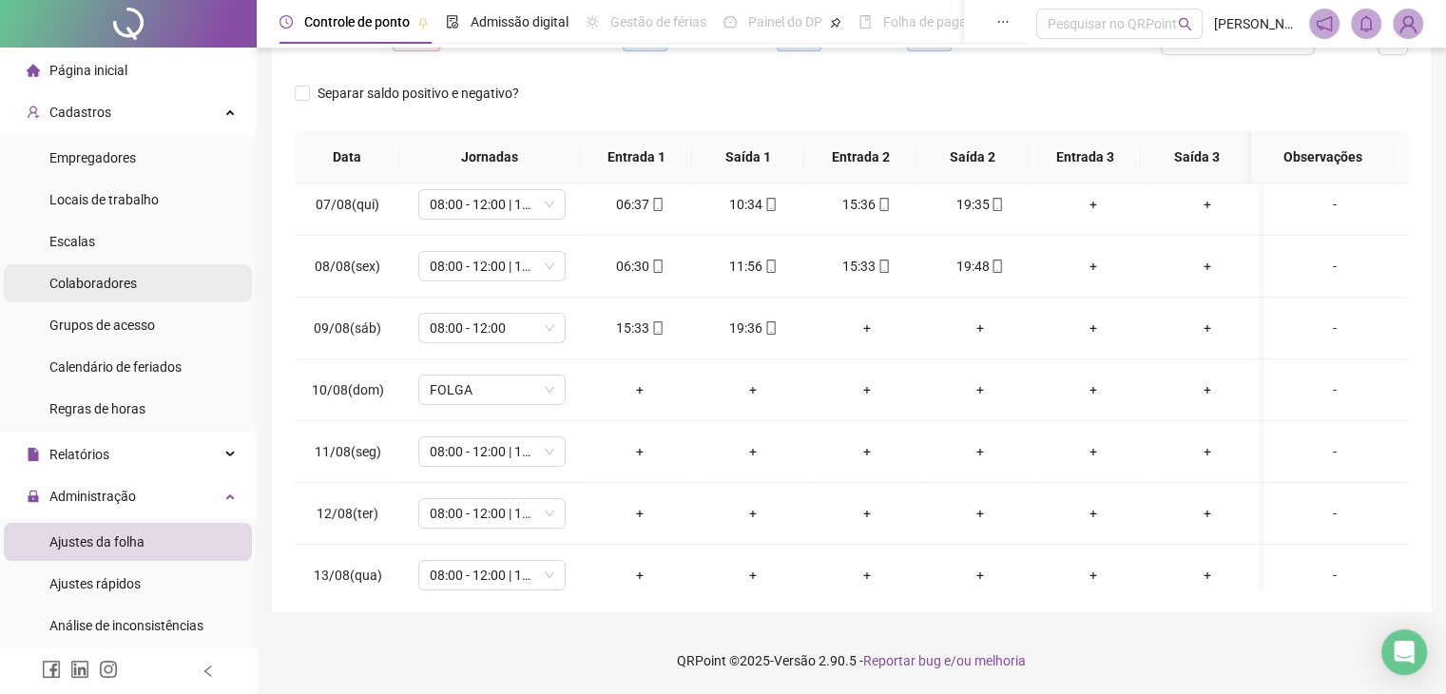
scroll to position [190, 0]
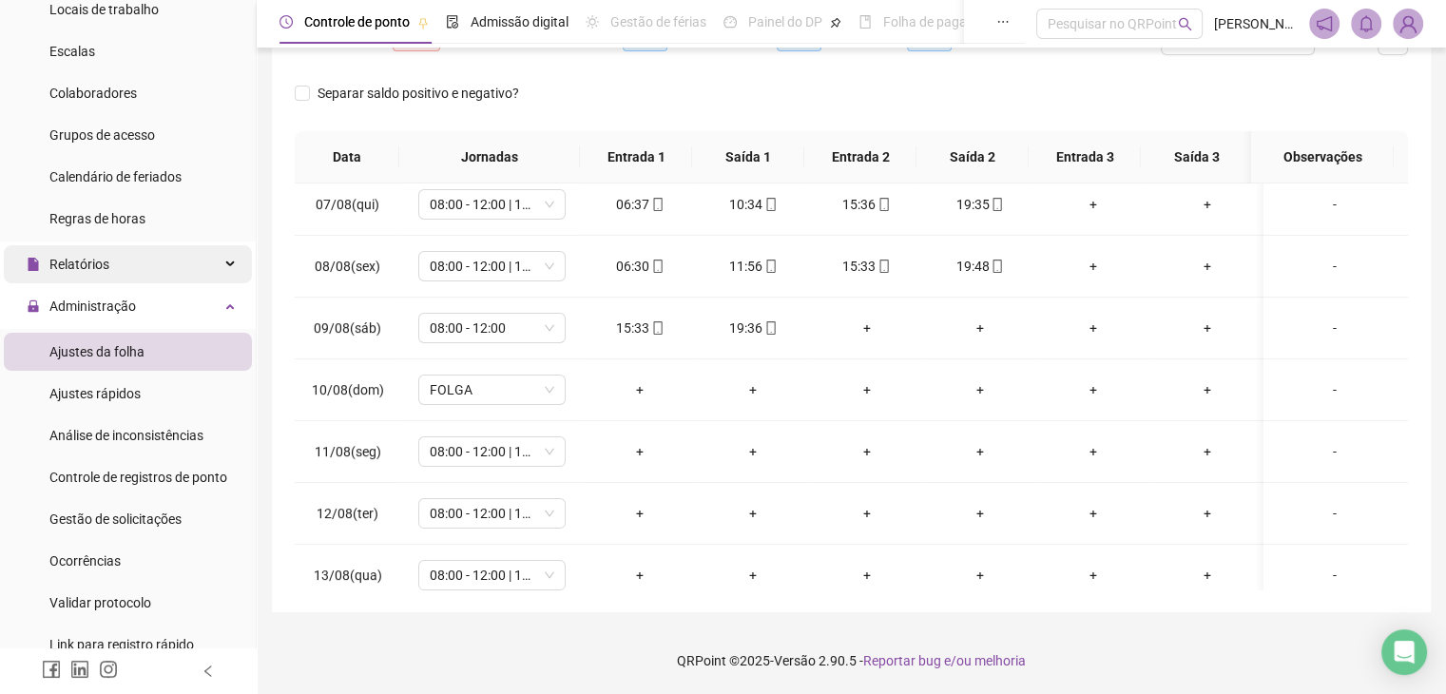
click at [132, 272] on div "Relatórios" at bounding box center [128, 264] width 248 height 38
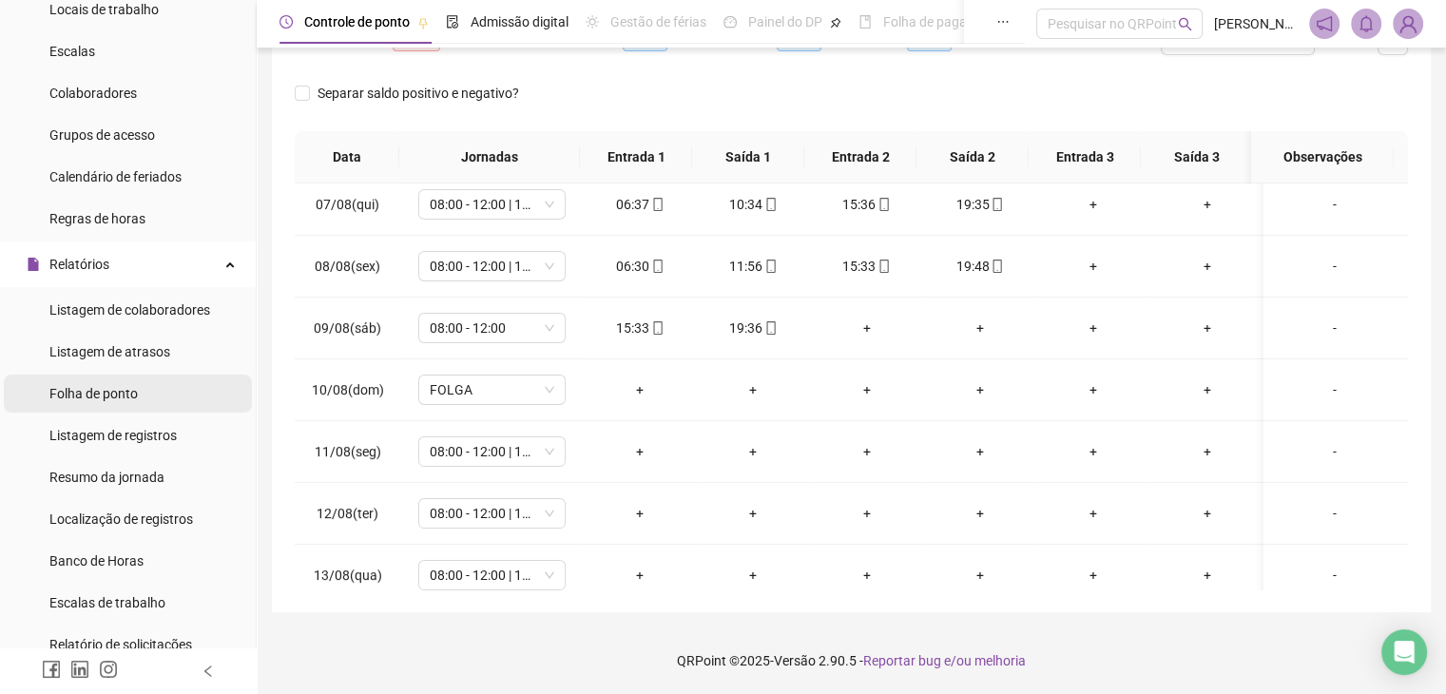
click at [149, 392] on li "Folha de ponto" at bounding box center [128, 394] width 248 height 38
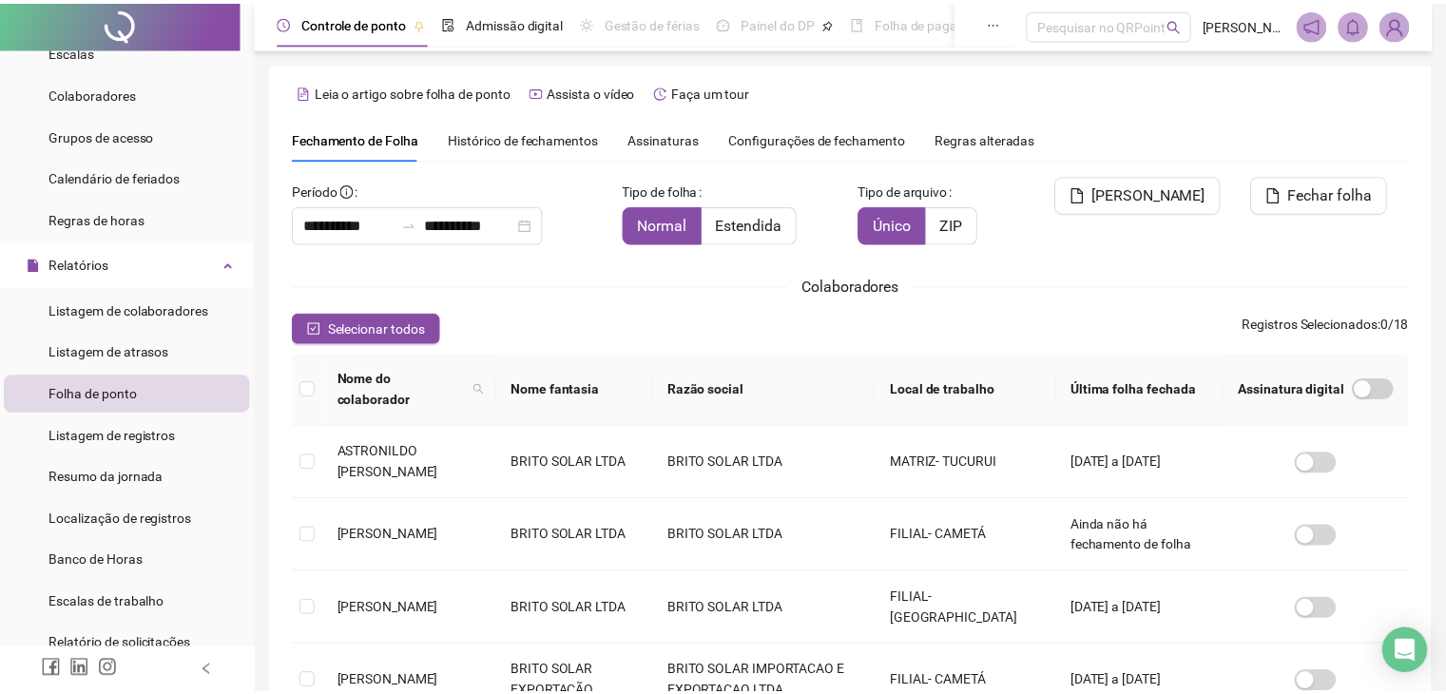
scroll to position [42, 0]
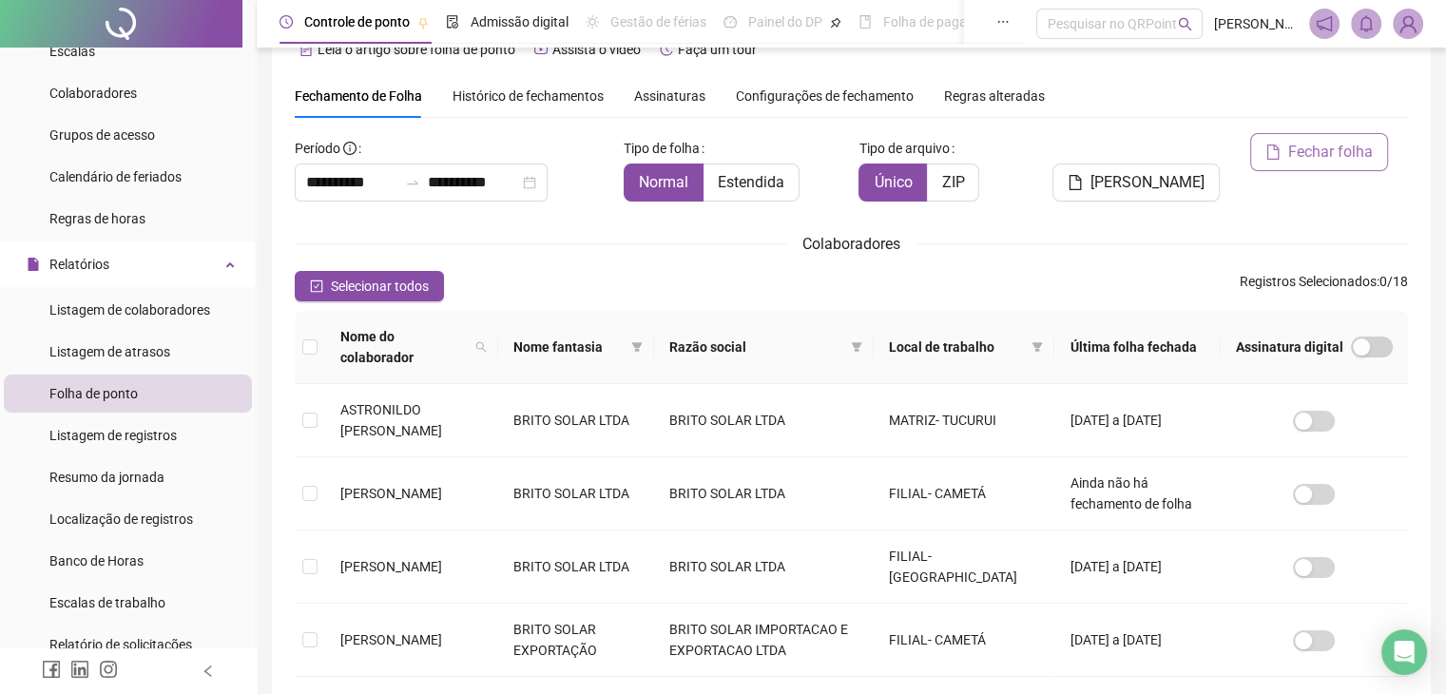
click at [1324, 154] on span "Fechar folha" at bounding box center [1330, 152] width 85 height 23
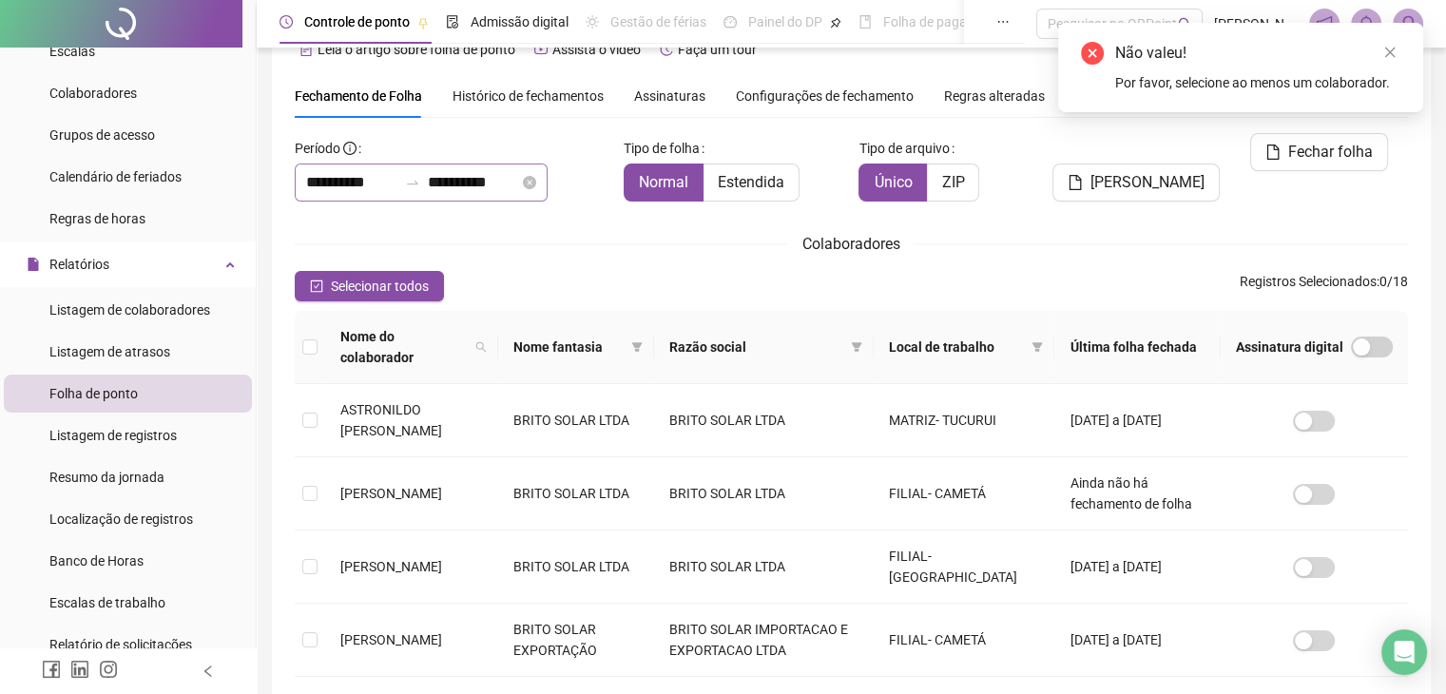
click at [548, 196] on div "**********" at bounding box center [421, 183] width 253 height 38
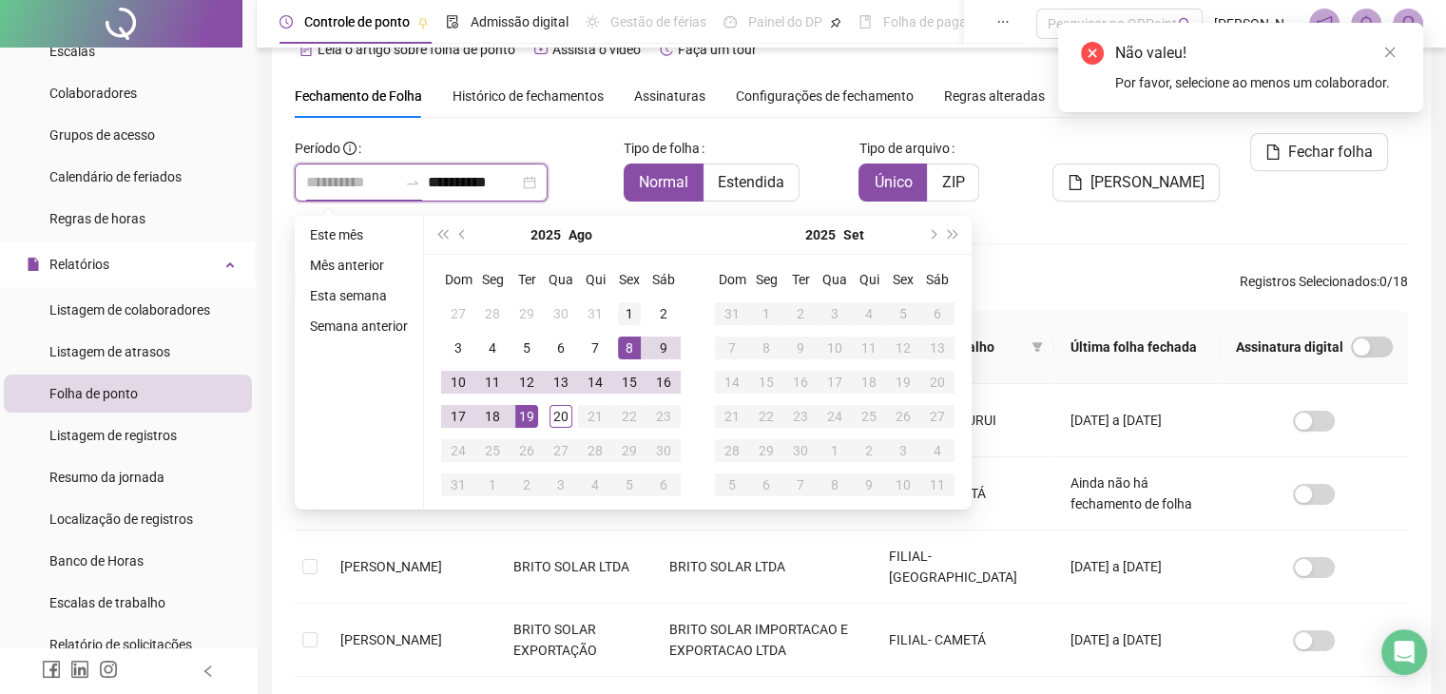
type input "**********"
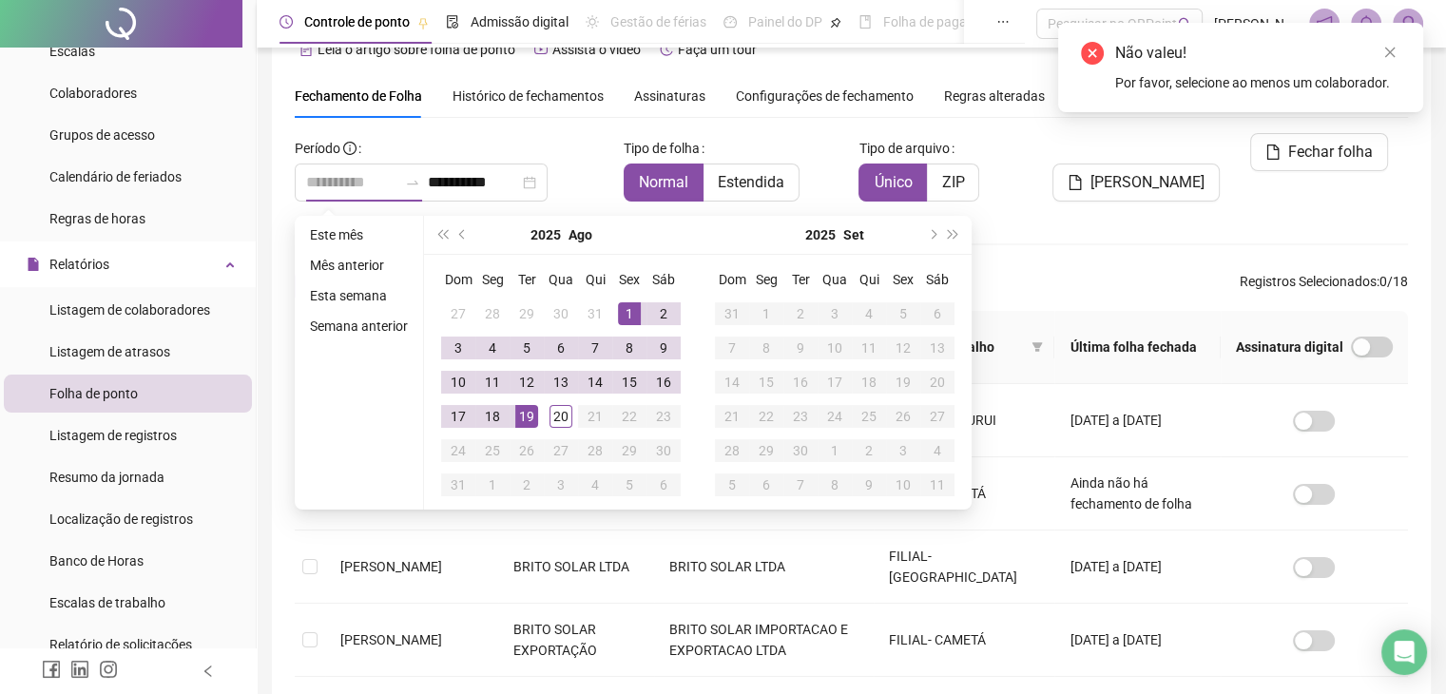
click at [637, 310] on div "1" at bounding box center [629, 313] width 23 height 23
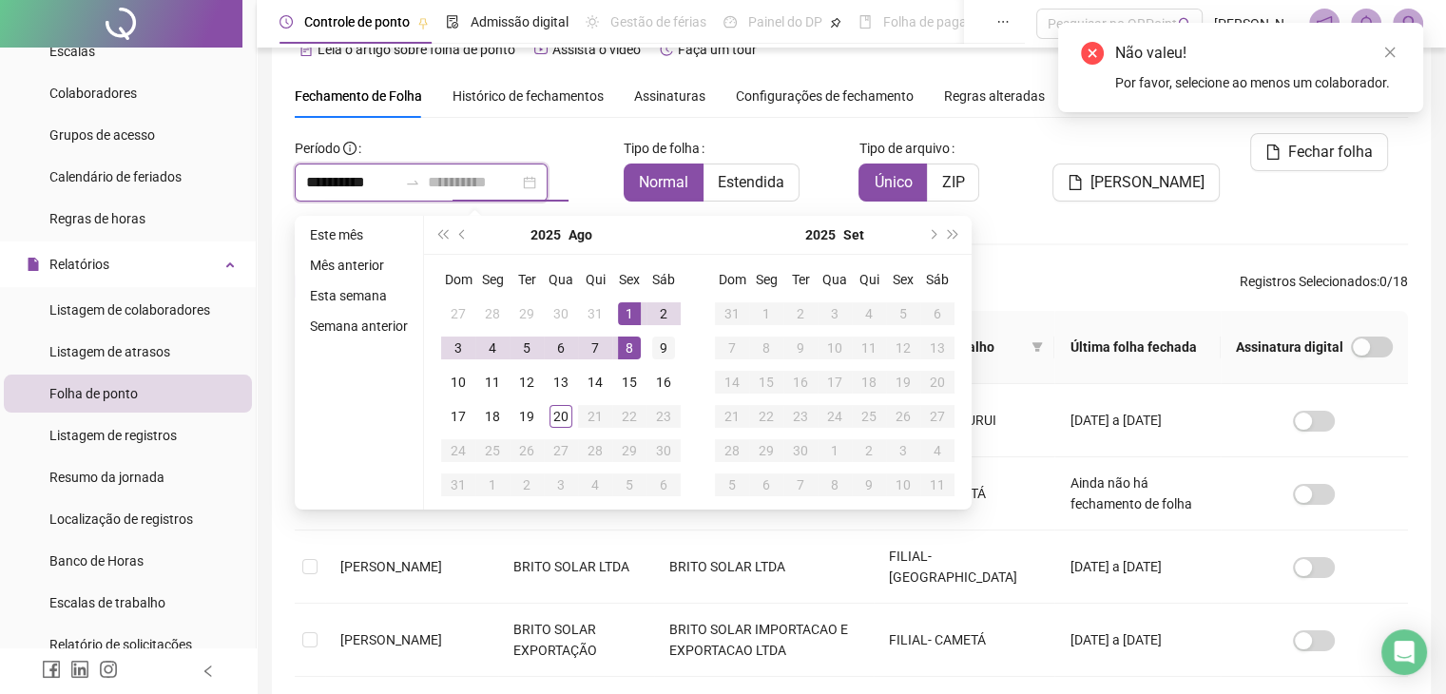
type input "**********"
click at [652, 347] on div "9" at bounding box center [663, 348] width 23 height 23
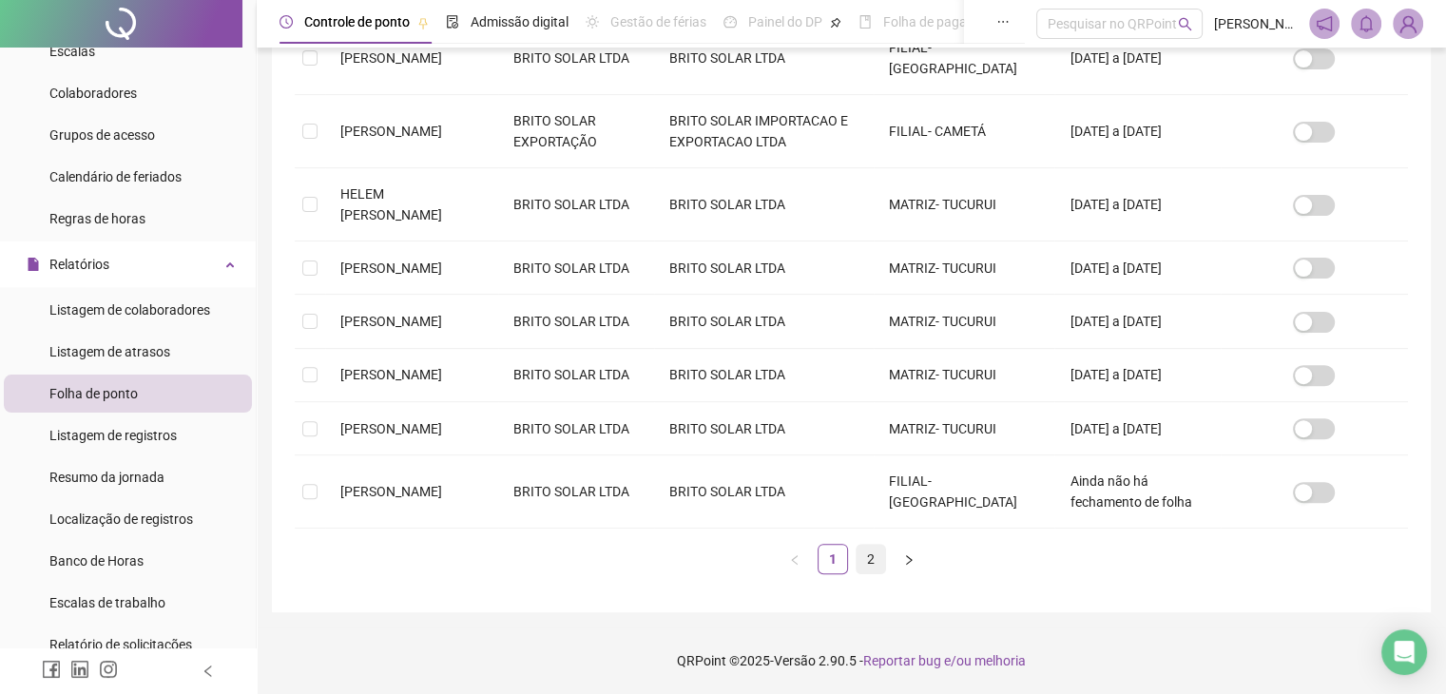
click at [864, 560] on link "2" at bounding box center [871, 559] width 29 height 29
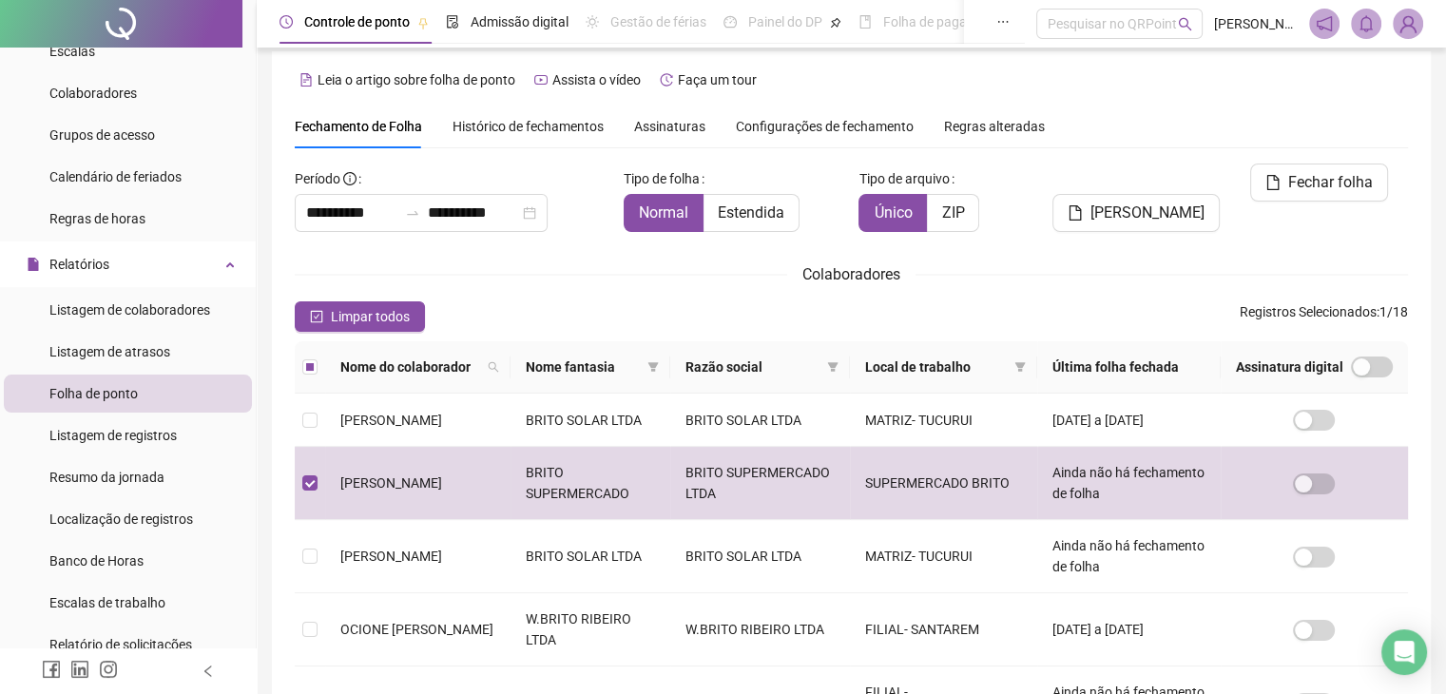
scroll to position [0, 0]
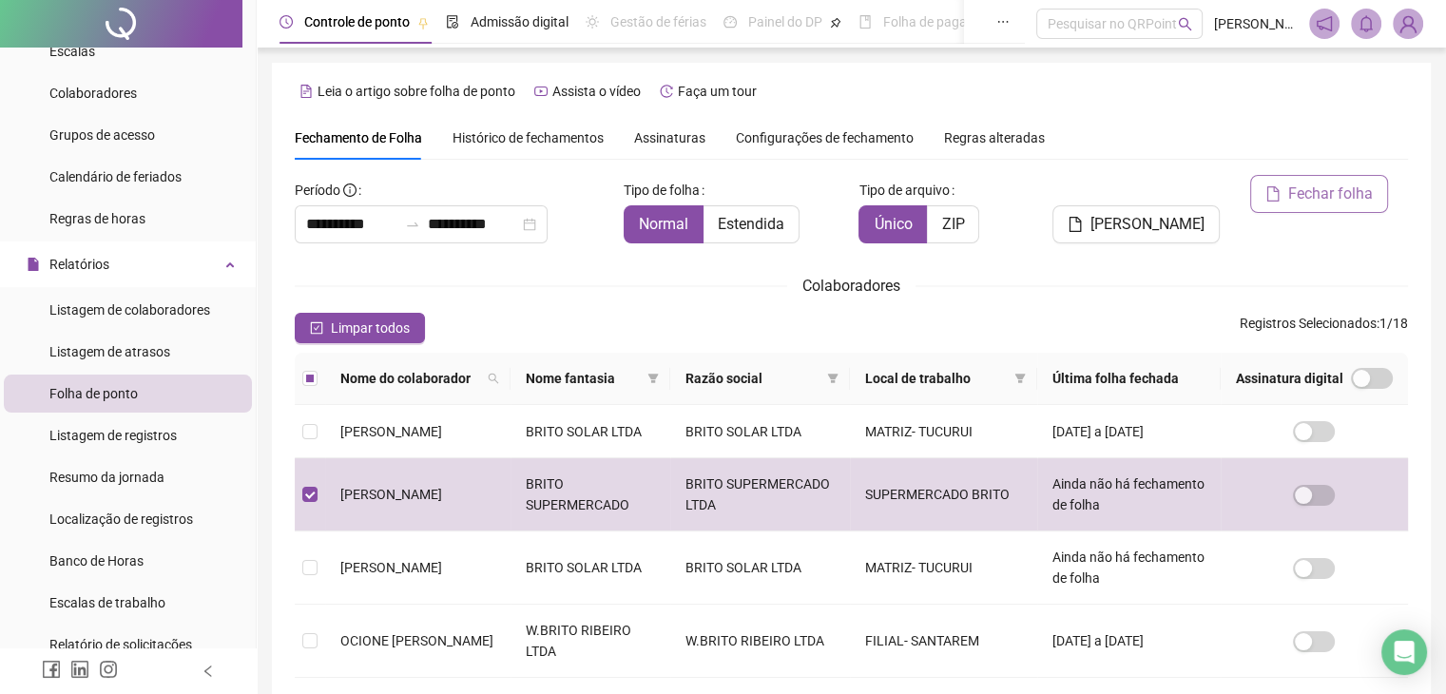
click at [1344, 191] on span "Fechar folha" at bounding box center [1330, 194] width 85 height 23
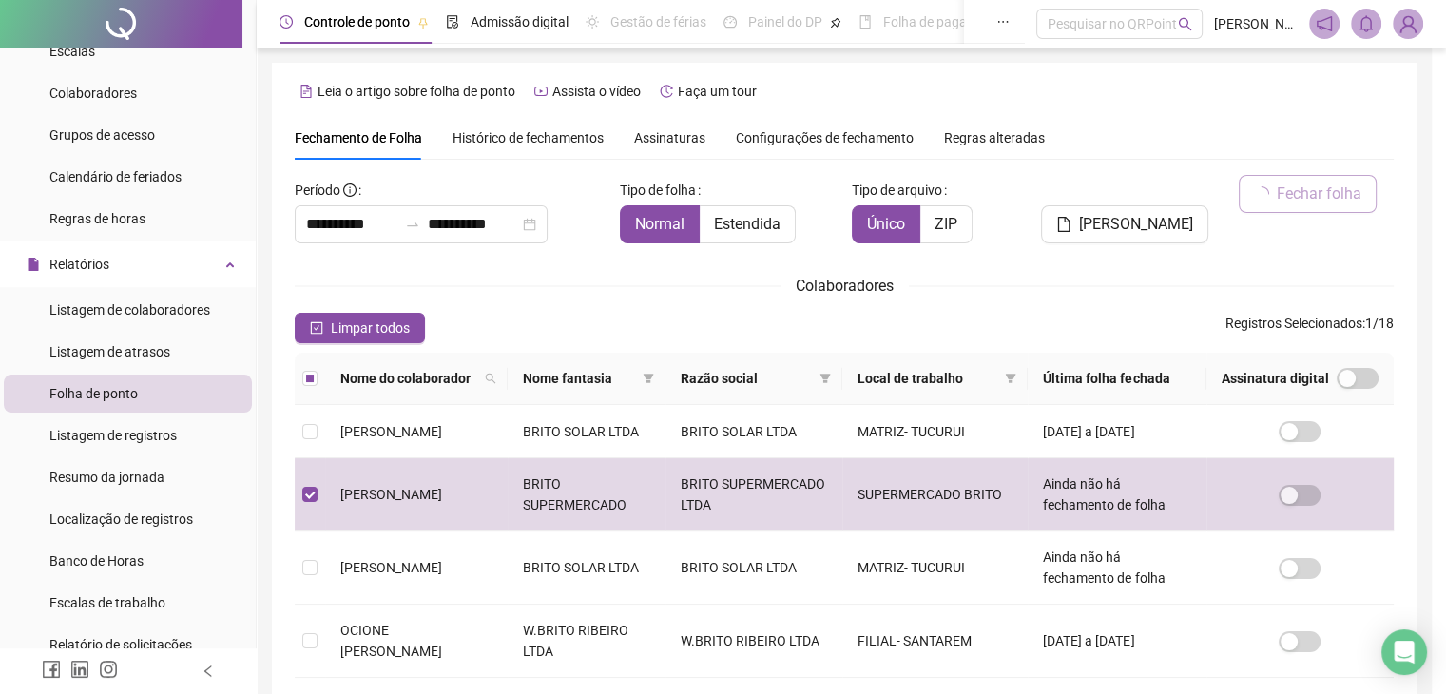
scroll to position [31, 0]
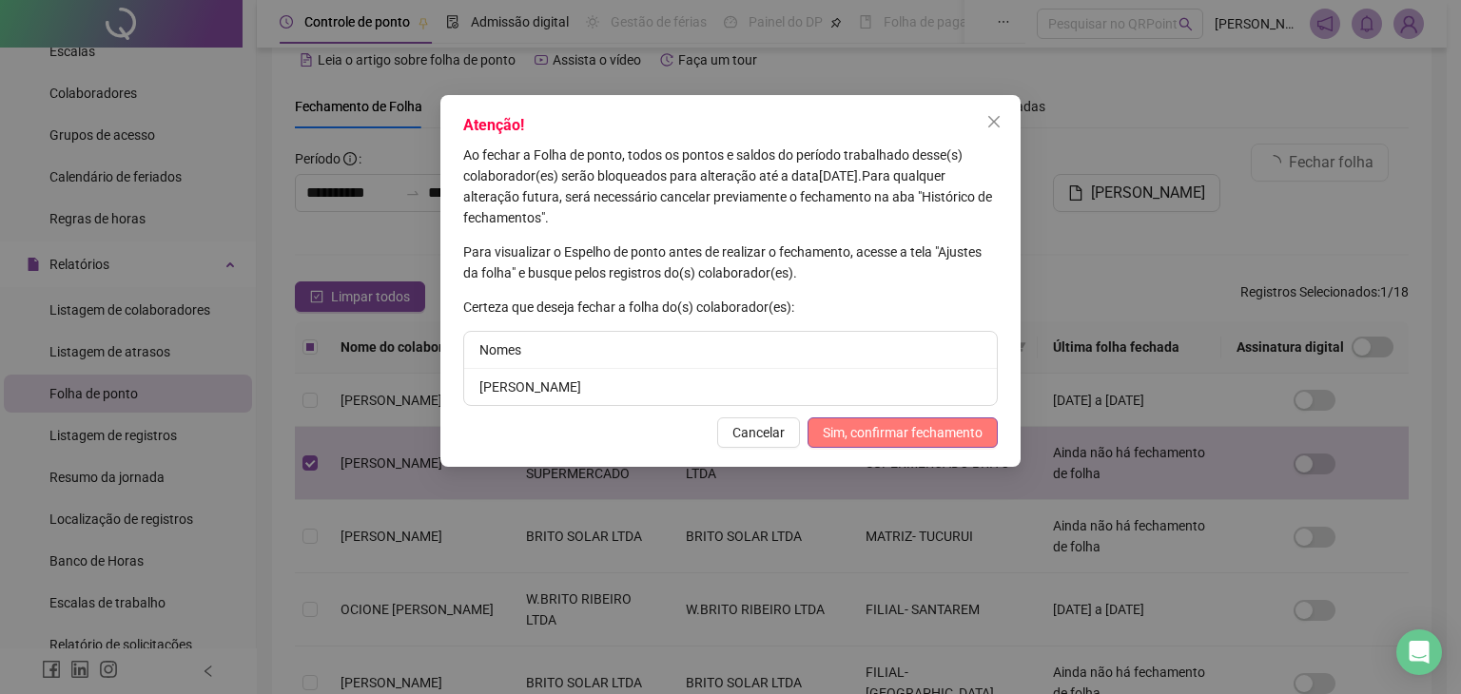
click at [893, 435] on span "Sim, confirmar fechamento" at bounding box center [902, 432] width 160 height 21
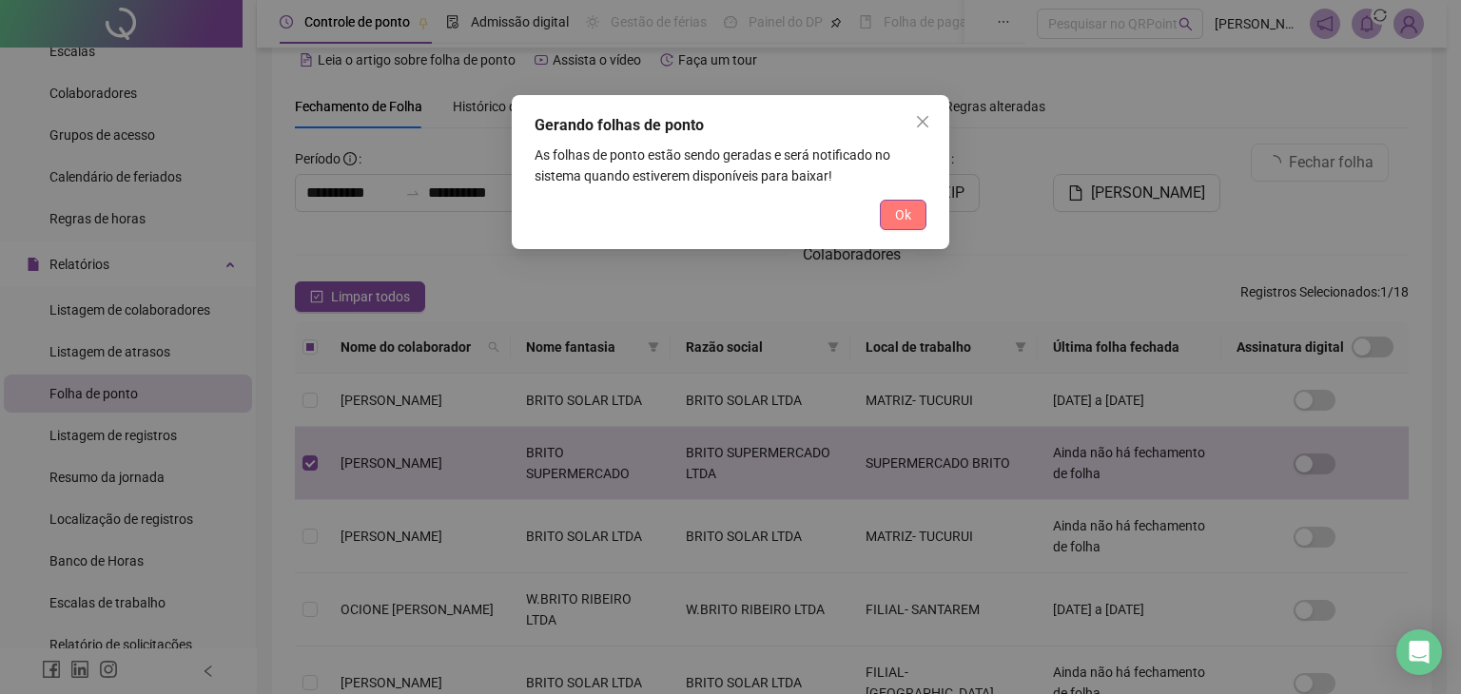
click at [909, 214] on span "Ok" at bounding box center [903, 214] width 16 height 21
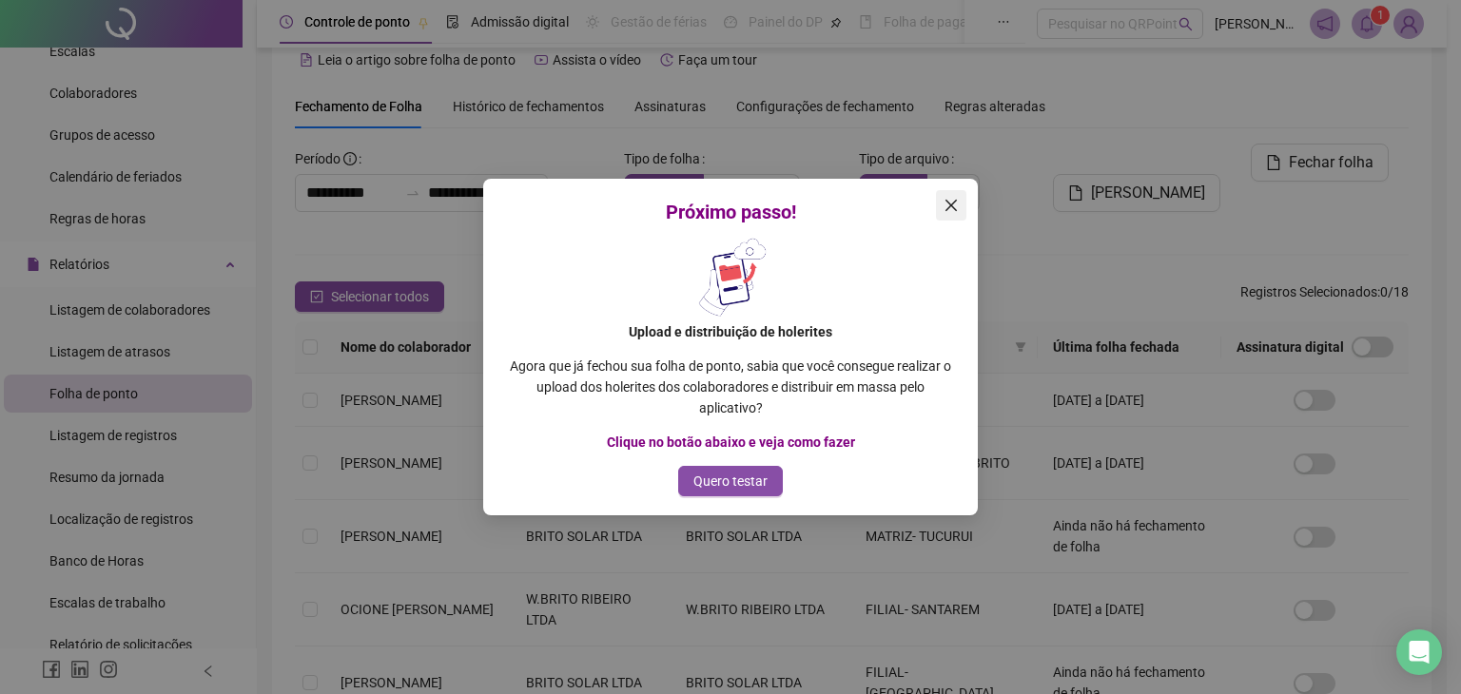
click at [948, 209] on icon "close" at bounding box center [950, 205] width 15 height 15
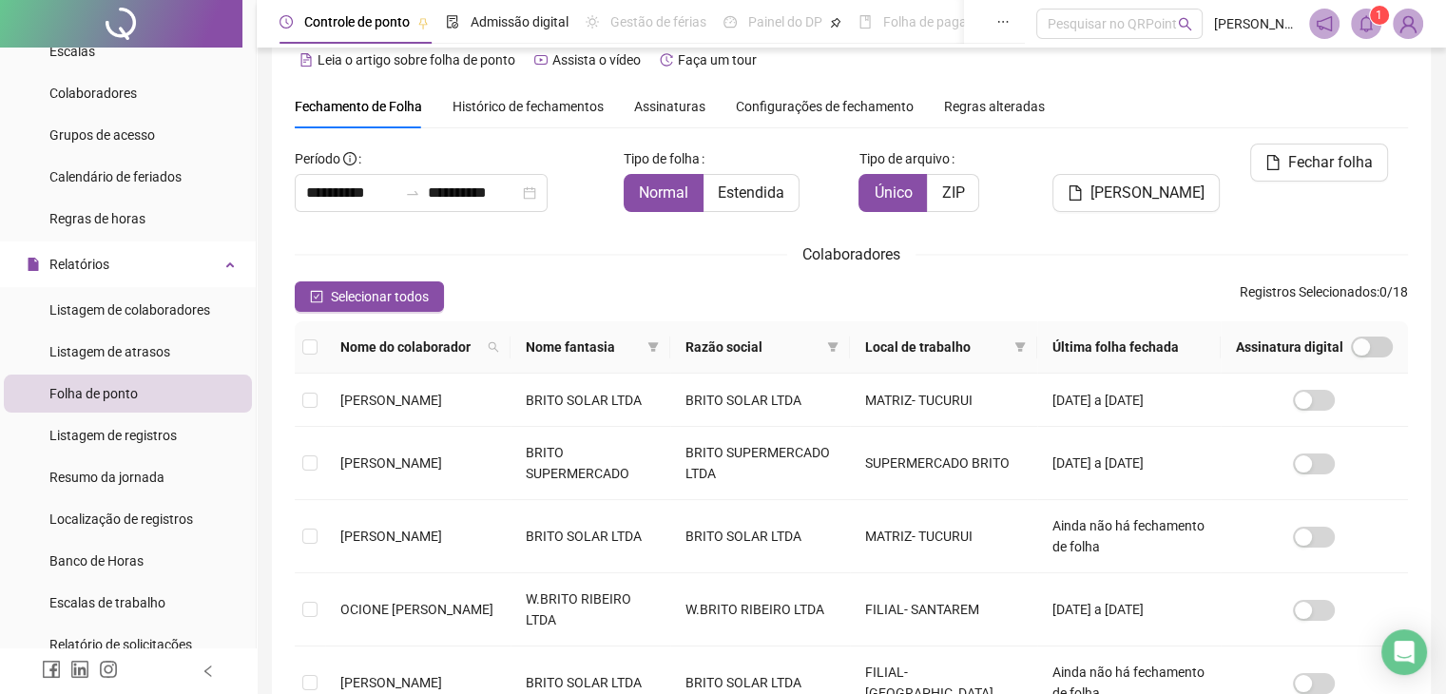
scroll to position [0, 0]
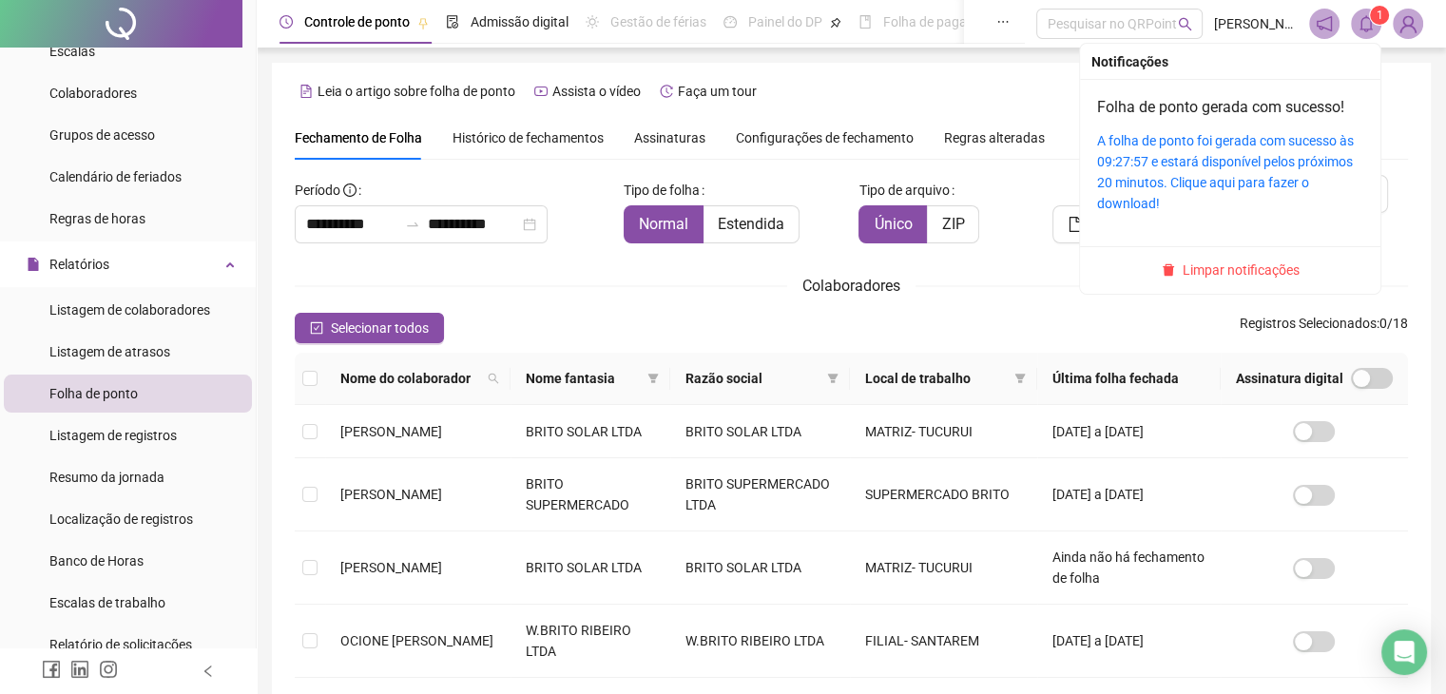
click at [1364, 24] on icon "bell" at bounding box center [1366, 23] width 17 height 17
click at [1228, 164] on link "A folha de ponto foi gerada com sucesso às 09:27:57 e estará disponível pelos p…" at bounding box center [1225, 172] width 257 height 78
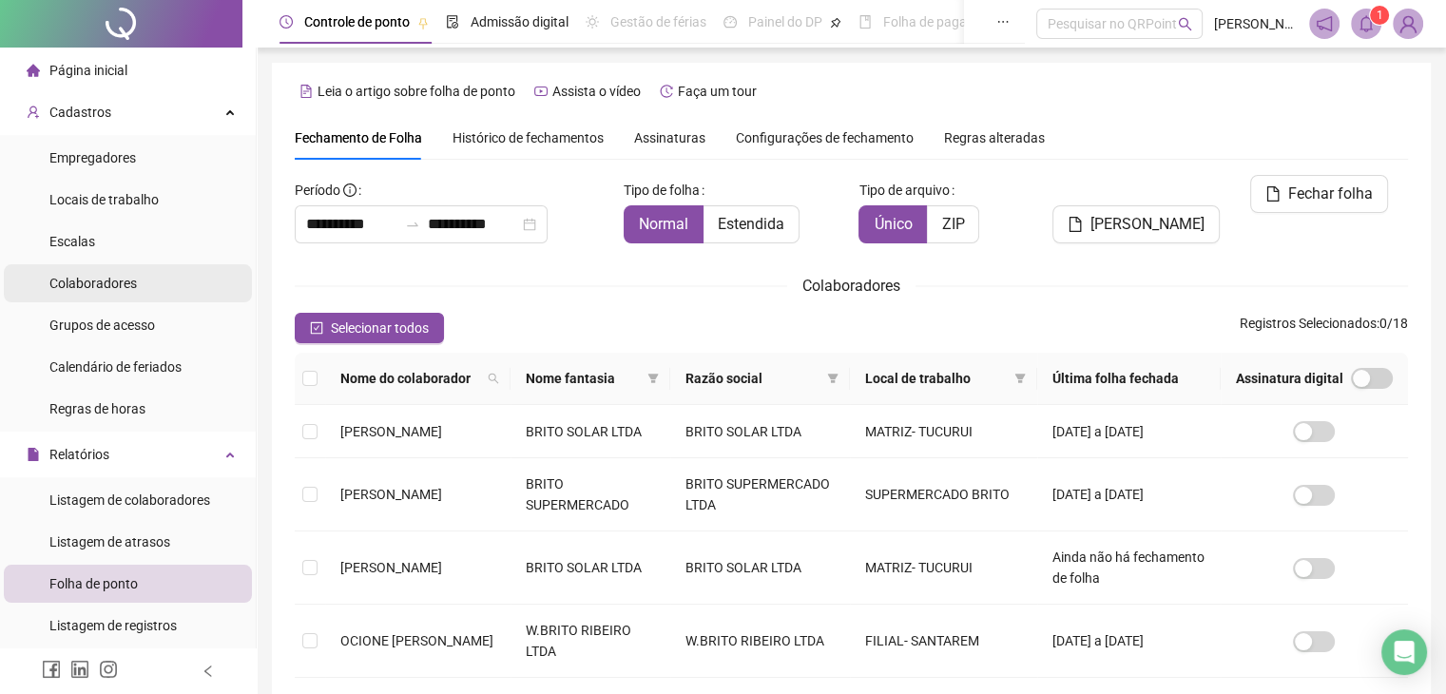
click at [137, 290] on li "Colaboradores" at bounding box center [128, 283] width 248 height 38
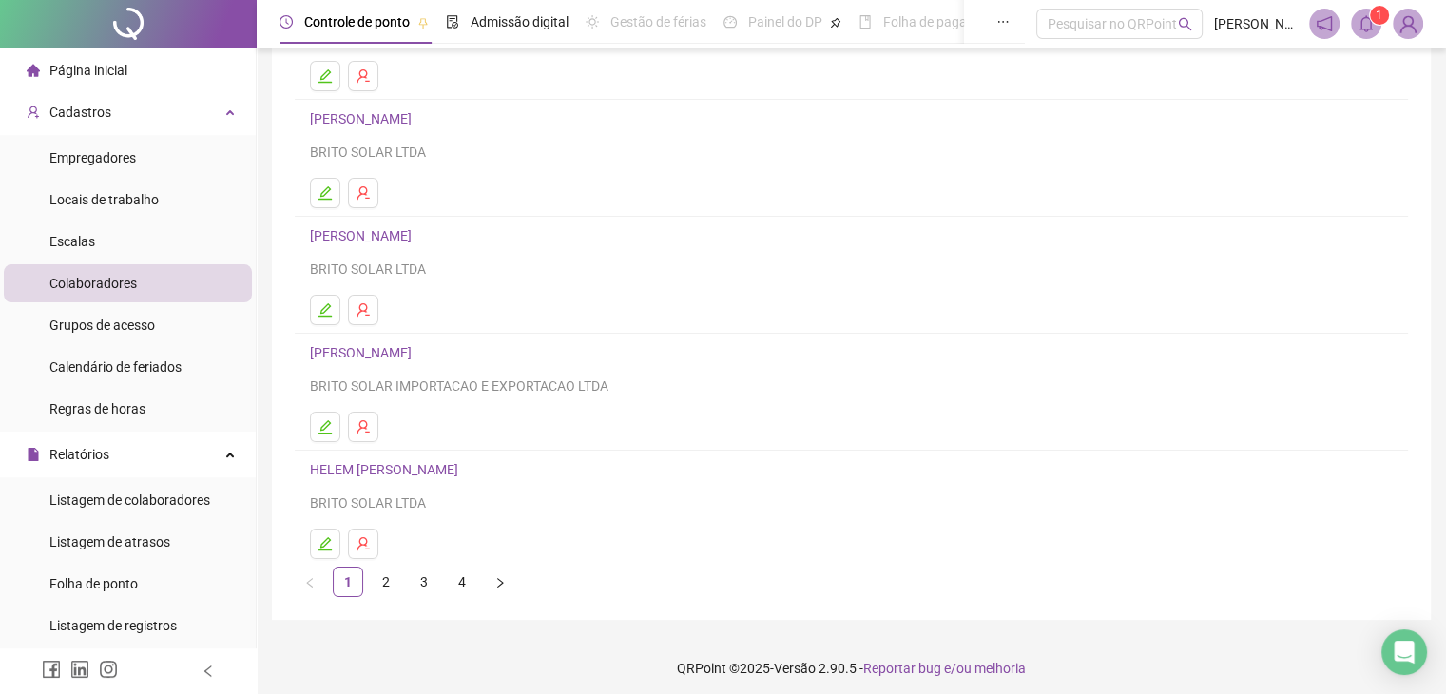
scroll to position [224, 0]
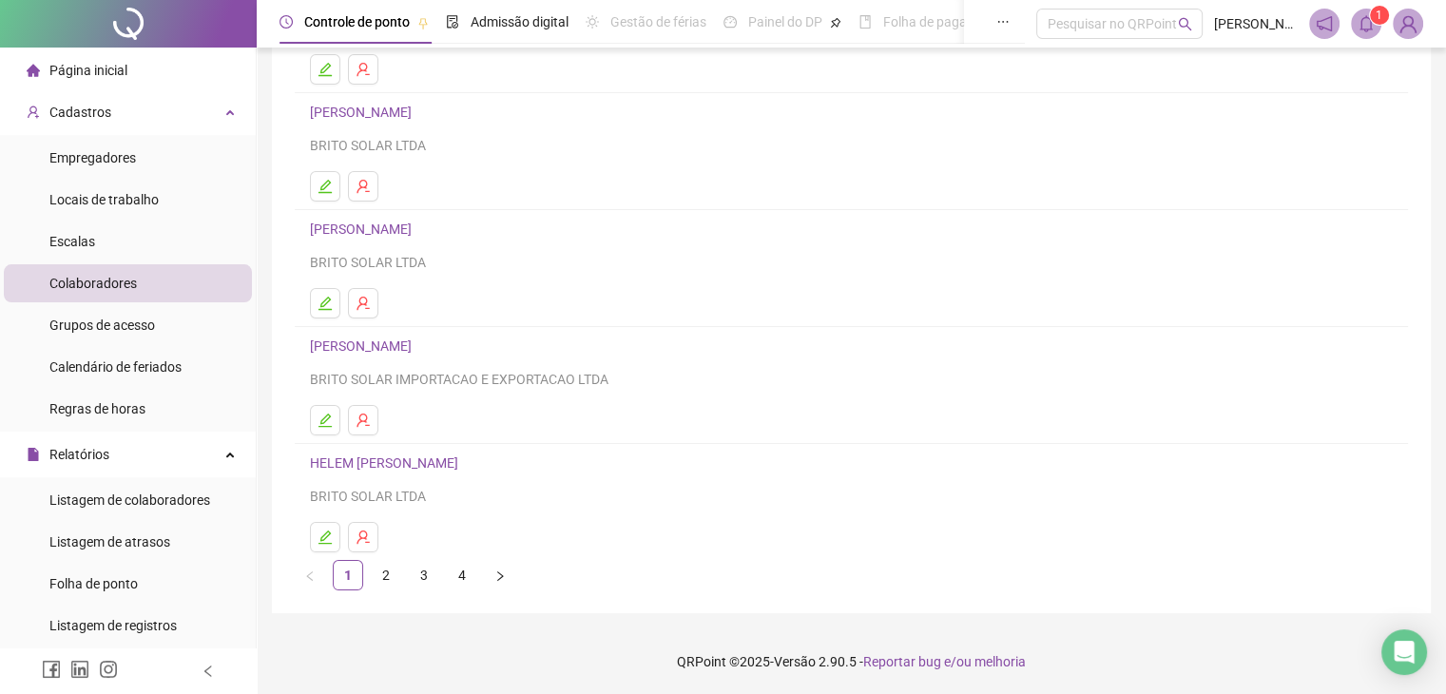
click at [477, 573] on ul "1 2 3 4" at bounding box center [851, 575] width 1113 height 30
click at [458, 571] on link "4" at bounding box center [462, 575] width 29 height 29
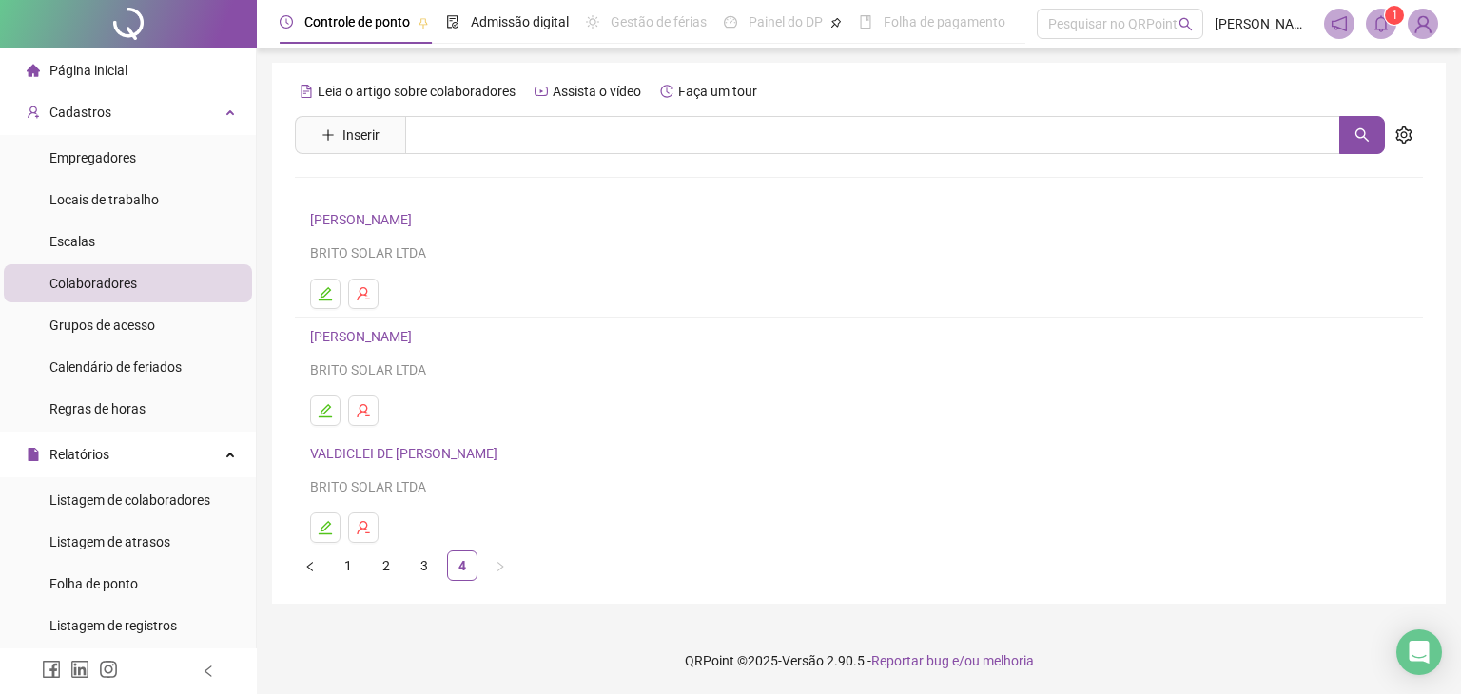
click at [421, 558] on link "3" at bounding box center [424, 565] width 29 height 29
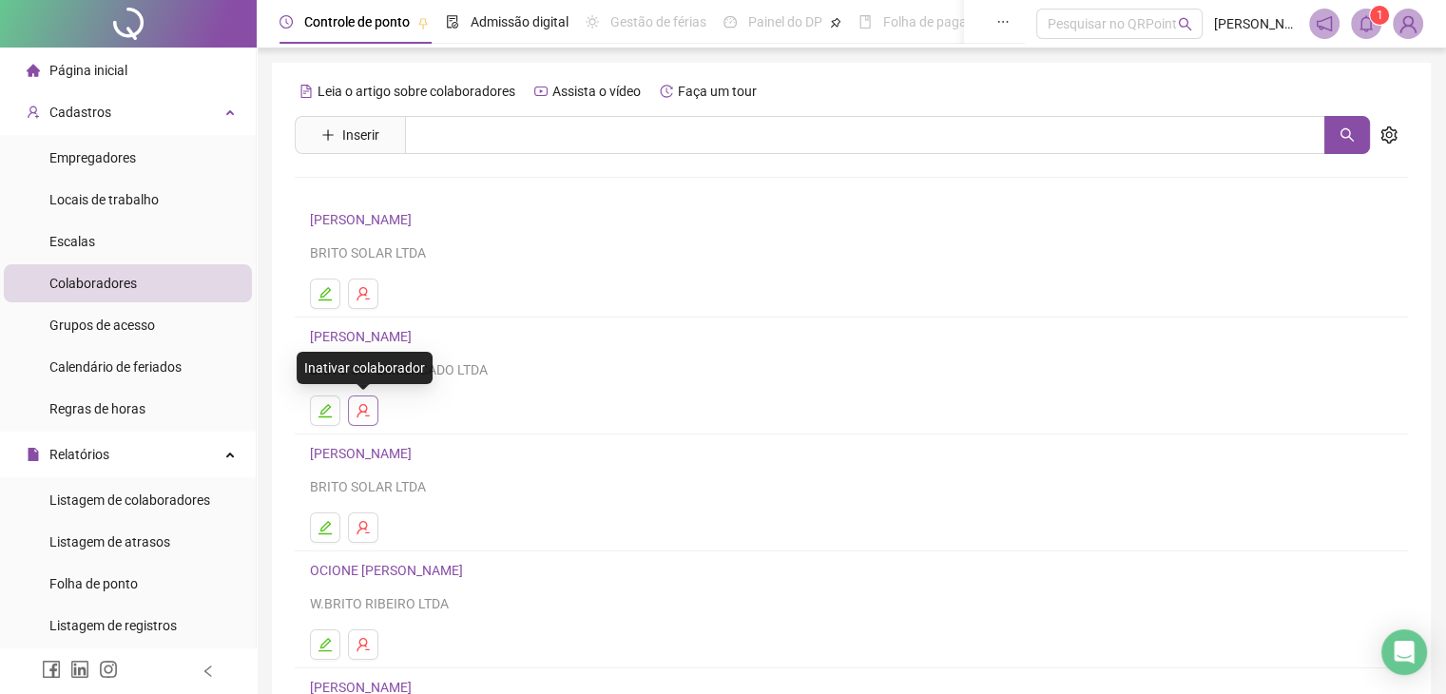
click at [367, 408] on icon "user-delete" at bounding box center [363, 410] width 12 height 13
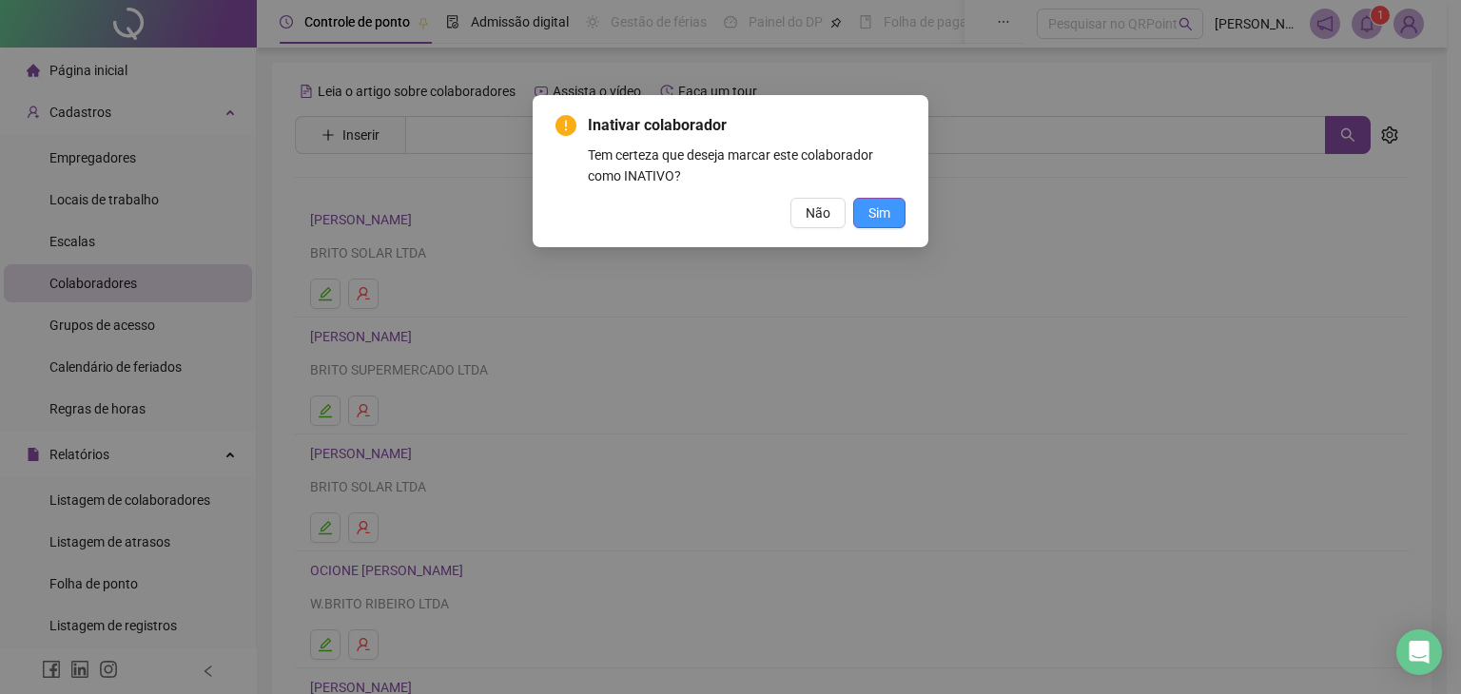
click at [892, 214] on button "Sim" at bounding box center [879, 213] width 52 height 30
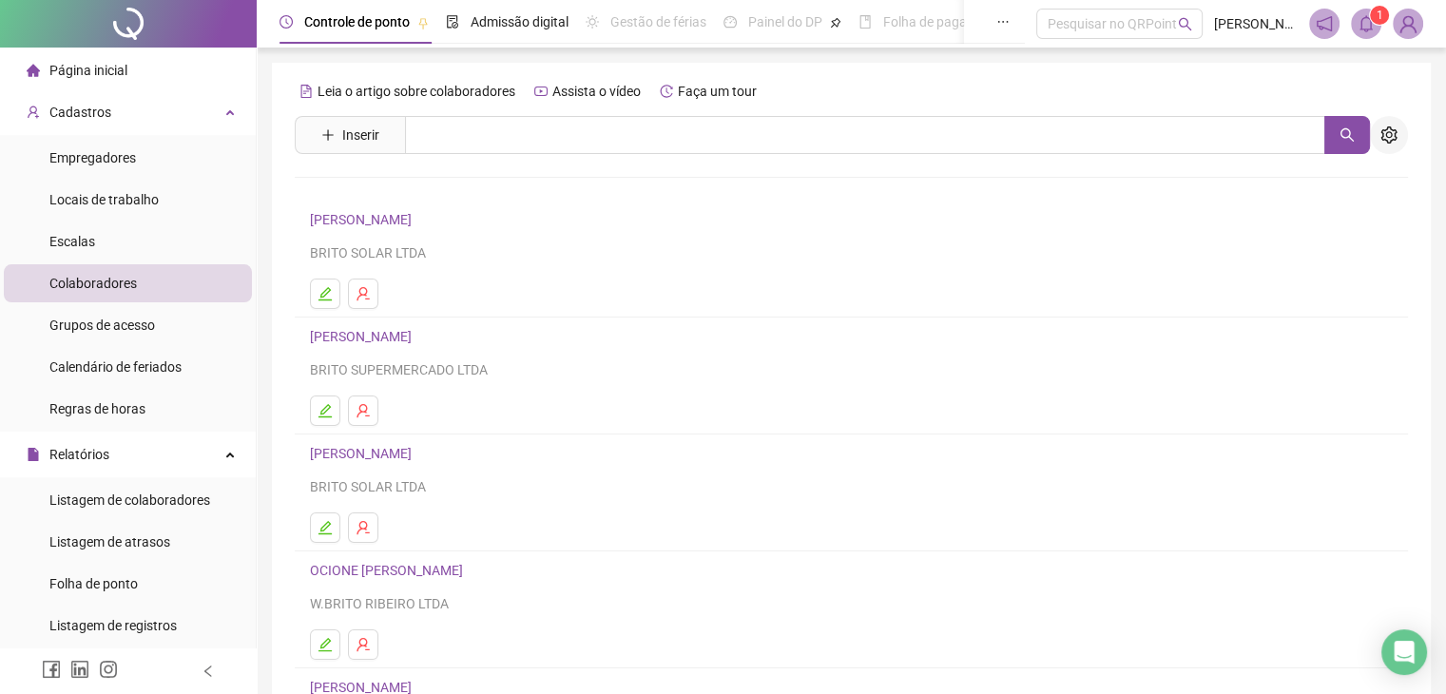
click at [1401, 139] on button "button" at bounding box center [1389, 135] width 38 height 38
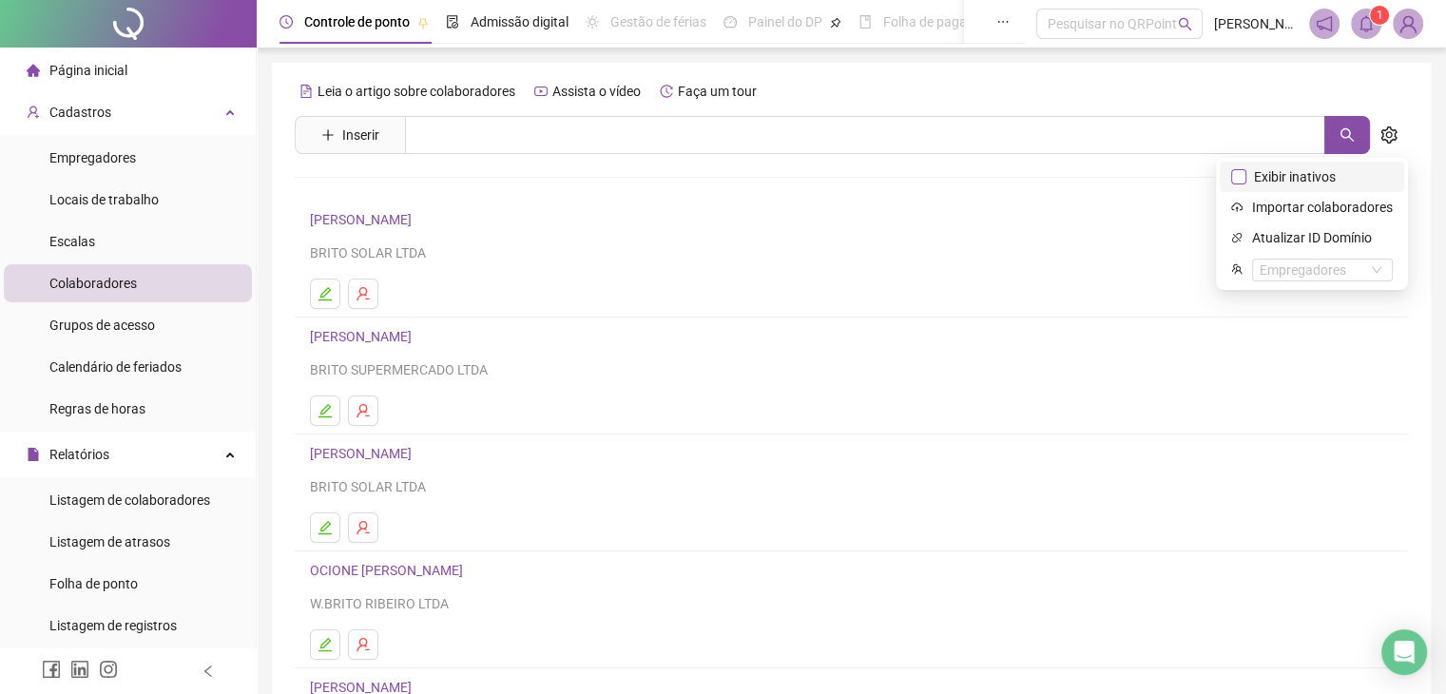
click at [1336, 180] on span "Exibir inativos" at bounding box center [1295, 176] width 97 height 21
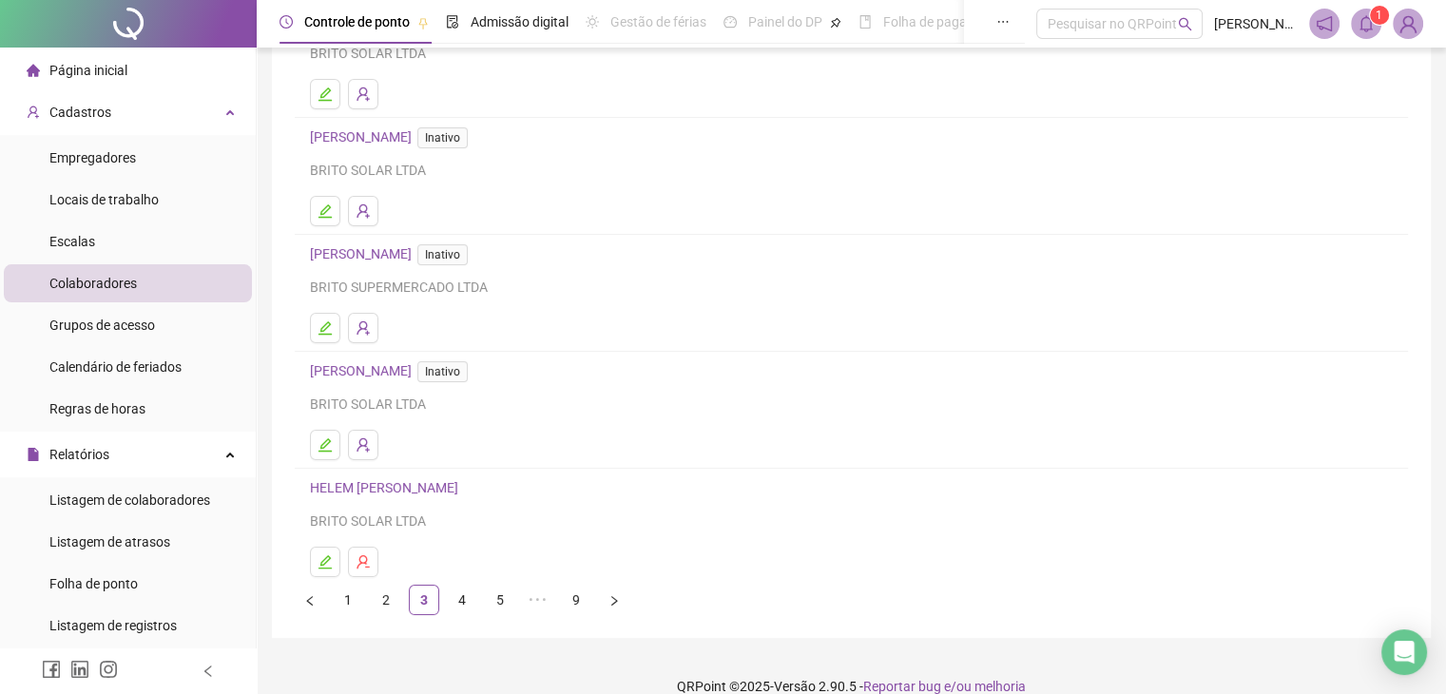
scroll to position [228, 0]
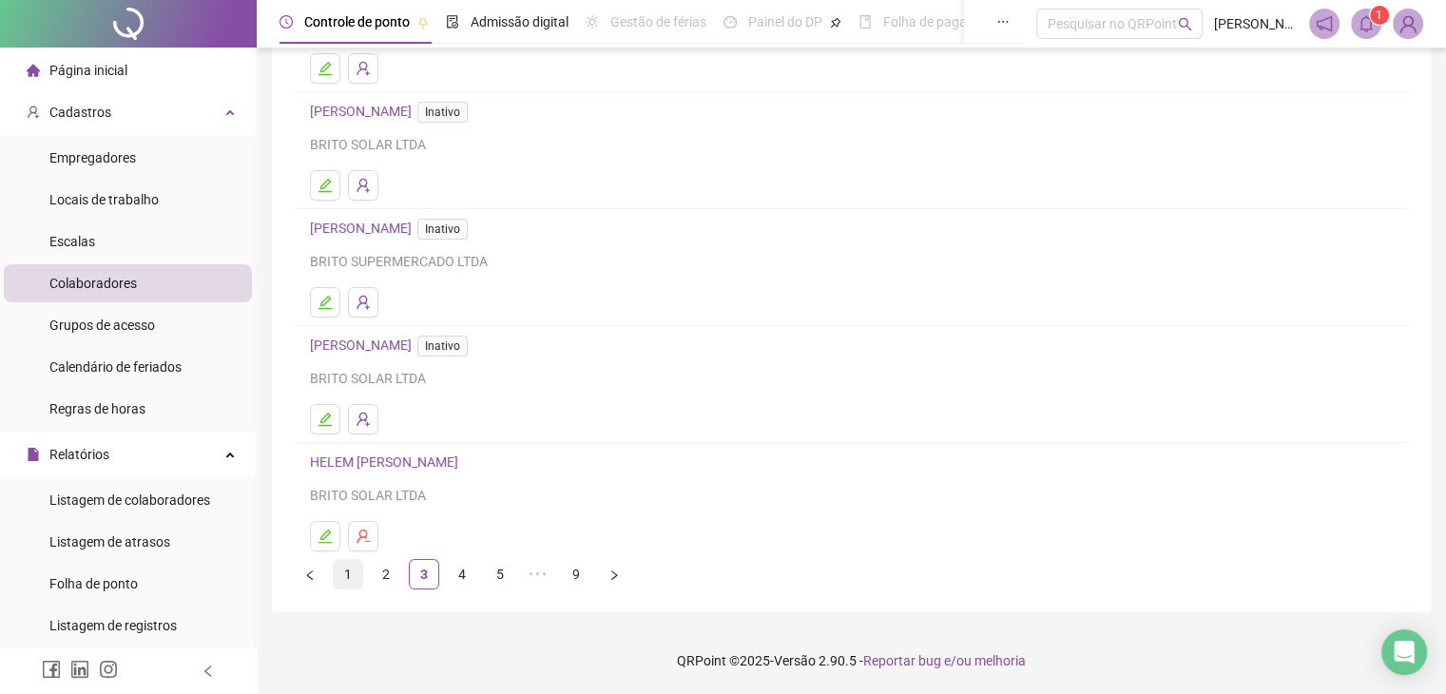
click at [358, 576] on link "1" at bounding box center [348, 574] width 29 height 29
click at [384, 580] on link "2" at bounding box center [386, 574] width 29 height 29
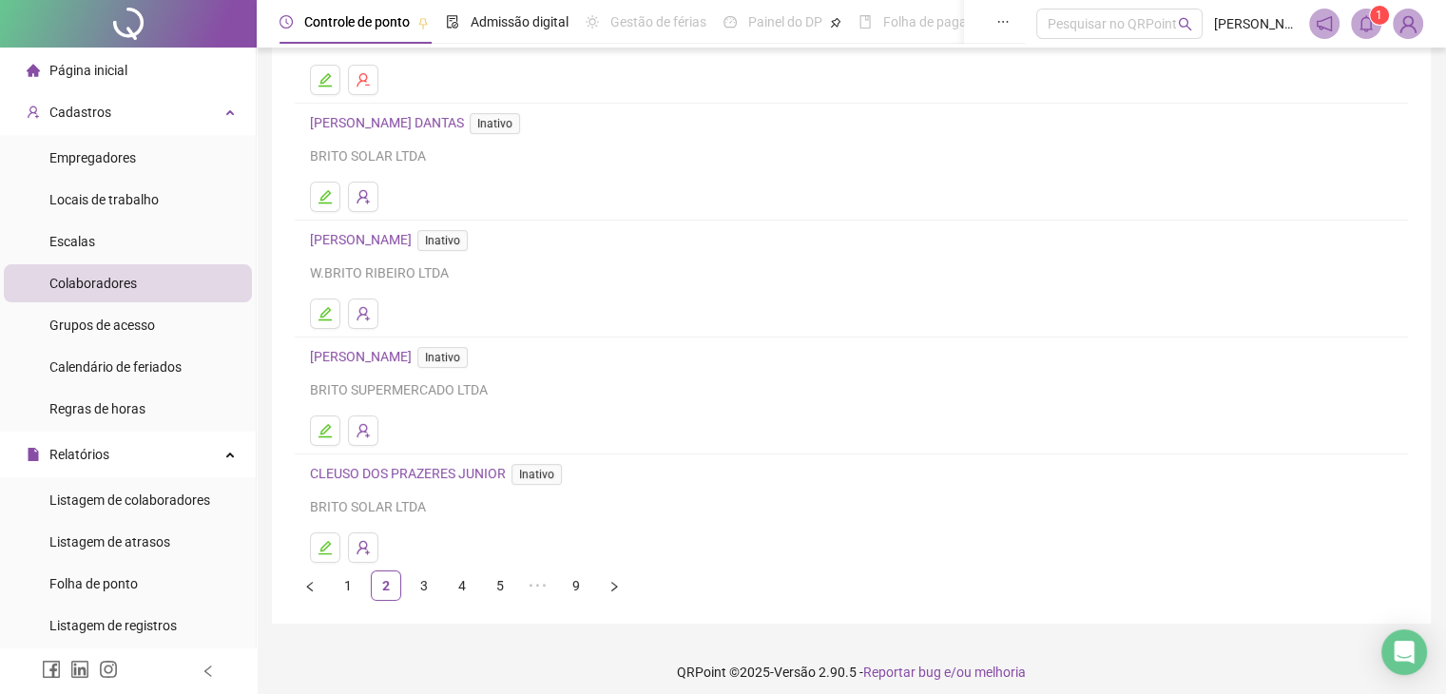
scroll to position [228, 0]
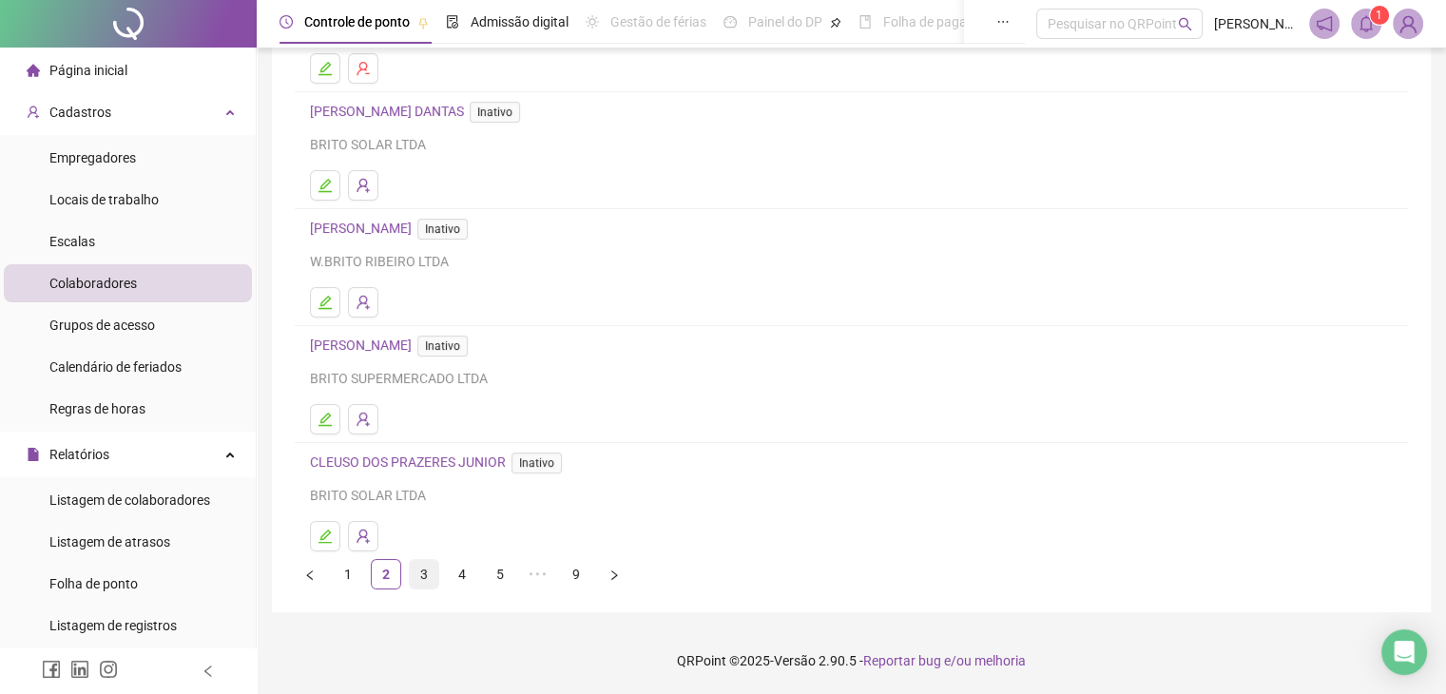
click at [430, 575] on link "3" at bounding box center [424, 574] width 29 height 29
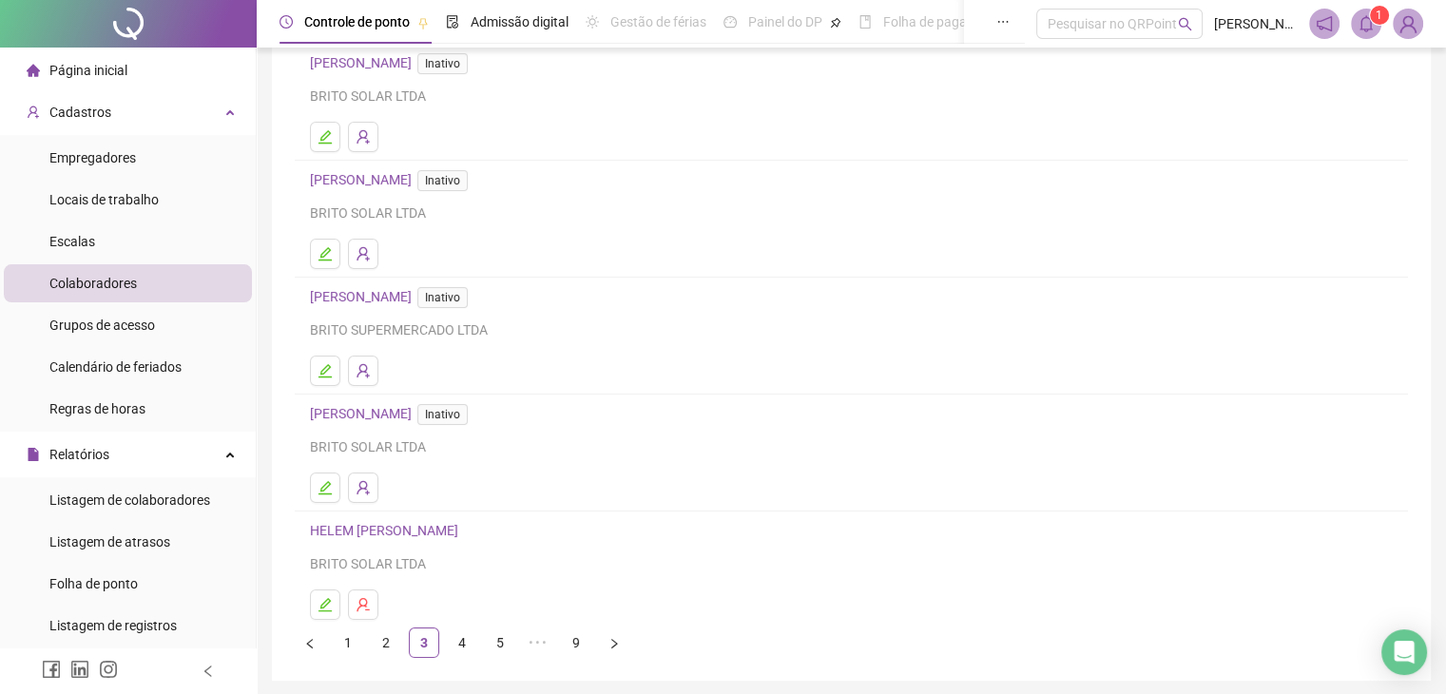
scroll to position [190, 0]
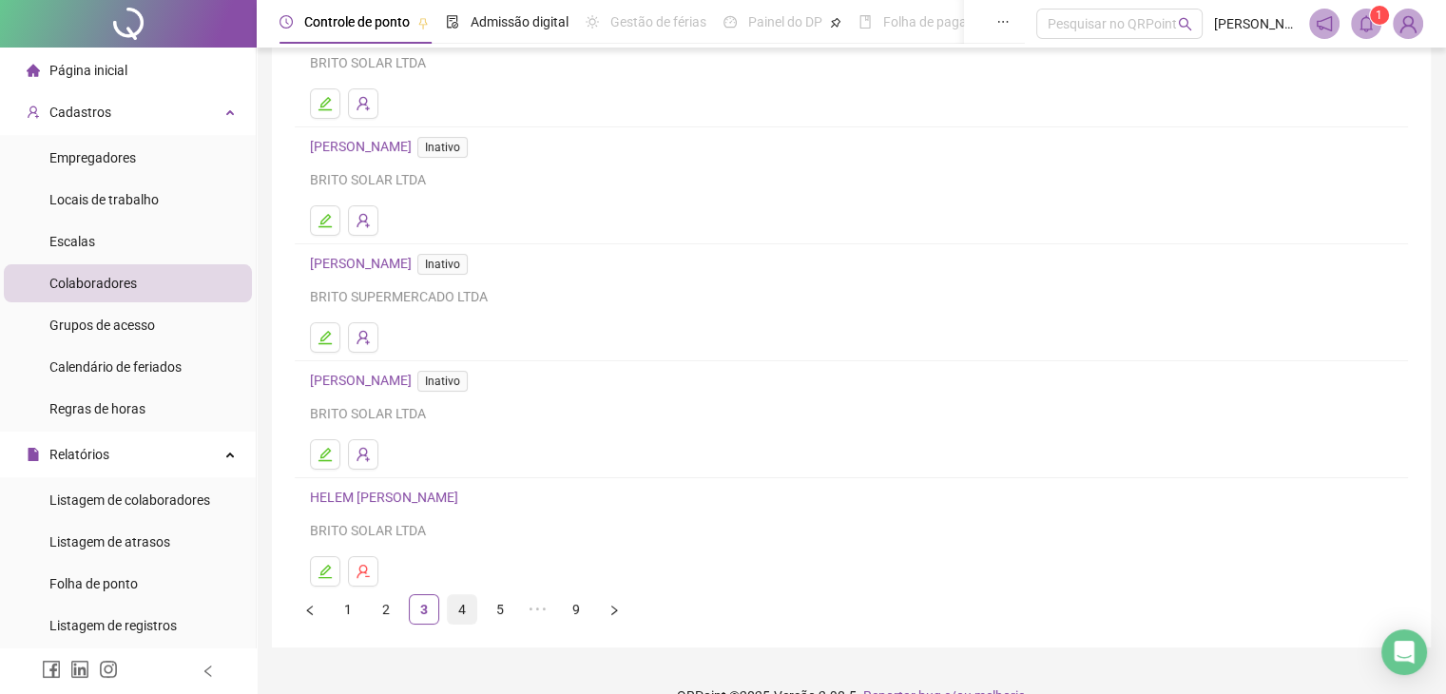
click at [468, 620] on link "4" at bounding box center [462, 609] width 29 height 29
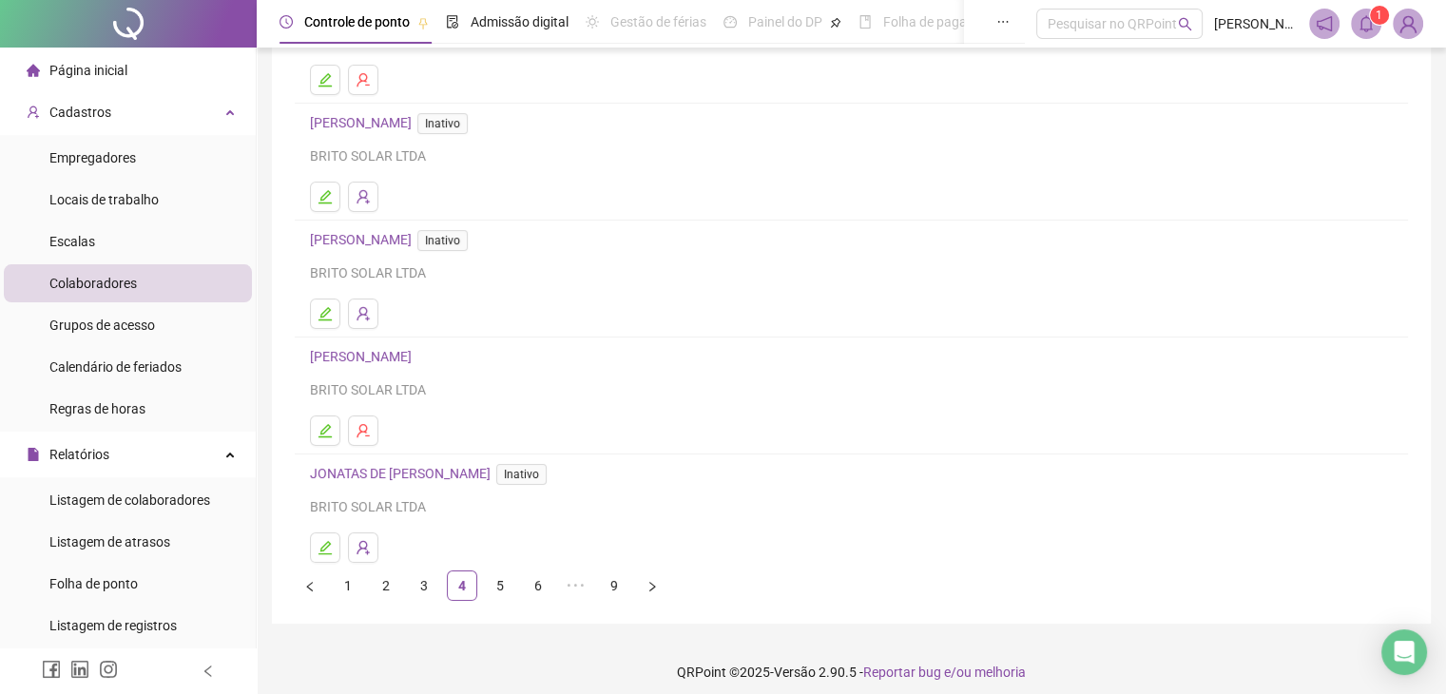
scroll to position [227, 0]
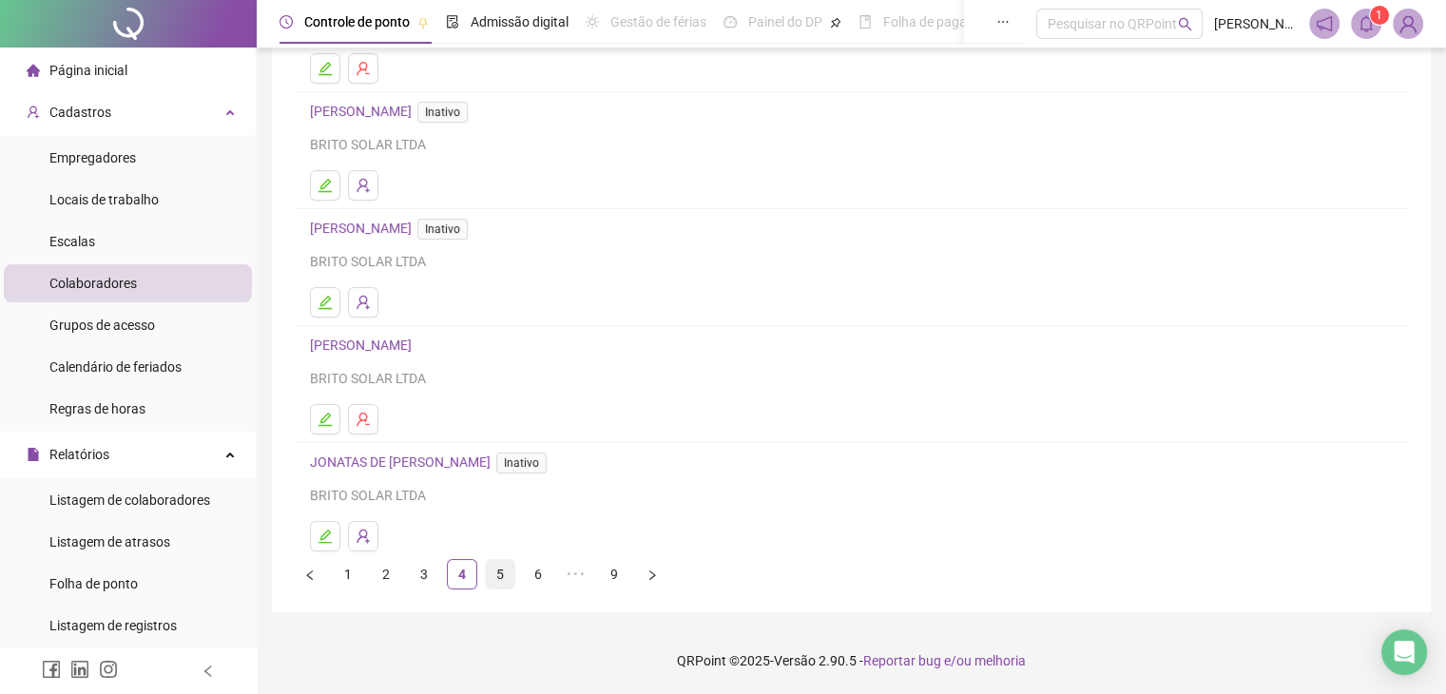
click at [502, 571] on link "5" at bounding box center [500, 574] width 29 height 29
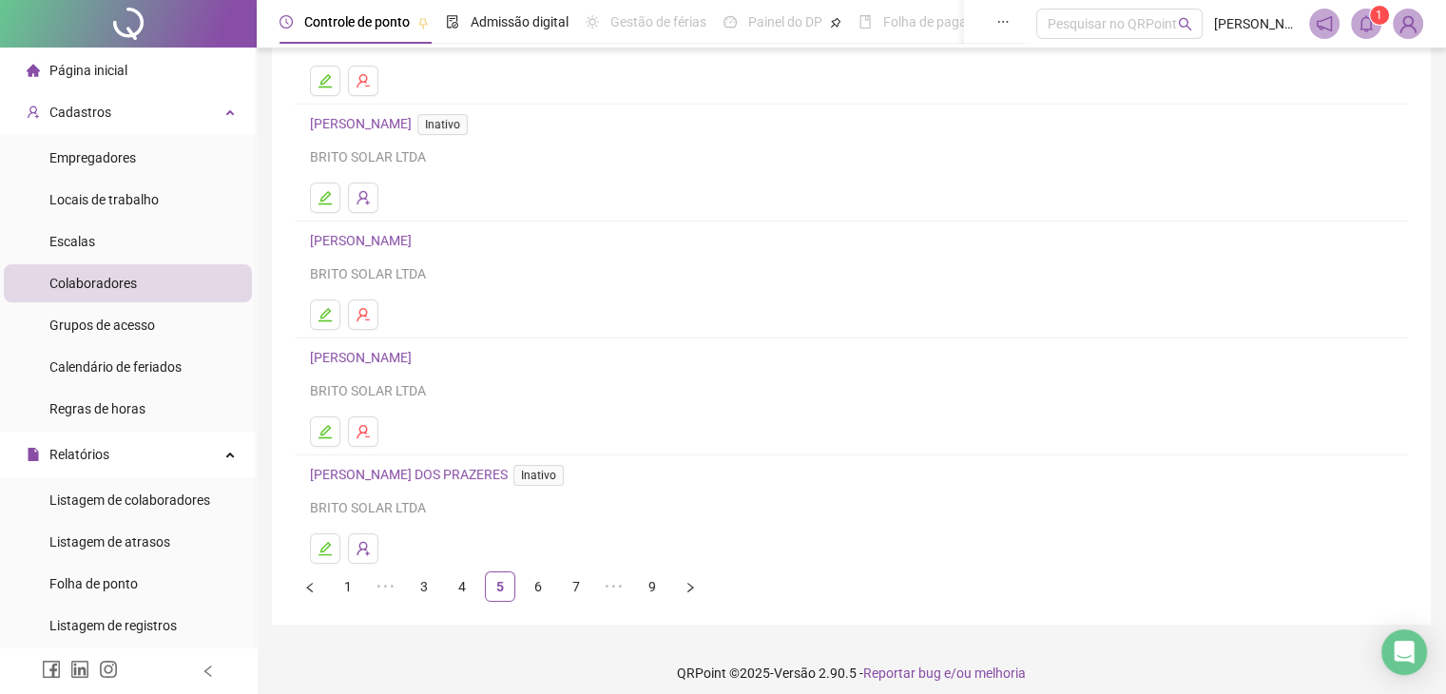
scroll to position [226, 0]
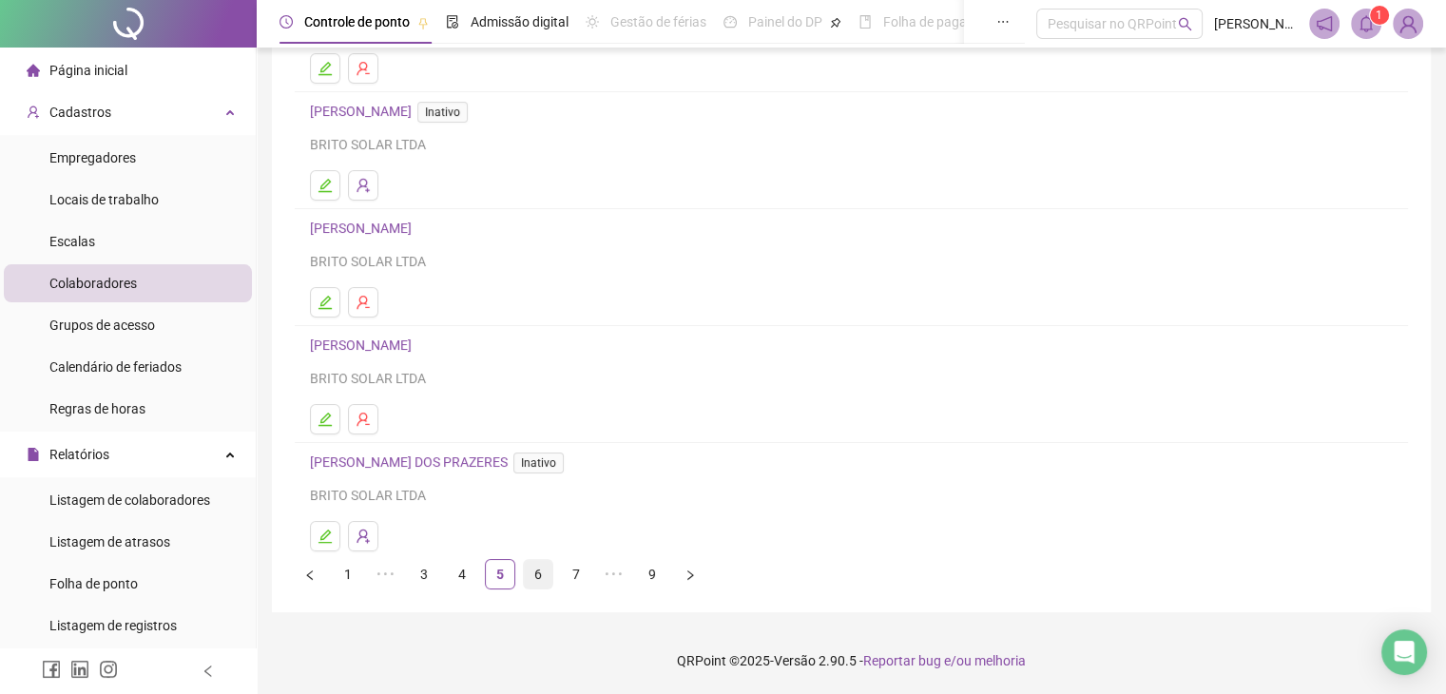
click at [540, 575] on link "6" at bounding box center [538, 574] width 29 height 29
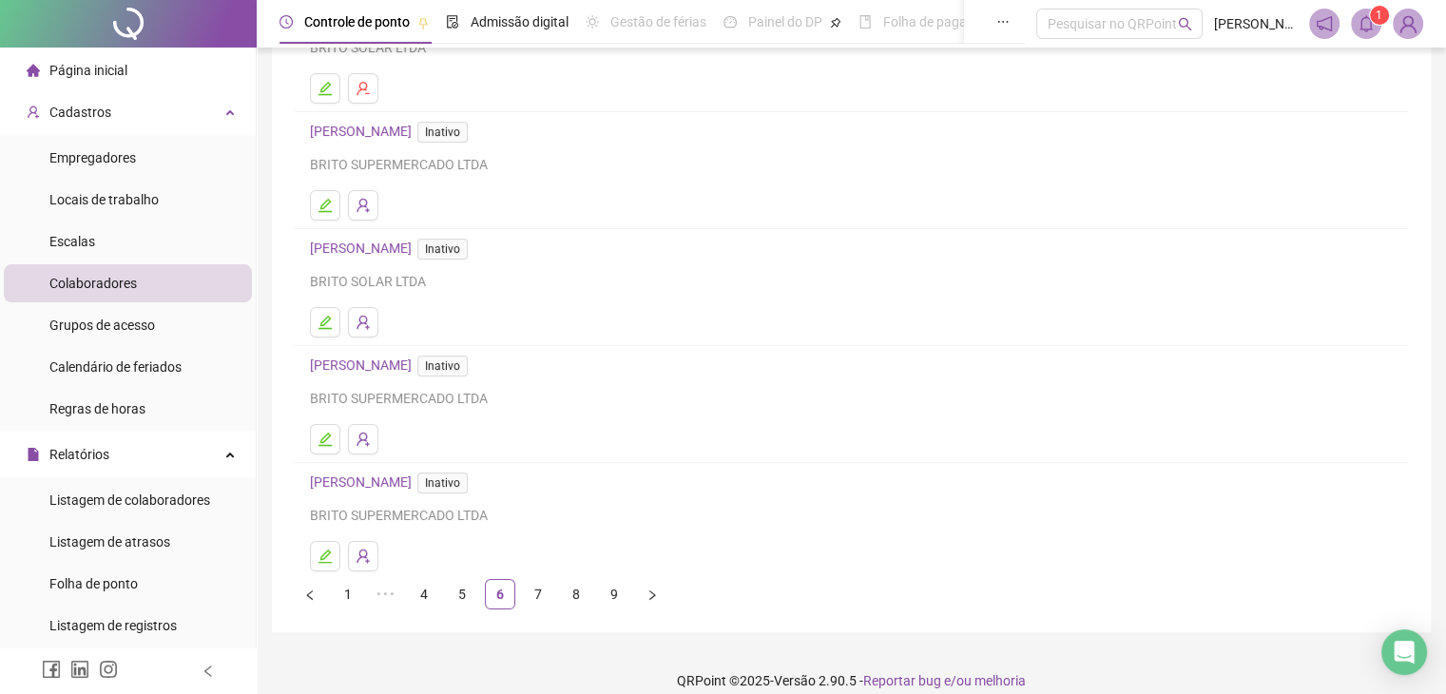
scroll to position [228, 0]
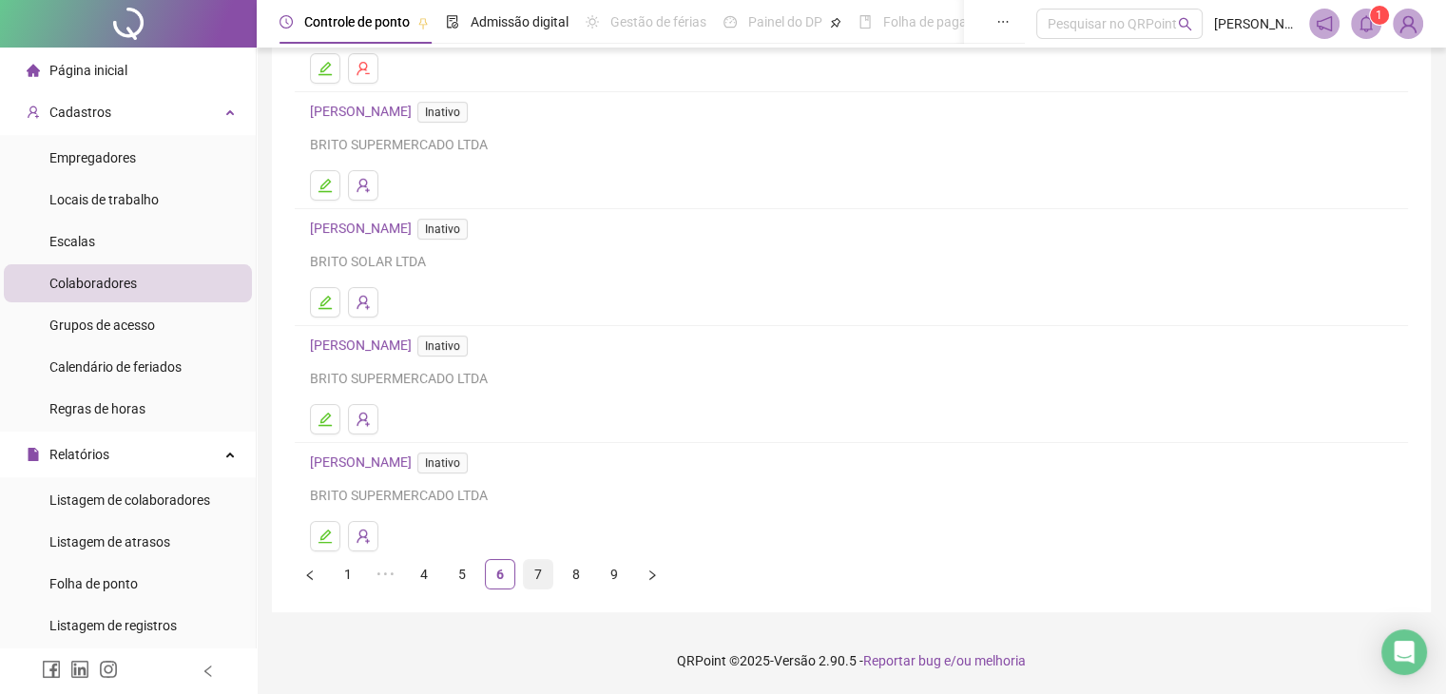
click at [541, 579] on link "7" at bounding box center [538, 574] width 29 height 29
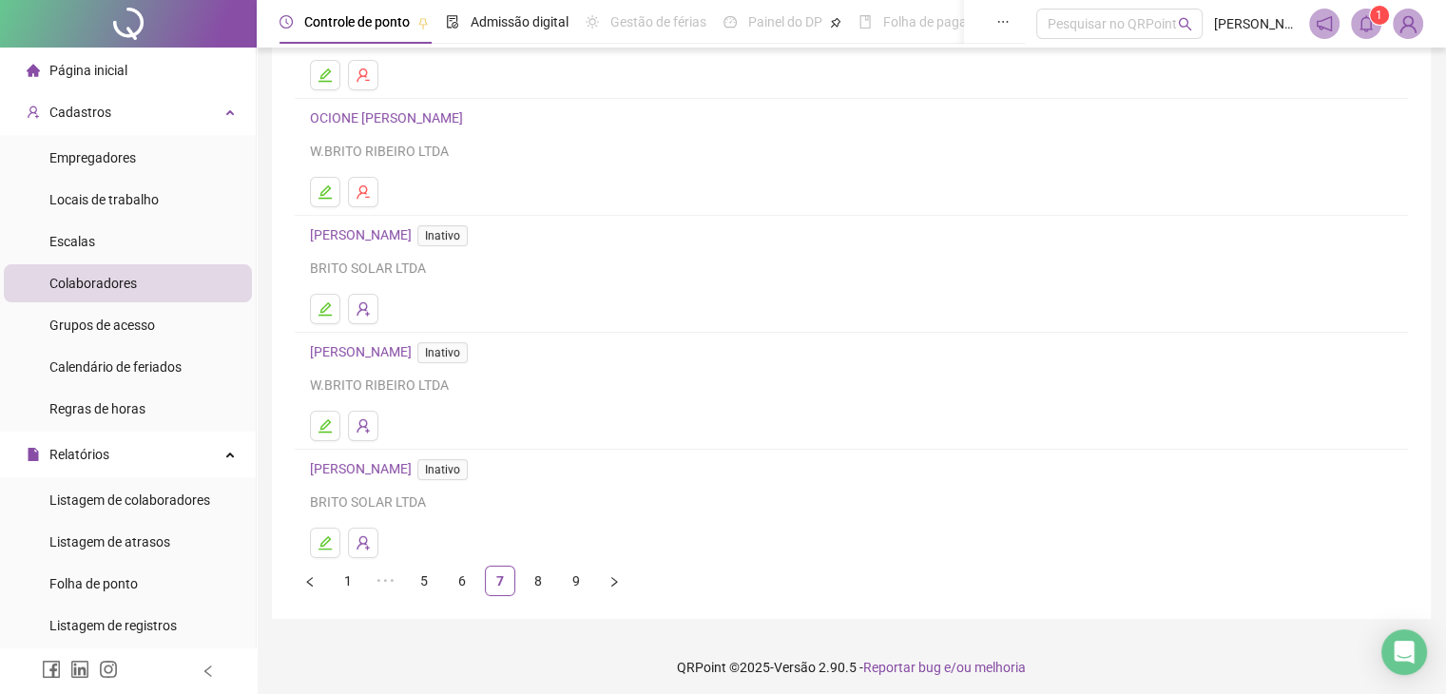
scroll to position [227, 0]
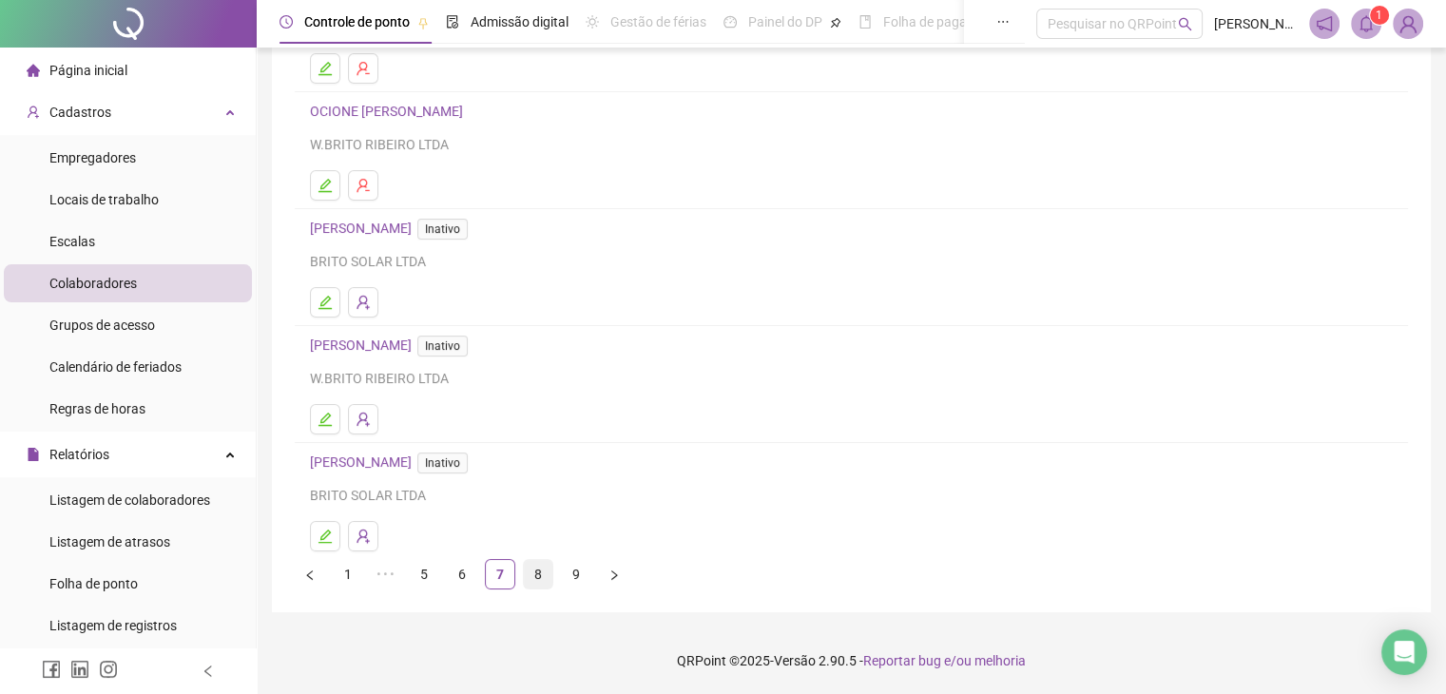
click at [548, 569] on link "8" at bounding box center [538, 574] width 29 height 29
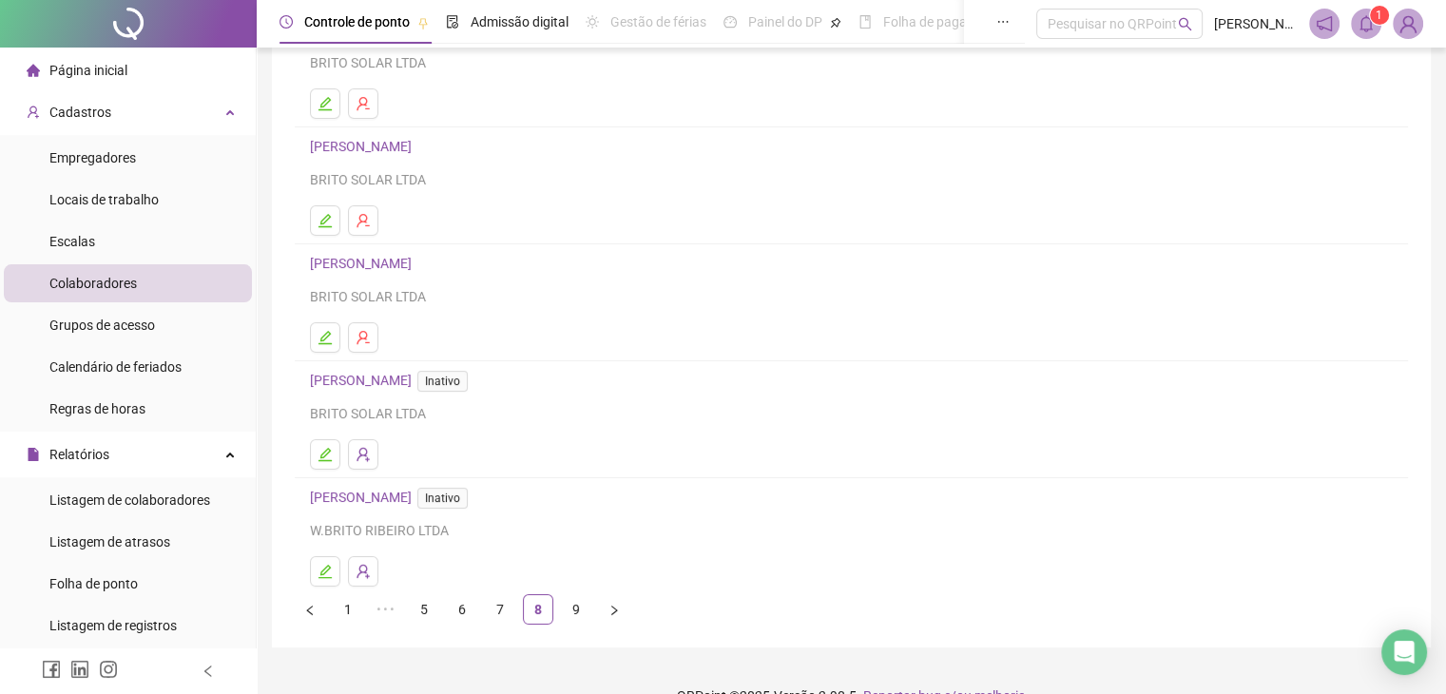
scroll to position [226, 0]
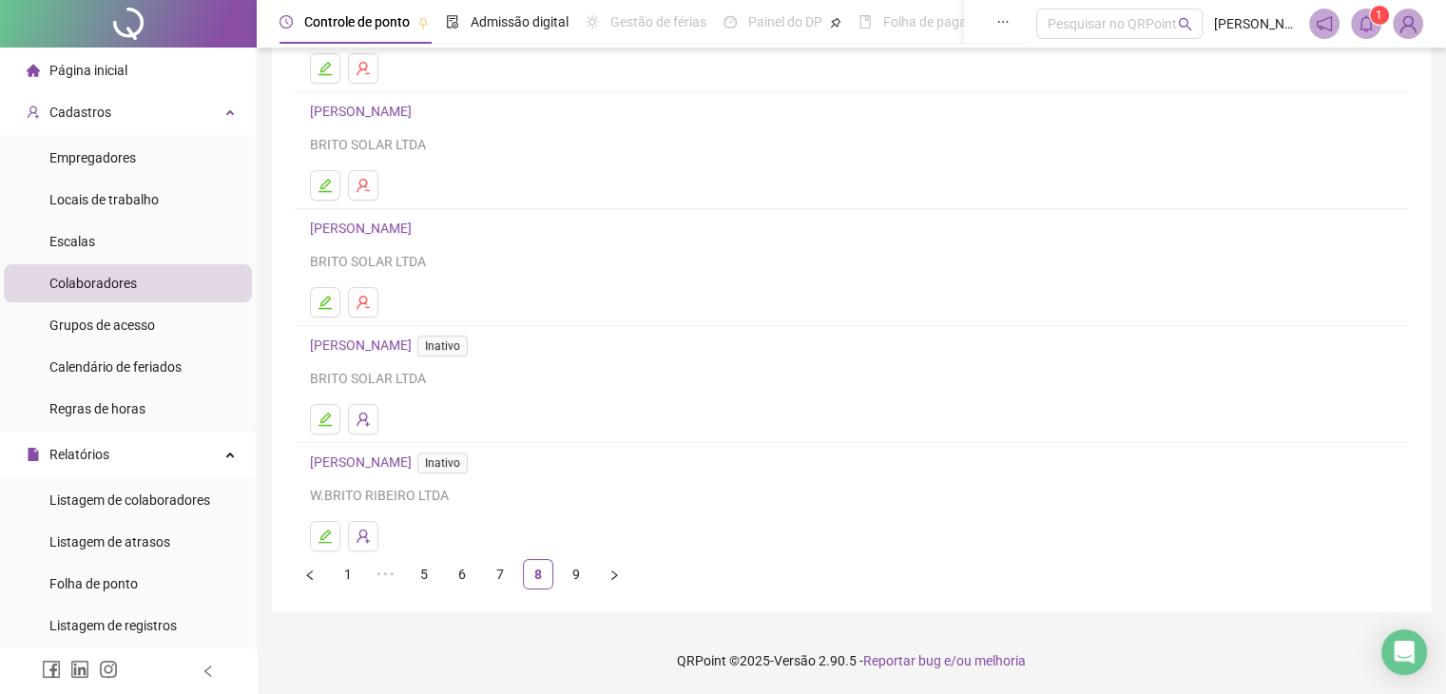
click at [569, 579] on link "9" at bounding box center [576, 574] width 29 height 29
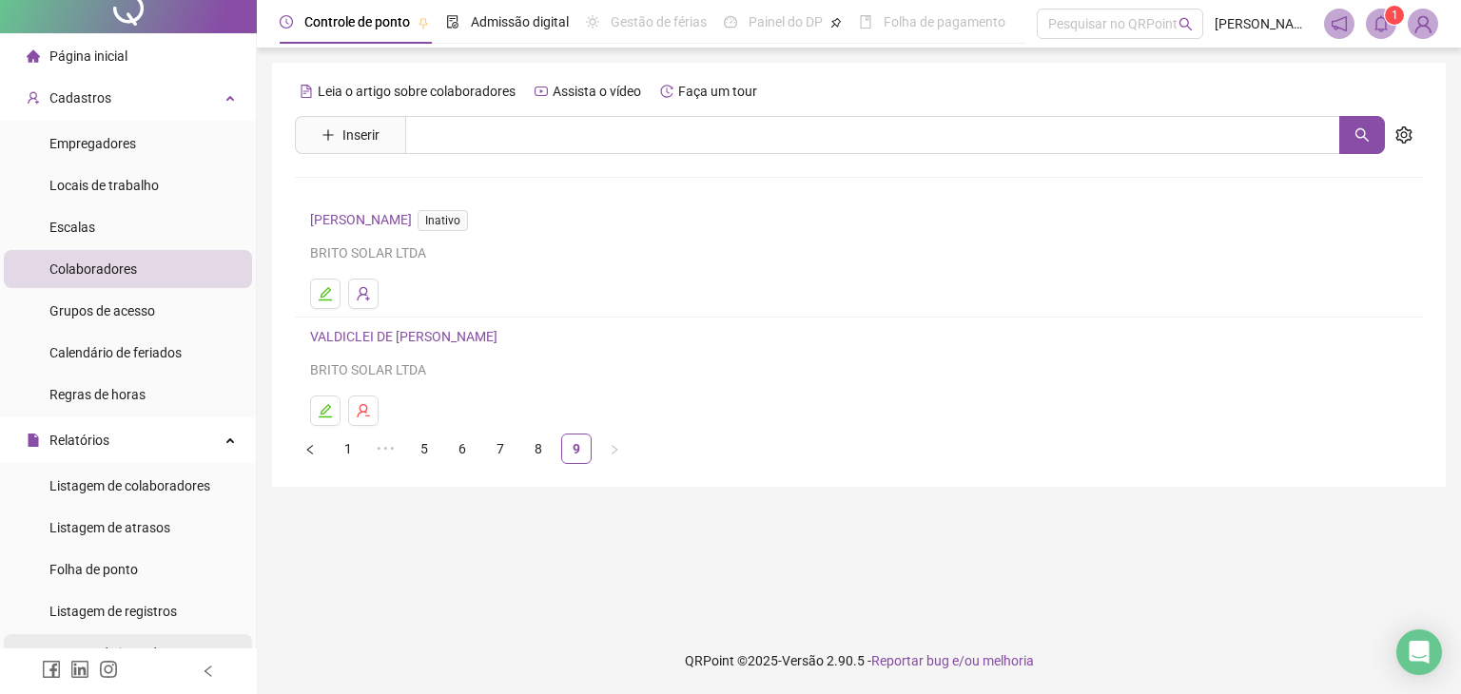
scroll to position [0, 0]
